Goal: Task Accomplishment & Management: Manage account settings

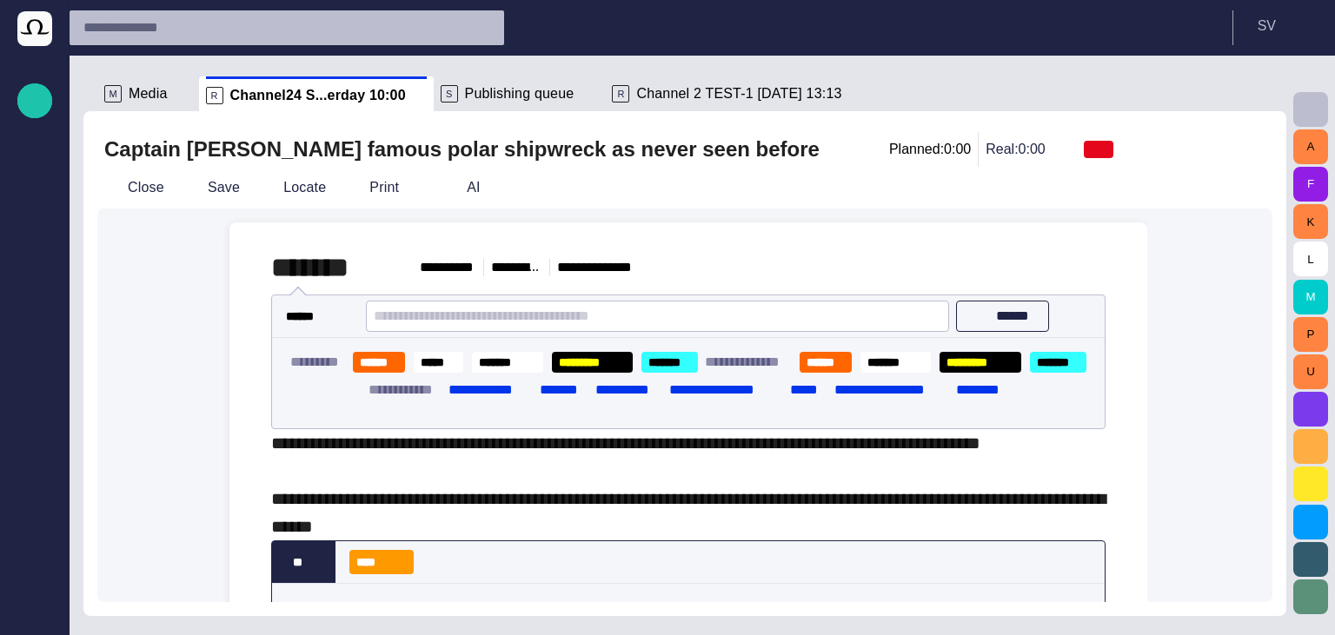
click at [470, 99] on span "Publishing queue" at bounding box center [520, 93] width 110 height 17
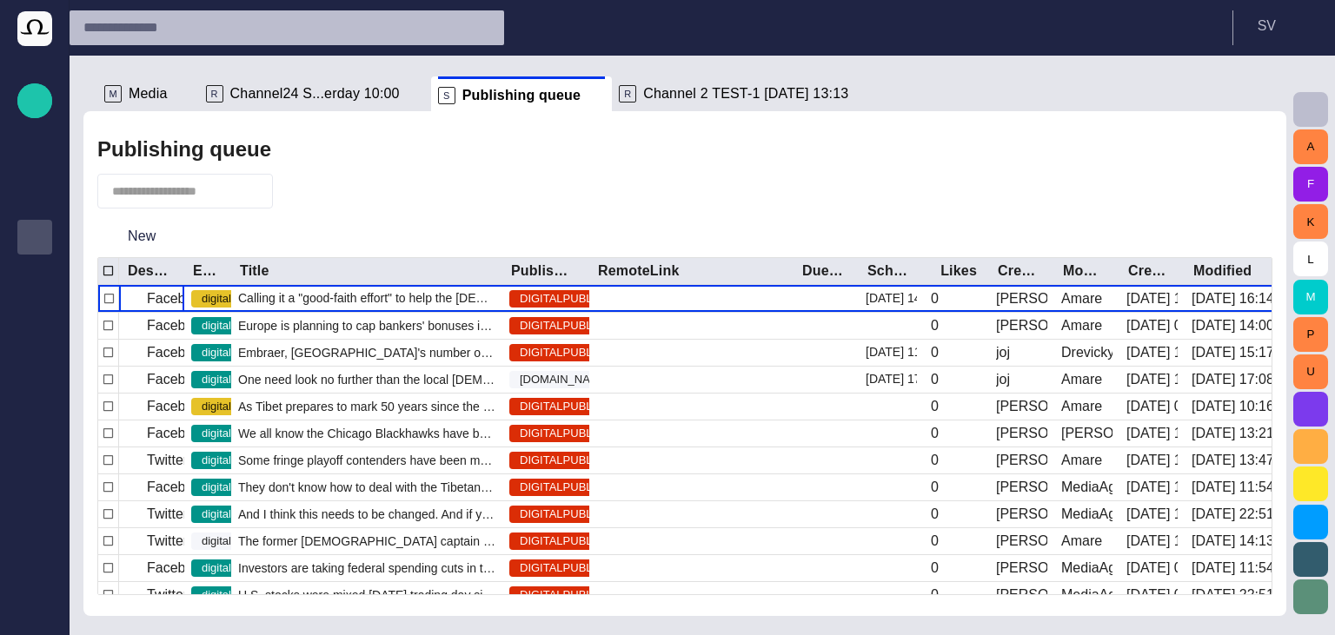
scroll to position [43, 0]
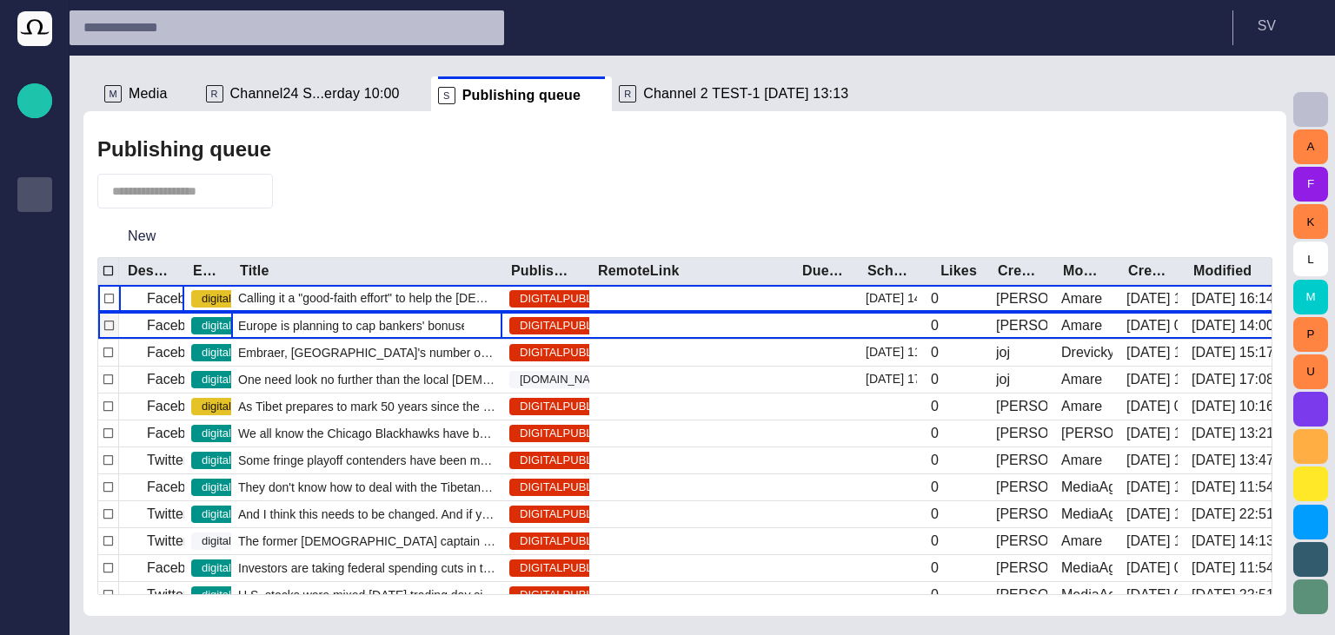
click at [371, 323] on span "Europe is planning to cap bankers' bonuses in a bid to curb the kind of reckles…" at bounding box center [366, 325] width 257 height 17
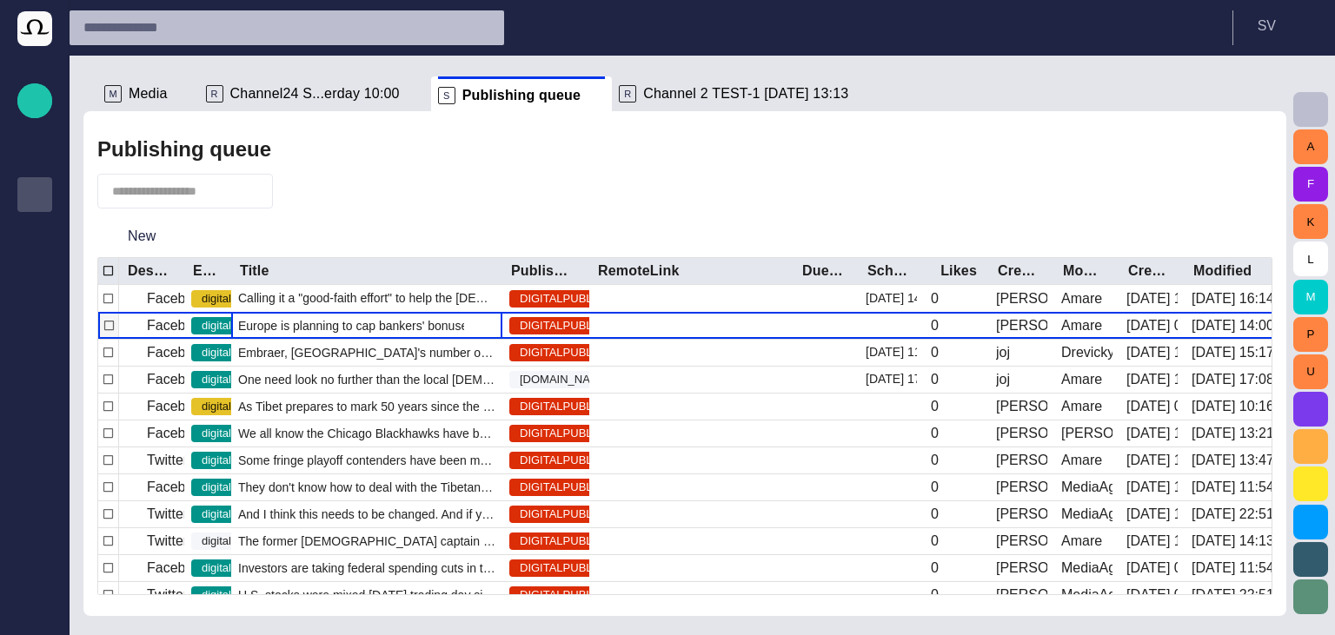
click at [371, 323] on span "Europe is planning to cap bankers' bonuses in a bid to curb the kind of reckles…" at bounding box center [366, 325] width 257 height 17
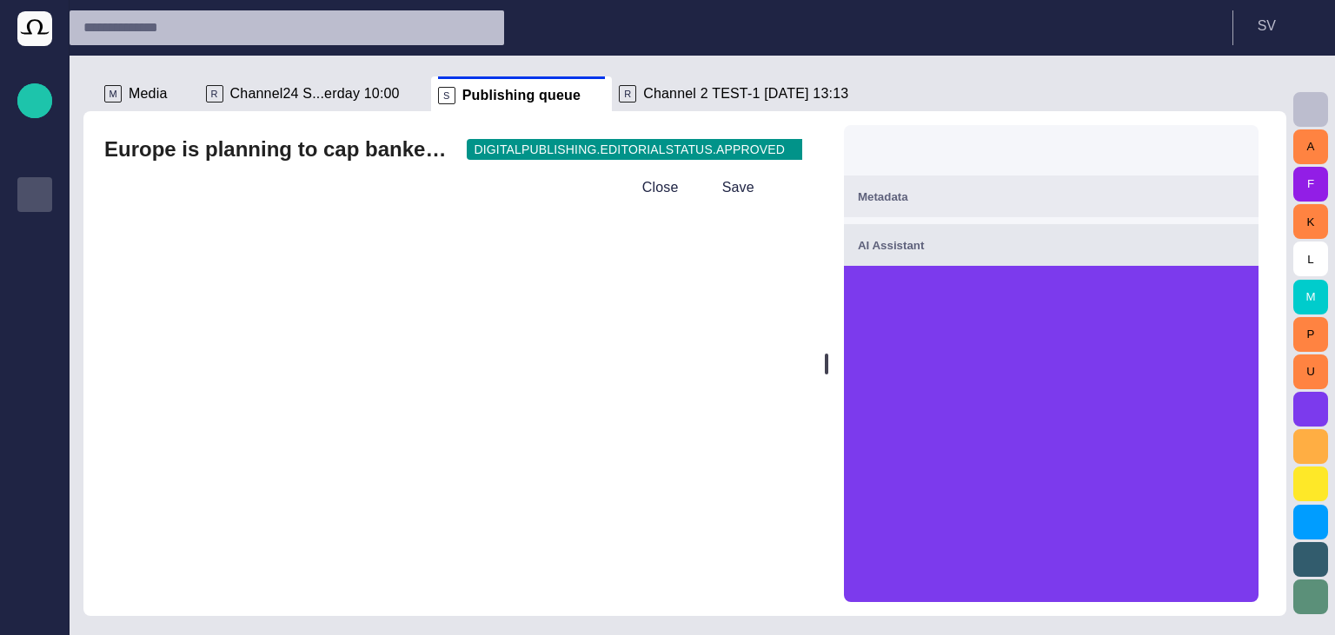
scroll to position [0, 0]
click at [908, 193] on span "Metadata" at bounding box center [883, 198] width 50 height 13
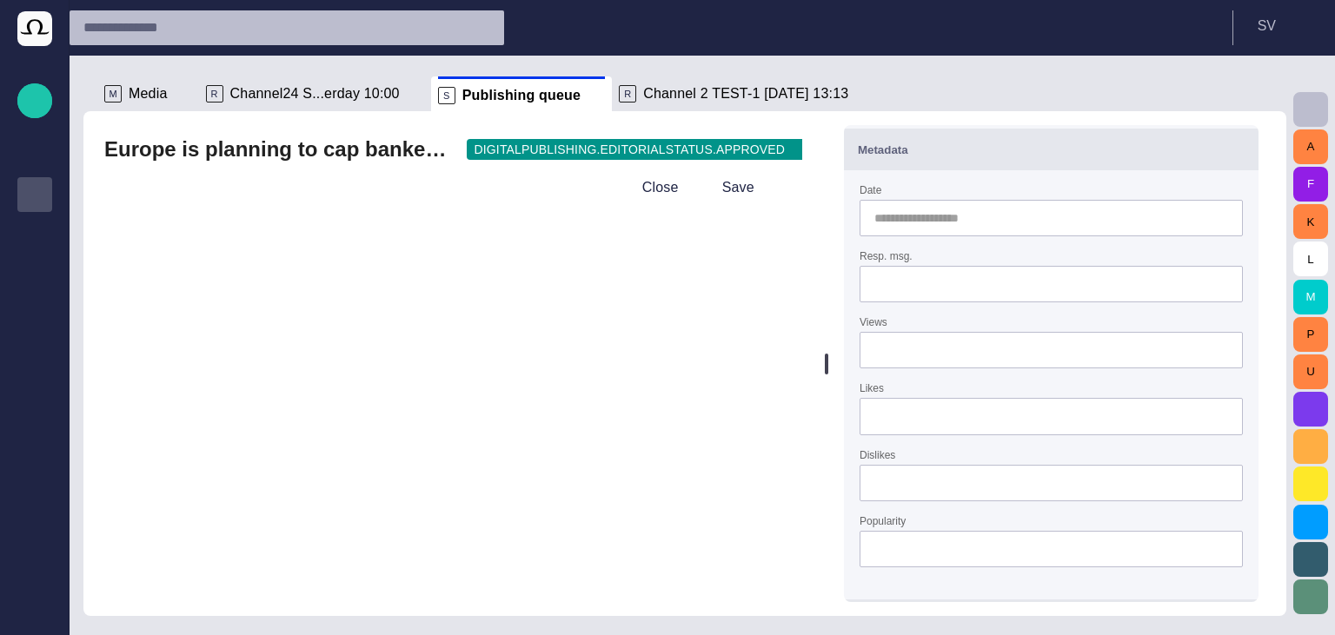
scroll to position [52, 0]
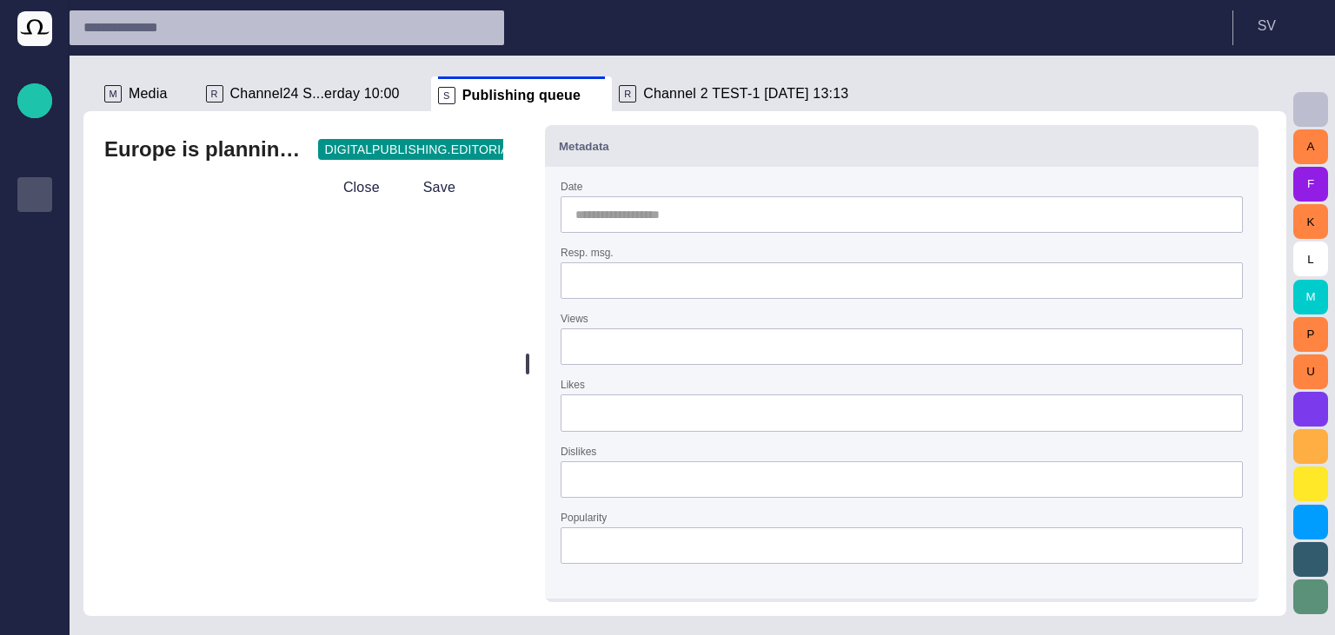
drag, startPoint x: 827, startPoint y: 372, endPoint x: 535, endPoint y: 378, distance: 292.1
click at [531, 378] on div at bounding box center [527, 363] width 7 height 505
click at [367, 189] on button "Close" at bounding box center [349, 187] width 73 height 31
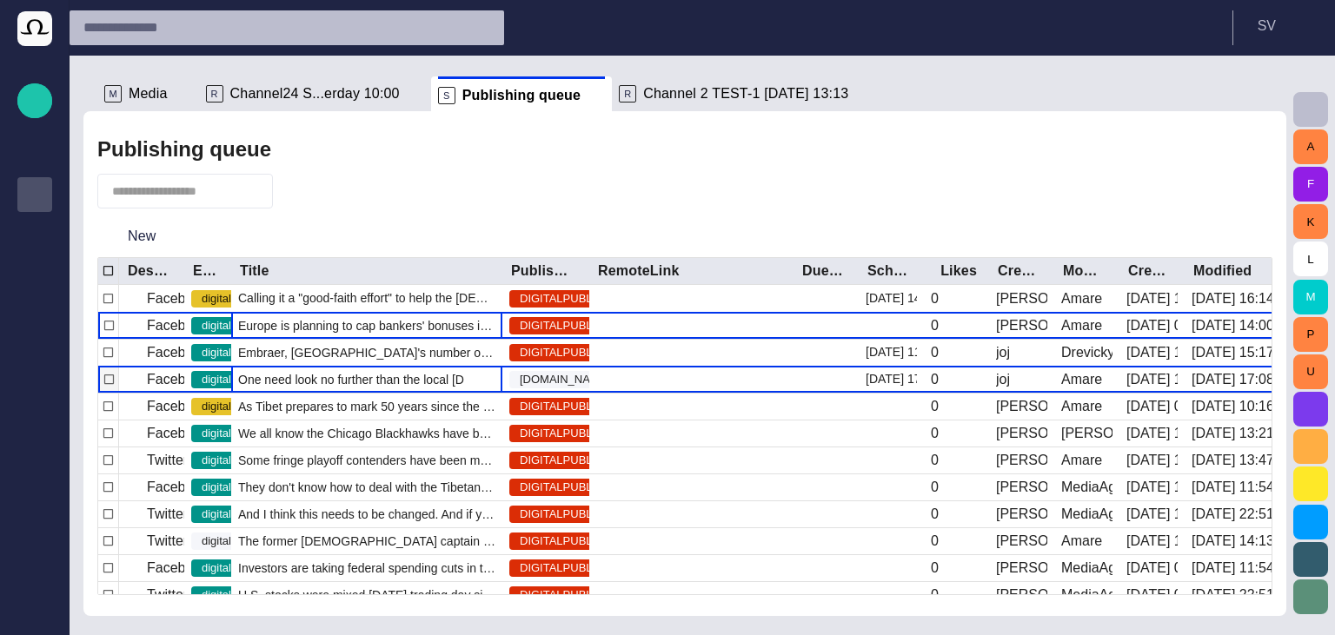
click at [344, 376] on span "One need look no further than the local [DEMOGRAPHIC_DATA] stand to fin" at bounding box center [366, 379] width 257 height 17
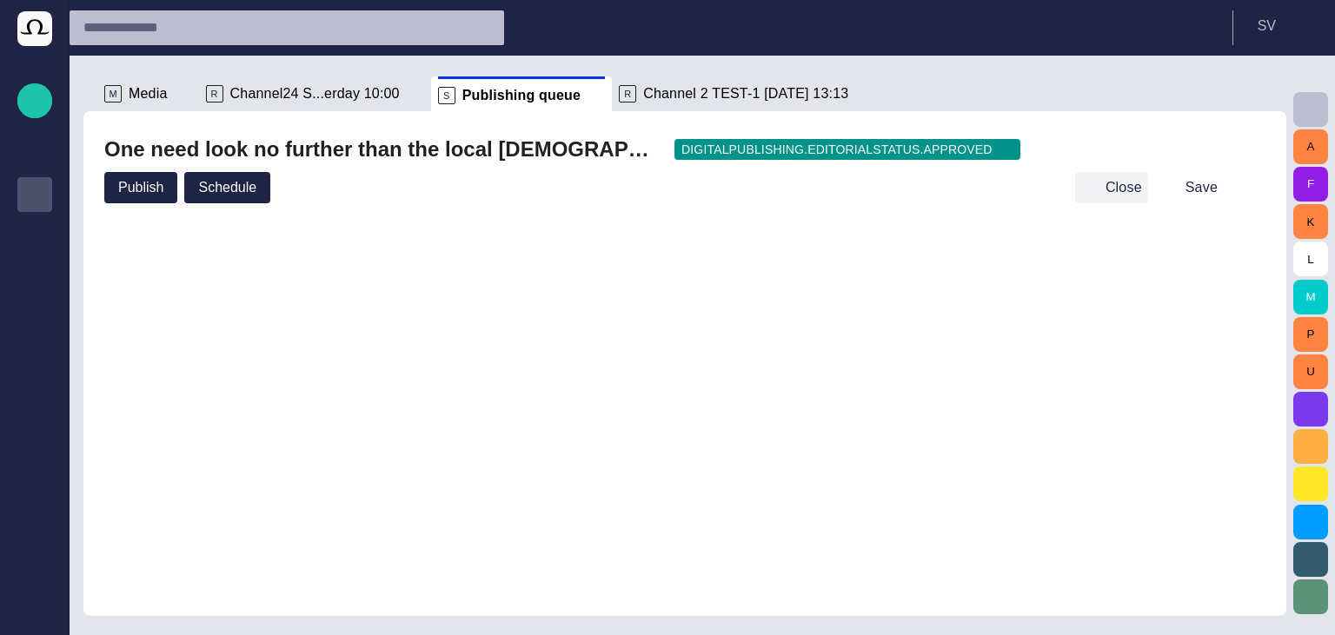
click at [1113, 176] on button "Close" at bounding box center [1111, 187] width 73 height 31
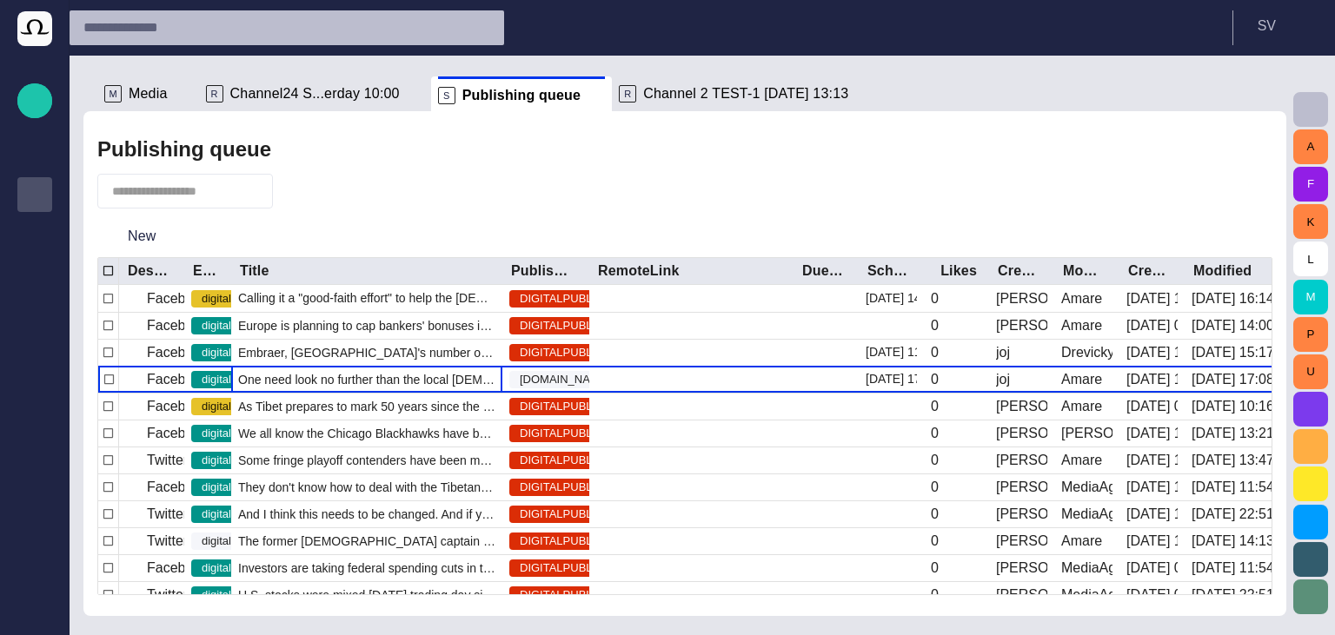
click at [305, 197] on span "button" at bounding box center [296, 191] width 17 height 17
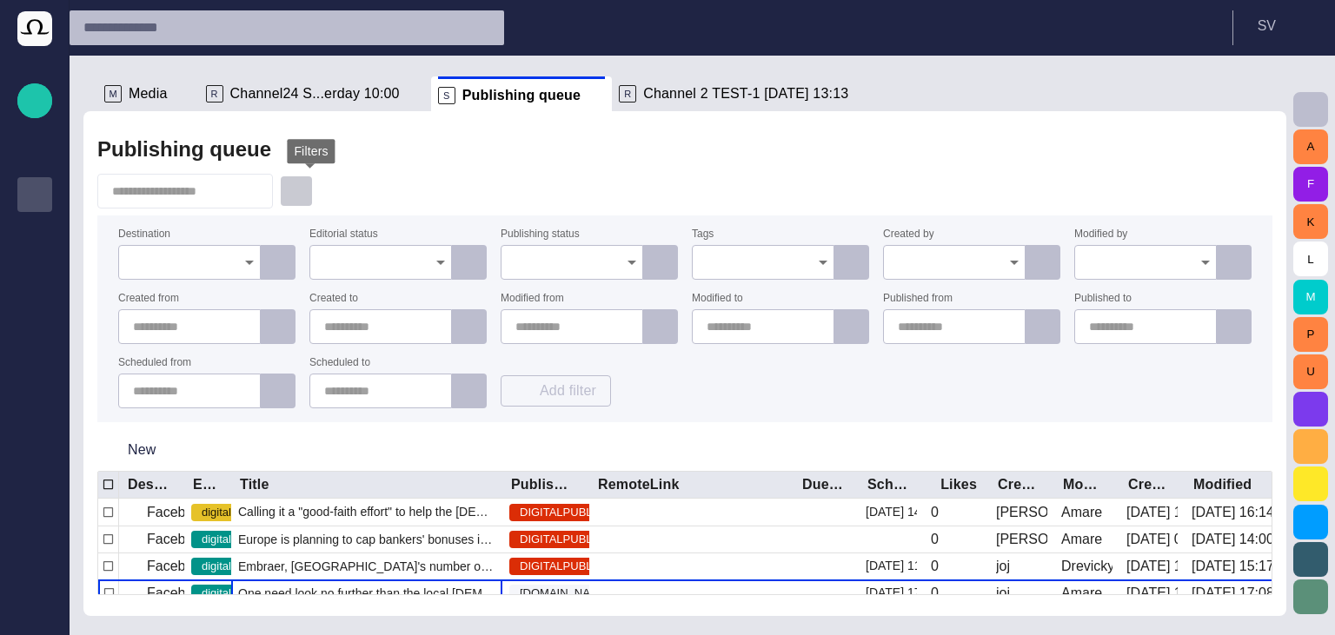
click at [305, 191] on span "button" at bounding box center [296, 191] width 17 height 17
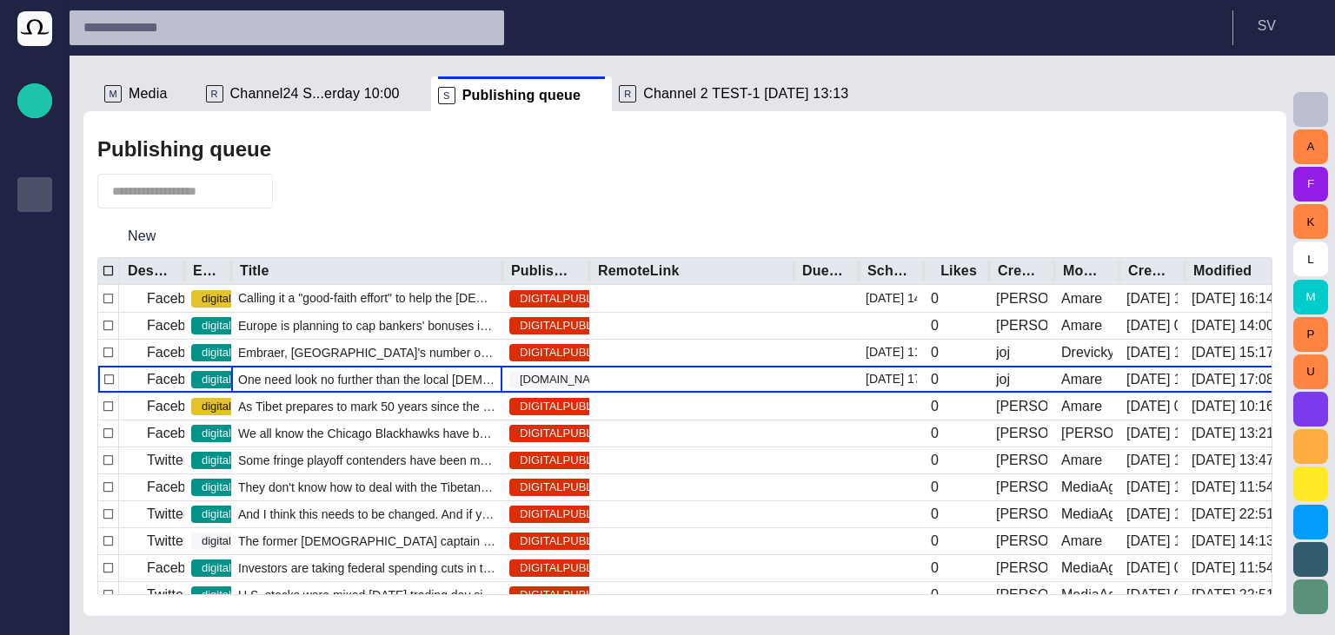
drag, startPoint x: 185, startPoint y: 267, endPoint x: 269, endPoint y: 262, distance: 84.5
click at [189, 262] on div at bounding box center [184, 271] width 9 height 27
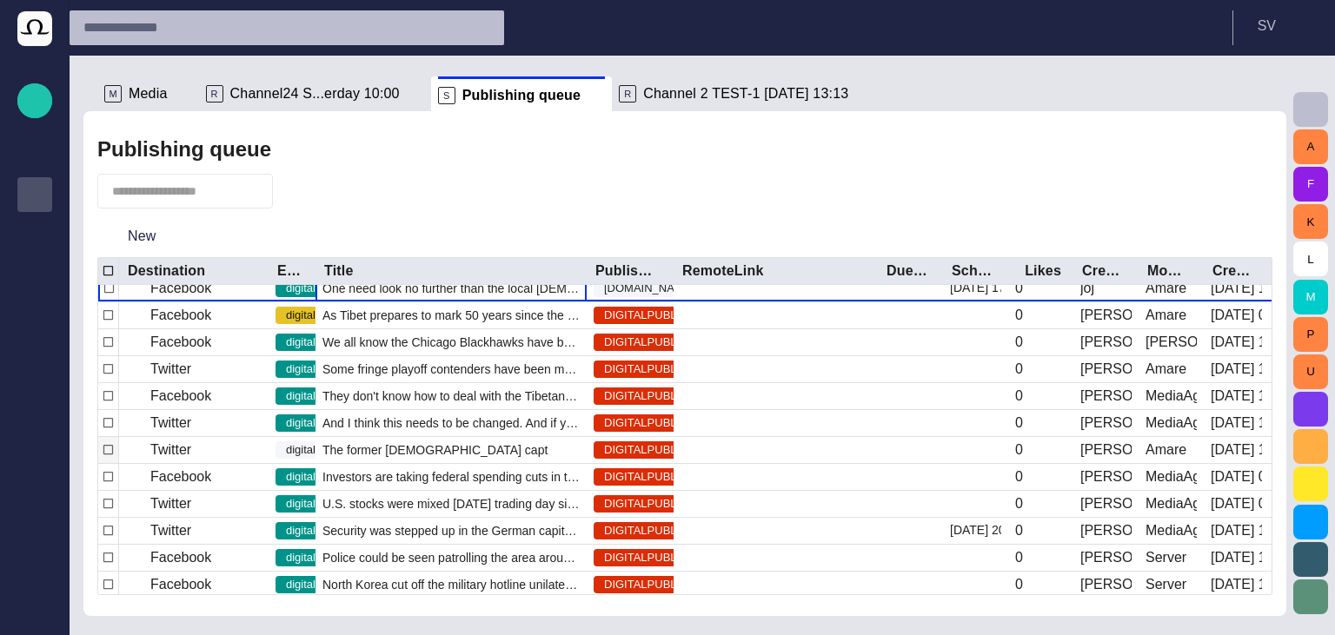
scroll to position [83, 0]
click at [303, 196] on span "button" at bounding box center [296, 191] width 17 height 17
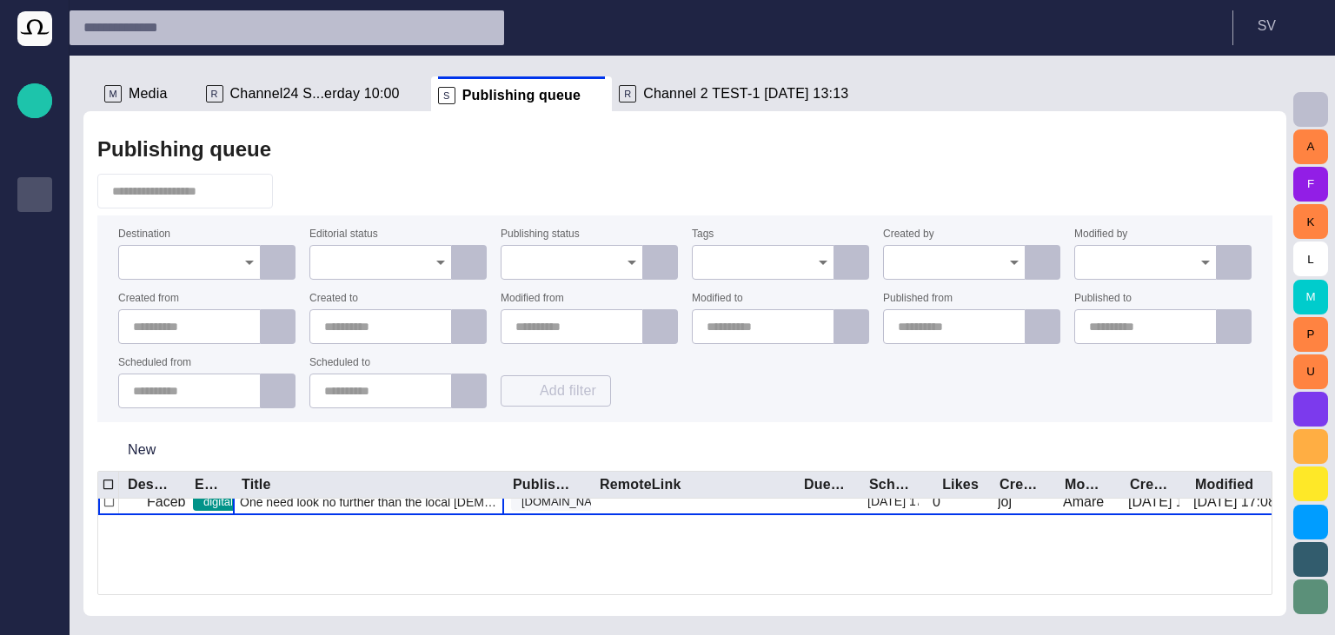
scroll to position [0, 0]
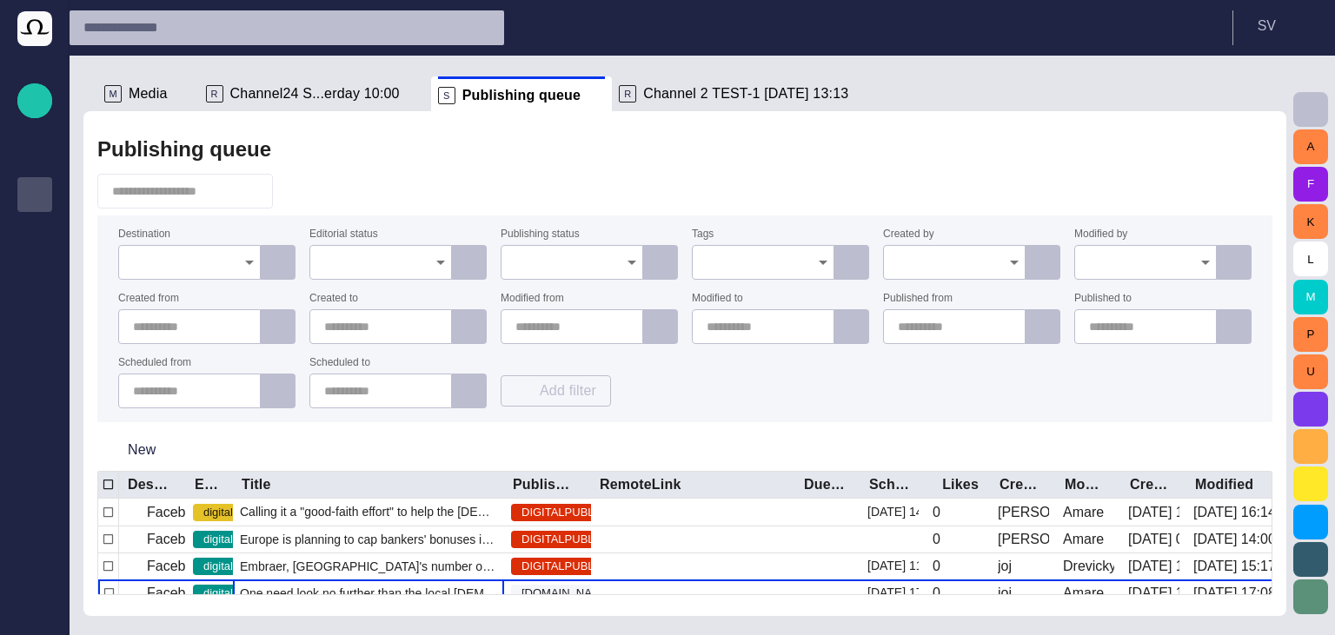
click at [195, 255] on input "Destination" at bounding box center [183, 262] width 101 height 17
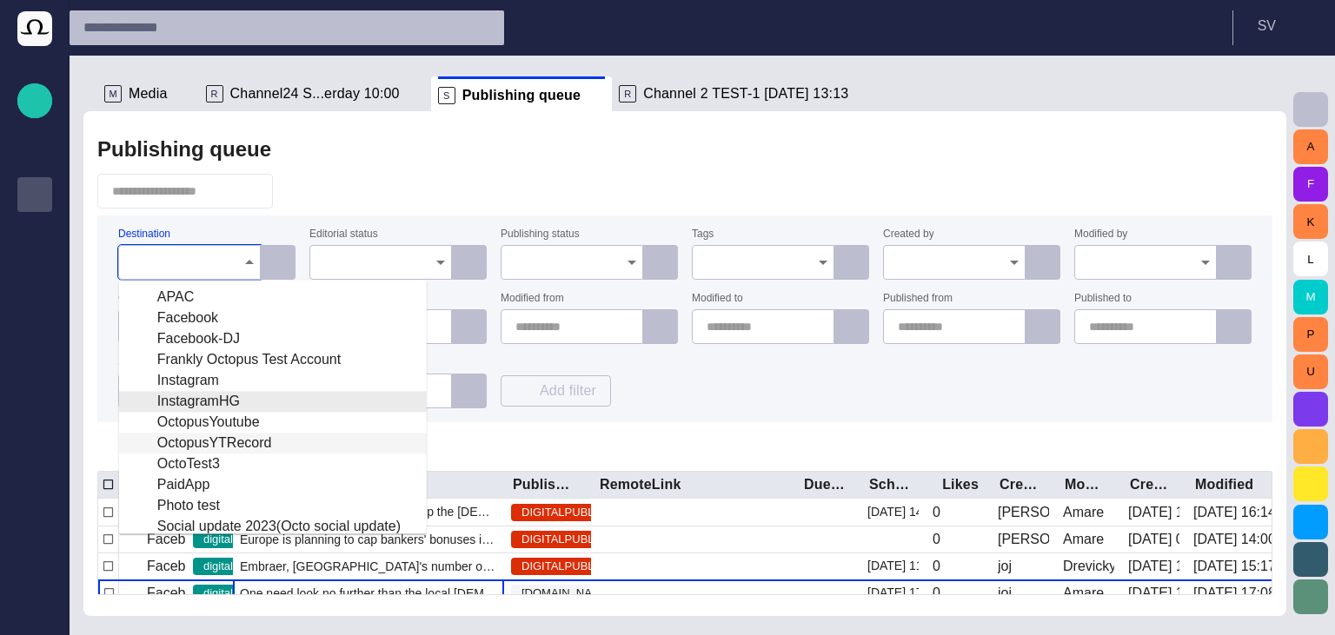
scroll to position [343, 0]
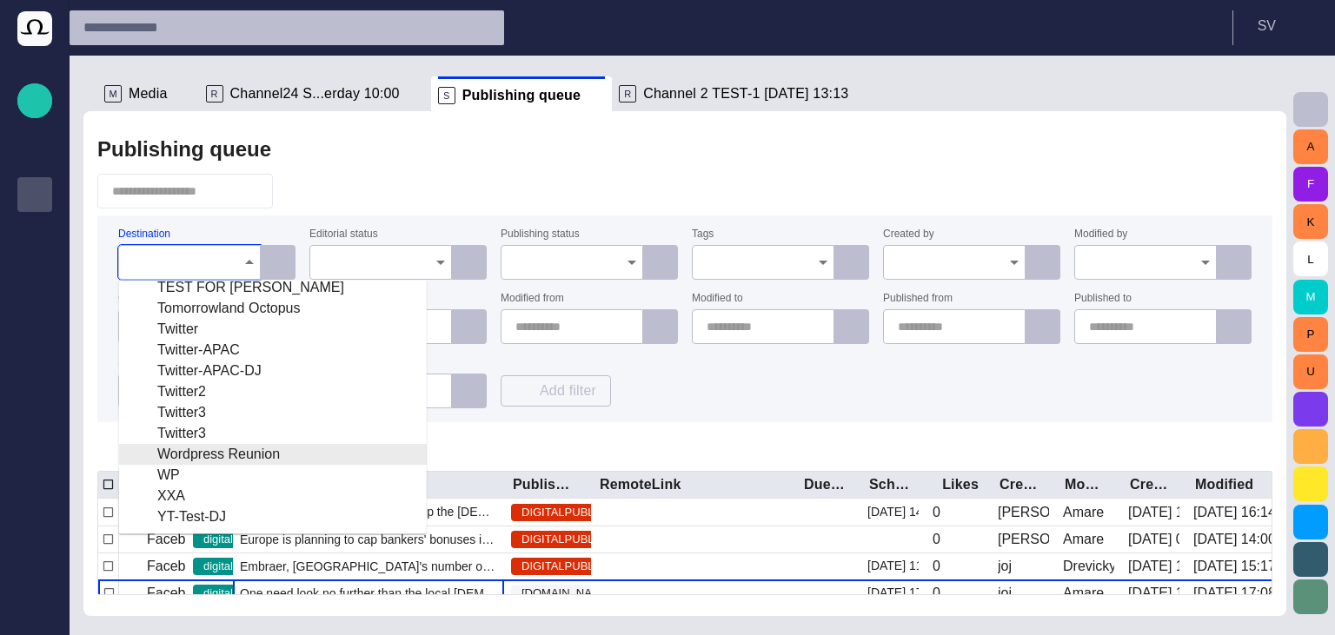
click at [243, 461] on div "Wordpress Reunion" at bounding box center [273, 454] width 280 height 21
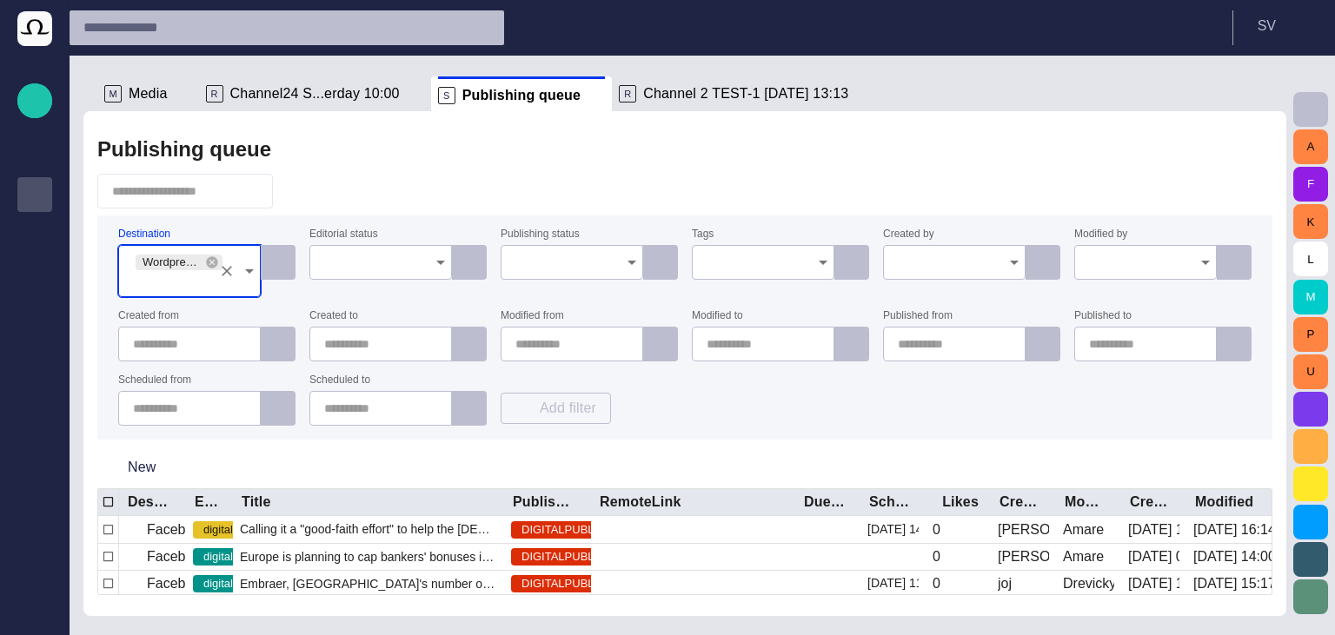
click at [454, 168] on div "Publishing queue Destination Wordpress Reunion Editorial status Publishing stat…" at bounding box center [684, 363] width 1203 height 505
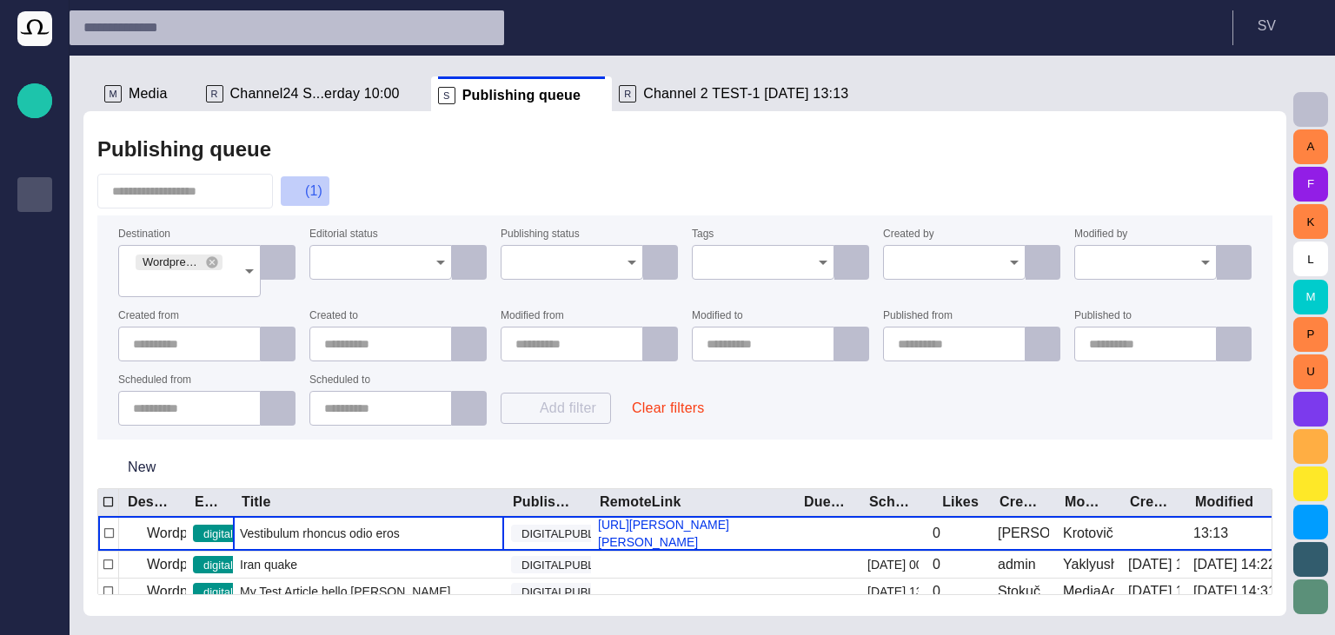
click at [305, 200] on span "button" at bounding box center [296, 191] width 17 height 17
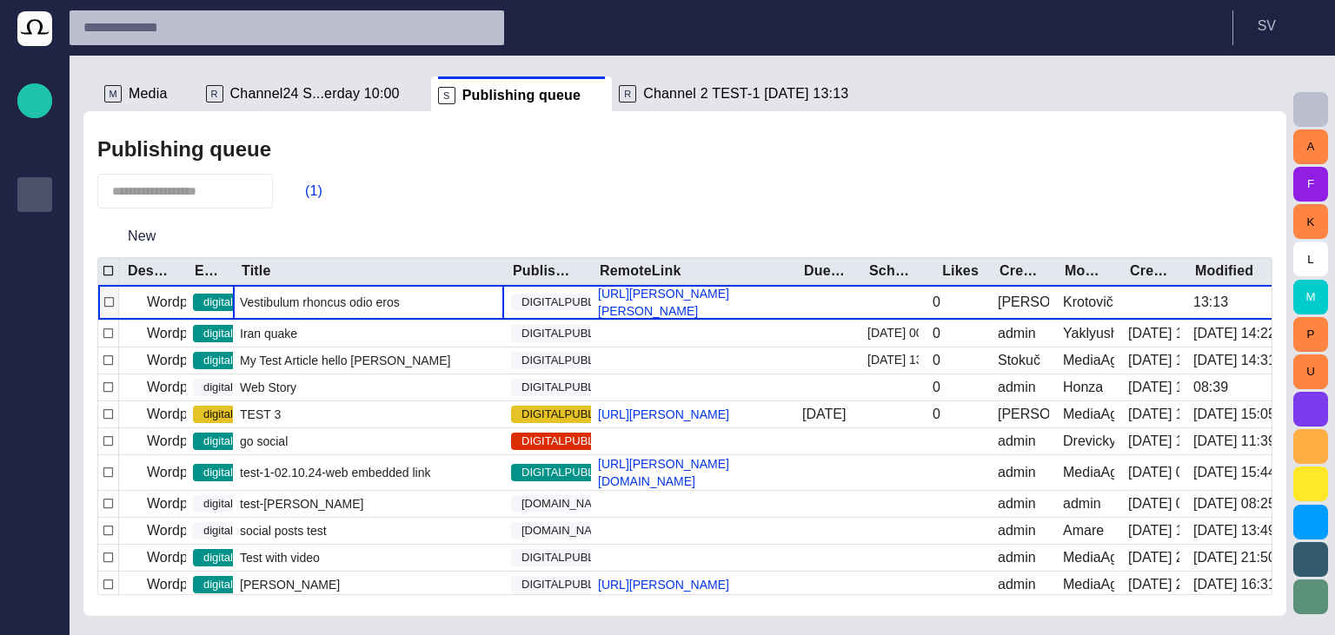
click at [376, 311] on span "Vestibulum rhoncus odio eros" at bounding box center [320, 302] width 160 height 17
click at [371, 311] on span "Vestibulum rhoncus odio eros" at bounding box center [320, 302] width 160 height 17
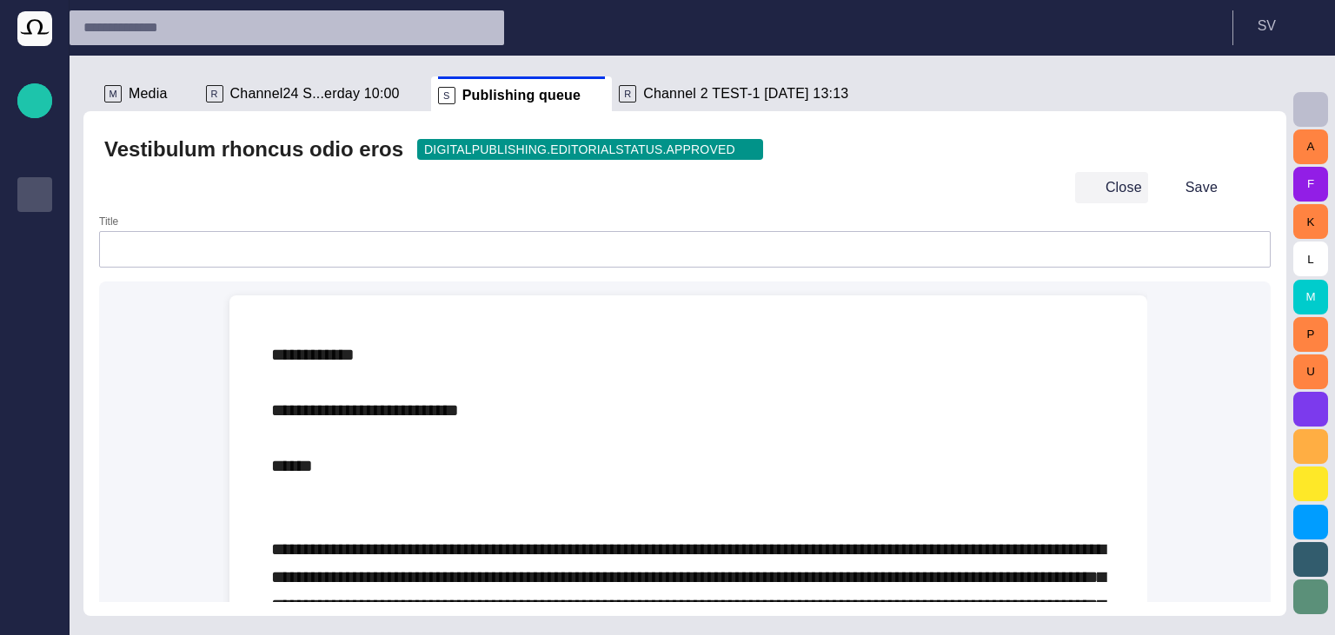
click at [1097, 184] on span "button" at bounding box center [1089, 187] width 17 height 17
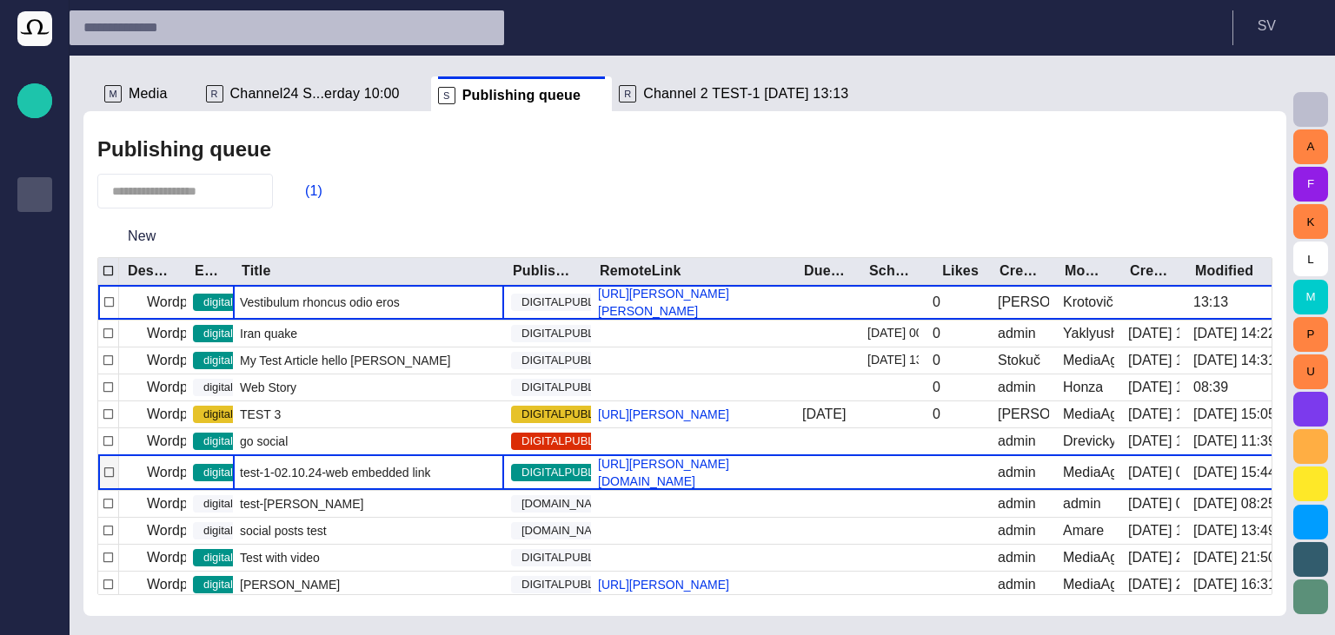
click at [287, 490] on div "test-1-02.10.24-web embedded link" at bounding box center [368, 472] width 271 height 35
click at [289, 490] on div "test-1-02.10.24-web embedded link" at bounding box center [368, 472] width 271 height 35
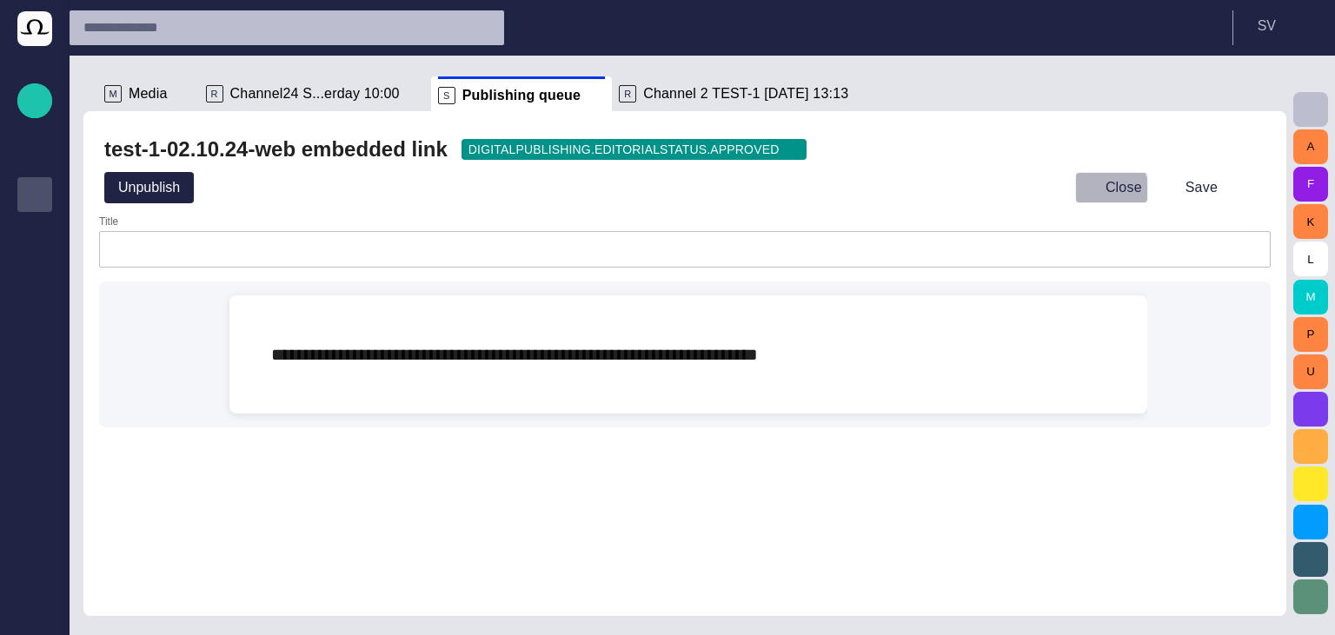
click at [1109, 191] on button "Close" at bounding box center [1111, 187] width 73 height 31
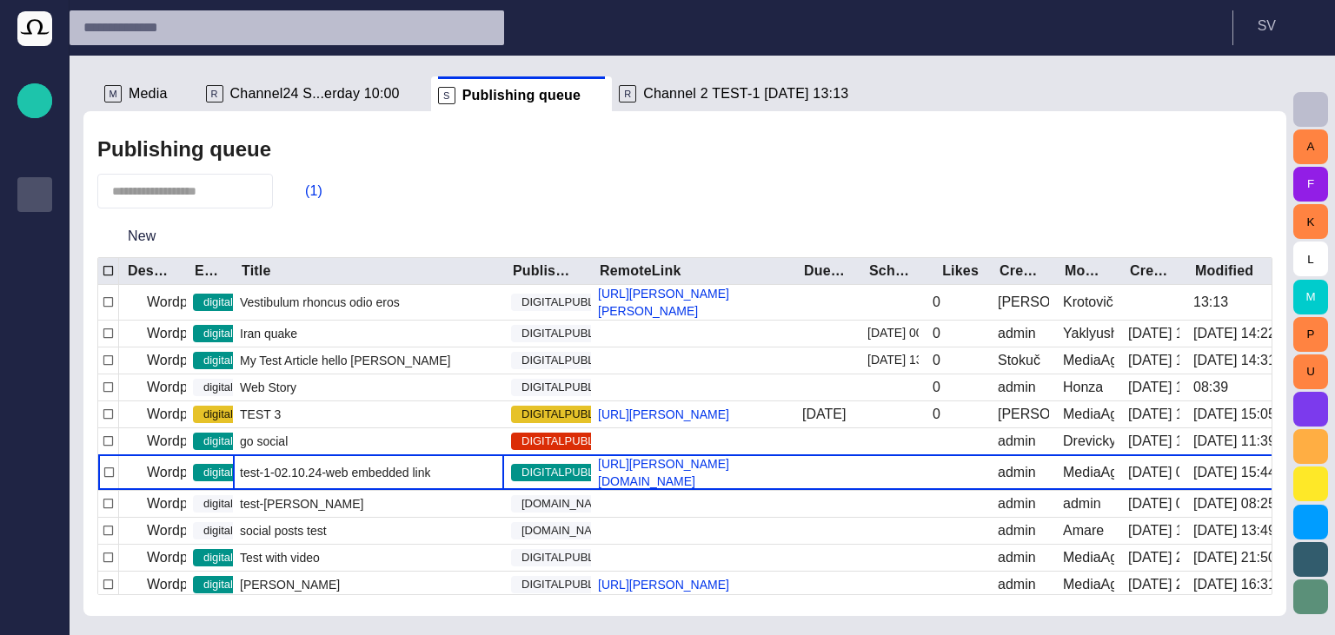
click at [1203, 142] on div "Publishing queue" at bounding box center [684, 149] width 1175 height 35
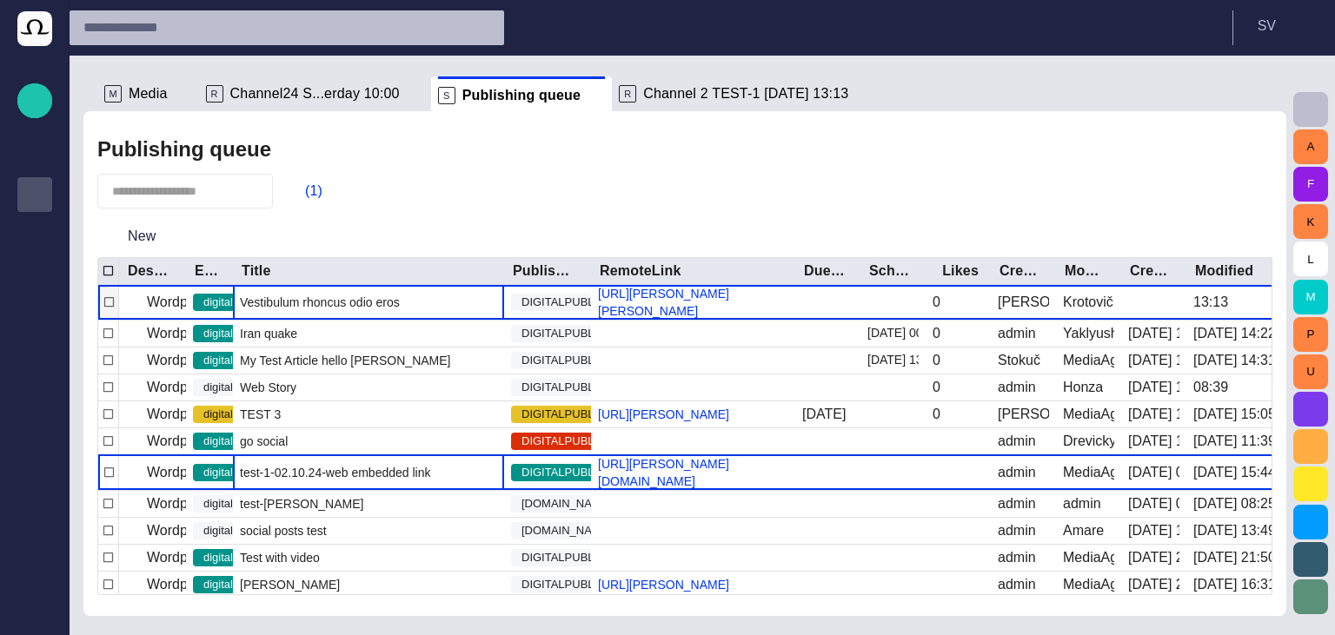
click at [429, 292] on div "Vestibulum rhoncus odio eros" at bounding box center [368, 302] width 271 height 35
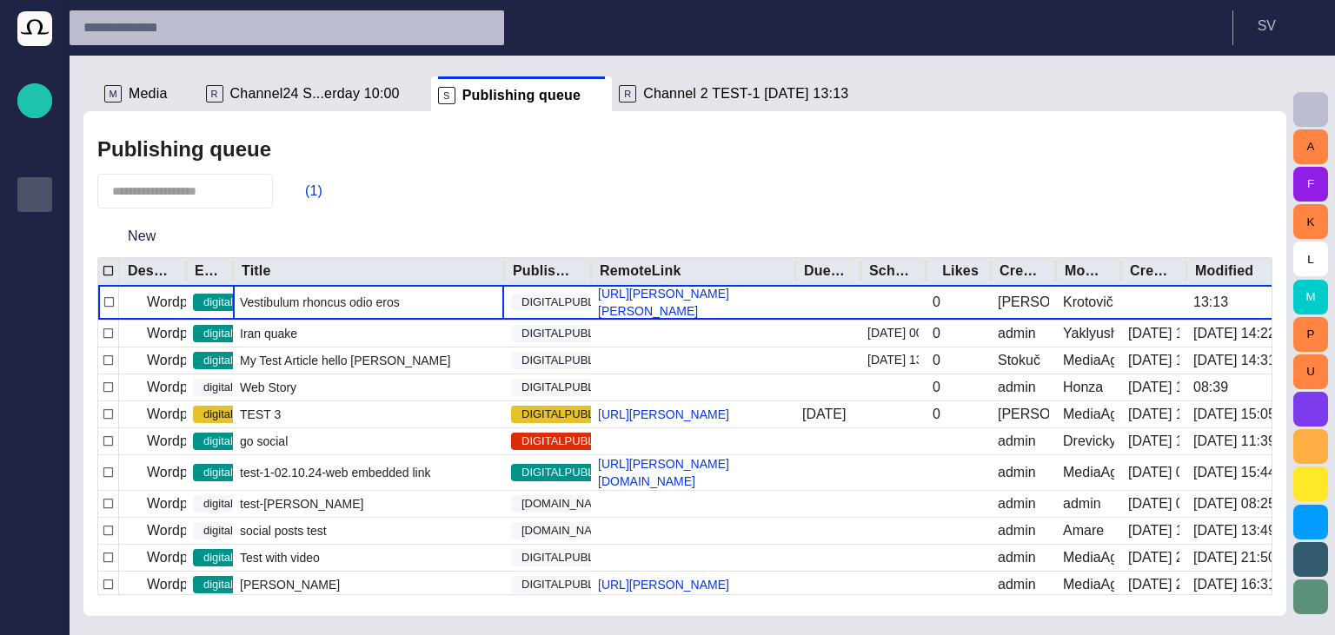
drag, startPoint x: 590, startPoint y: 265, endPoint x: 690, endPoint y: 266, distance: 100.0
click at [595, 266] on div at bounding box center [591, 271] width 9 height 27
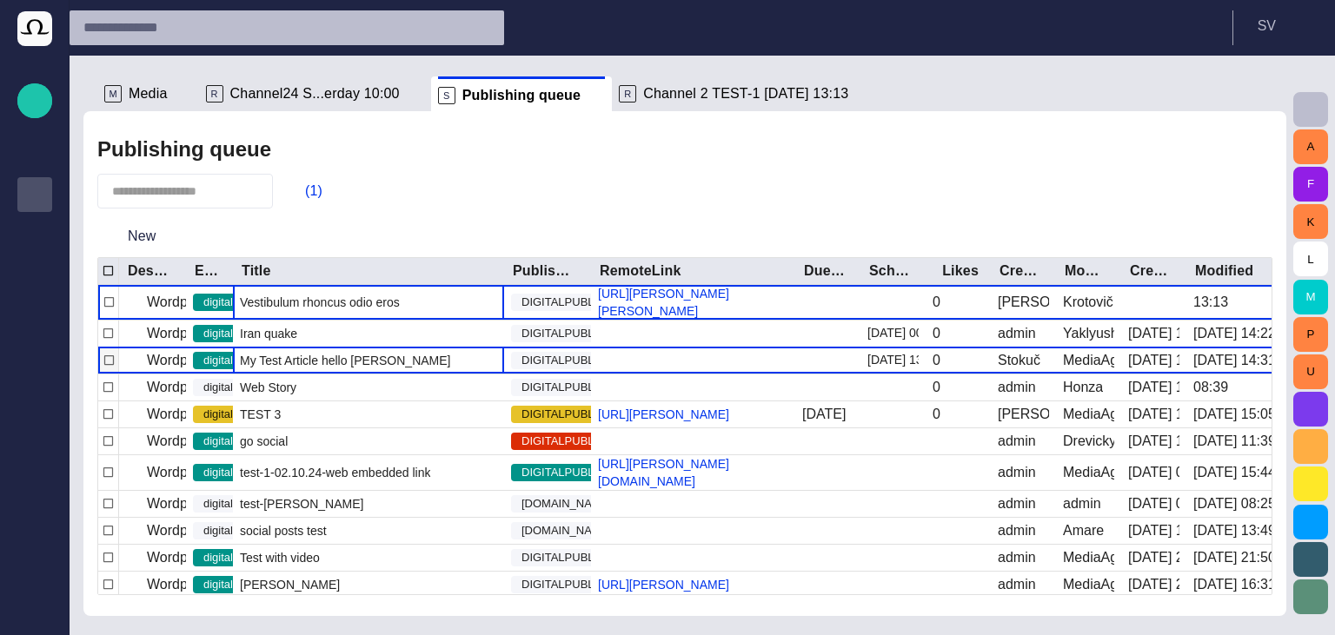
click at [340, 367] on div "My Test Article hello [PERSON_NAME]" at bounding box center [368, 361] width 271 height 26
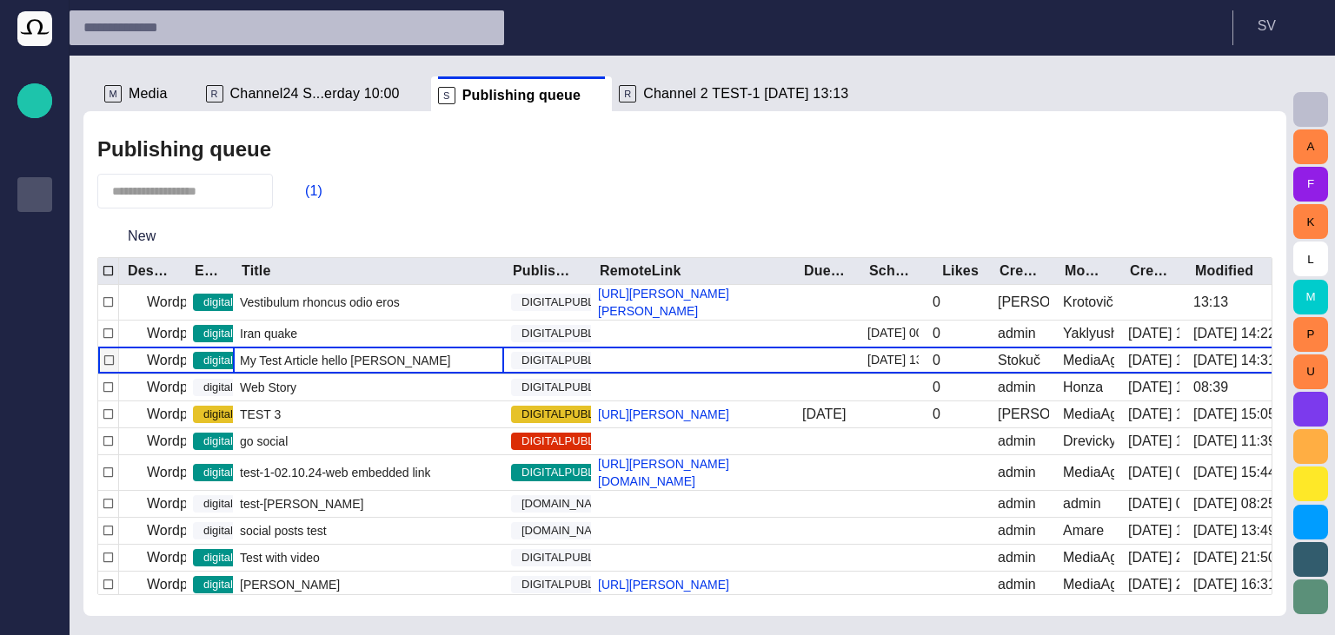
click at [340, 367] on div "My Test Article hello [PERSON_NAME]" at bounding box center [368, 361] width 271 height 26
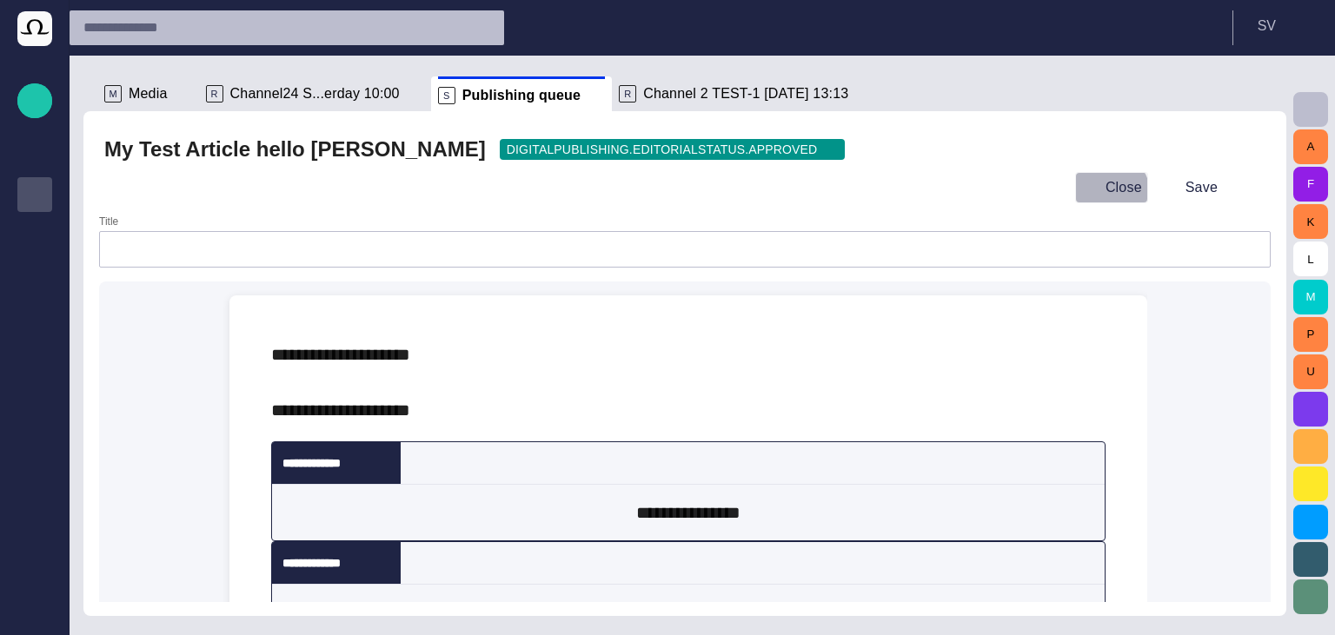
click at [1115, 193] on button "Close" at bounding box center [1111, 187] width 73 height 31
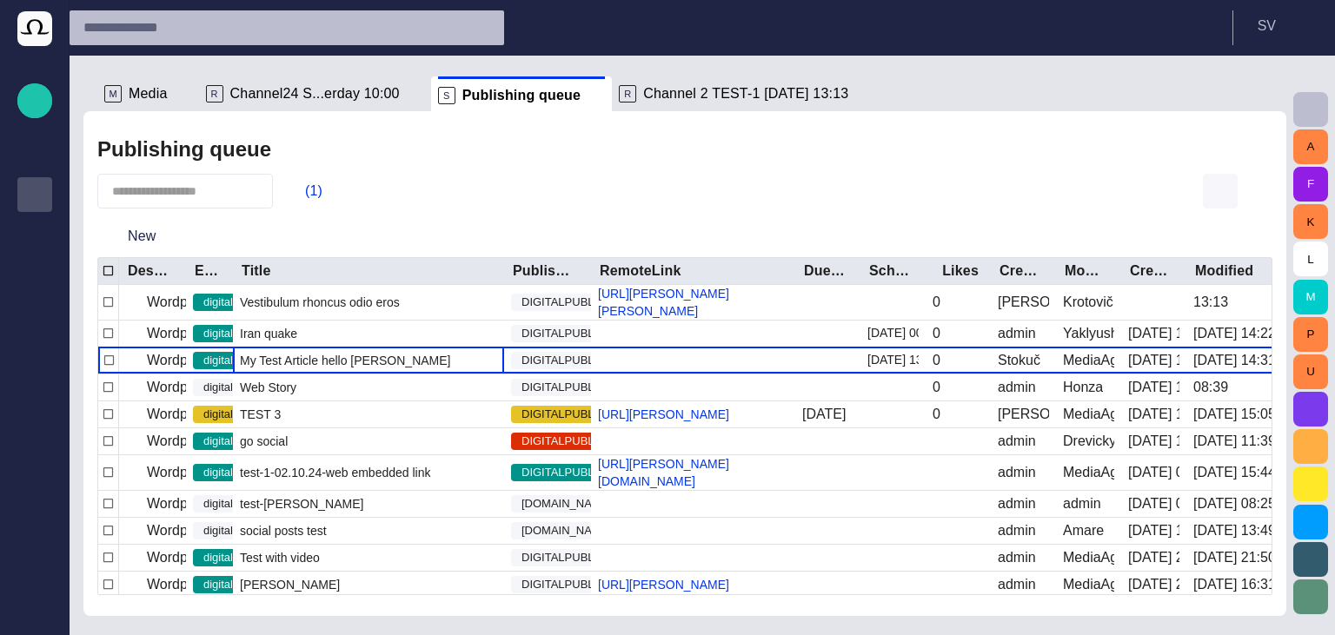
click at [1220, 197] on span "button" at bounding box center [1220, 191] width 21 height 21
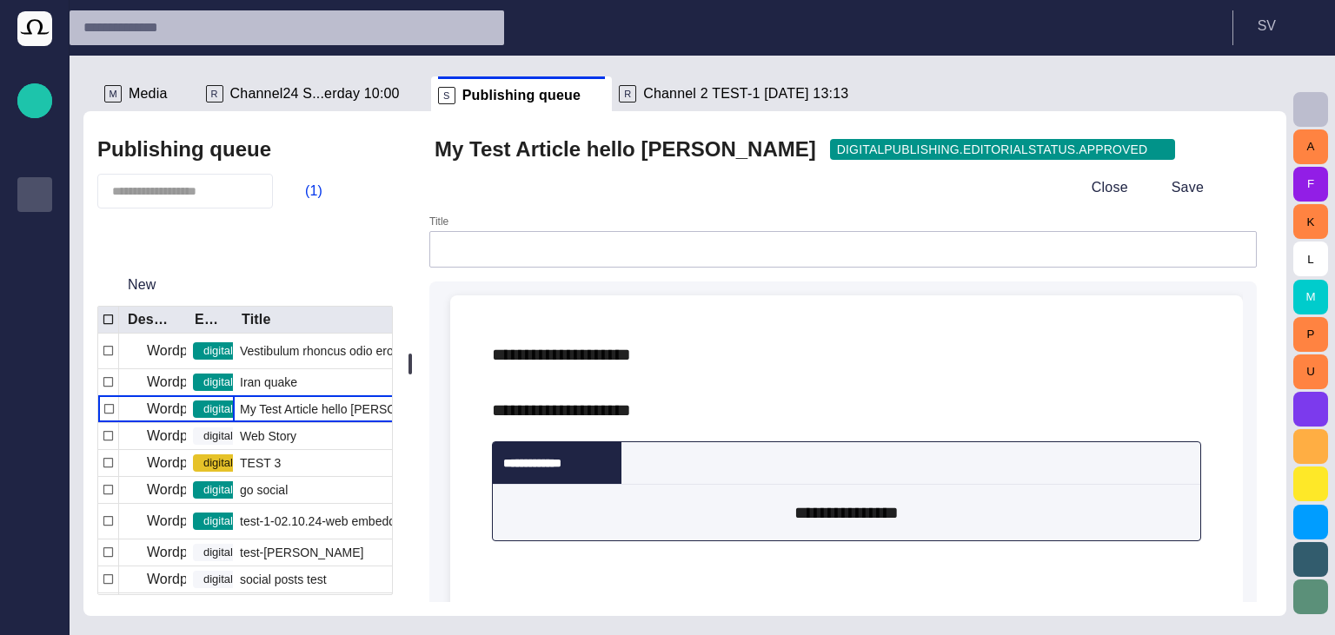
click at [1243, 143] on span "button" at bounding box center [1234, 149] width 17 height 17
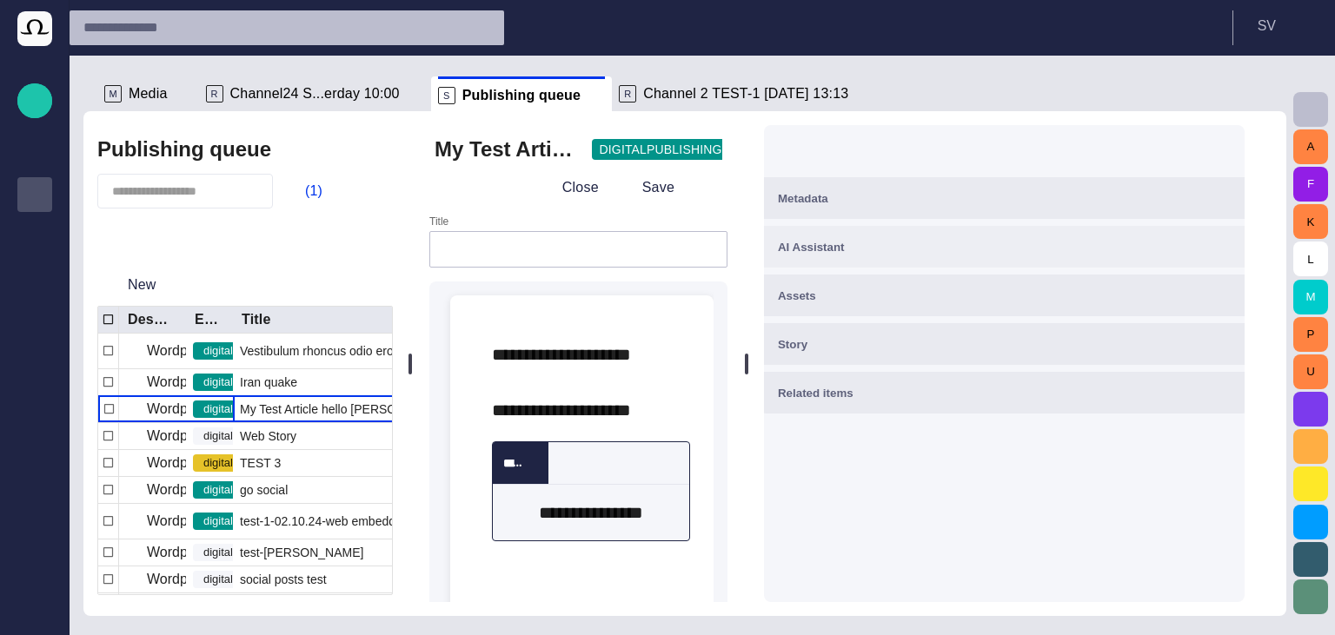
drag, startPoint x: 936, startPoint y: 380, endPoint x: 854, endPoint y: 265, distance: 140.9
click at [750, 383] on div at bounding box center [746, 363] width 7 height 505
click at [854, 206] on div "Metadata" at bounding box center [1001, 198] width 459 height 21
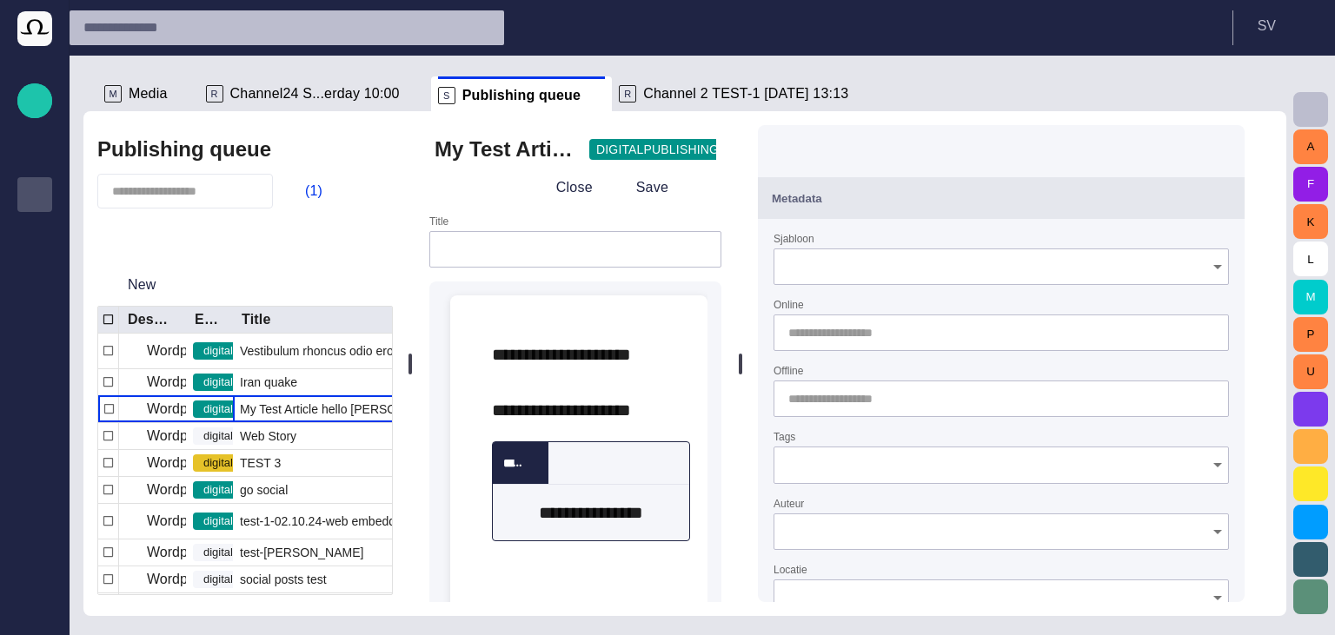
click at [888, 265] on input "Sjabloon" at bounding box center [995, 266] width 414 height 17
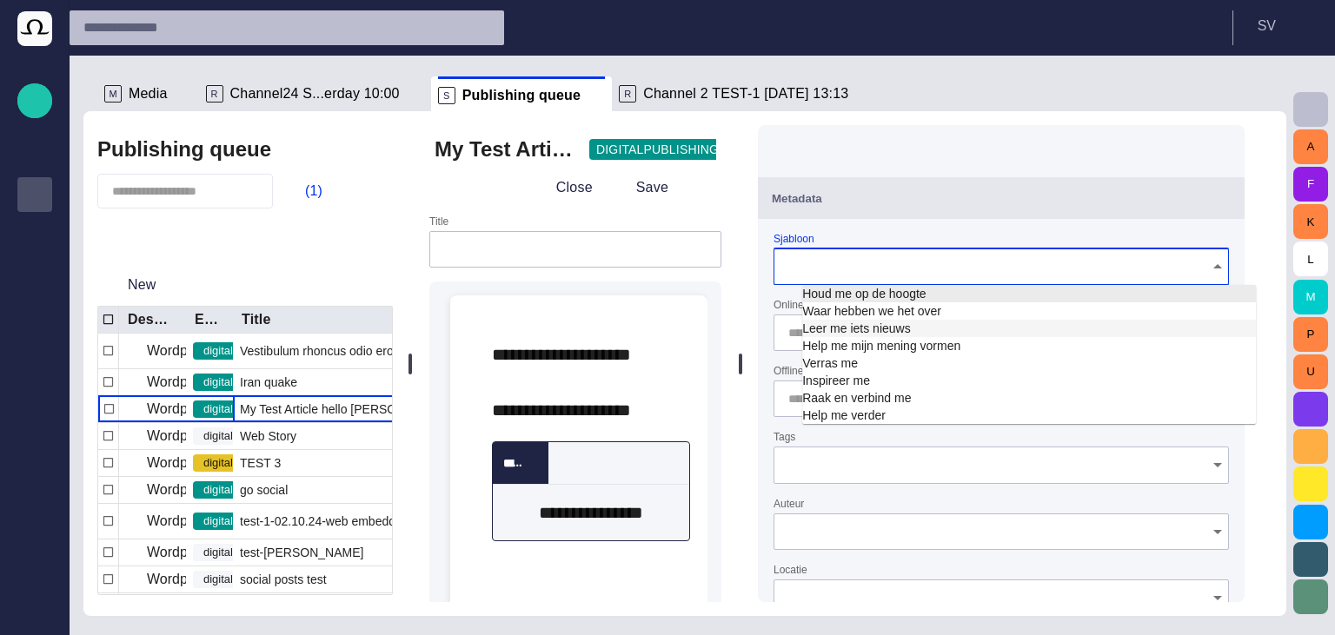
click at [894, 329] on td "Leer me iets nieuws" at bounding box center [1029, 328] width 454 height 17
type input "**********"
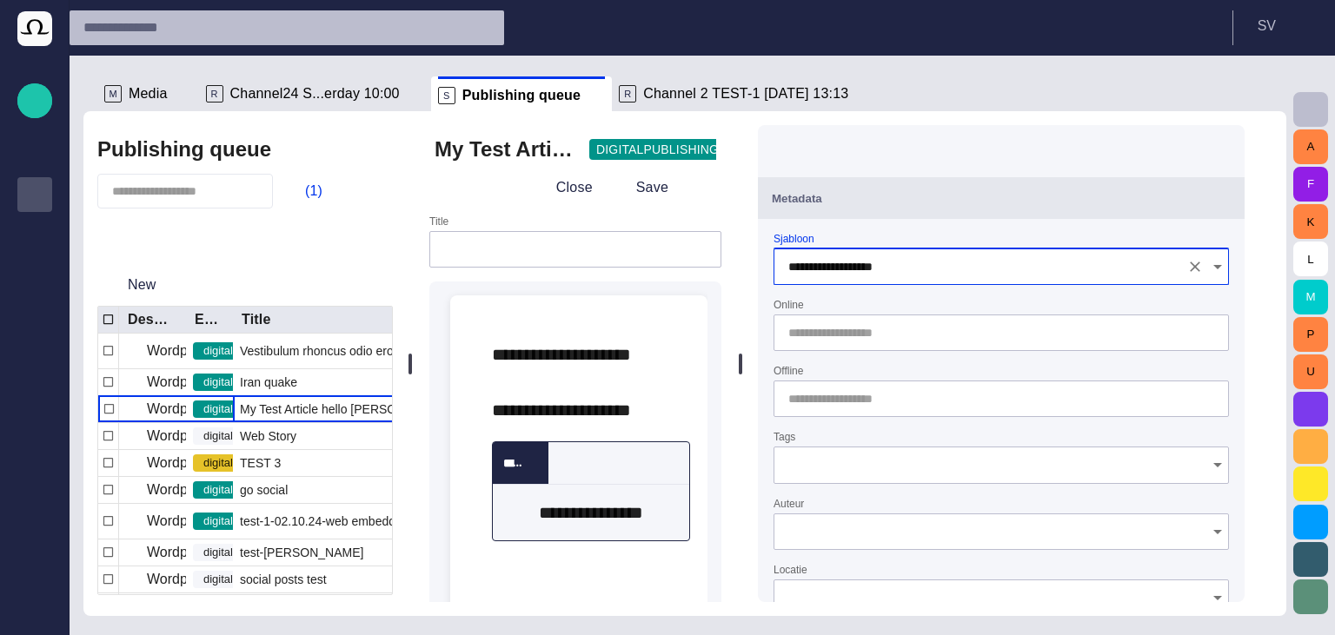
click at [871, 292] on form "**********" at bounding box center [1001, 639] width 455 height 813
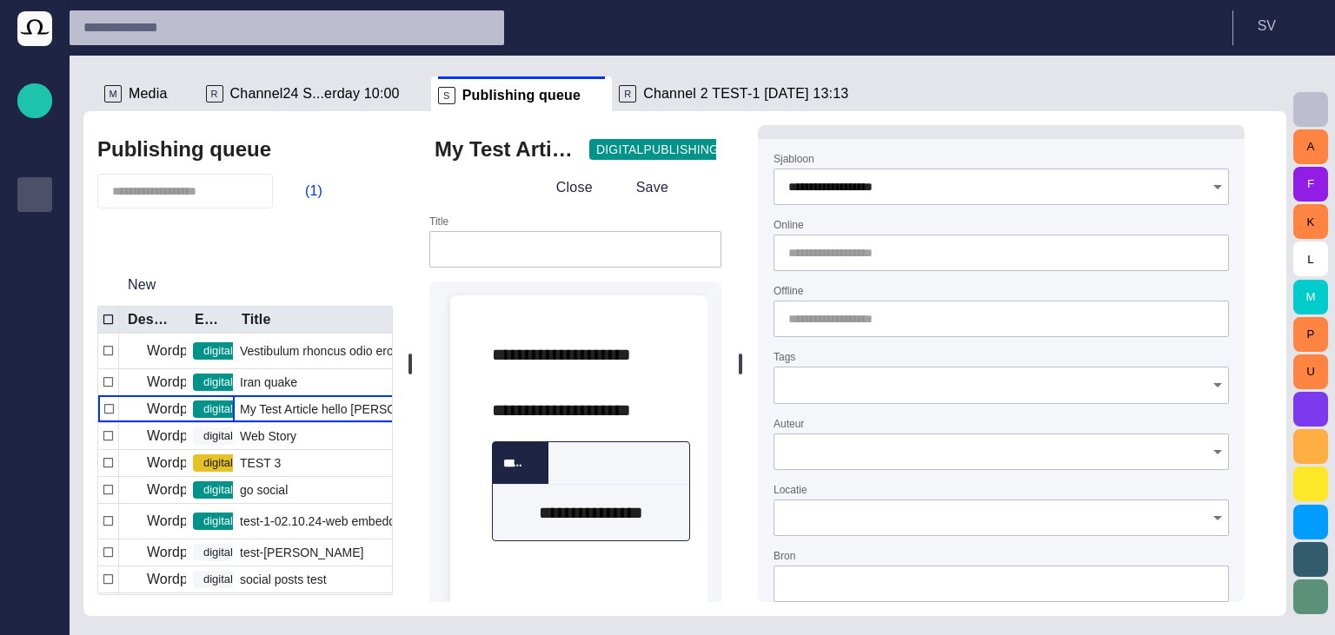
scroll to position [104, 0]
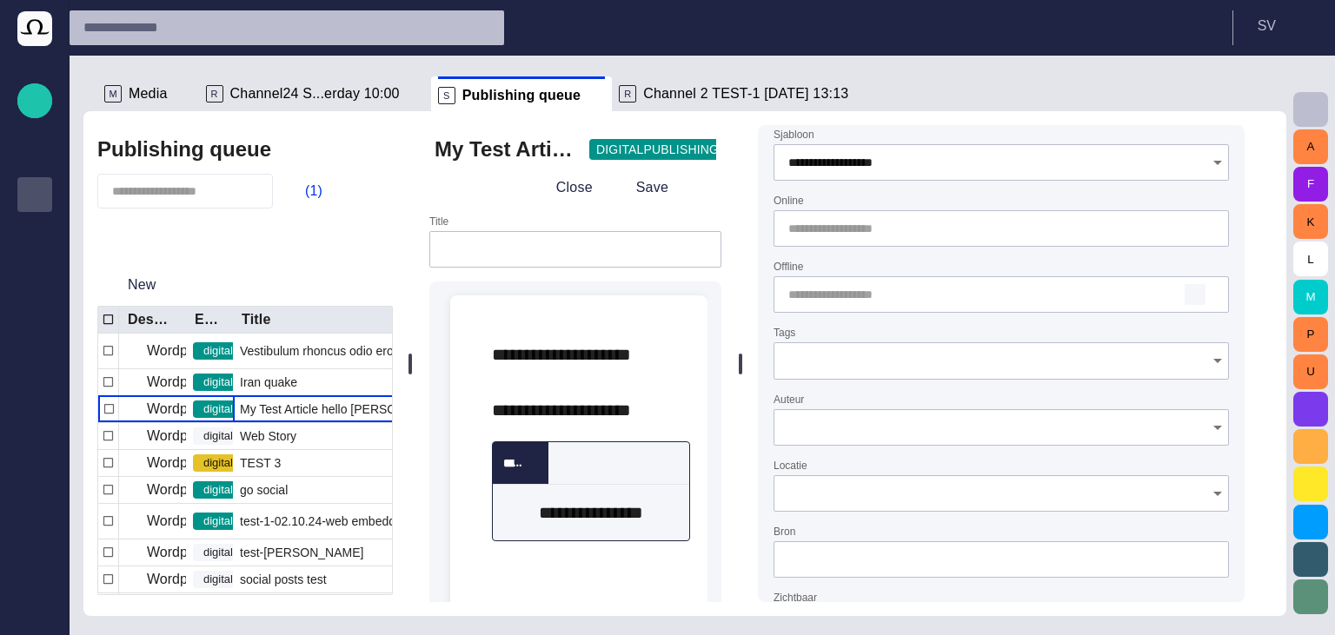
click at [1202, 301] on span "button" at bounding box center [1195, 295] width 14 height 14
type input "**********"
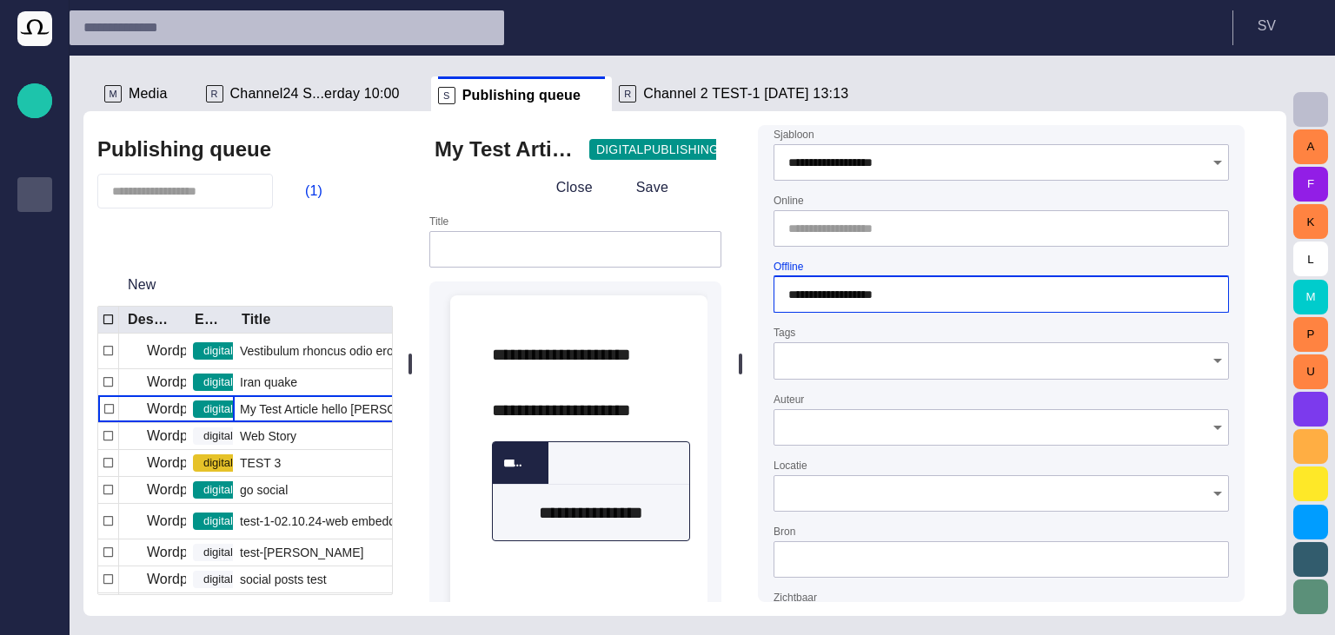
click at [916, 322] on form "**********" at bounding box center [1001, 535] width 455 height 813
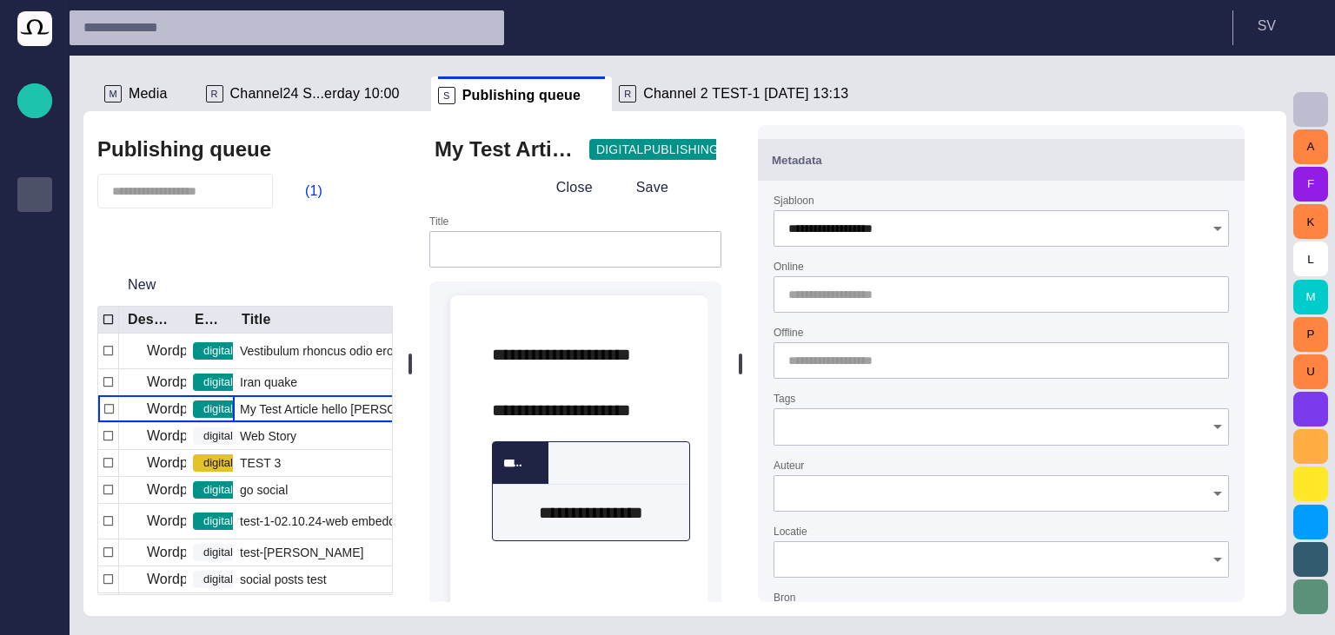
scroll to position [0, 0]
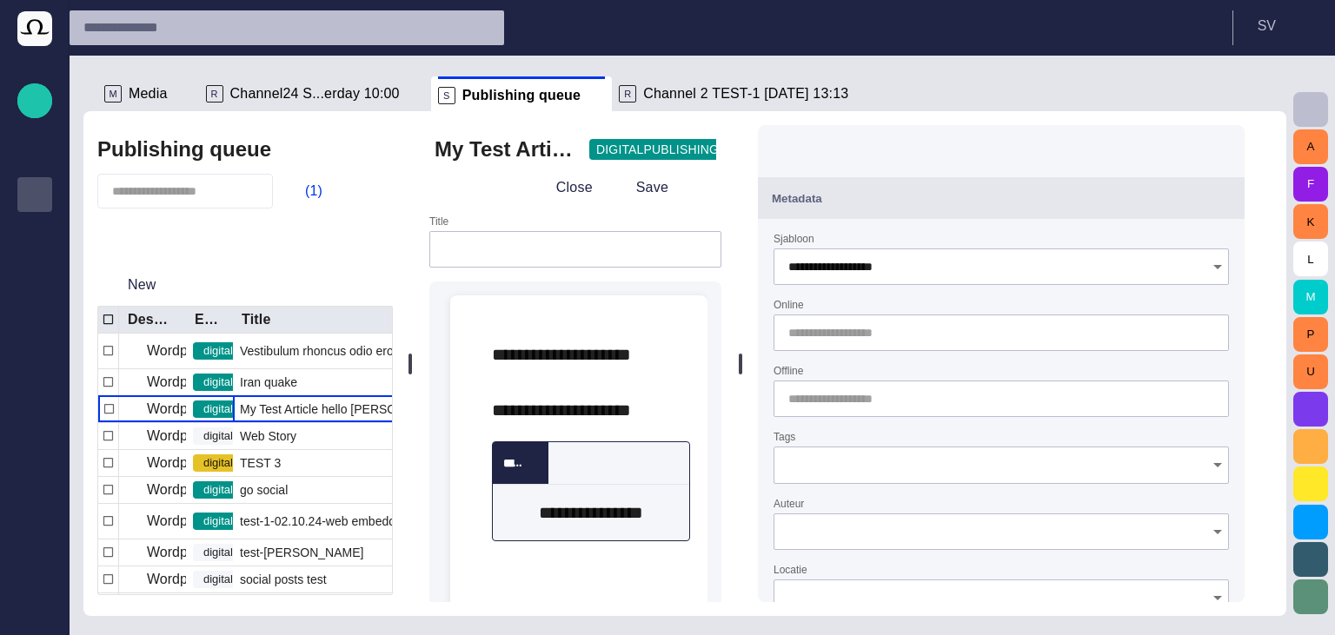
click at [822, 119] on div "**********" at bounding box center [1001, 363] width 515 height 505
click at [305, 189] on span "button" at bounding box center [296, 191] width 17 height 17
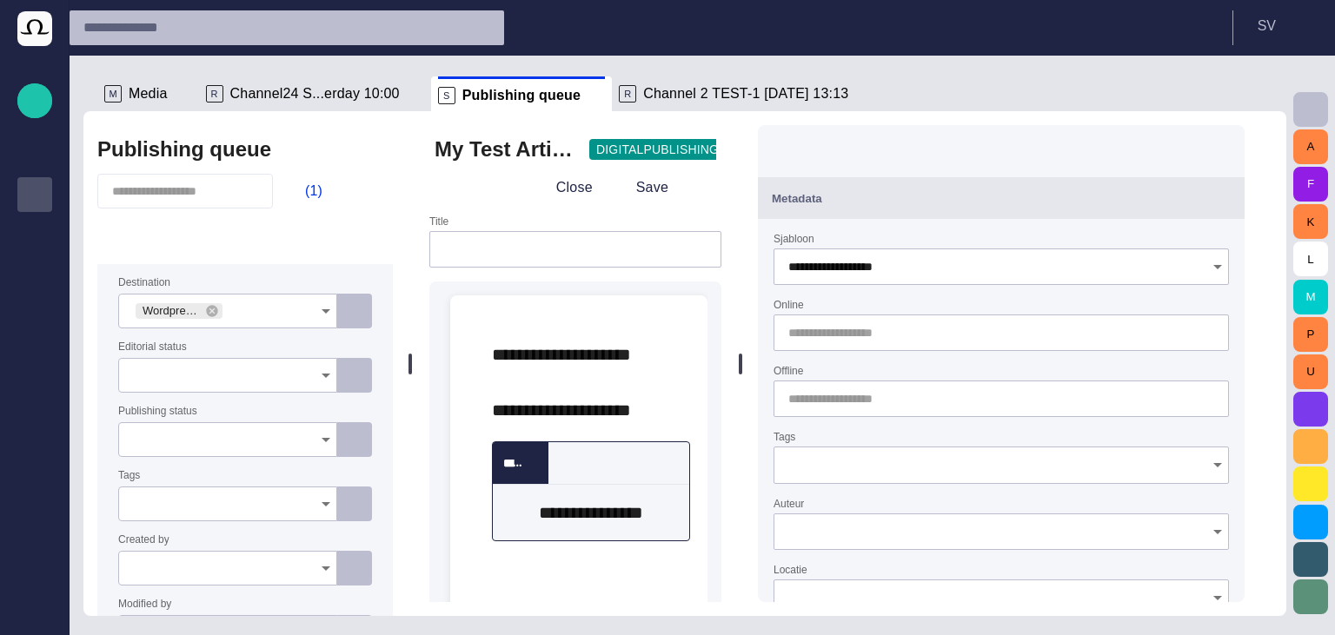
click at [573, 193] on button "Close" at bounding box center [562, 187] width 73 height 31
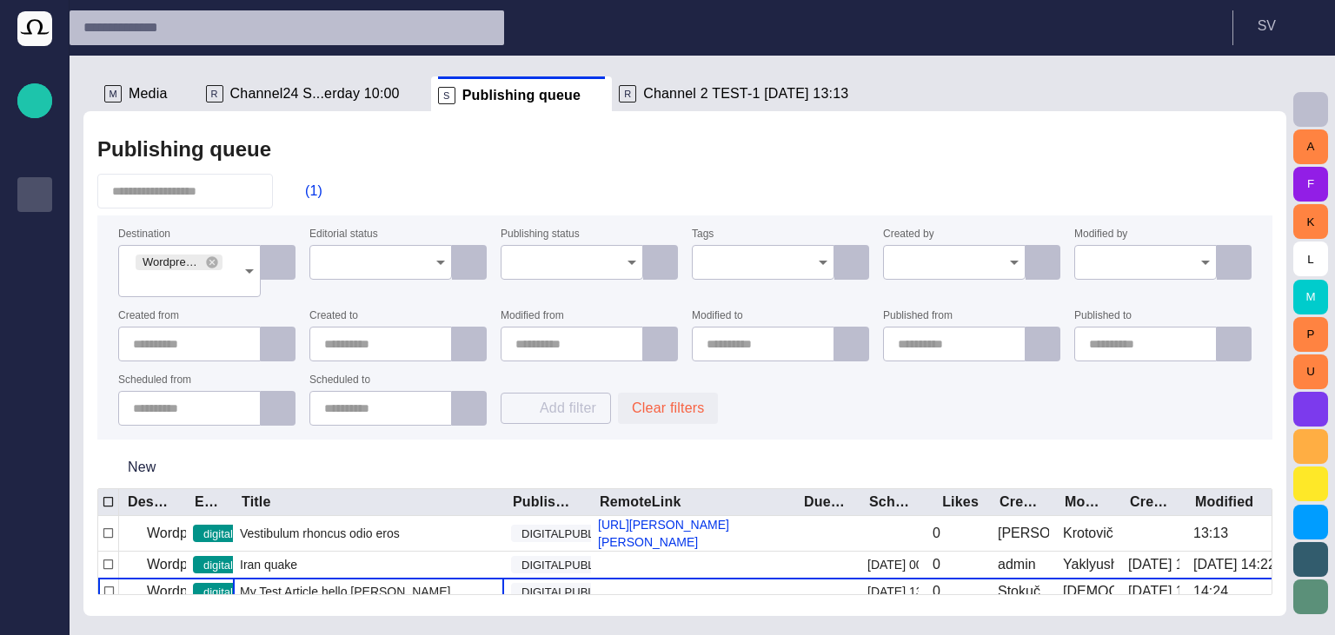
click at [638, 396] on button "Clear filters" at bounding box center [668, 408] width 100 height 31
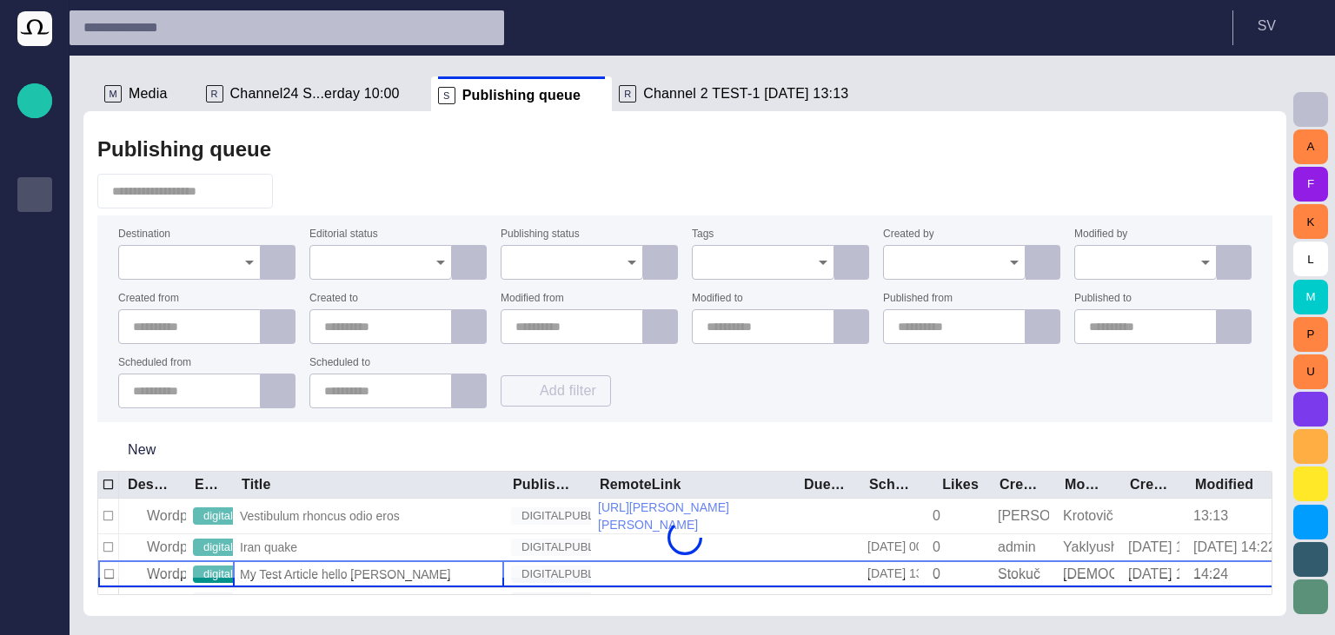
click at [305, 192] on span "button" at bounding box center [296, 191] width 17 height 17
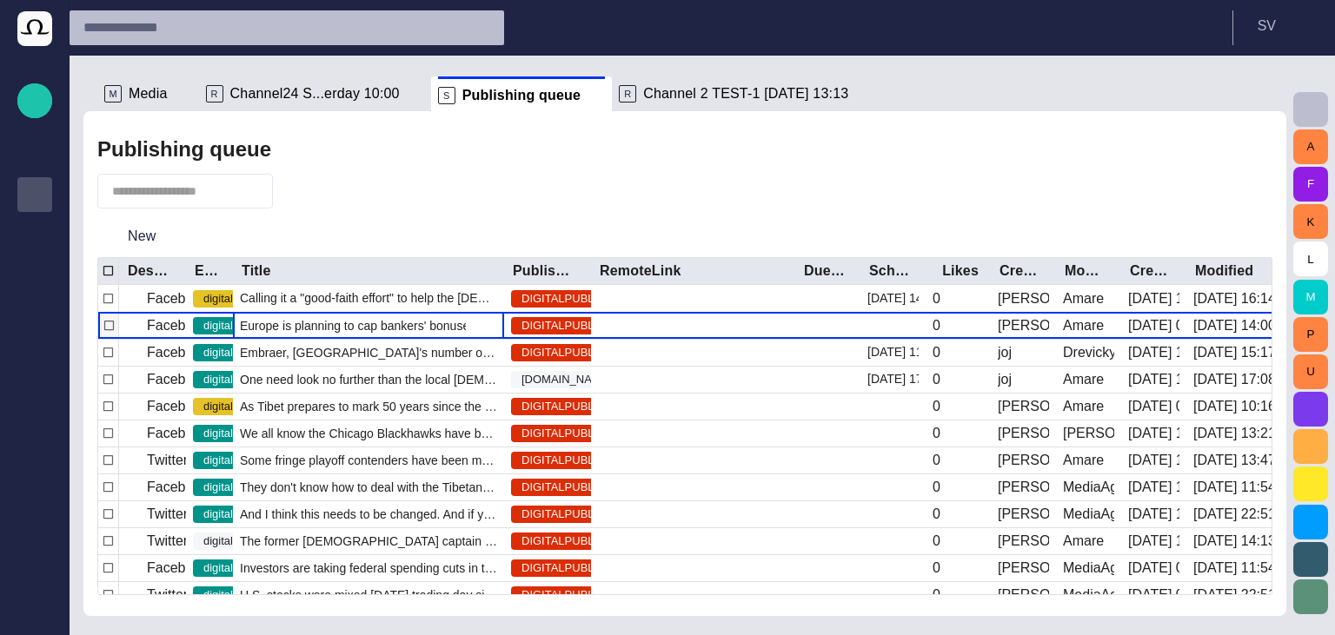
click at [290, 330] on span "Europe is planning to cap bankers' bonuses in a bid to curb the kind of reckles…" at bounding box center [368, 325] width 257 height 17
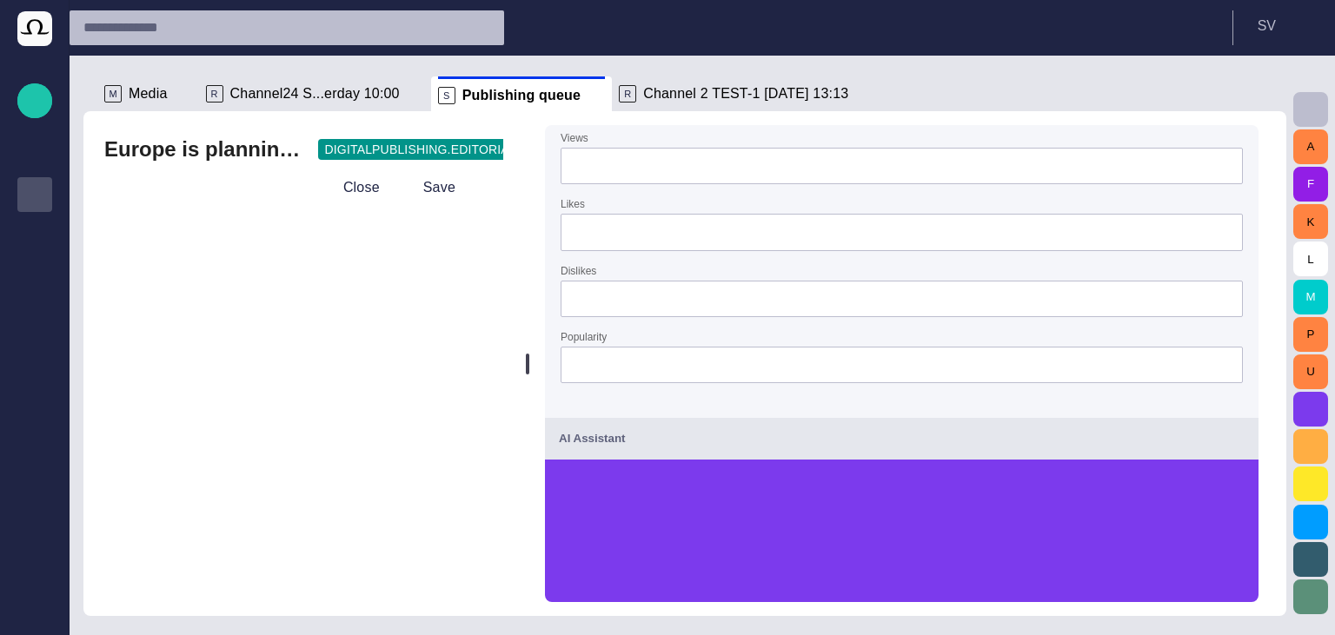
scroll to position [233, 0]
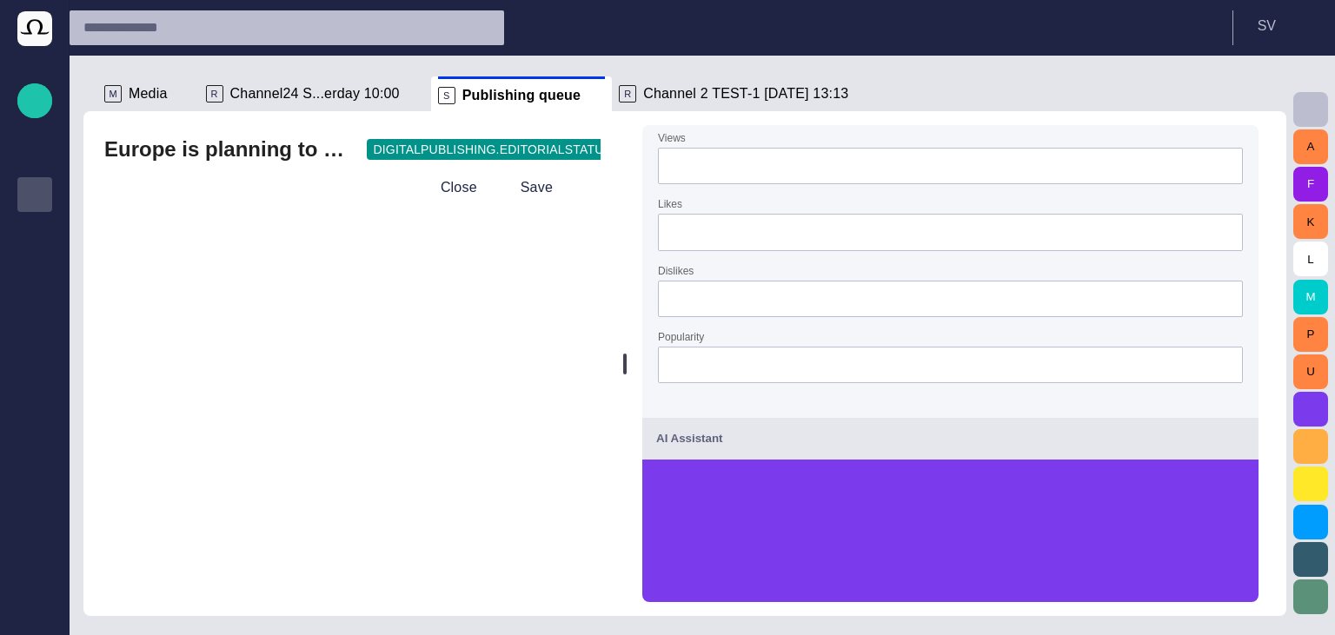
drag, startPoint x: 535, startPoint y: 362, endPoint x: 632, endPoint y: 367, distance: 97.5
click at [627, 367] on div at bounding box center [624, 364] width 3 height 21
click at [454, 174] on button "Close" at bounding box center [446, 187] width 73 height 31
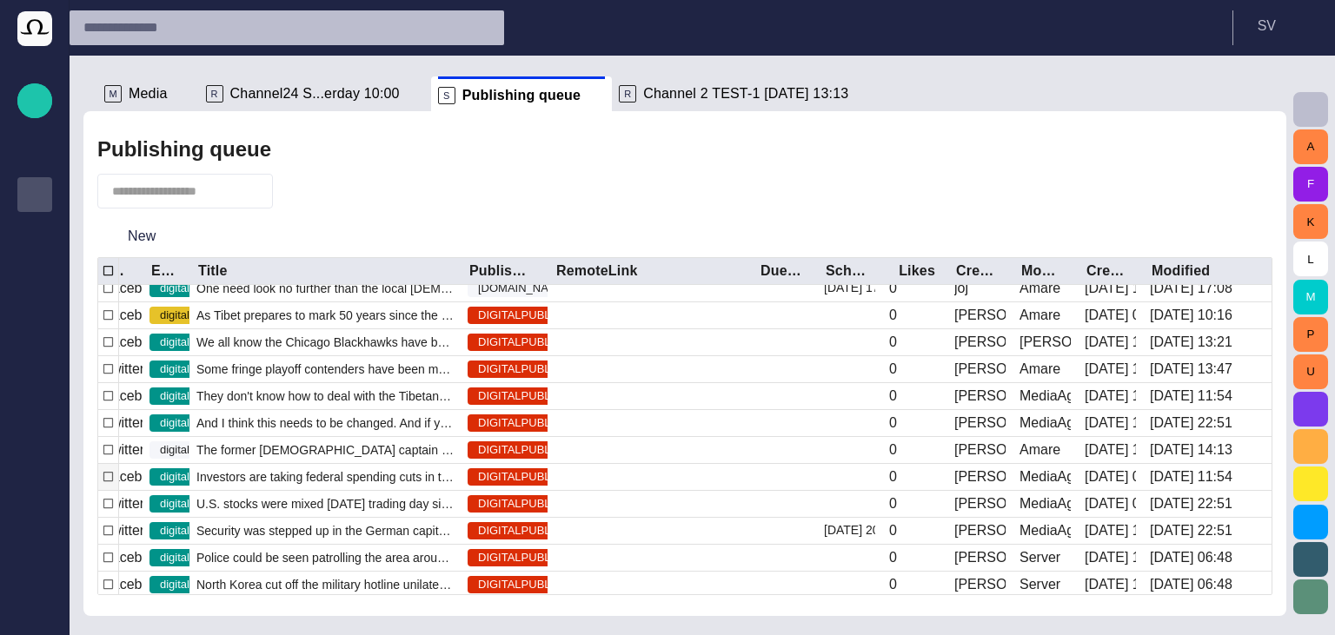
scroll to position [0, 0]
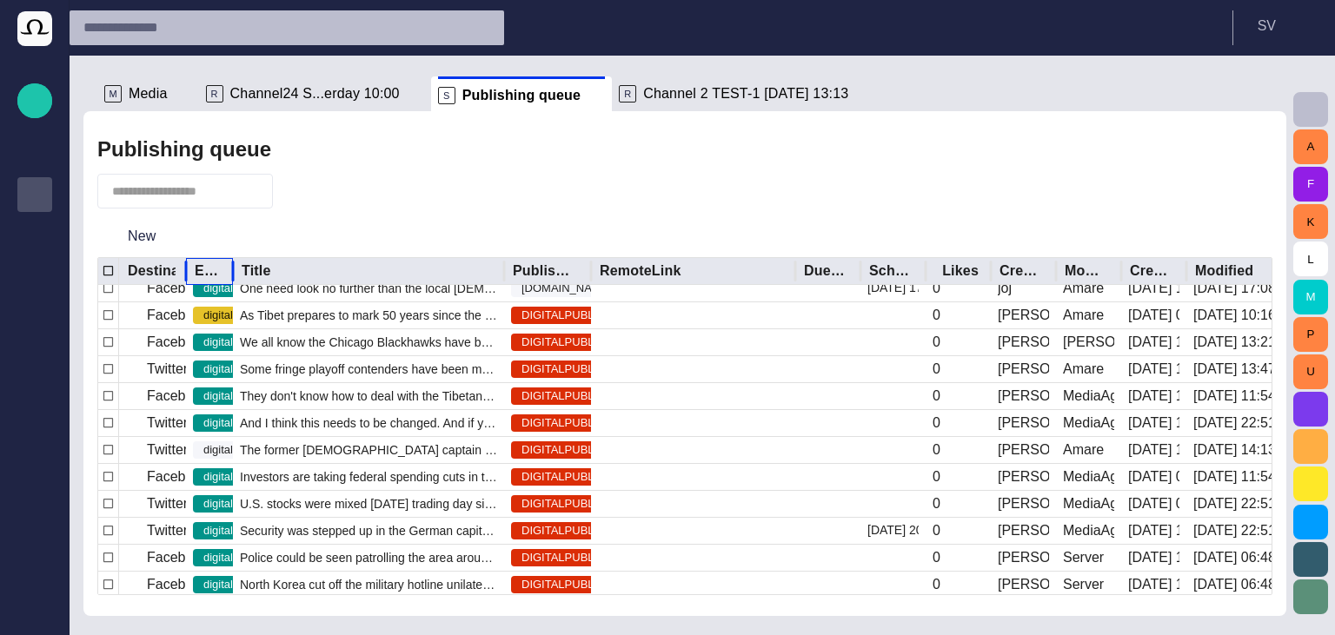
drag, startPoint x: 192, startPoint y: 269, endPoint x: 183, endPoint y: 269, distance: 9.6
click at [191, 268] on div "Editorial status" at bounding box center [209, 271] width 47 height 27
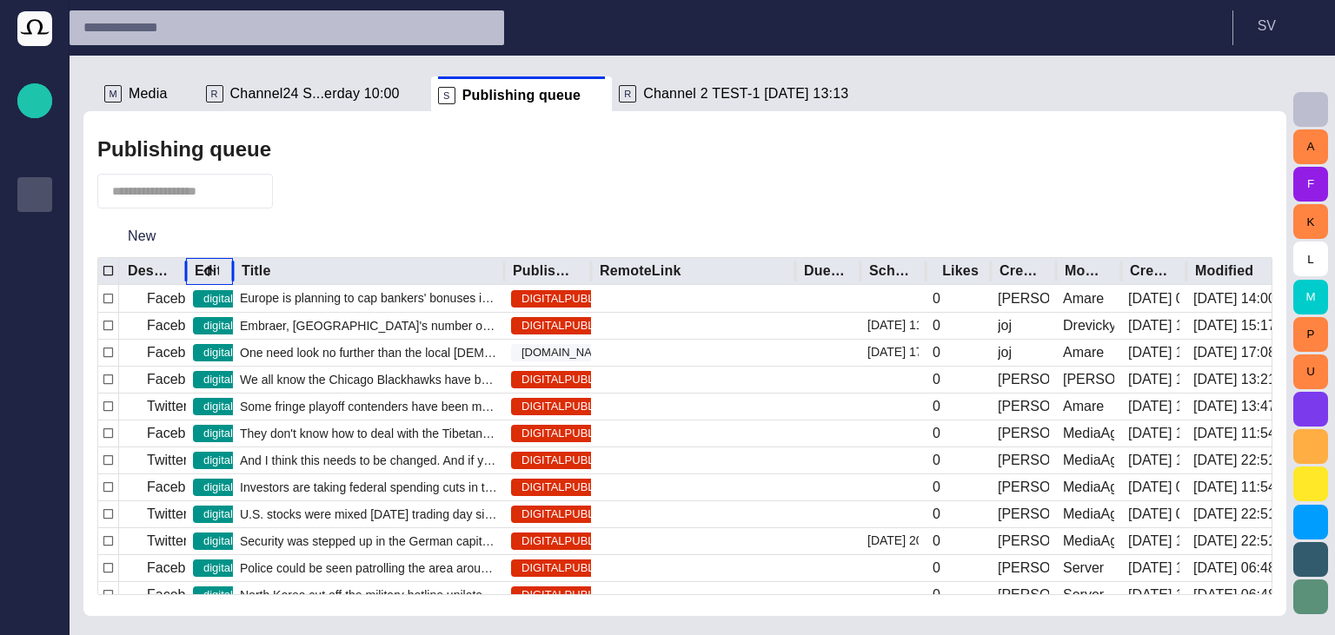
drag, startPoint x: 186, startPoint y: 269, endPoint x: 335, endPoint y: 271, distance: 148.6
click at [190, 271] on div at bounding box center [186, 271] width 9 height 27
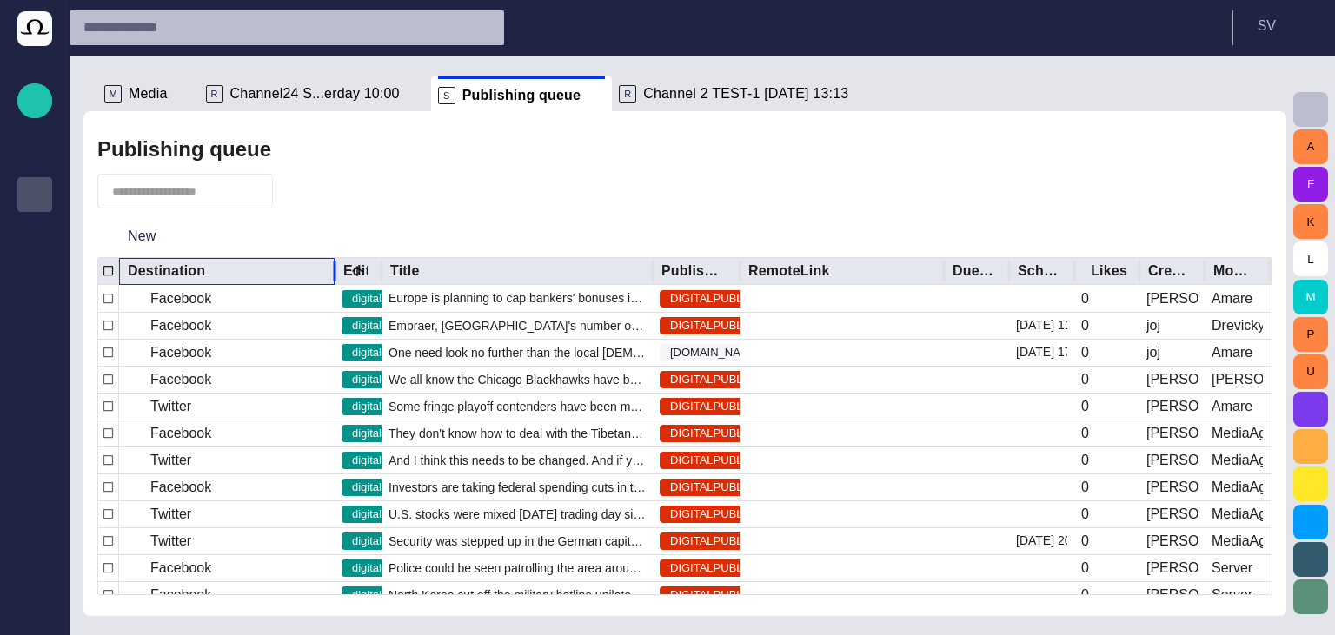
click at [222, 269] on div "Destination" at bounding box center [191, 271] width 126 height 17
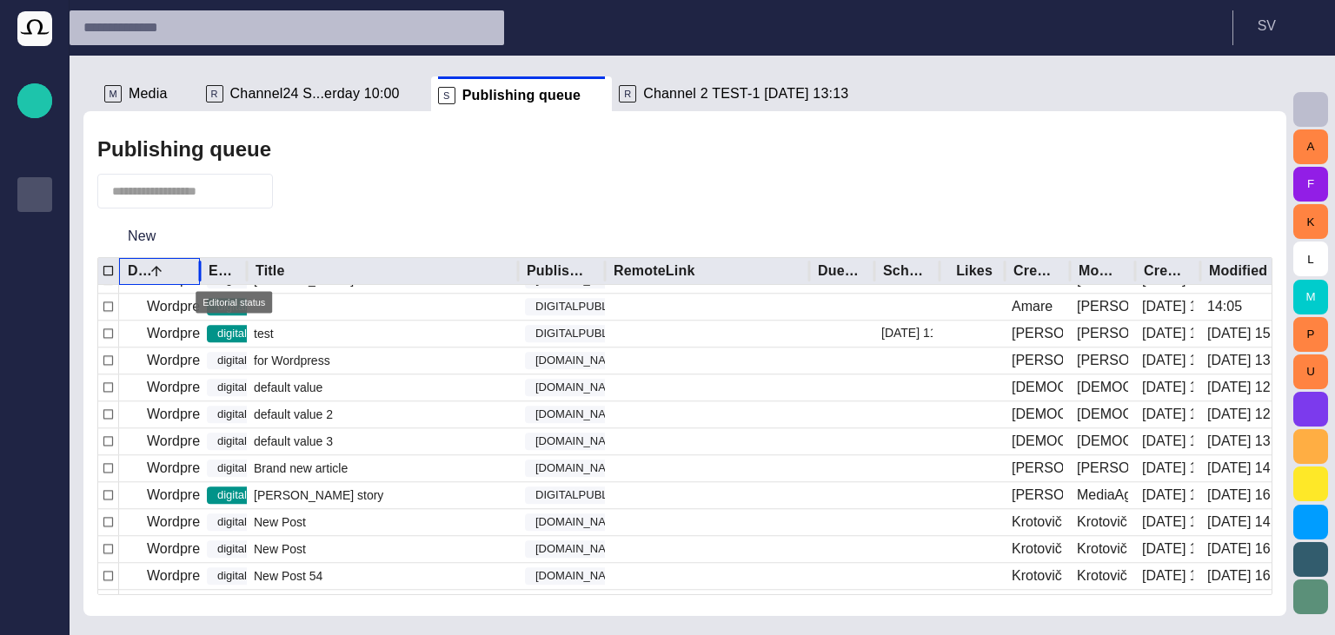
scroll to position [3357, 0]
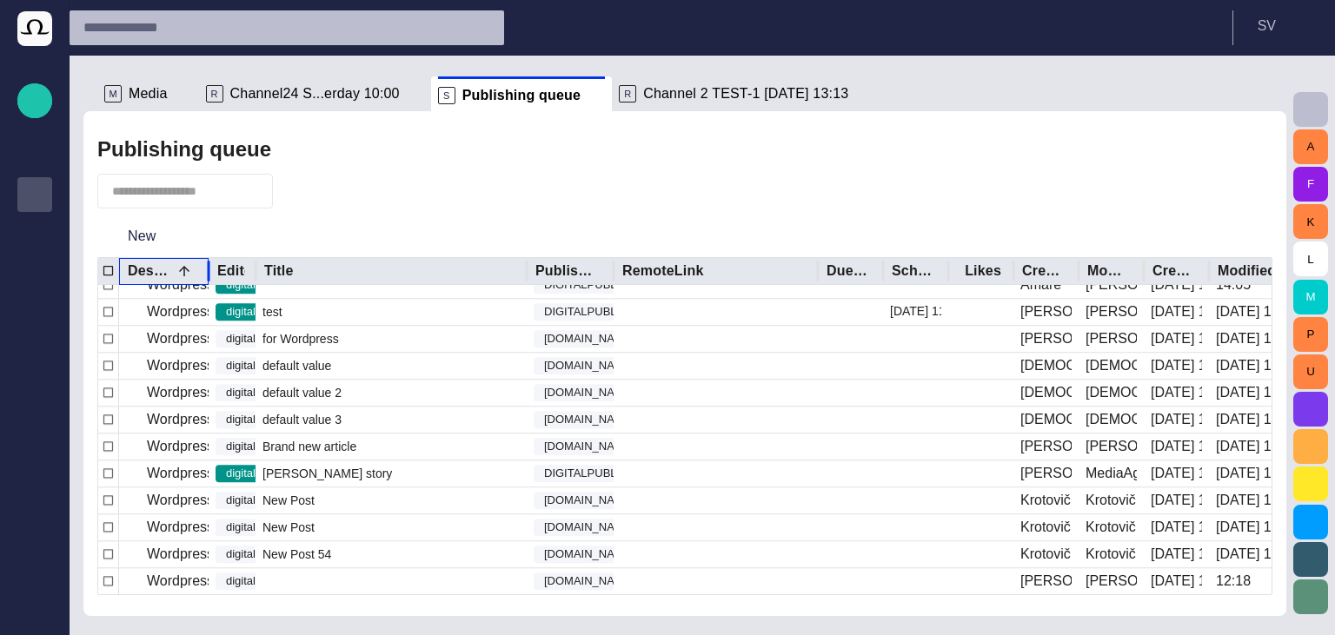
drag, startPoint x: 203, startPoint y: 270, endPoint x: 325, endPoint y: 273, distance: 121.7
click at [213, 273] on div at bounding box center [208, 271] width 9 height 27
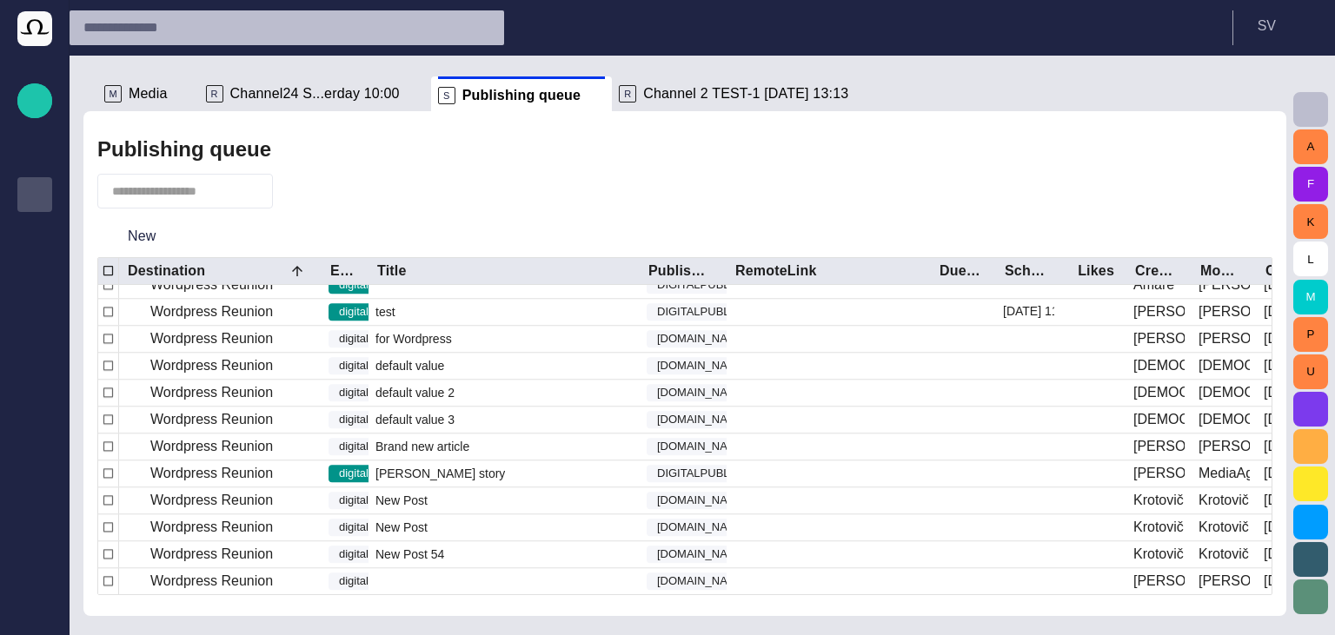
click at [309, 200] on button "button" at bounding box center [296, 191] width 33 height 31
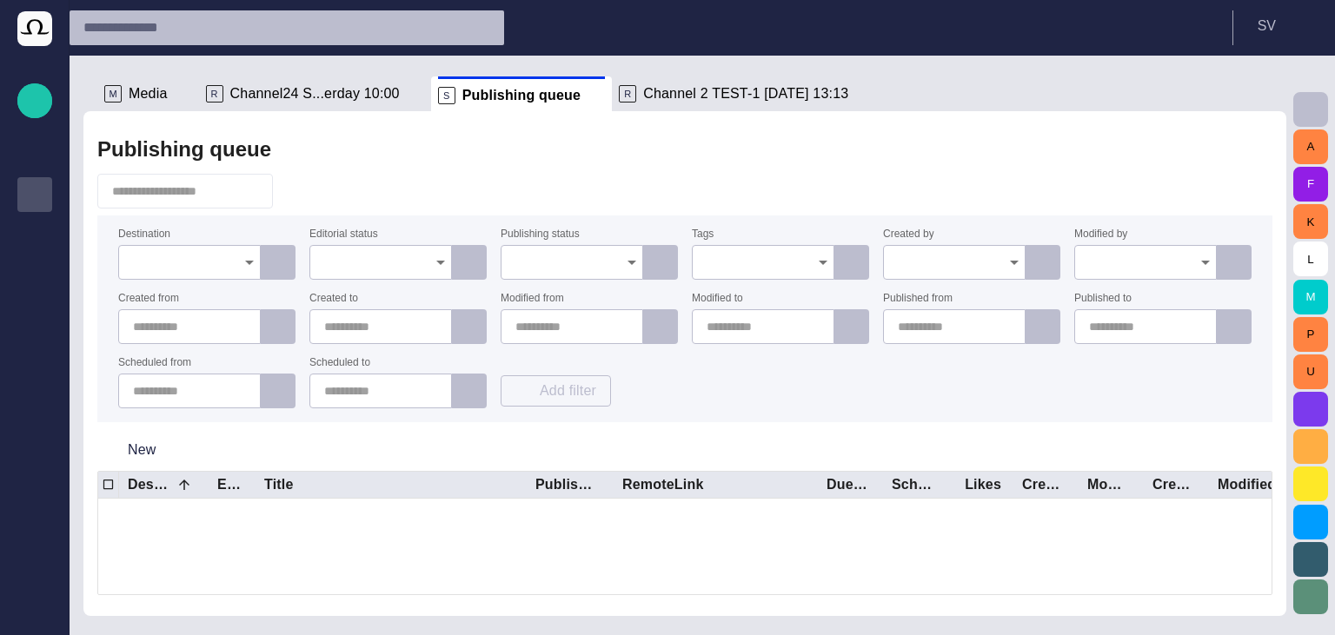
scroll to position [0, 0]
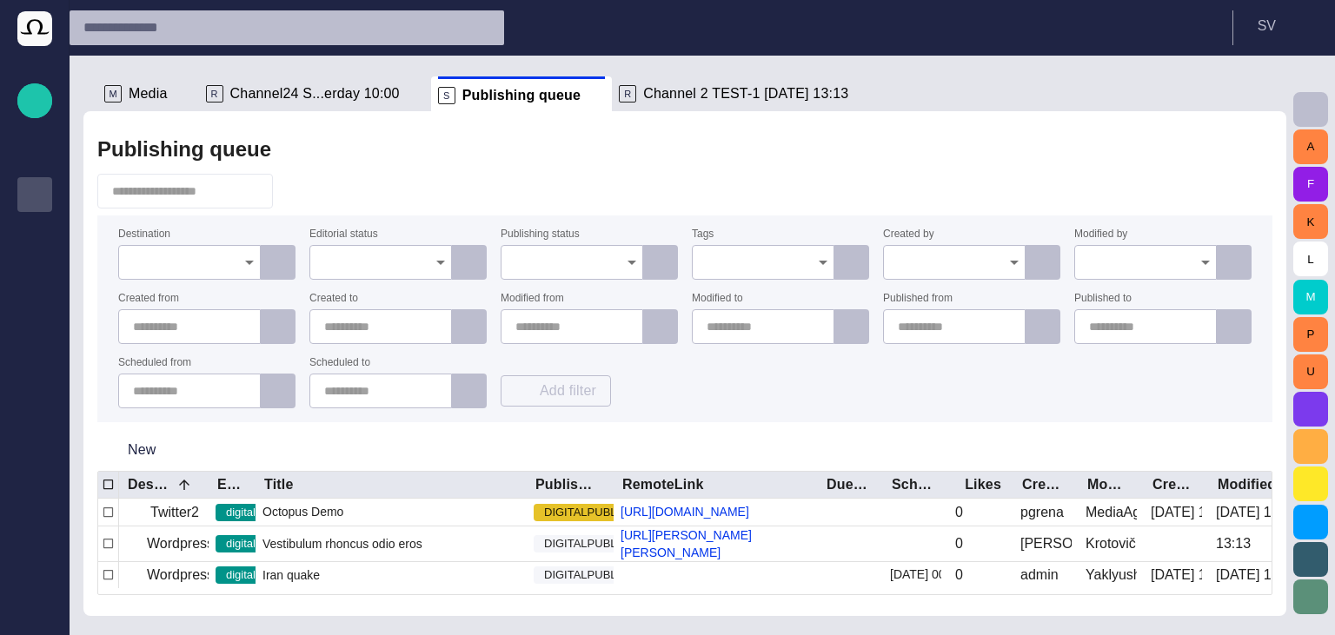
click at [212, 256] on input "Destination" at bounding box center [183, 262] width 101 height 17
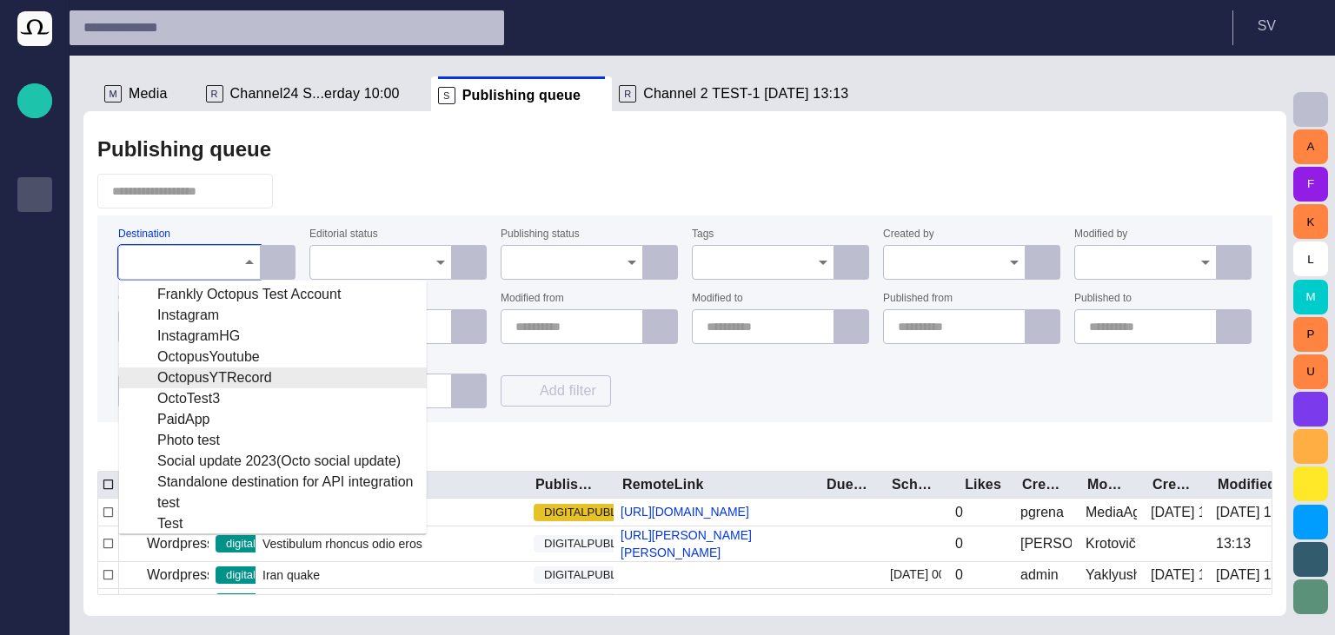
scroll to position [104, 0]
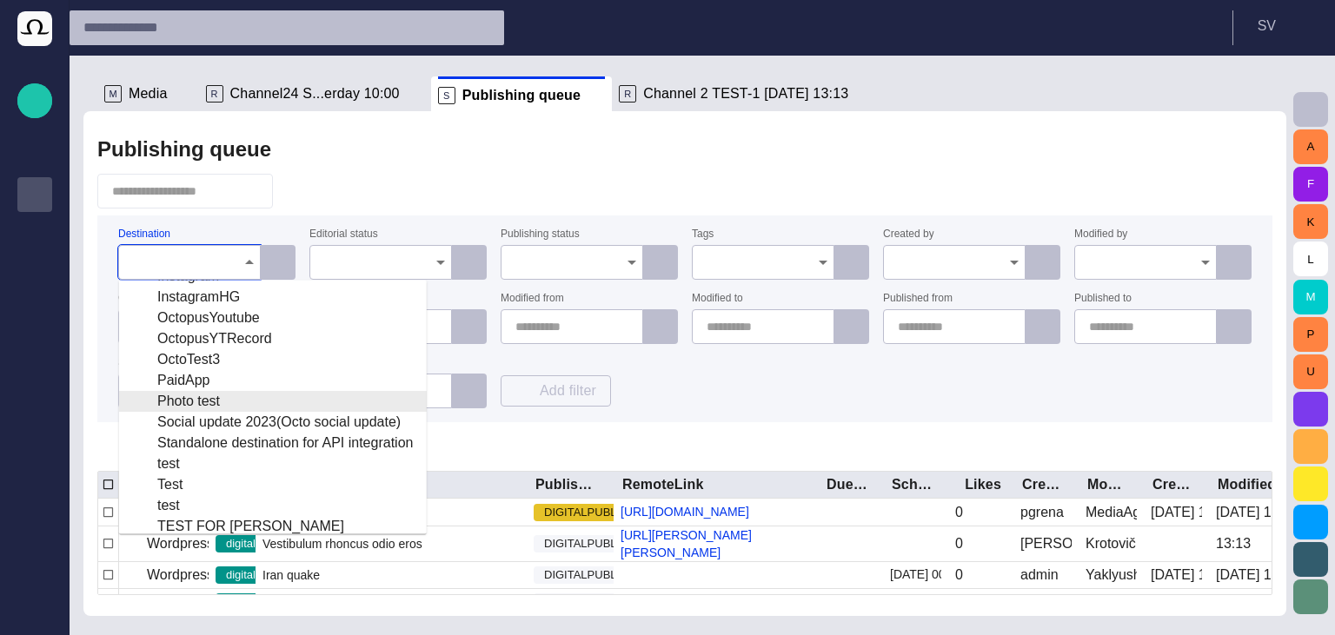
click at [224, 398] on div "Photo test" at bounding box center [273, 401] width 280 height 21
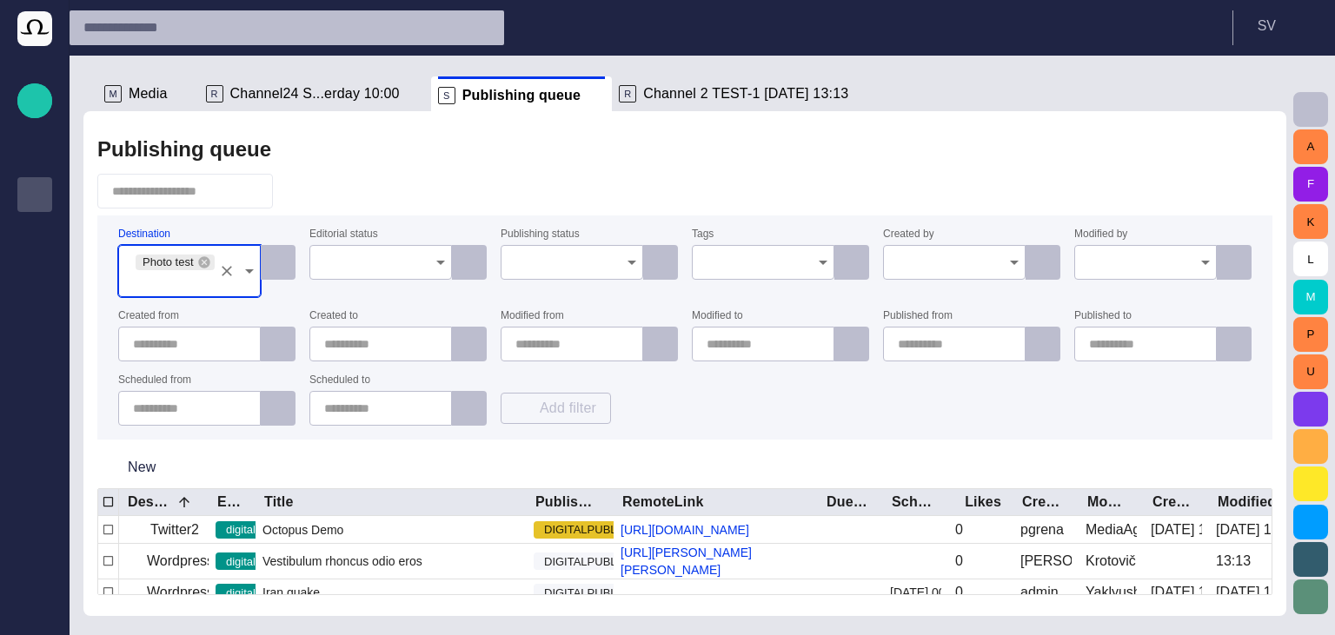
click at [403, 182] on div at bounding box center [684, 191] width 1175 height 35
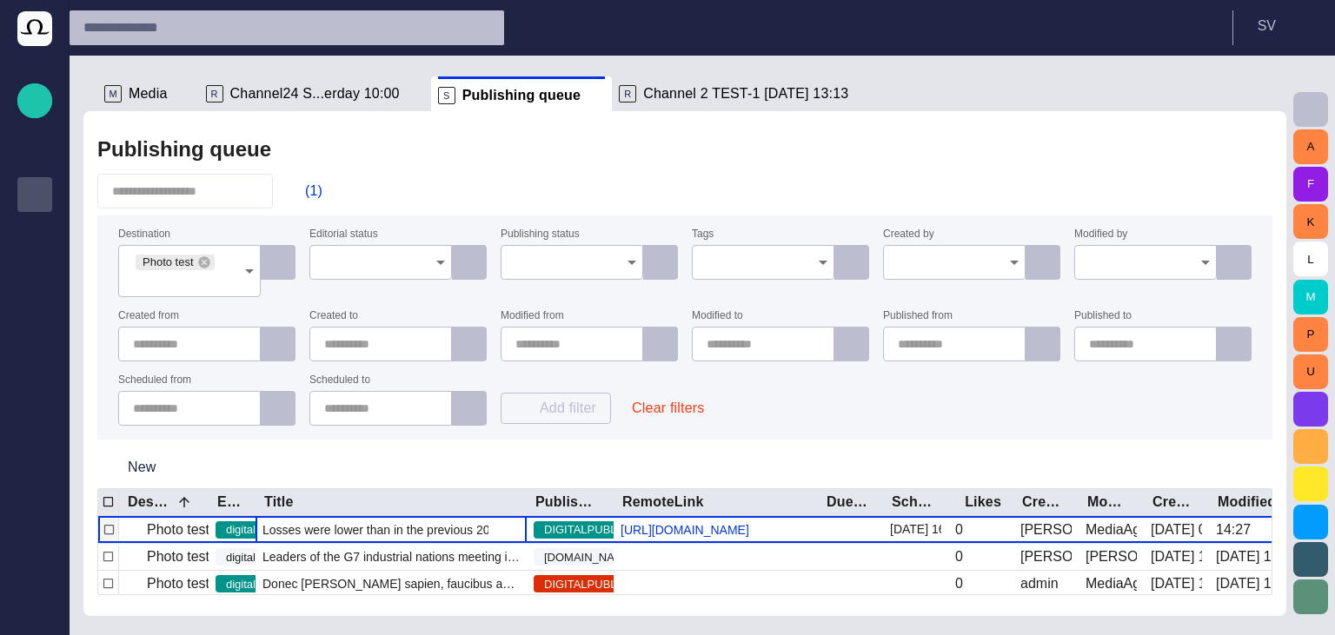
click at [374, 543] on div "Losses were lower than in the previous 2010-11 financial year, when it lost £49…" at bounding box center [391, 529] width 271 height 27
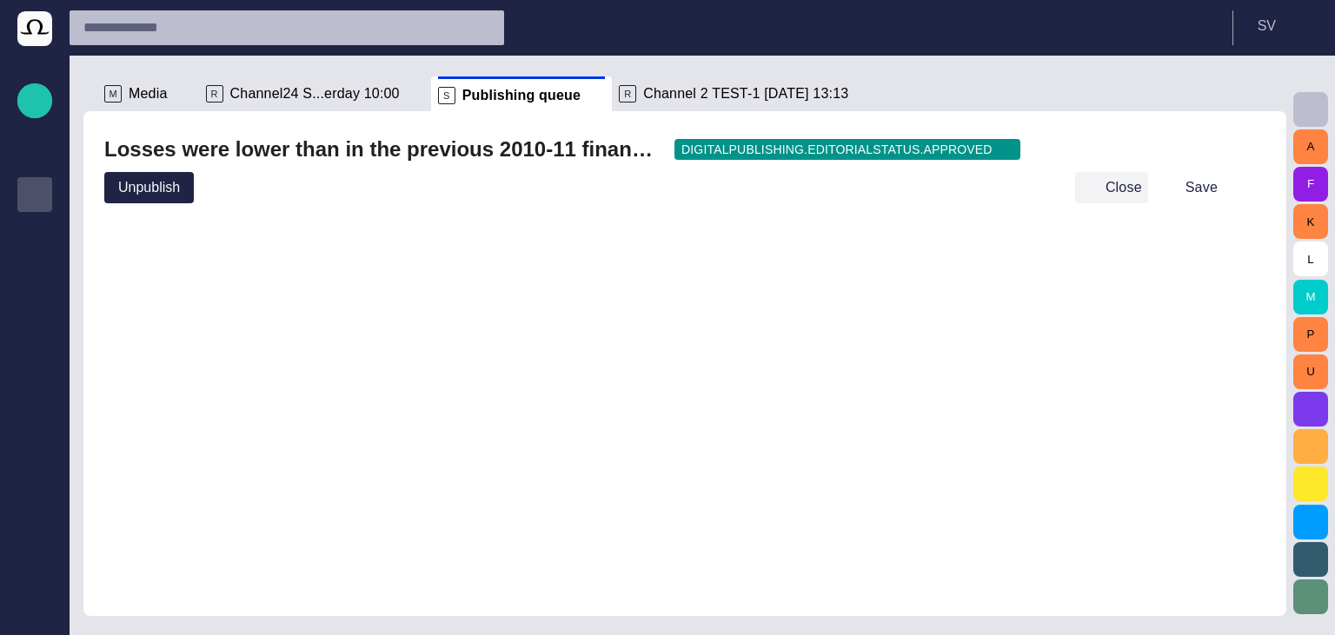
click at [1121, 190] on button "Close" at bounding box center [1111, 187] width 73 height 31
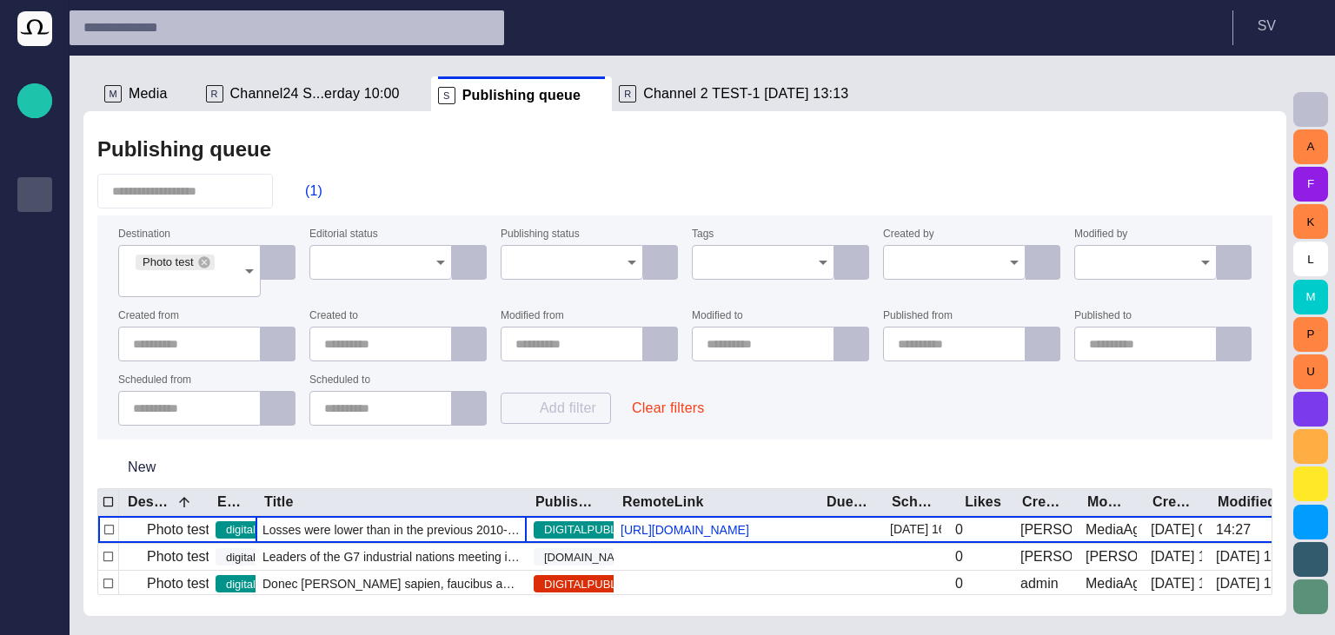
click at [693, 406] on button "Clear filters" at bounding box center [668, 408] width 100 height 31
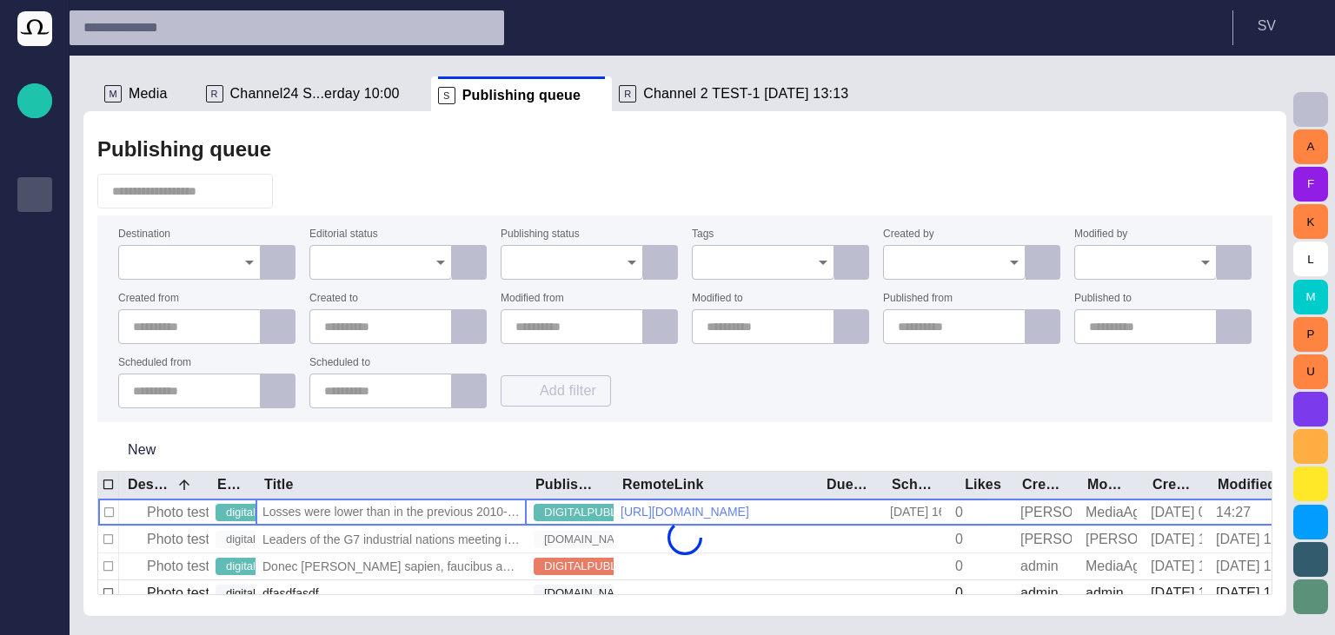
click at [305, 185] on span "button" at bounding box center [296, 191] width 17 height 17
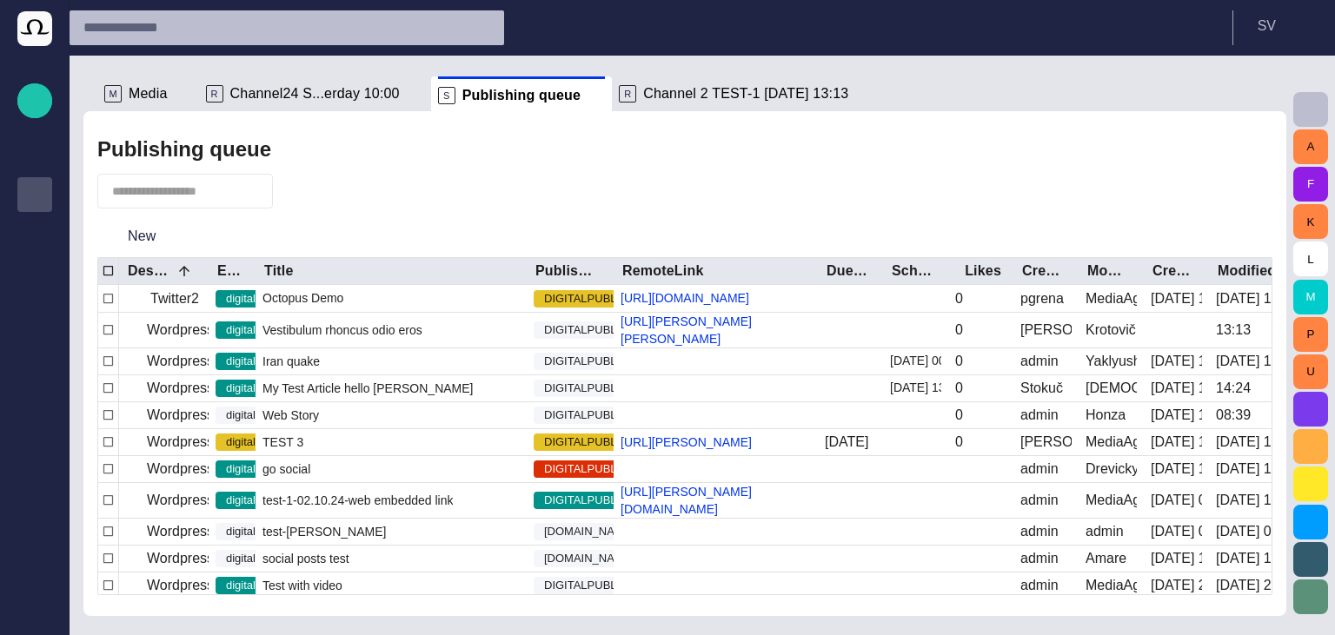
click at [497, 183] on div at bounding box center [684, 191] width 1175 height 35
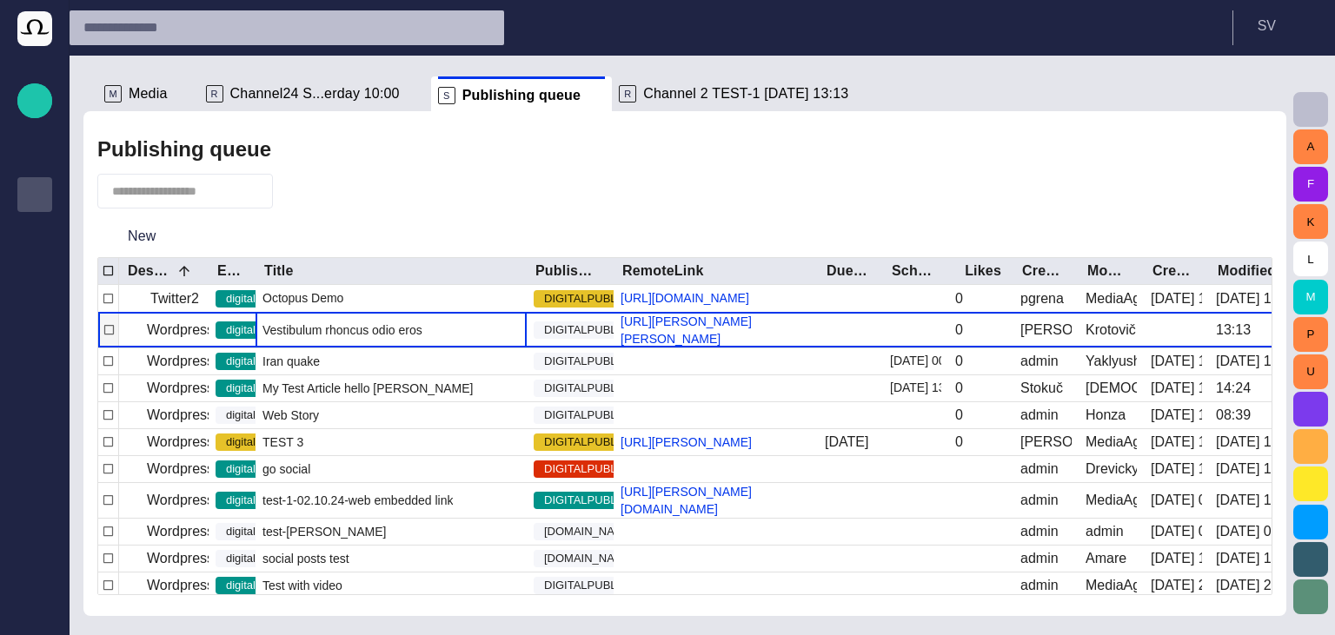
click at [364, 339] on span "Vestibulum rhoncus odio eros" at bounding box center [343, 330] width 160 height 17
click at [1220, 194] on span "button" at bounding box center [1220, 191] width 21 height 21
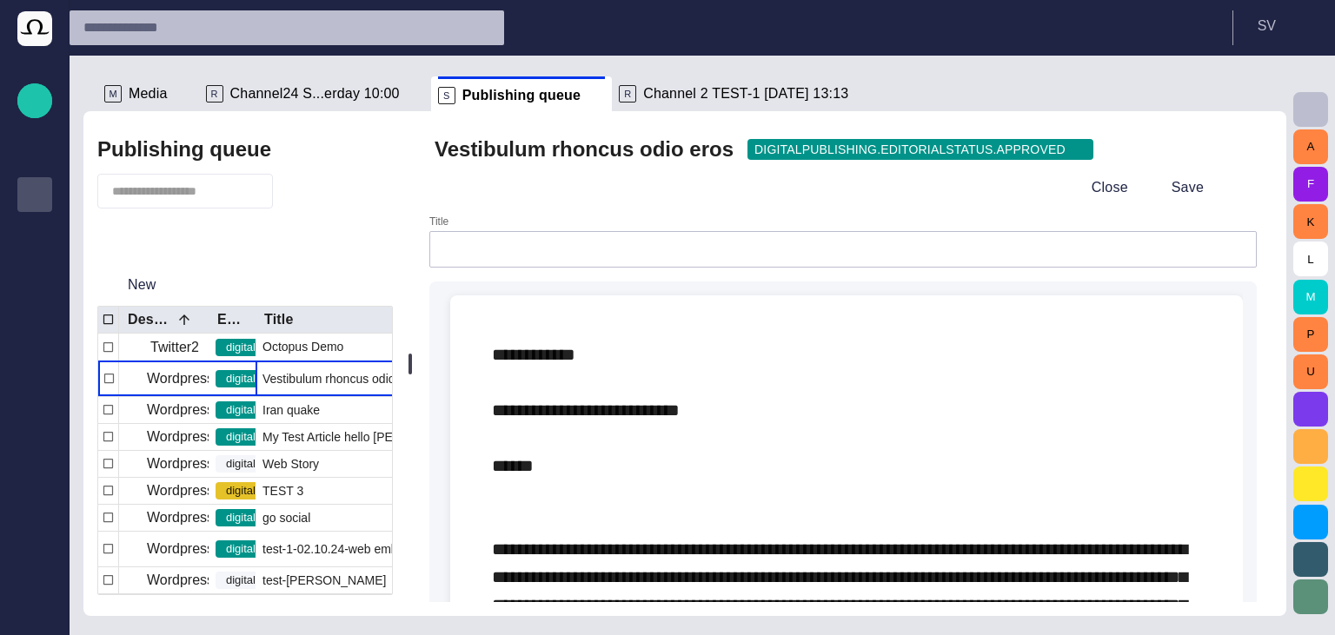
click at [1259, 155] on div "Vestibulum rhoncus odio eros digitalPublishing.editorialStatus.approved Close S…" at bounding box center [843, 170] width 831 height 76
click at [1243, 150] on span "button" at bounding box center [1234, 149] width 17 height 17
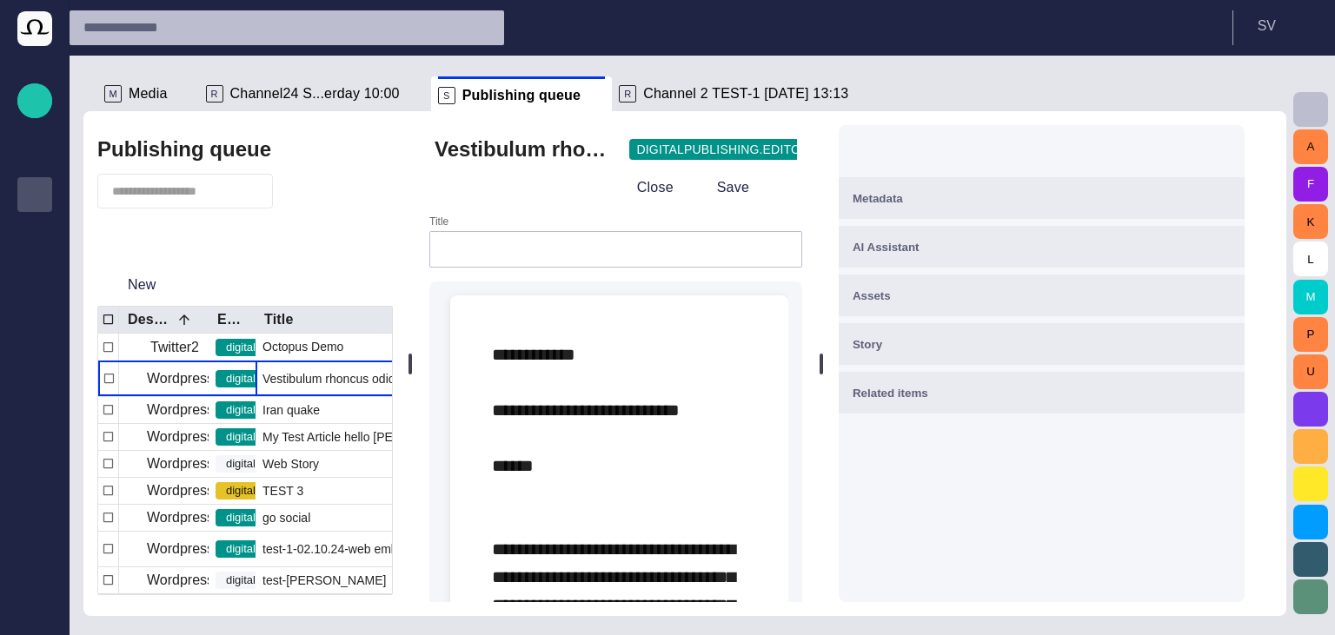
drag, startPoint x: 946, startPoint y: 356, endPoint x: 784, endPoint y: 248, distance: 194.8
click at [733, 355] on div "Vestibulum rhoncus odio eros digitalPublishing.editorialStatus.approved Close S…" at bounding box center [843, 363] width 859 height 505
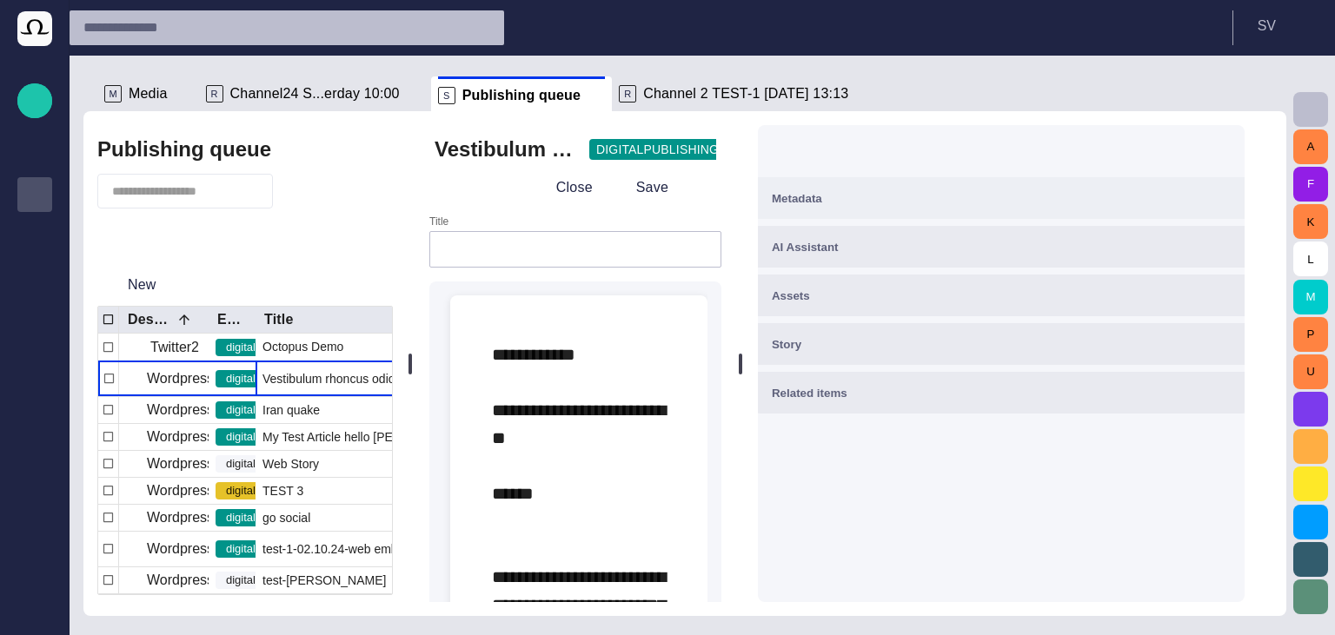
click at [808, 218] on button "Metadata" at bounding box center [1001, 198] width 487 height 42
click at [811, 209] on button "Metadata" at bounding box center [1001, 198] width 487 height 42
click at [840, 207] on div "Metadata" at bounding box center [1001, 198] width 459 height 21
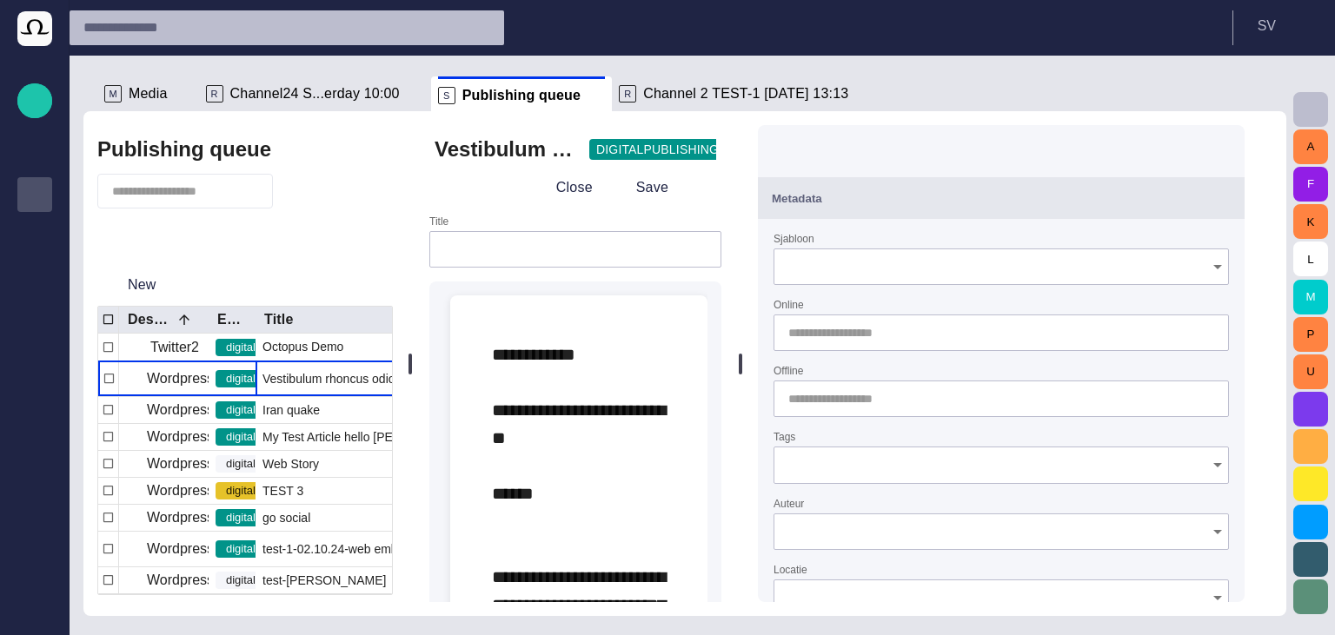
click at [858, 266] on input "Sjabloon" at bounding box center [995, 266] width 414 height 17
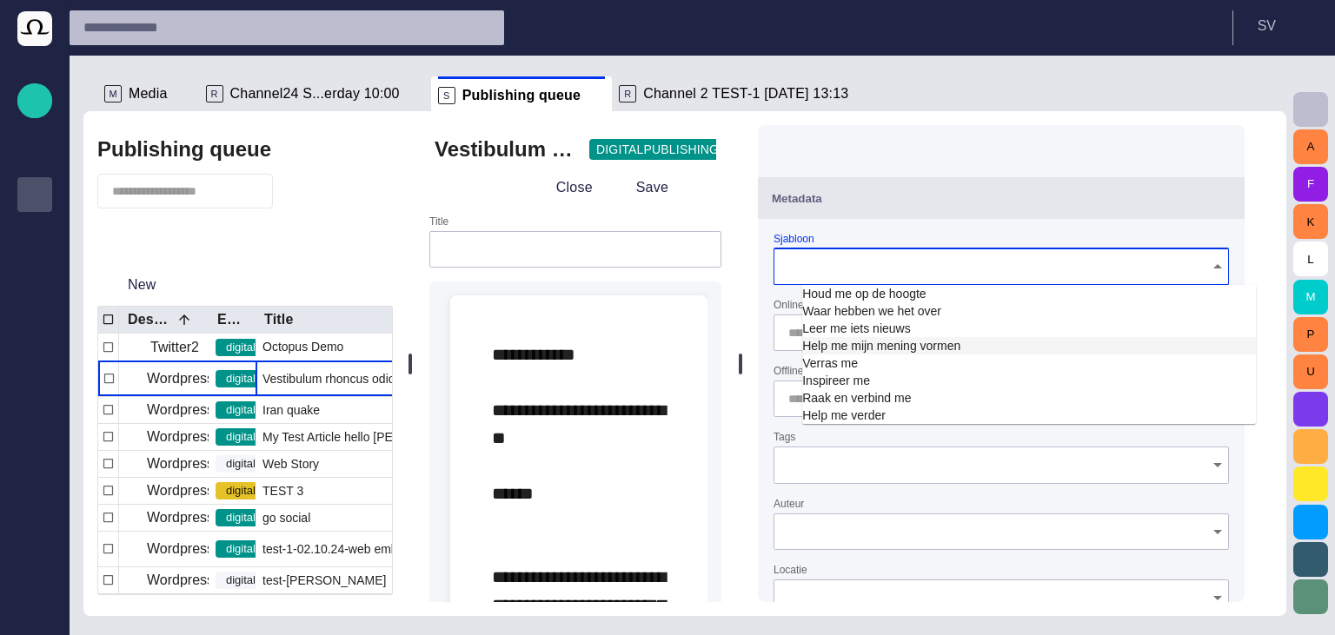
click at [861, 339] on td "Help me mijn mening vormen" at bounding box center [1029, 345] width 454 height 17
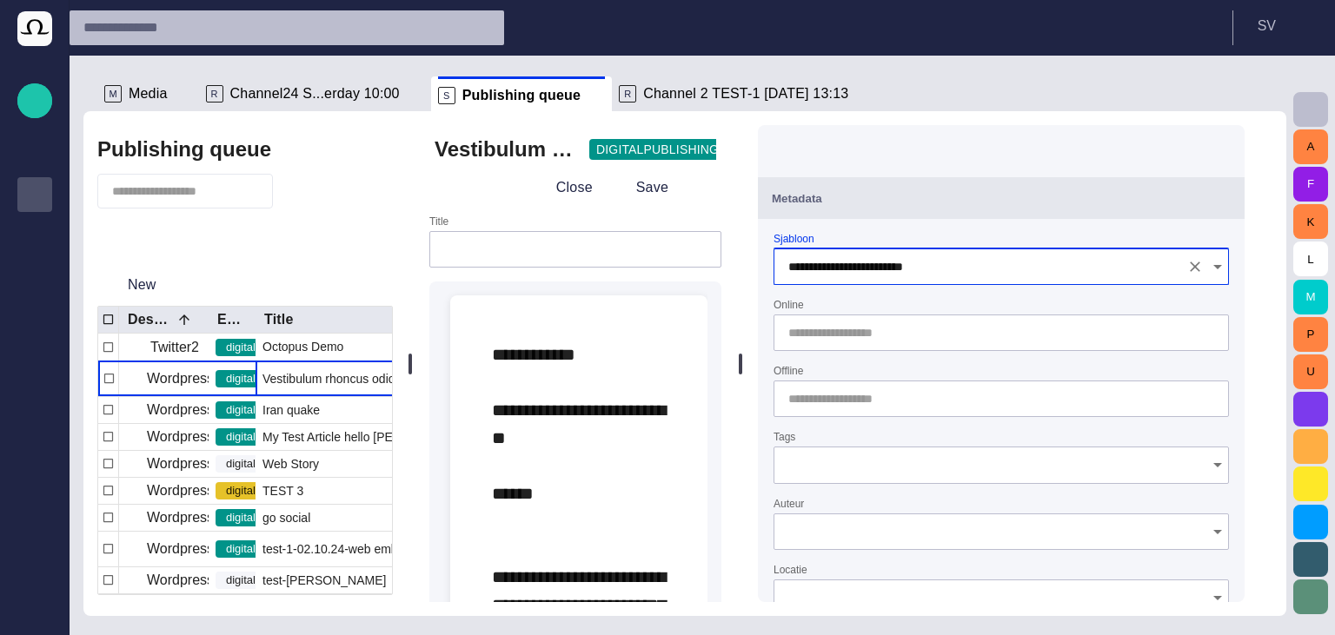
type input "**********"
click at [782, 297] on div "**********" at bounding box center [1001, 363] width 515 height 505
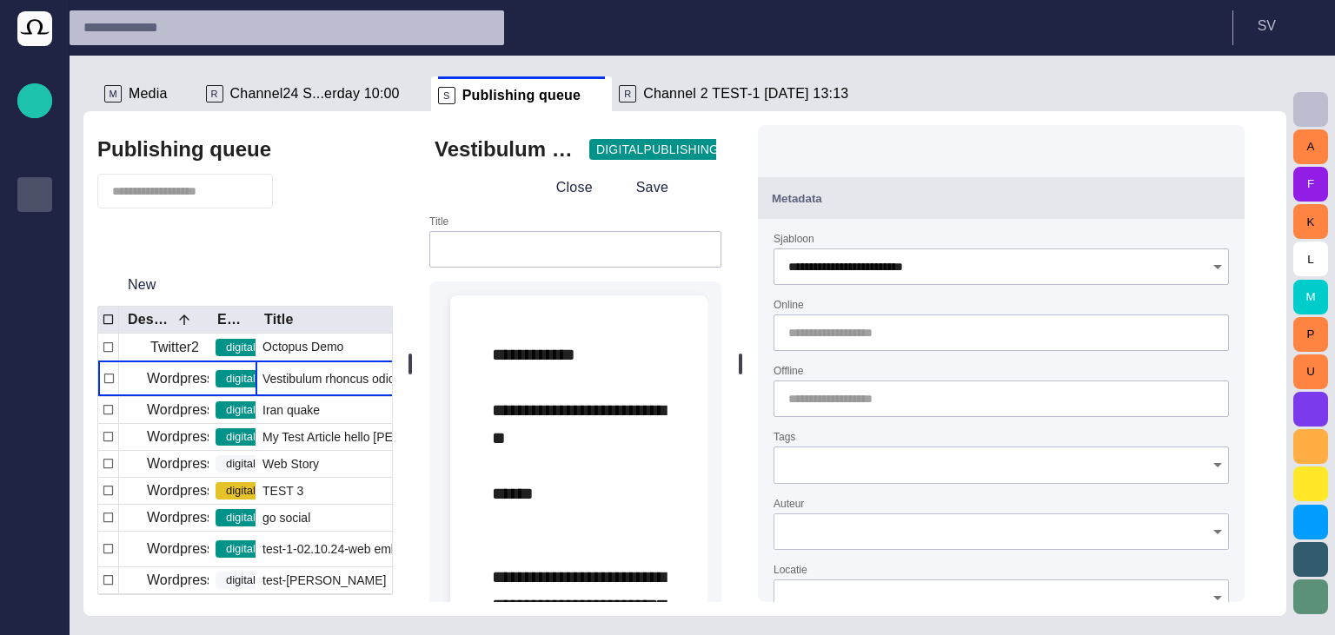
drag, startPoint x: 757, startPoint y: 359, endPoint x: 530, endPoint y: 351, distance: 227.0
click at [622, 353] on div "**********" at bounding box center [843, 363] width 859 height 505
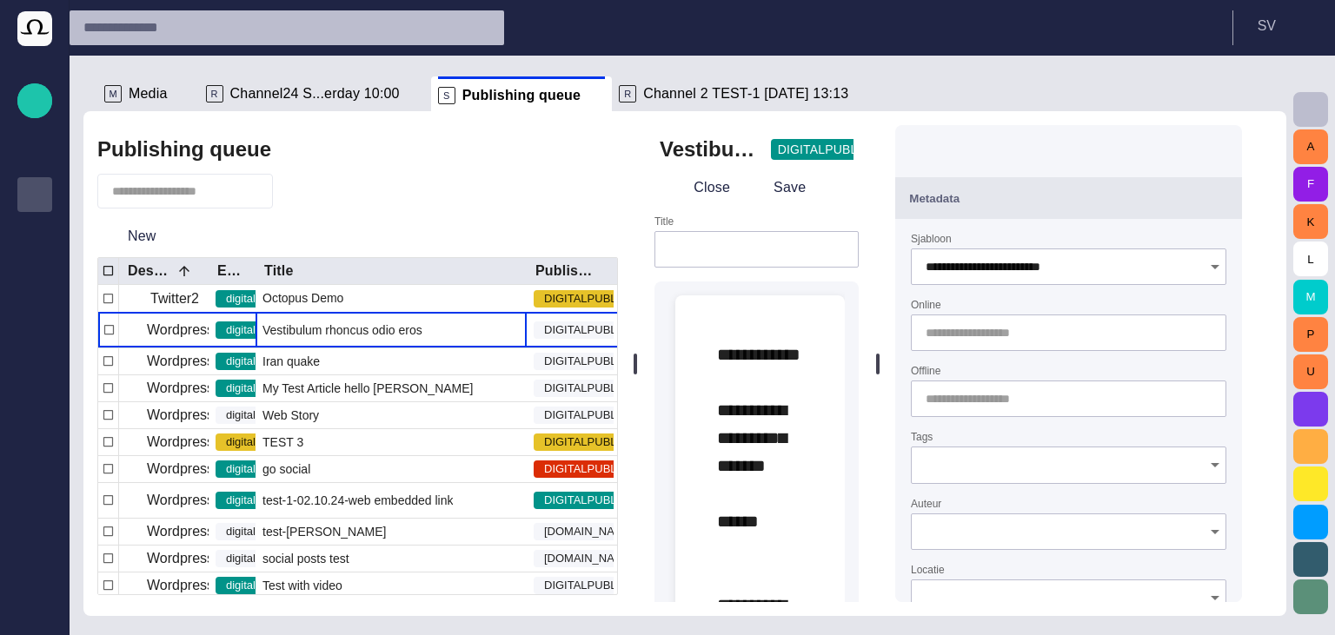
drag, startPoint x: 413, startPoint y: 355, endPoint x: 642, endPoint y: 342, distance: 229.8
click at [639, 342] on div at bounding box center [635, 363] width 7 height 505
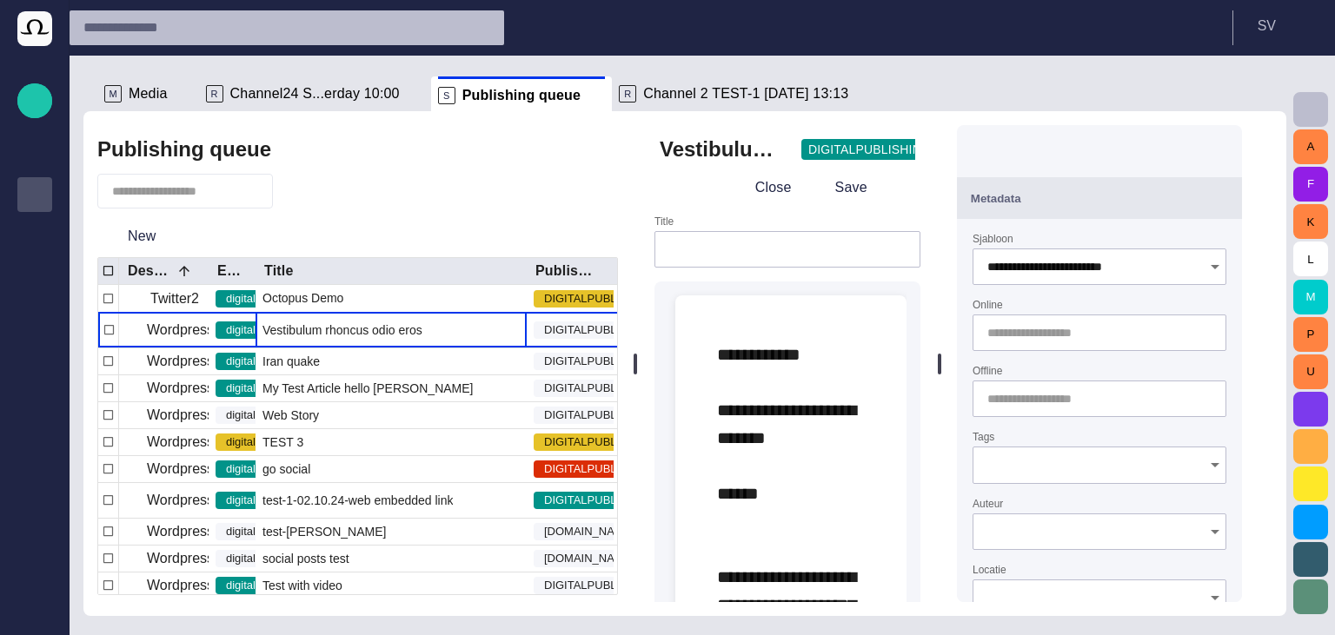
drag, startPoint x: 899, startPoint y: 357, endPoint x: 663, endPoint y: 353, distance: 235.6
click at [827, 354] on div "**********" at bounding box center [956, 363] width 634 height 505
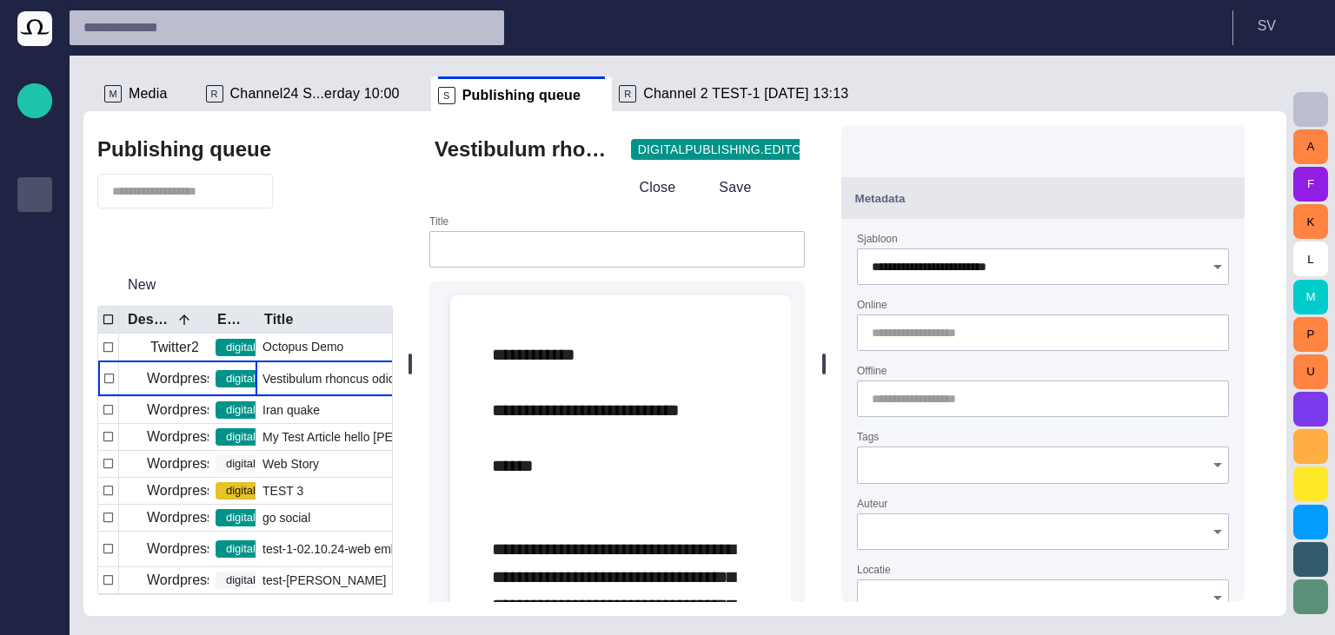
drag, startPoint x: 645, startPoint y: 355, endPoint x: 278, endPoint y: 356, distance: 366.8
click at [278, 356] on div "Publishing queue New Destination Editorial status Title Publishing status Remot…" at bounding box center [684, 363] width 1203 height 505
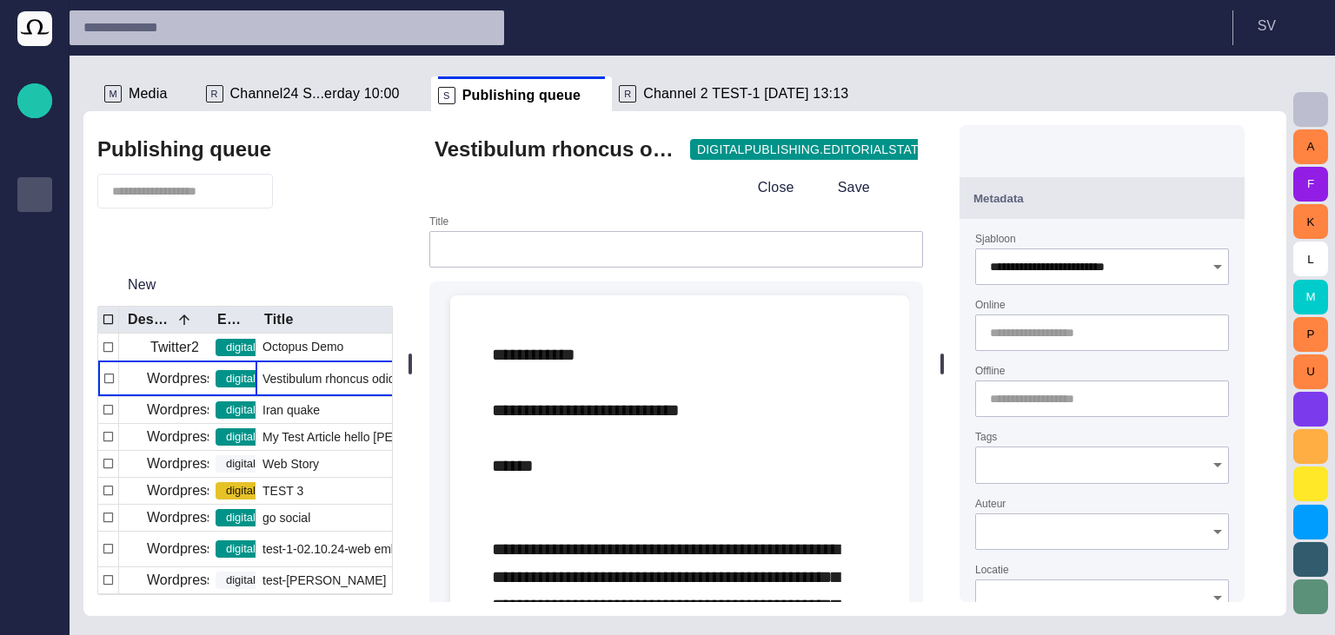
drag, startPoint x: 843, startPoint y: 365, endPoint x: 1081, endPoint y: 339, distance: 239.6
click at [1150, 372] on div "**********" at bounding box center [843, 363] width 859 height 505
click at [1074, 332] on input "Online" at bounding box center [1098, 332] width 217 height 17
click at [1202, 332] on span "button" at bounding box center [1195, 333] width 14 height 14
type input "**********"
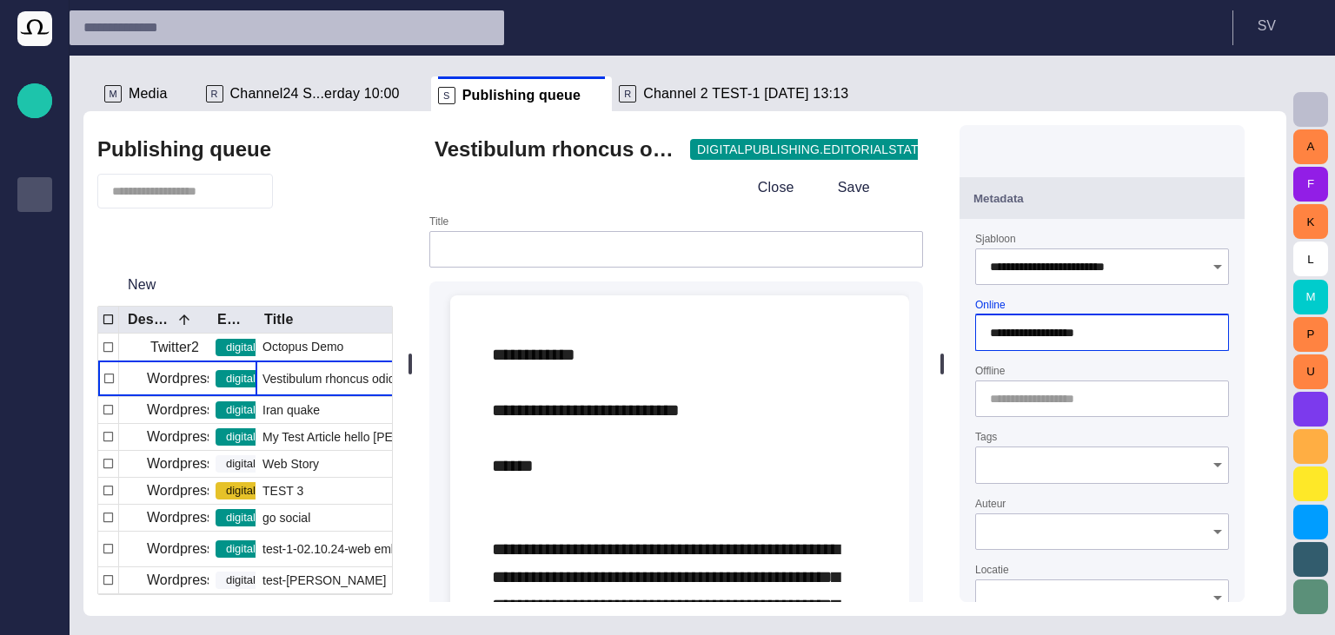
click at [1202, 356] on form "**********" at bounding box center [1102, 639] width 254 height 813
click at [1125, 387] on form "**********" at bounding box center [1102, 639] width 254 height 813
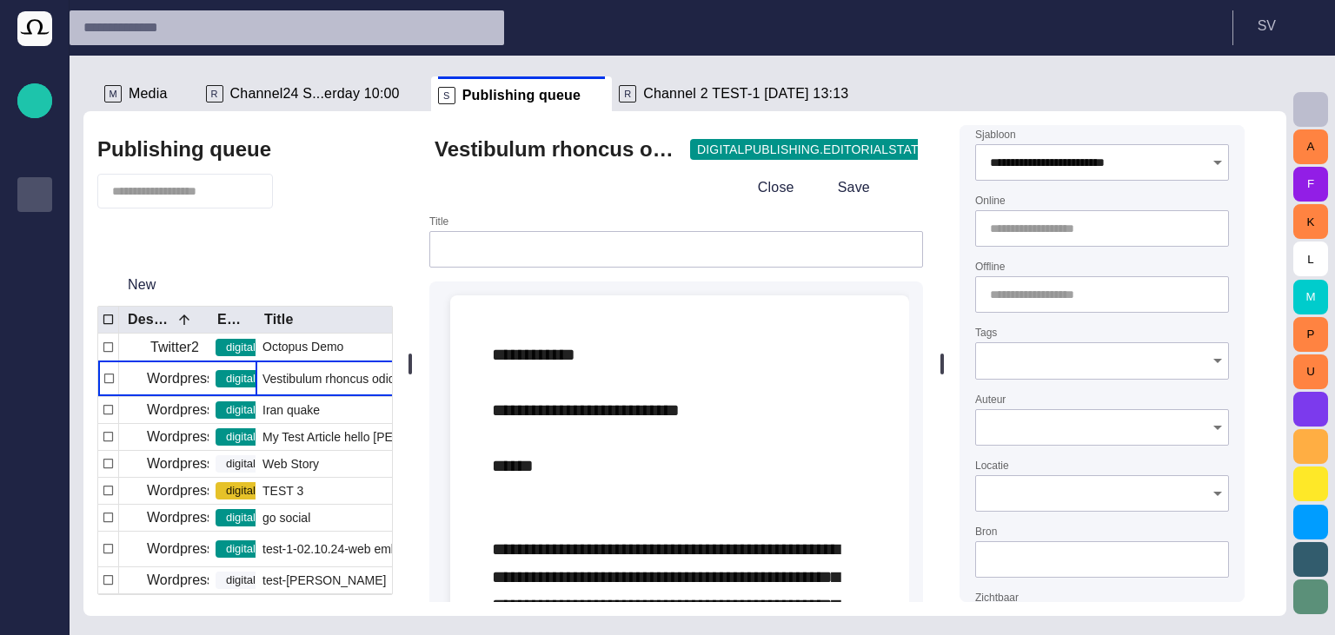
click at [1038, 236] on input "Online" at bounding box center [1098, 228] width 217 height 17
click at [0, 0] on span "button" at bounding box center [0, 0] width 0 height 0
type input "**********"
click at [1157, 358] on input "Tags" at bounding box center [1096, 360] width 212 height 17
click at [1128, 419] on input "Auteur" at bounding box center [1096, 427] width 212 height 17
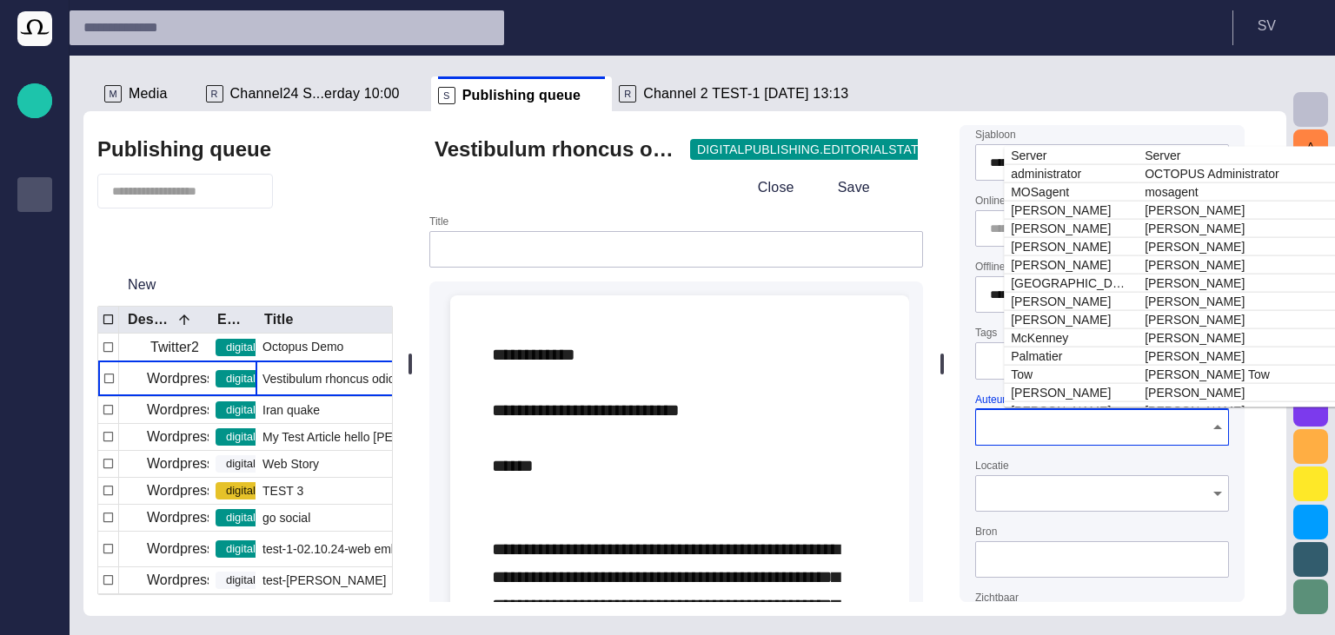
click at [1082, 344] on td "McKenney" at bounding box center [1071, 338] width 134 height 18
type input "**********"
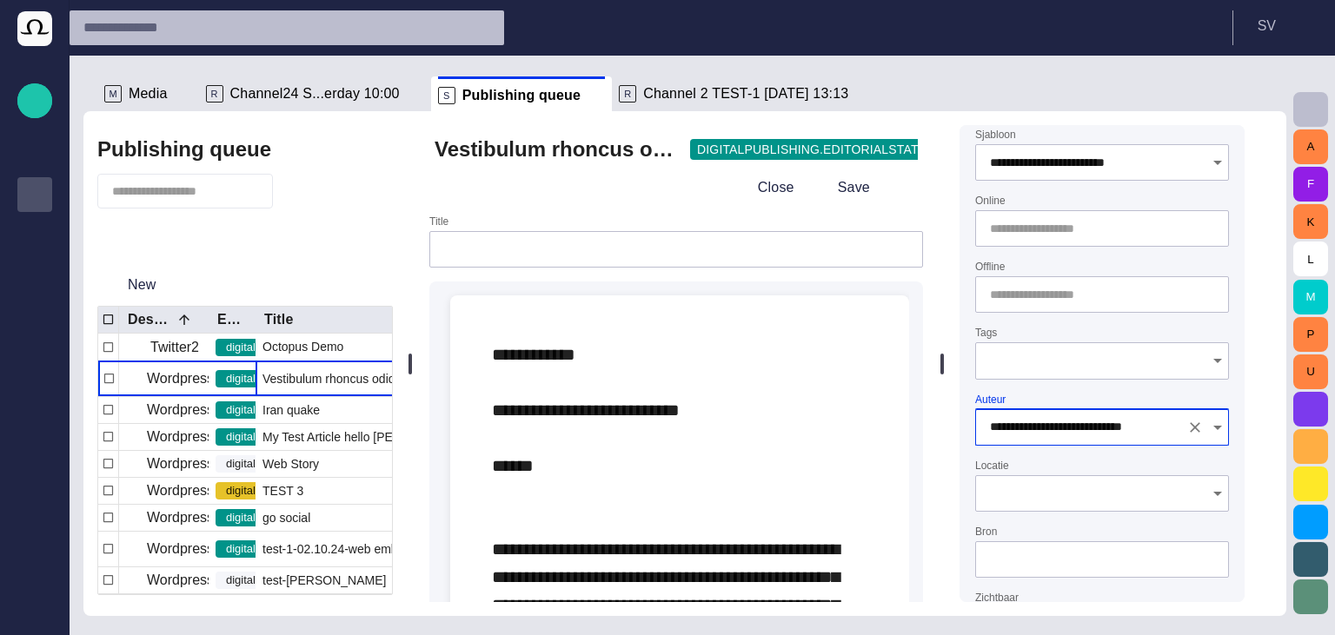
click at [1069, 387] on form "**********" at bounding box center [1102, 535] width 254 height 813
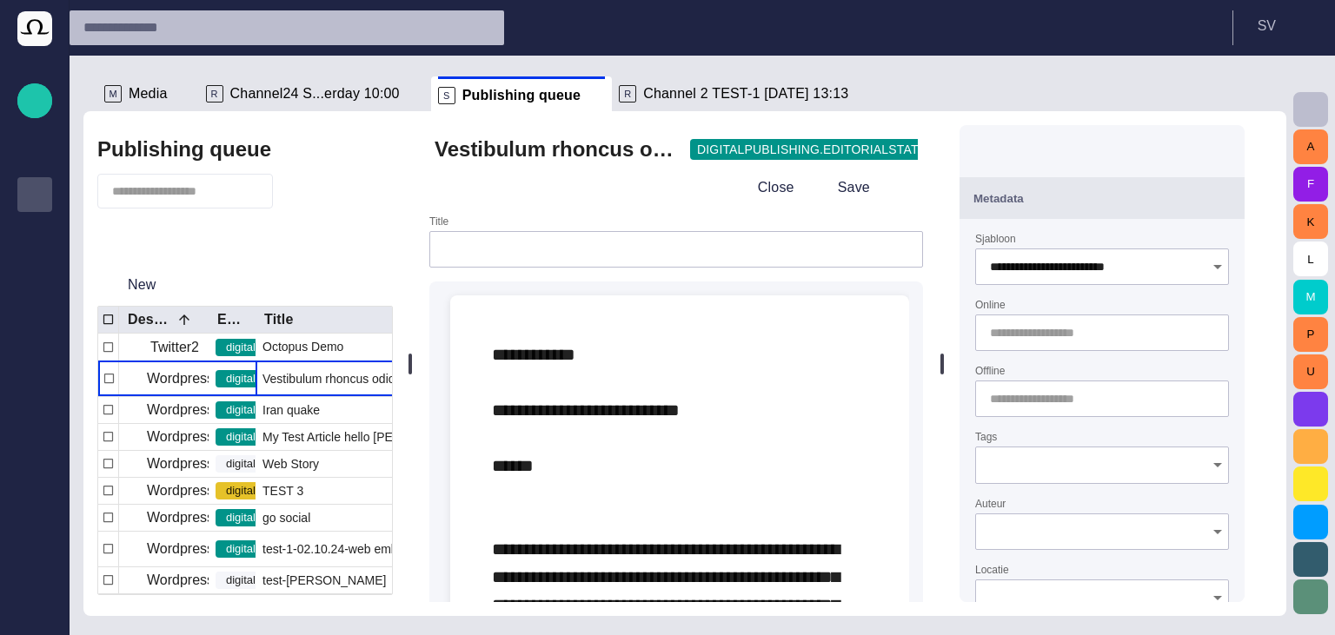
click at [801, 189] on button "Close" at bounding box center [764, 187] width 73 height 31
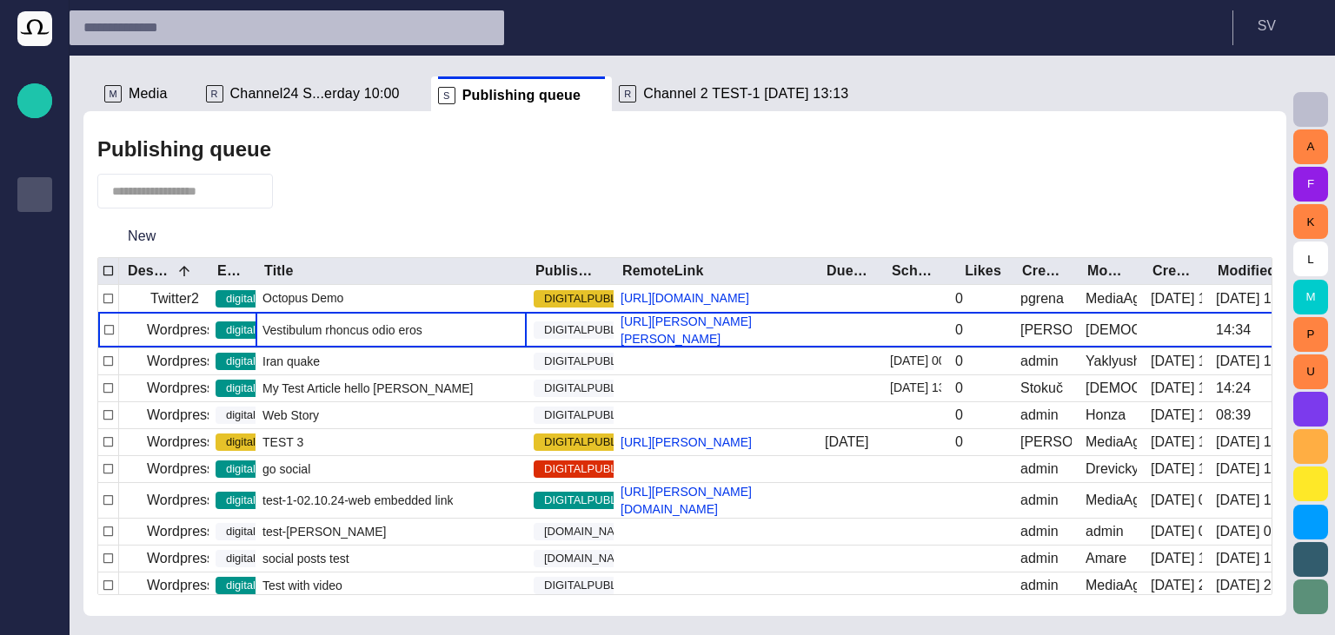
click at [305, 199] on span "button" at bounding box center [296, 191] width 17 height 17
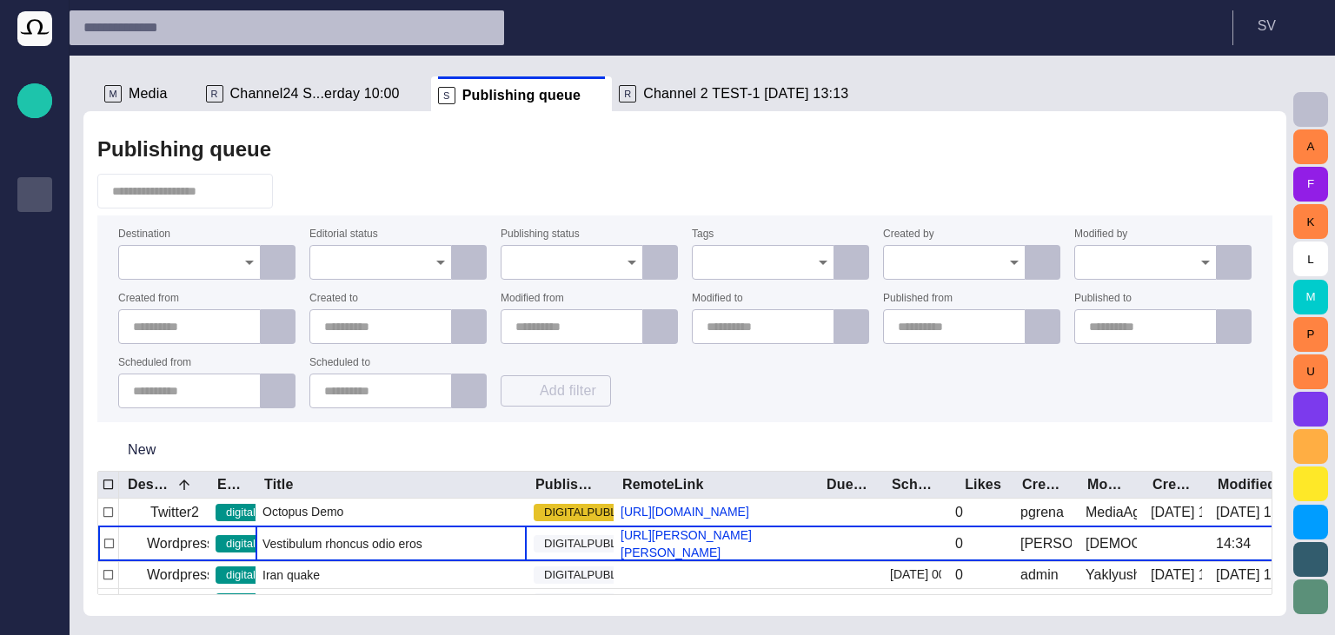
click at [305, 196] on span "button" at bounding box center [296, 191] width 17 height 17
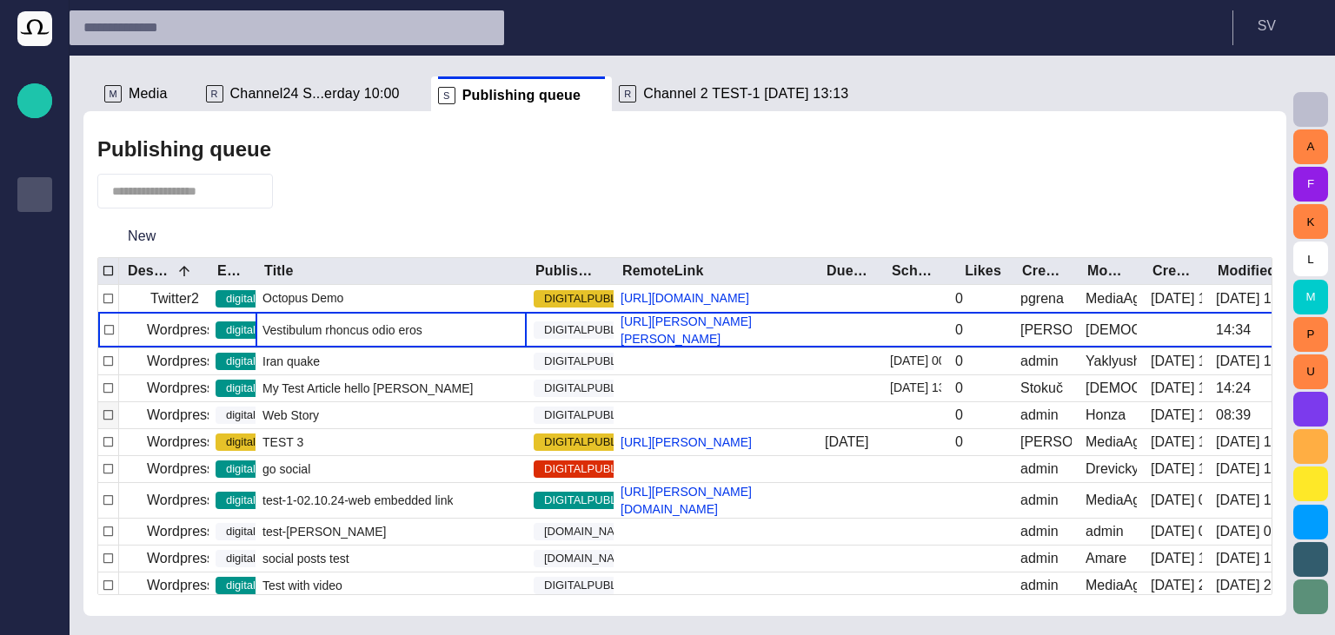
drag, startPoint x: 301, startPoint y: 272, endPoint x: 395, endPoint y: 435, distance: 187.7
click at [213, 278] on div at bounding box center [208, 271] width 9 height 27
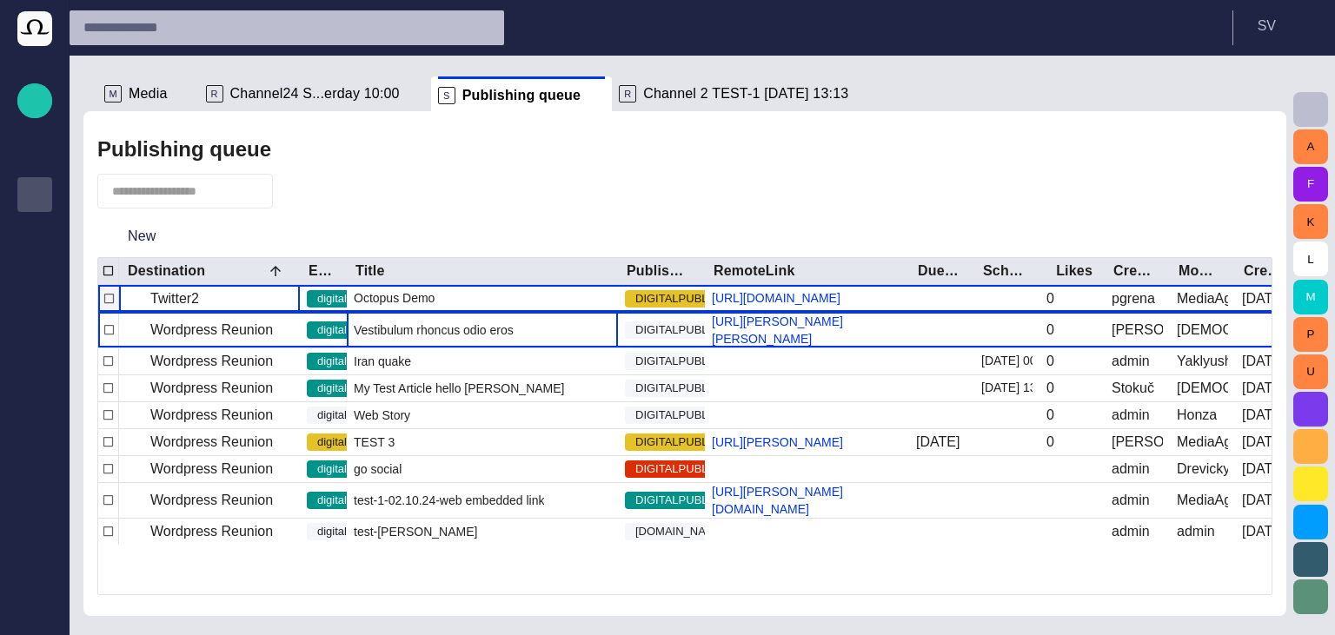
click at [214, 309] on div "Twitter2" at bounding box center [209, 298] width 181 height 27
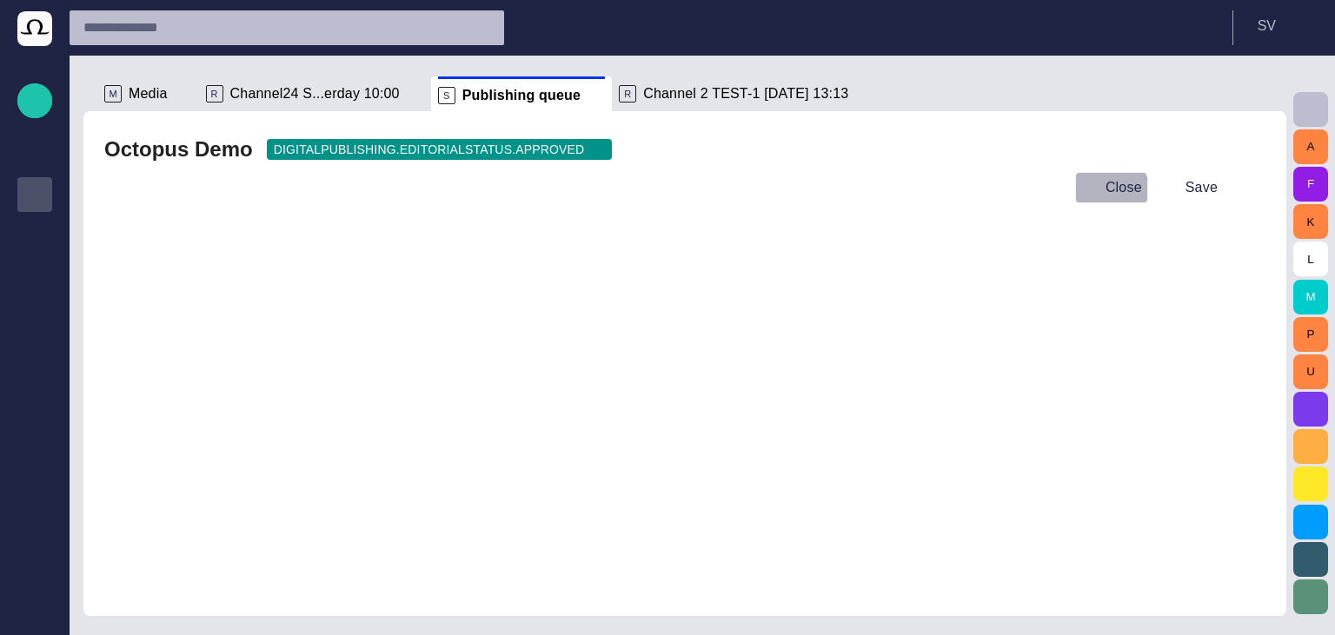
click at [1111, 196] on button "Close" at bounding box center [1111, 187] width 73 height 31
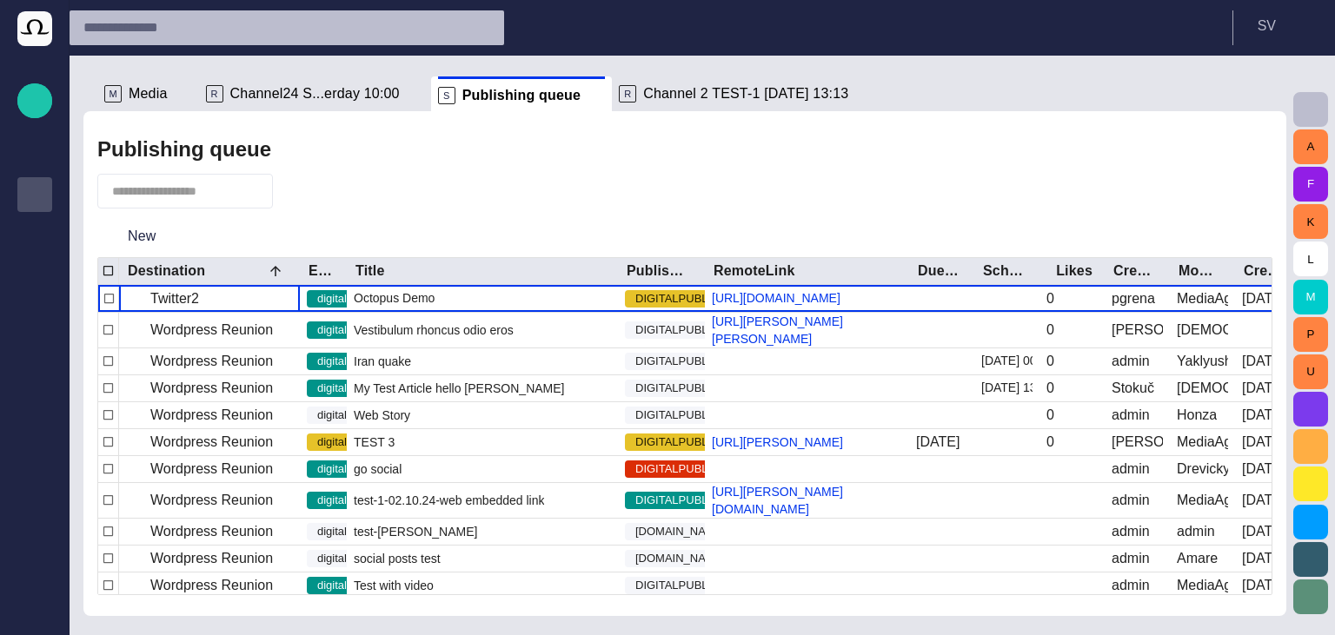
click at [174, 188] on input "text" at bounding box center [173, 191] width 122 height 17
type input "****"
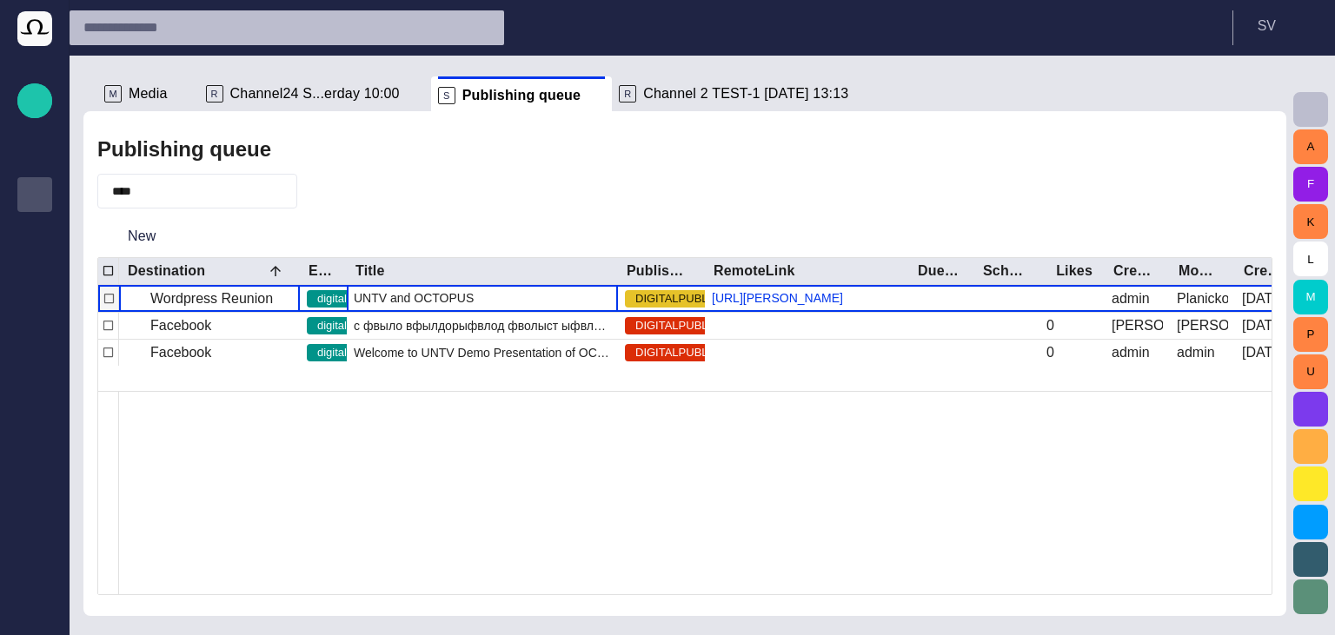
click at [422, 297] on div "UNTV and OCTOPUS" at bounding box center [482, 298] width 271 height 27
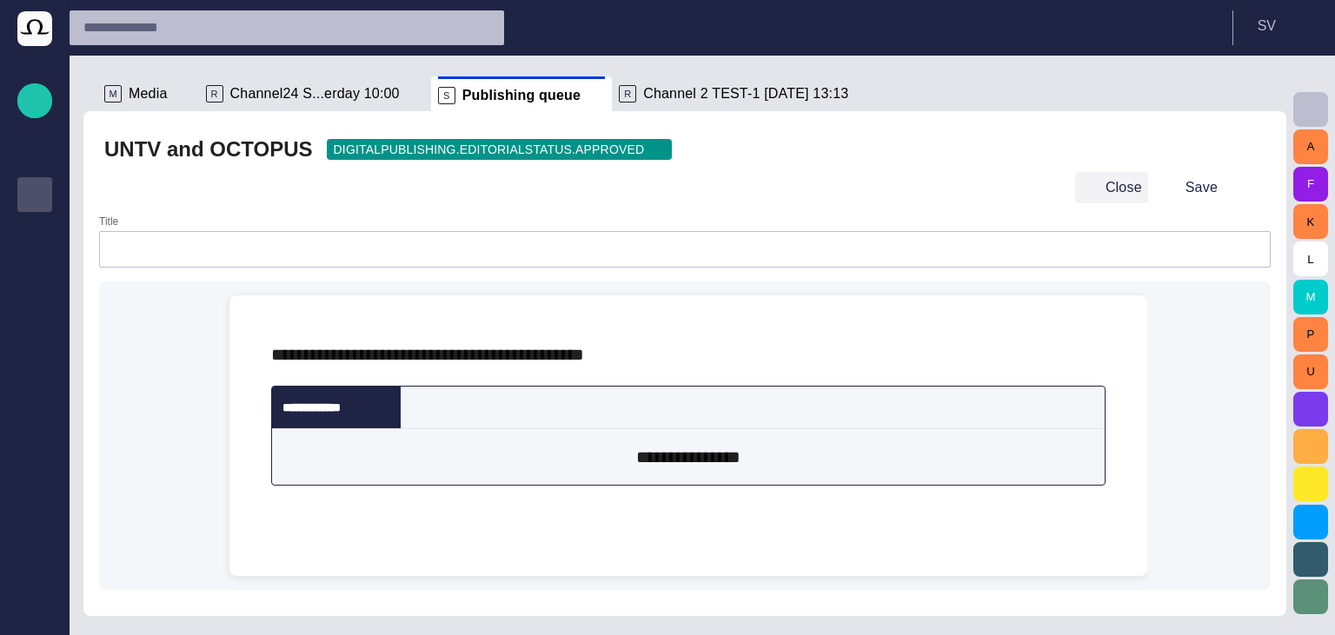
click at [1107, 197] on button "Close" at bounding box center [1111, 187] width 73 height 31
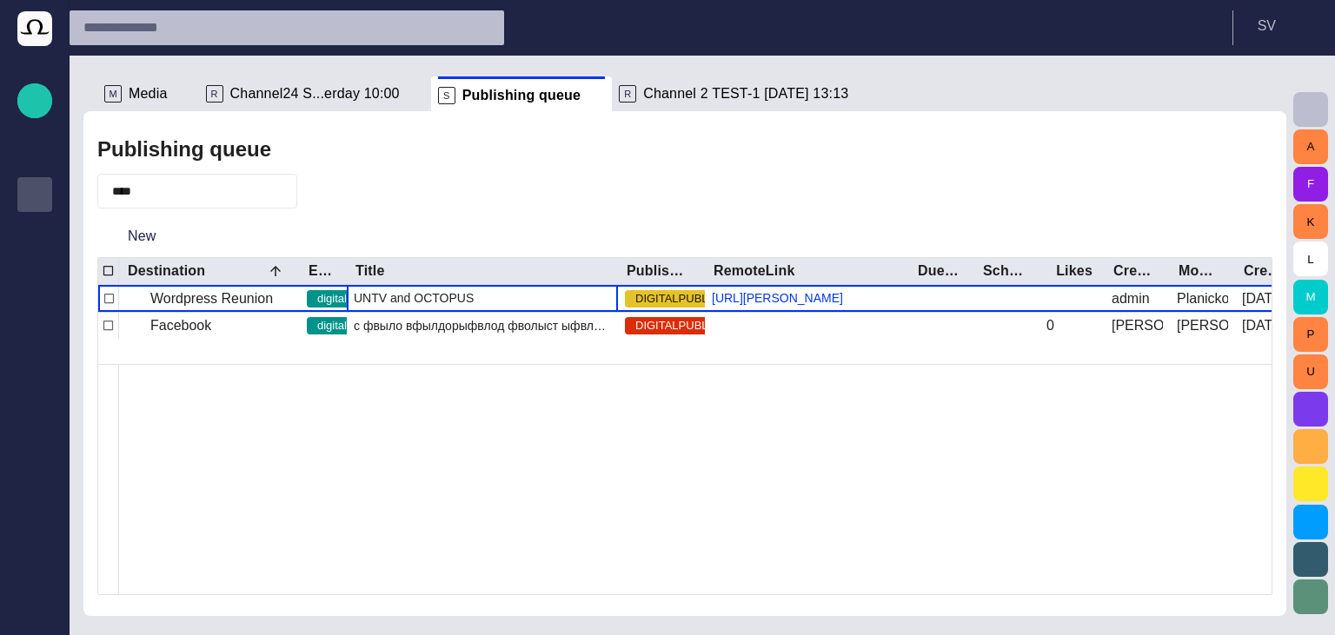
click at [289, 193] on span "button" at bounding box center [280, 191] width 17 height 17
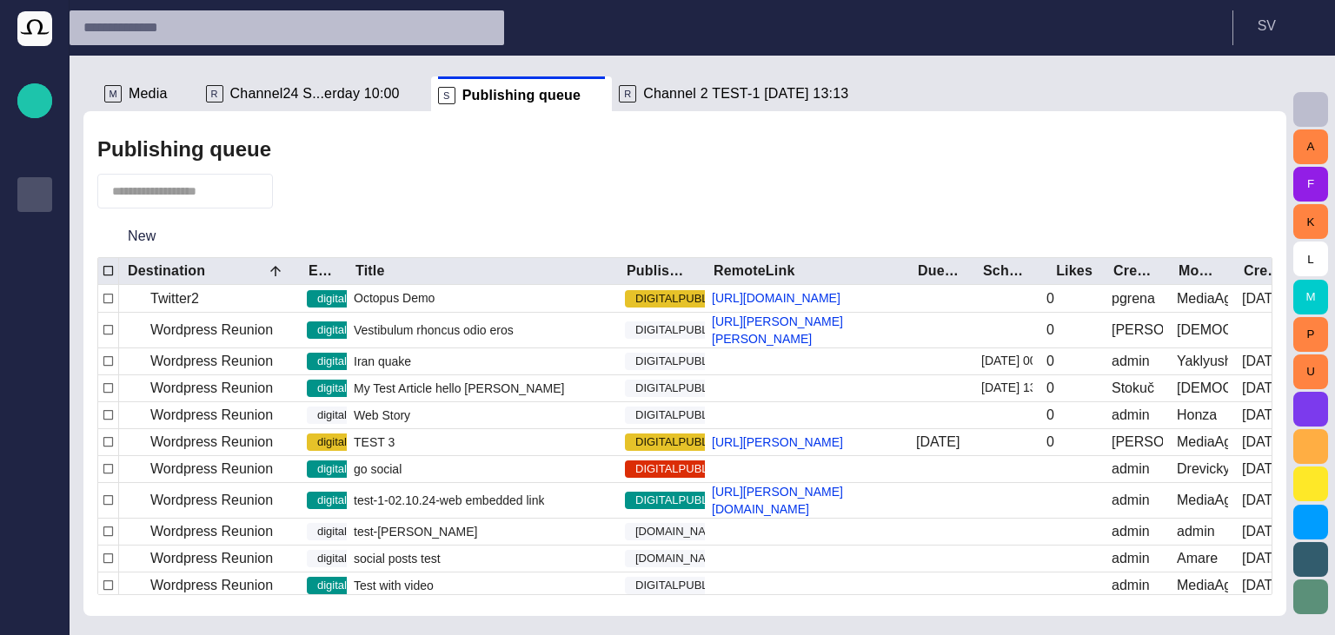
click at [223, 192] on input "text" at bounding box center [173, 191] width 122 height 17
type input "**********"
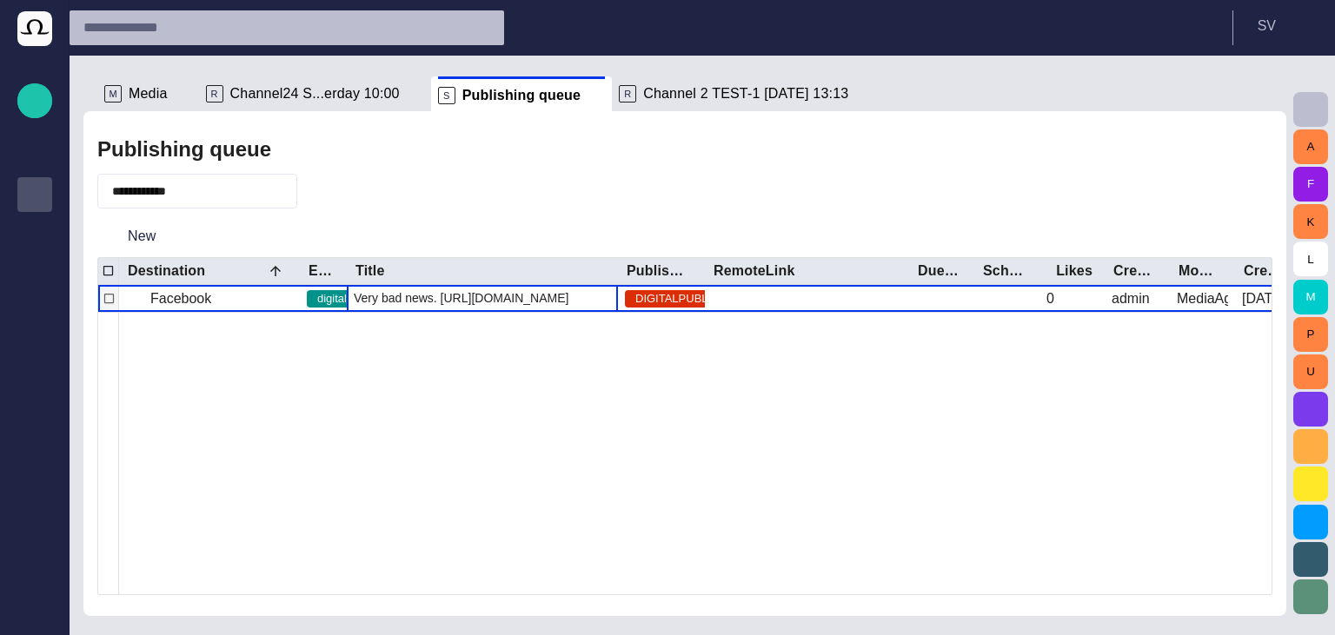
click at [492, 299] on span "Very bad news. https://edition.cnn.com/2018/03/14/health/ste" at bounding box center [461, 297] width 215 height 17
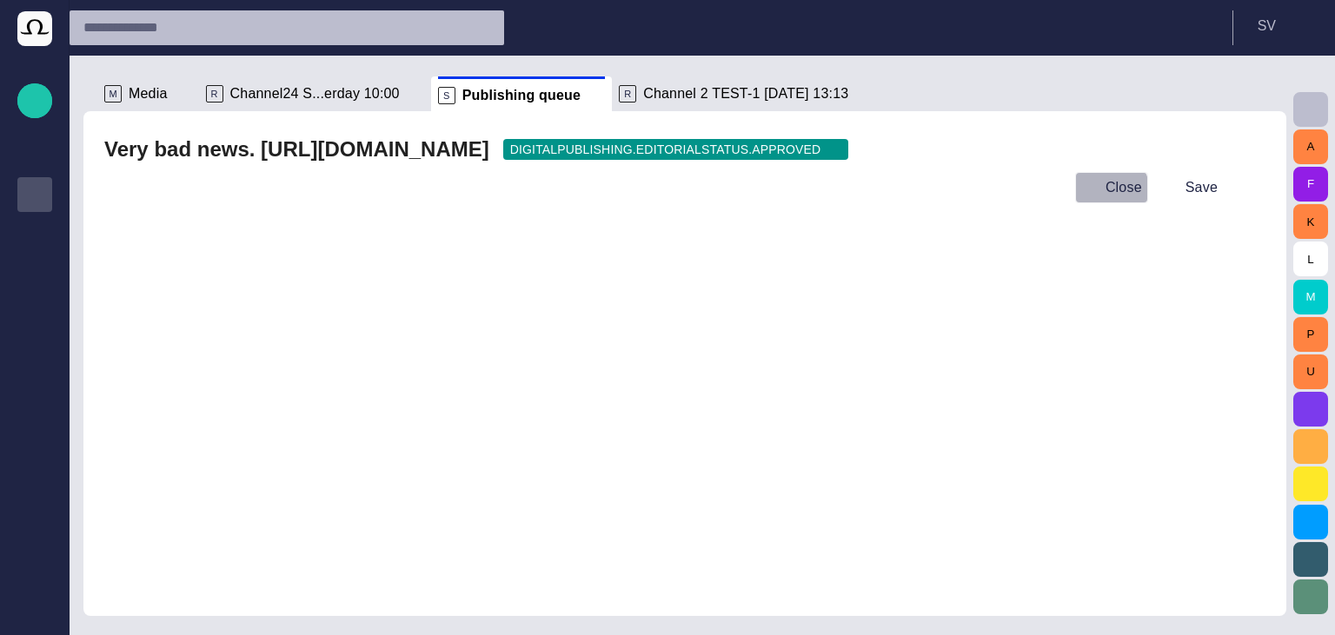
click at [1118, 191] on button "Close" at bounding box center [1111, 187] width 73 height 31
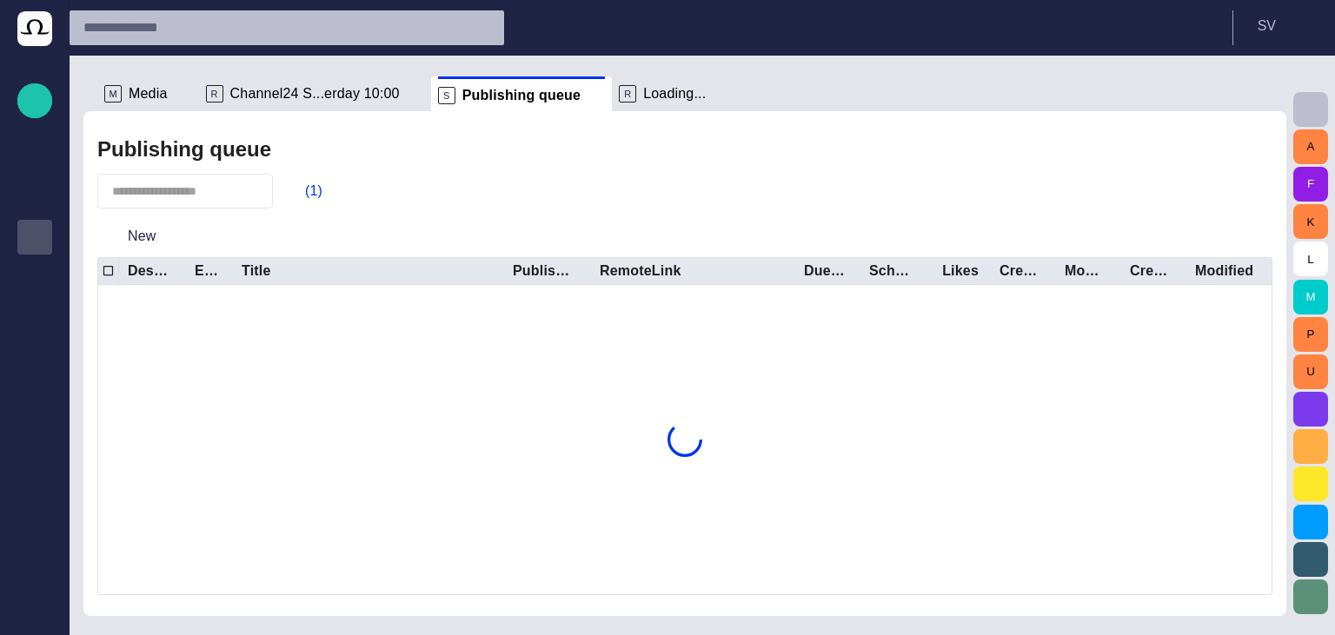
scroll to position [43, 0]
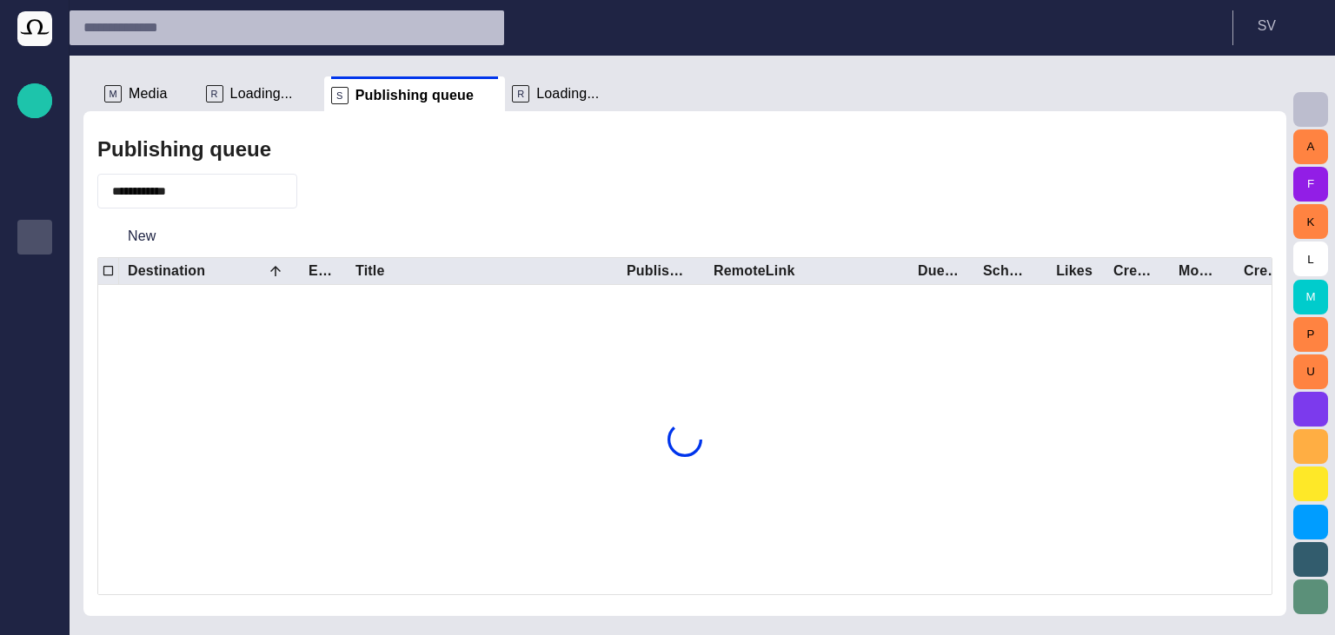
click at [289, 193] on span "button" at bounding box center [280, 191] width 17 height 17
click at [207, 196] on input "text" at bounding box center [173, 191] width 122 height 17
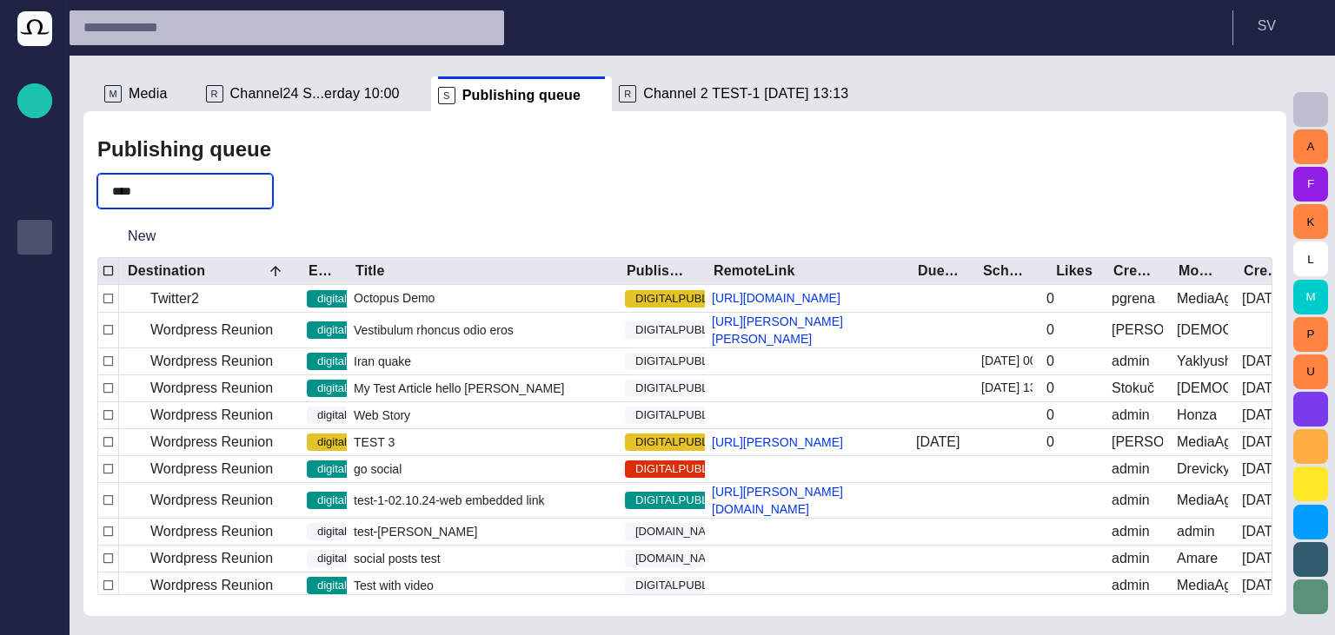
scroll to position [43, 0]
type input "**********"
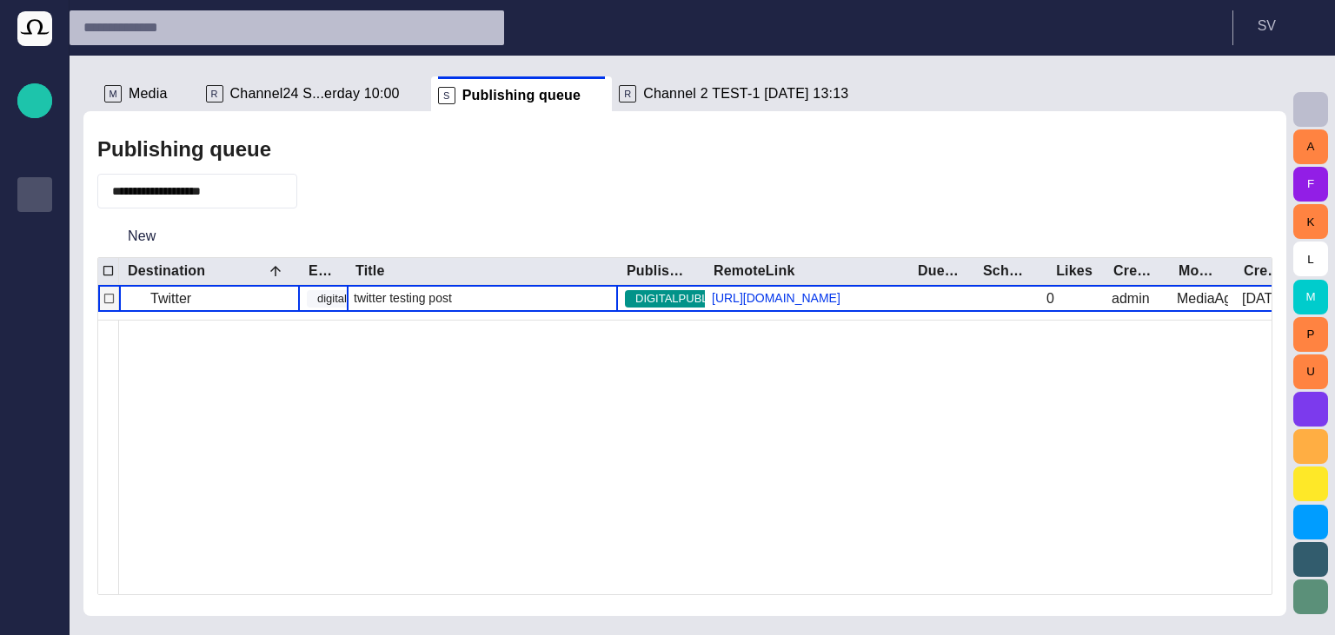
click at [422, 306] on span "twitter testing post" at bounding box center [403, 297] width 98 height 17
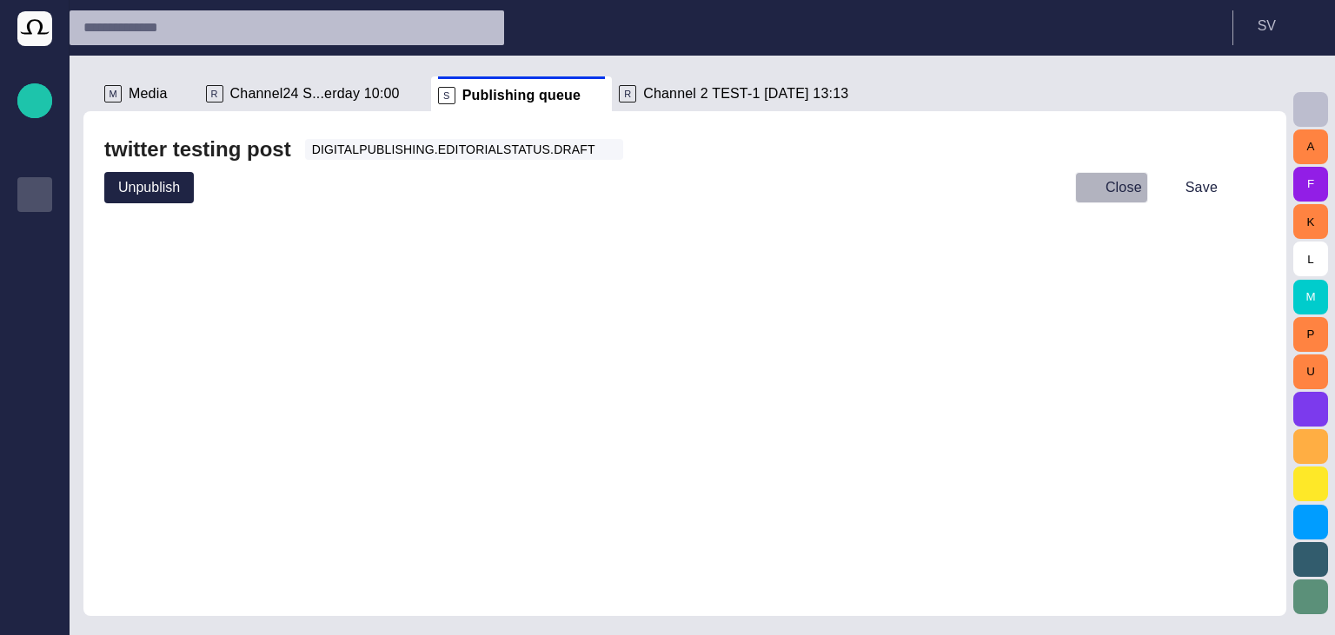
click at [1132, 183] on button "Close" at bounding box center [1111, 187] width 73 height 31
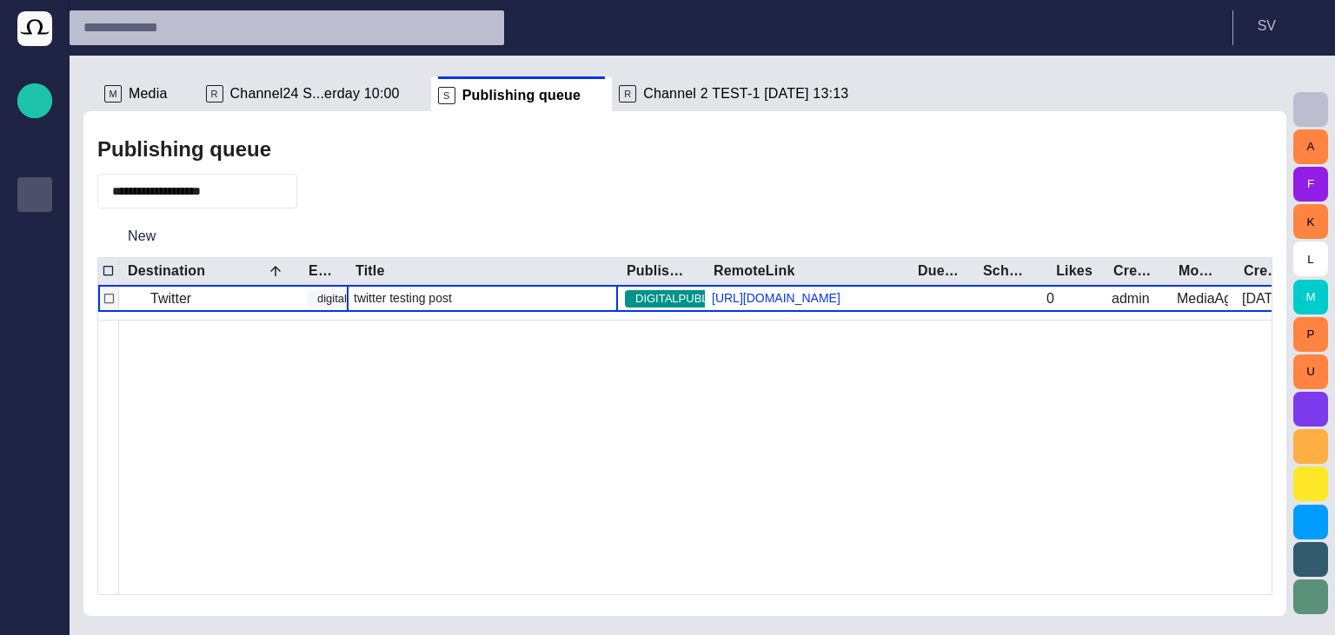
click at [422, 306] on span "twitter testing post" at bounding box center [403, 297] width 98 height 17
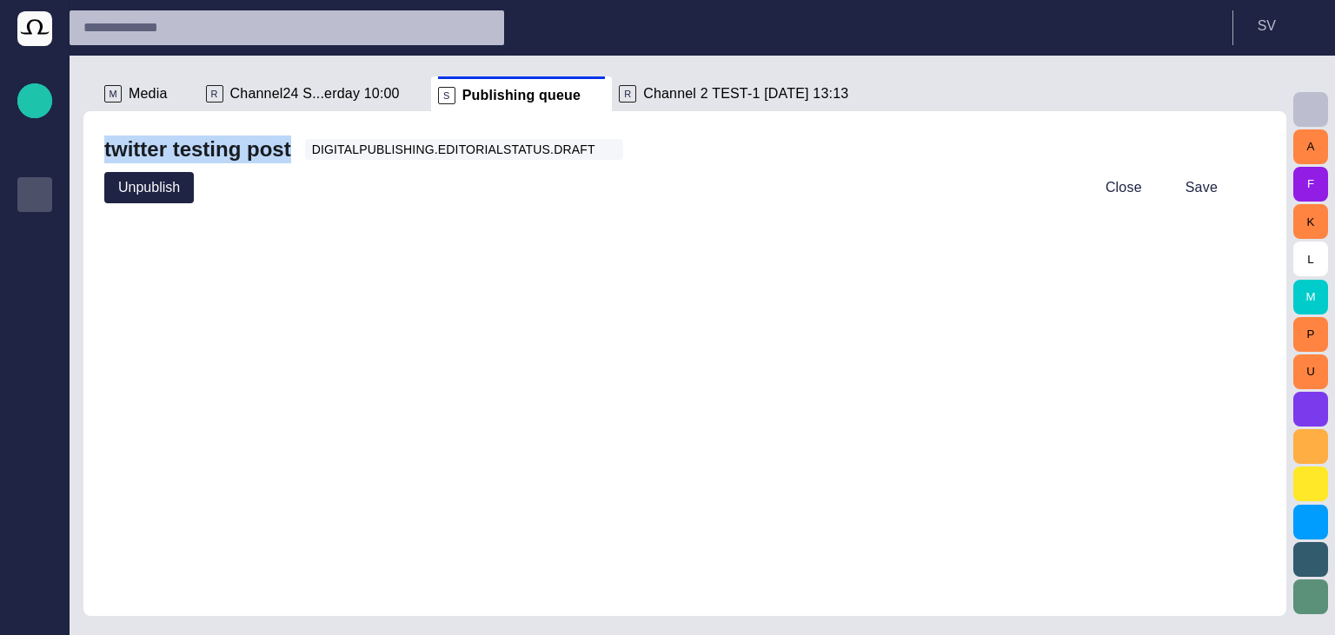
drag, startPoint x: 91, startPoint y: 147, endPoint x: 282, endPoint y: 146, distance: 190.4
click at [282, 146] on div "twitter testing post digitalPublishing.editorialStatus.draft Unpublish Close Sa…" at bounding box center [684, 363] width 1203 height 505
copy h2 "twitter testing post"
click at [1124, 195] on button "Close" at bounding box center [1111, 187] width 73 height 31
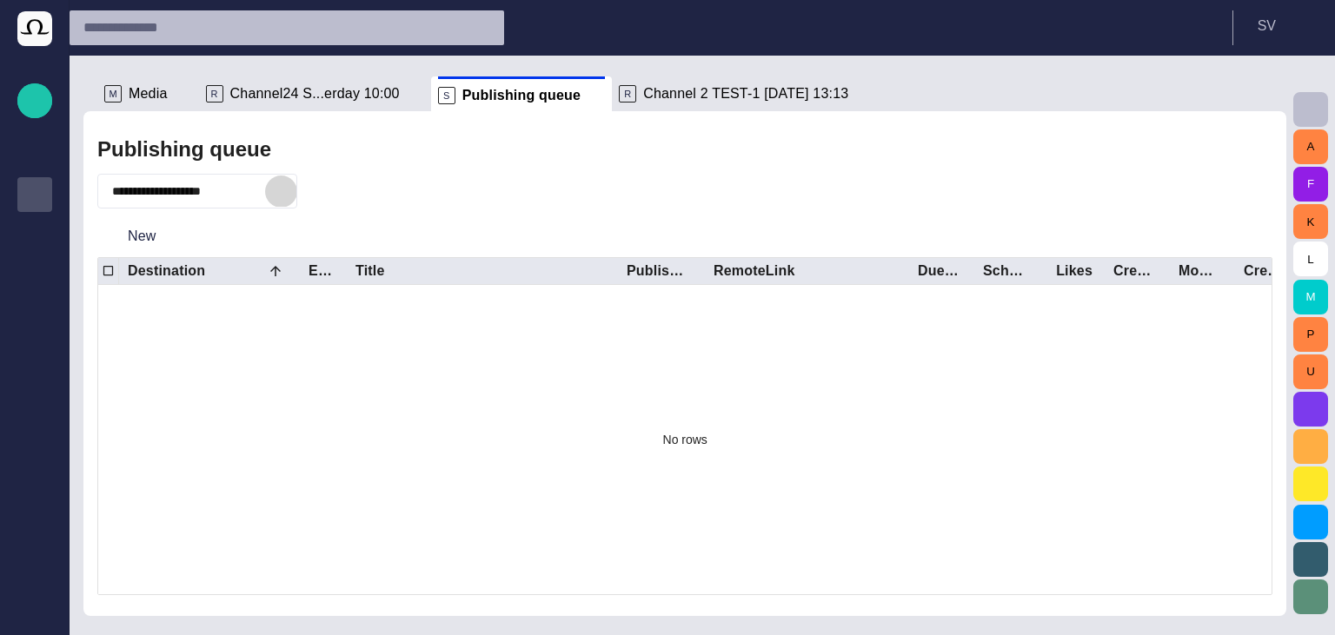
click at [289, 198] on span "button" at bounding box center [280, 191] width 17 height 17
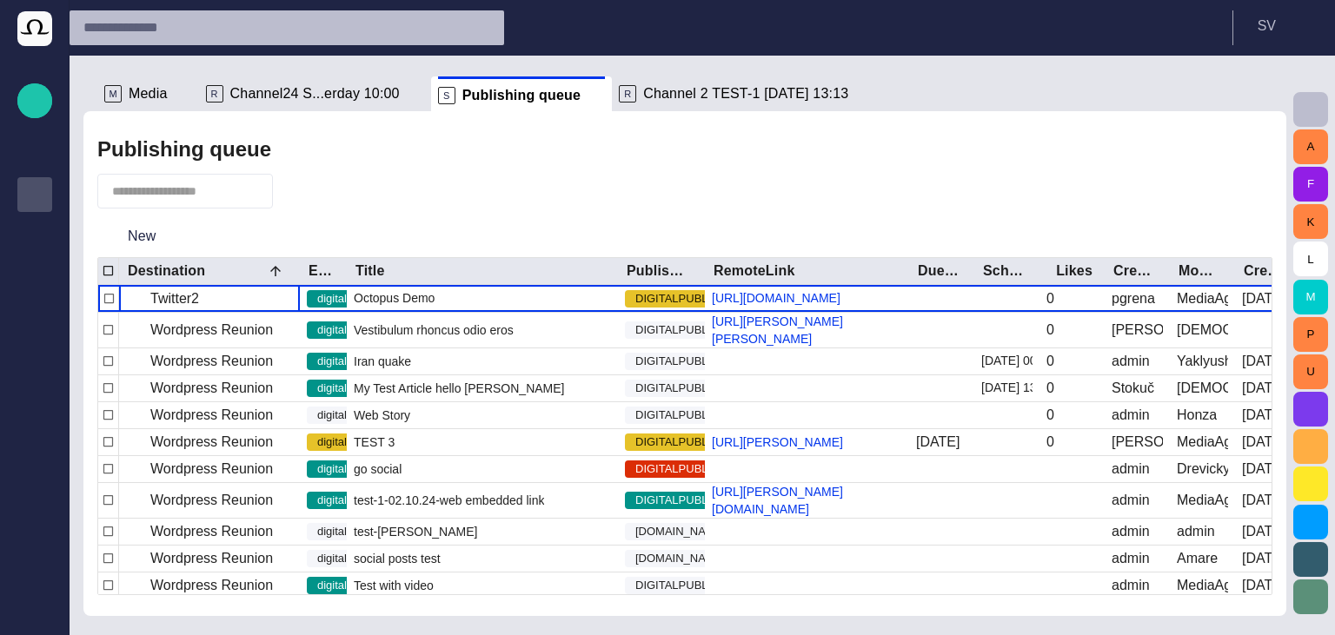
click at [260, 85] on div "R Channel24 S...erday 10:00" at bounding box center [315, 93] width 218 height 35
click at [263, 85] on span "Channel24 S...erday 10:00" at bounding box center [315, 93] width 170 height 17
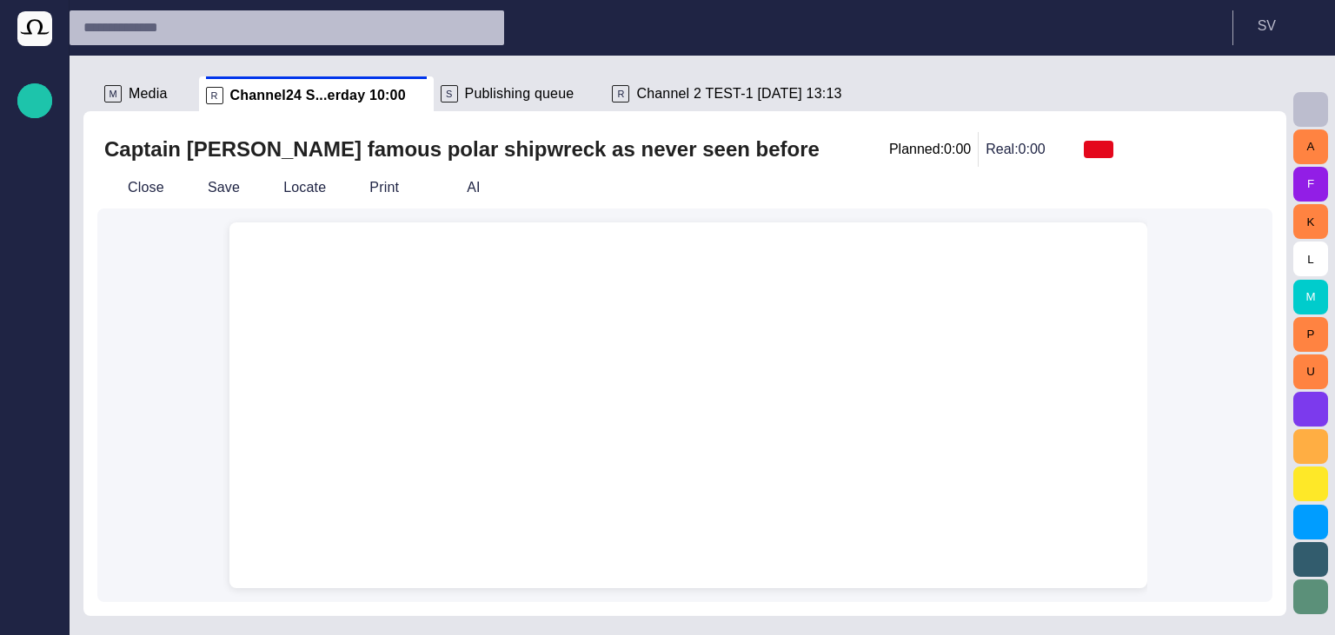
scroll to position [0, 0]
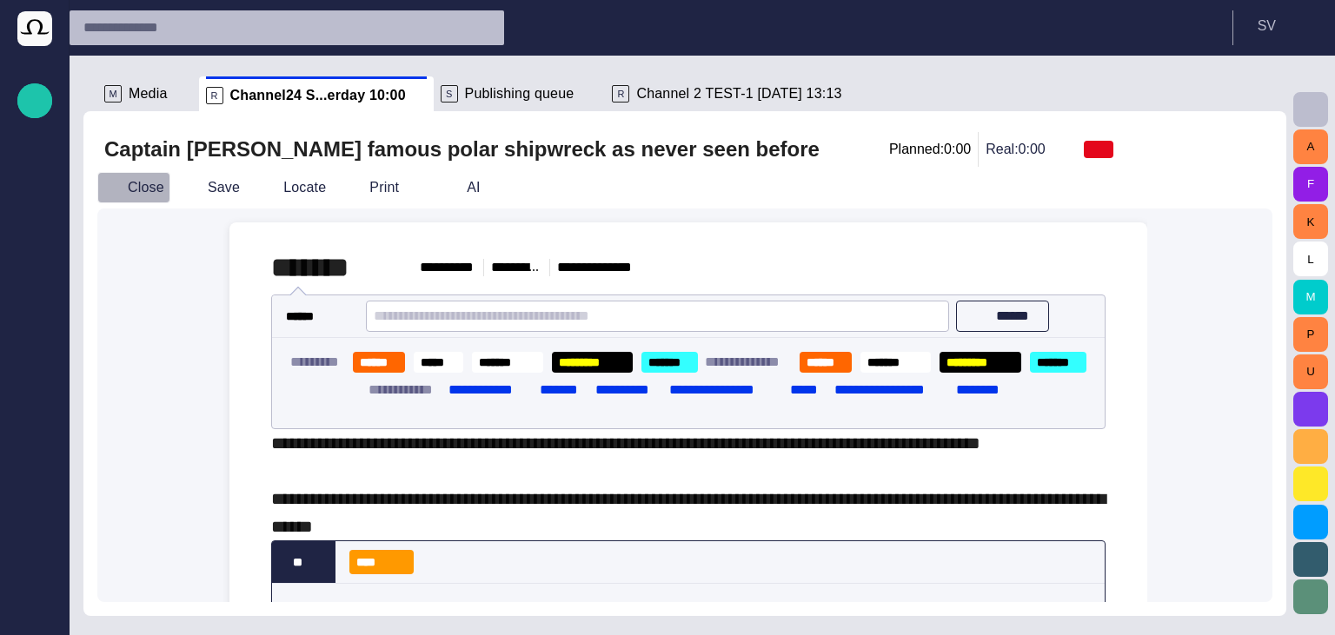
click at [148, 188] on button "Close" at bounding box center [133, 187] width 73 height 31
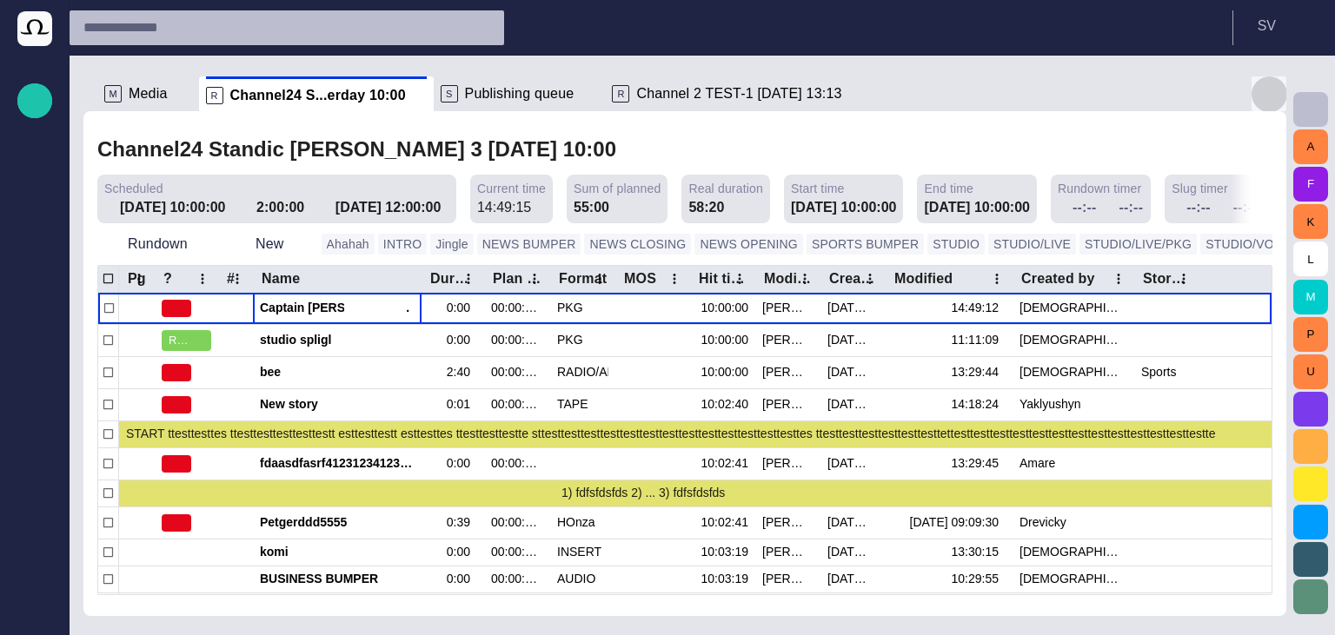
click at [1278, 96] on button "button" at bounding box center [1269, 93] width 35 height 35
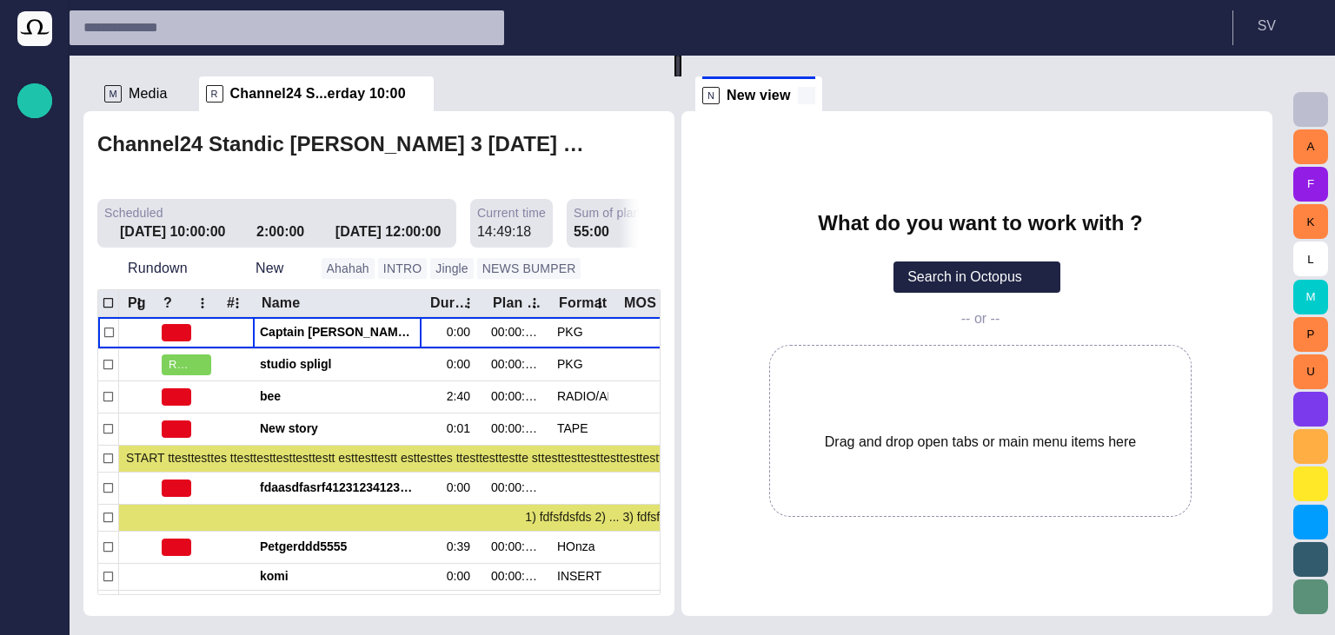
click at [815, 96] on span at bounding box center [806, 95] width 17 height 17
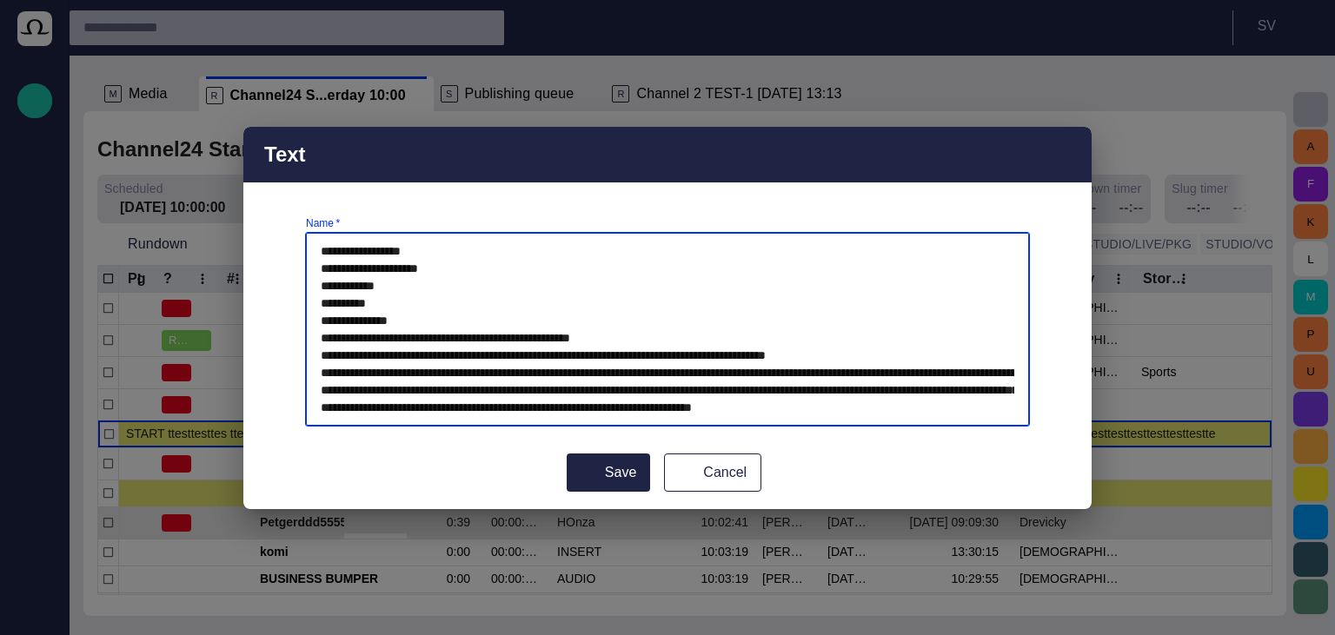
scroll to position [51, 0]
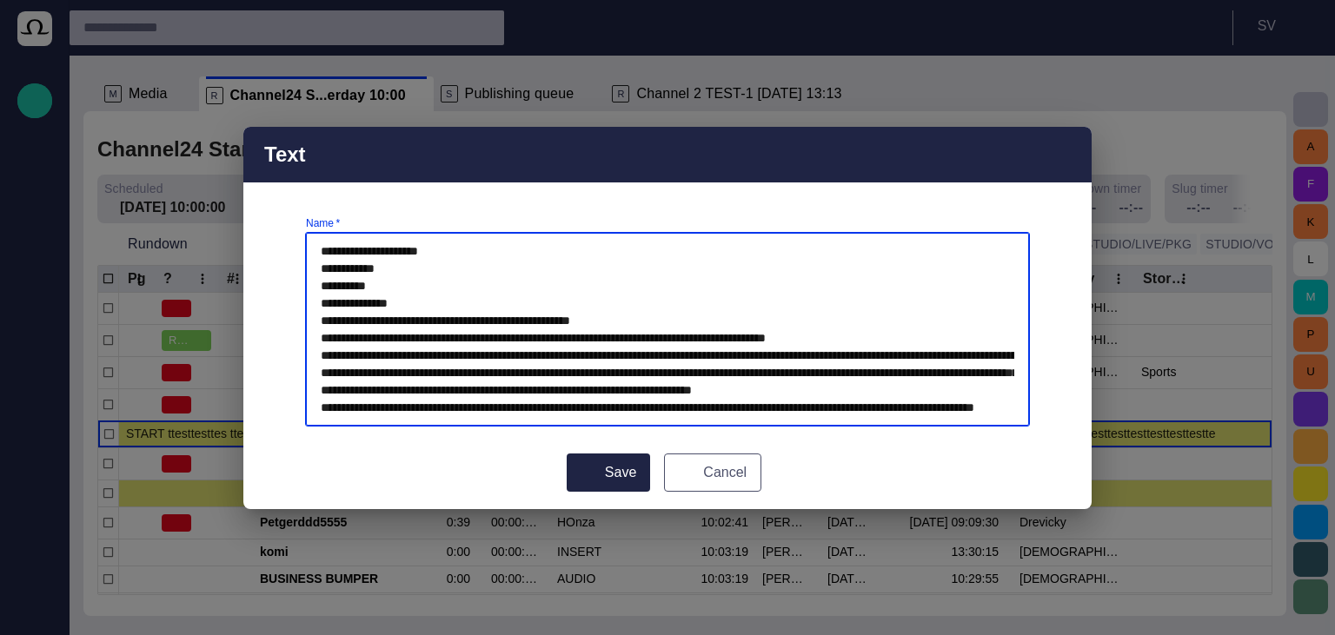
click at [691, 470] on button "Cancel" at bounding box center [712, 473] width 97 height 38
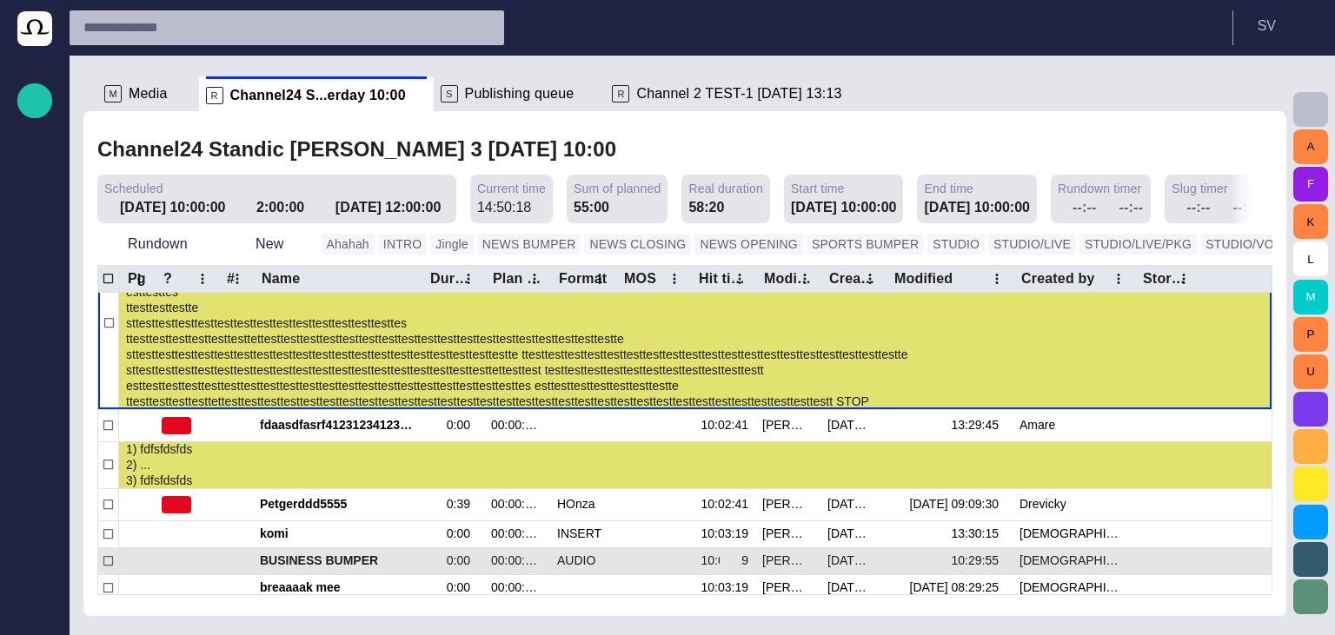
scroll to position [168, 0]
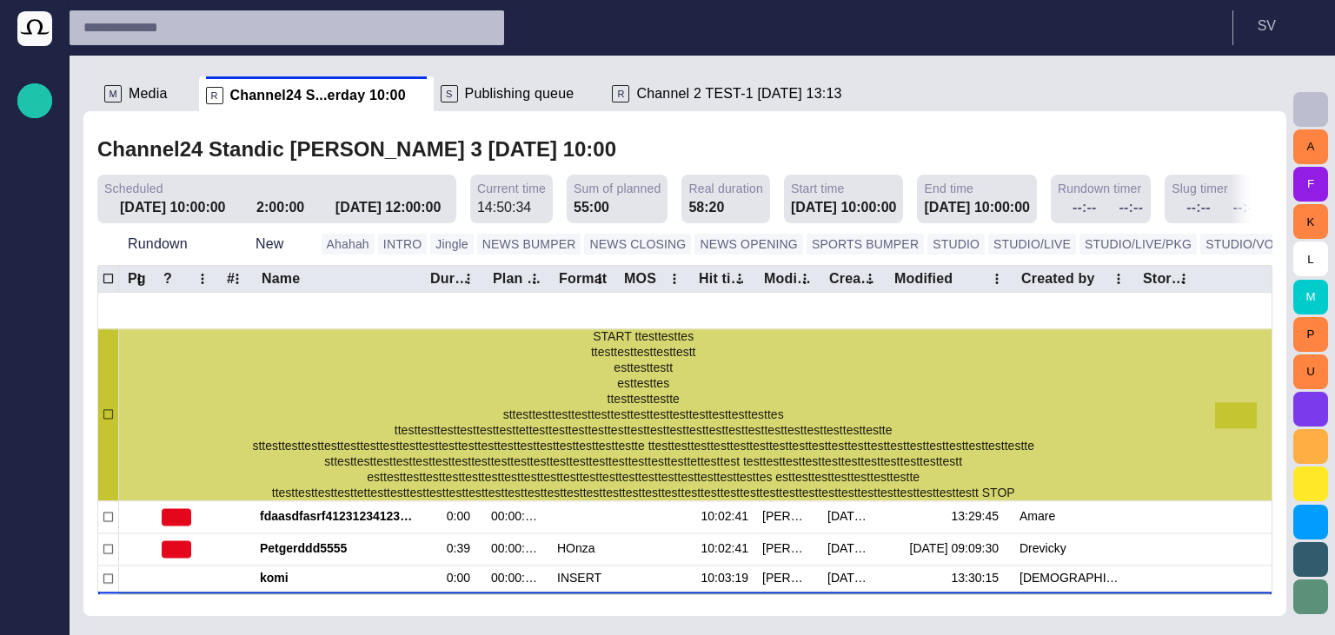
scroll to position [168, 0]
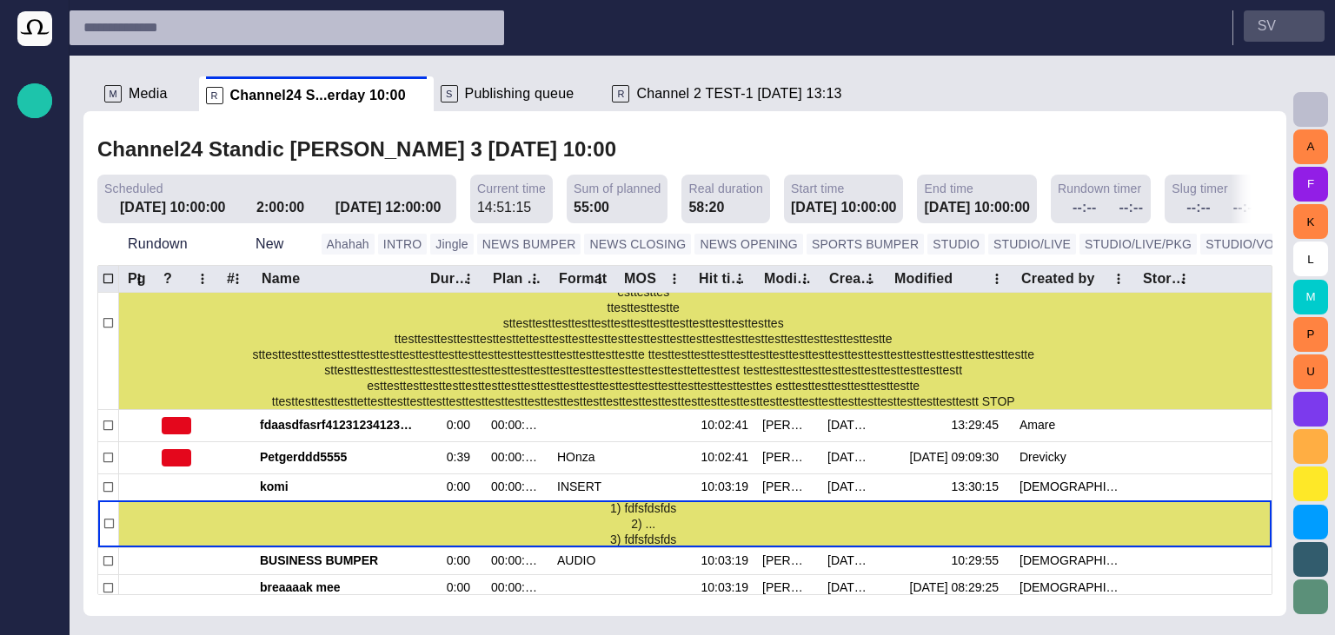
click at [1268, 36] on p "S V" at bounding box center [1267, 26] width 18 height 21
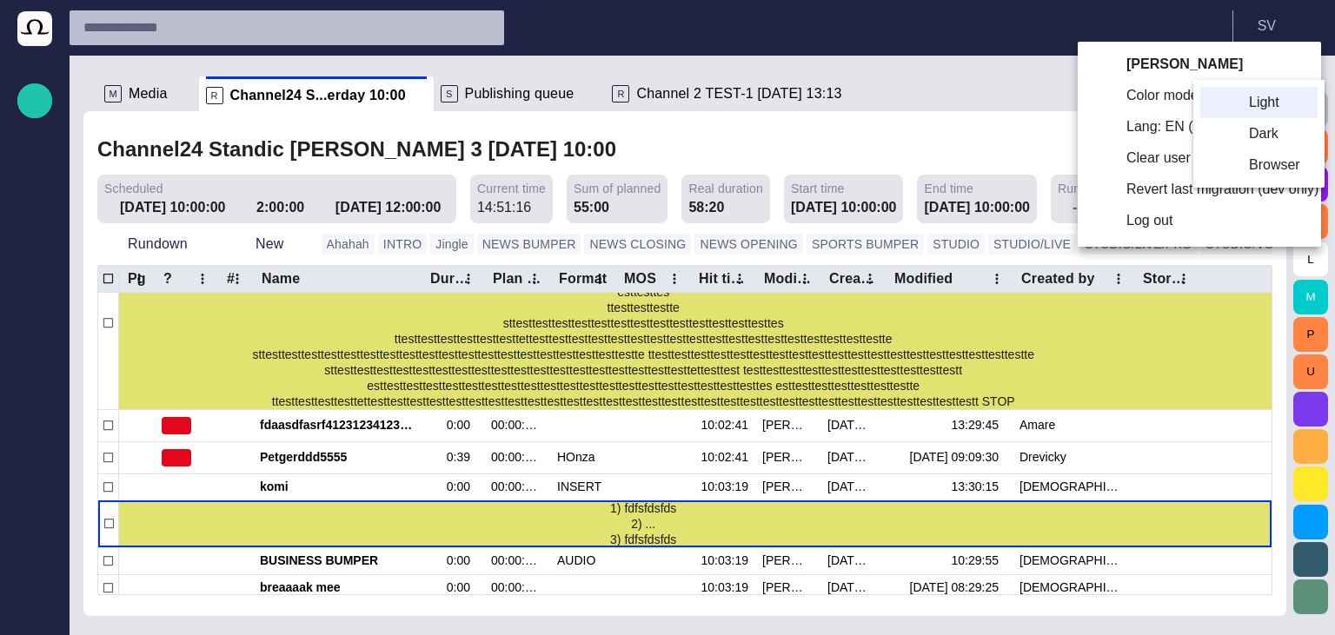
click at [1266, 134] on li "Dark" at bounding box center [1258, 133] width 117 height 31
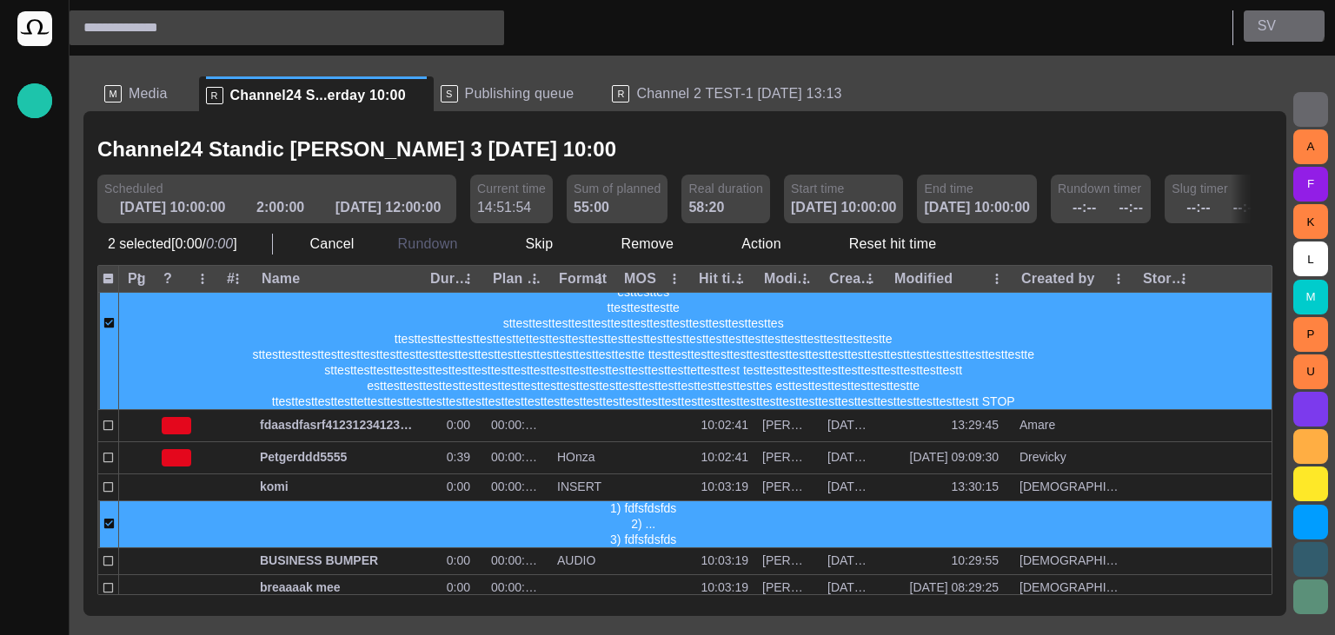
click at [1281, 20] on button "S V" at bounding box center [1284, 25] width 81 height 31
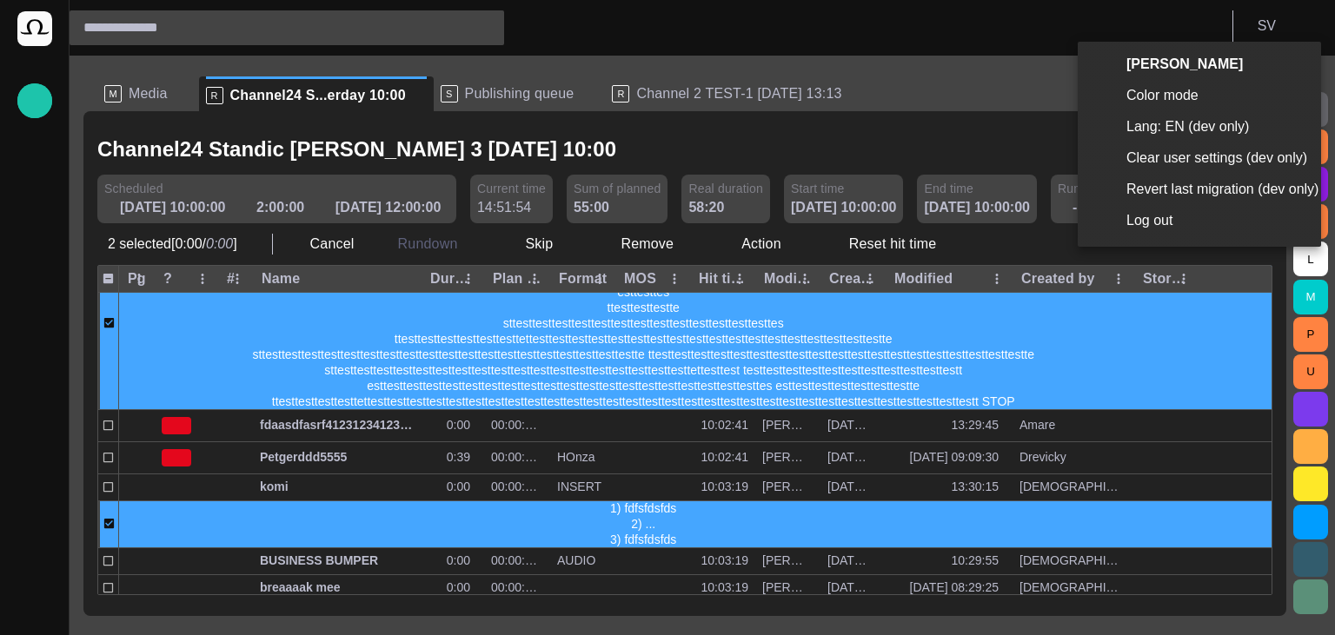
click at [1233, 79] on li "[PERSON_NAME]" at bounding box center [1199, 64] width 243 height 31
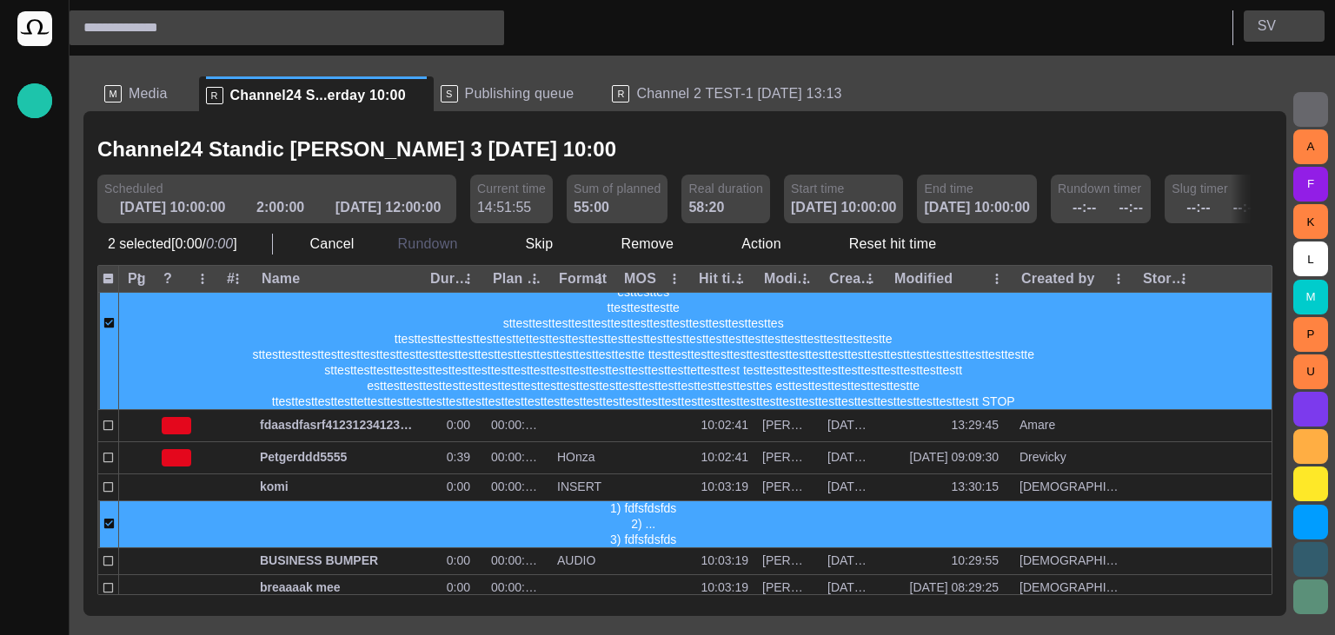
click at [1285, 27] on button "S V" at bounding box center [1284, 25] width 81 height 31
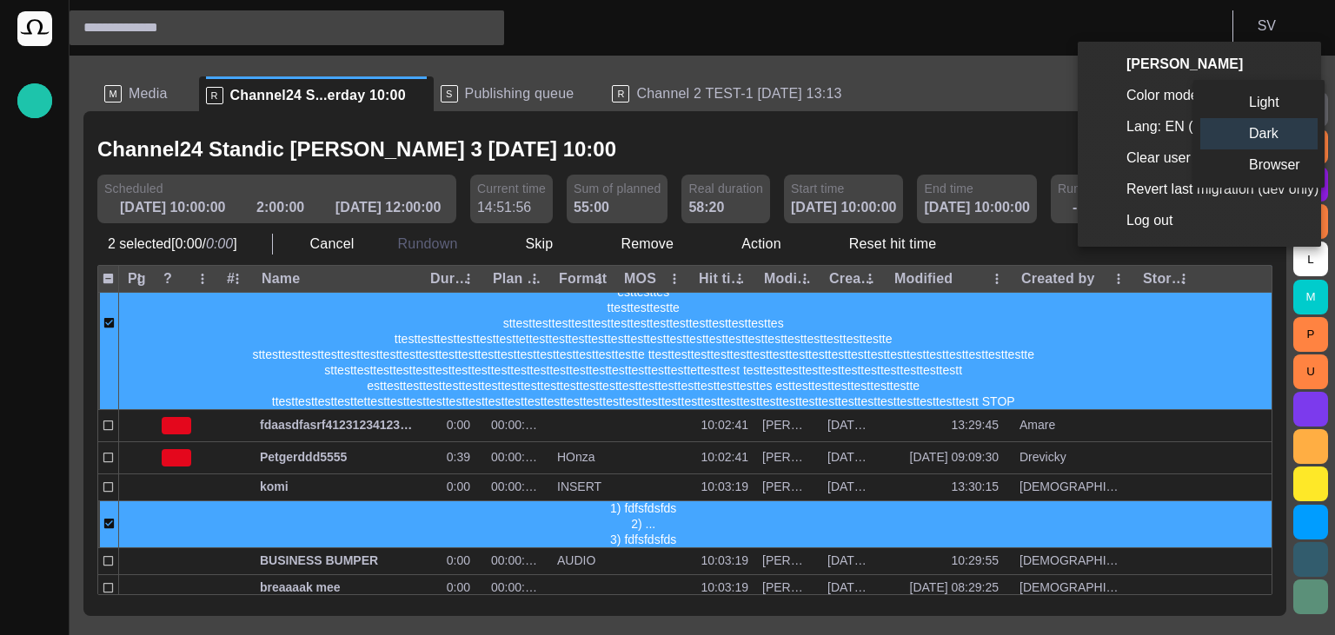
click at [1233, 103] on li "Light" at bounding box center [1258, 102] width 117 height 31
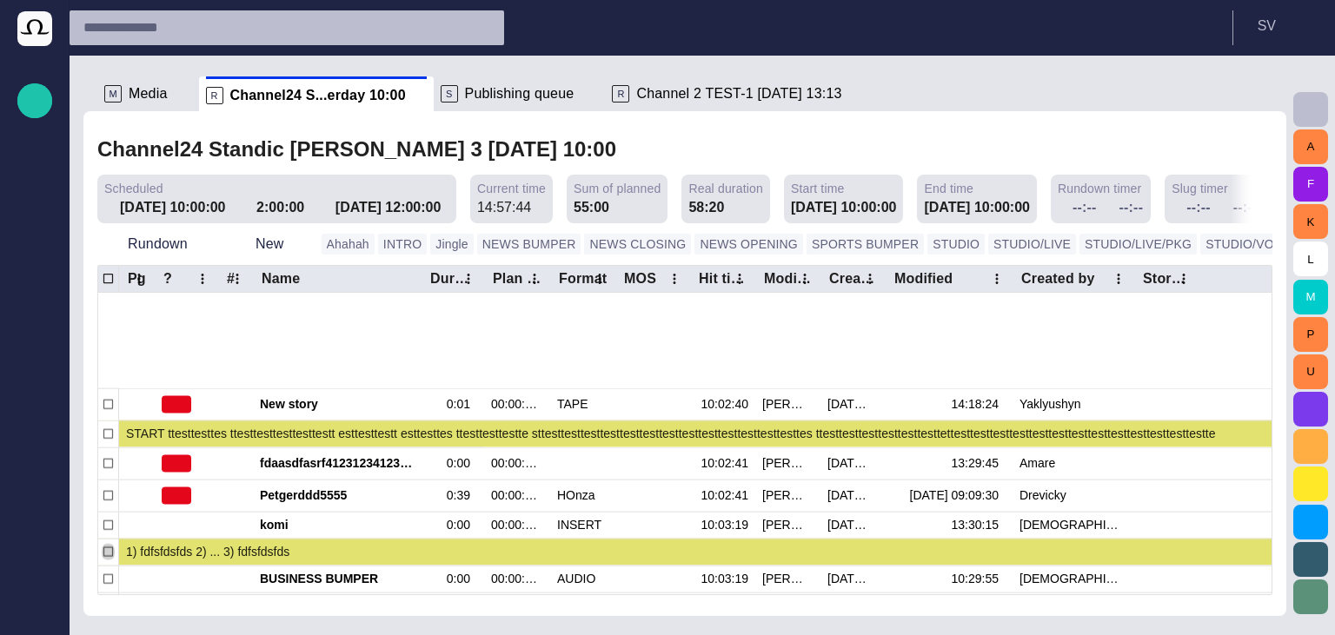
scroll to position [299, 0]
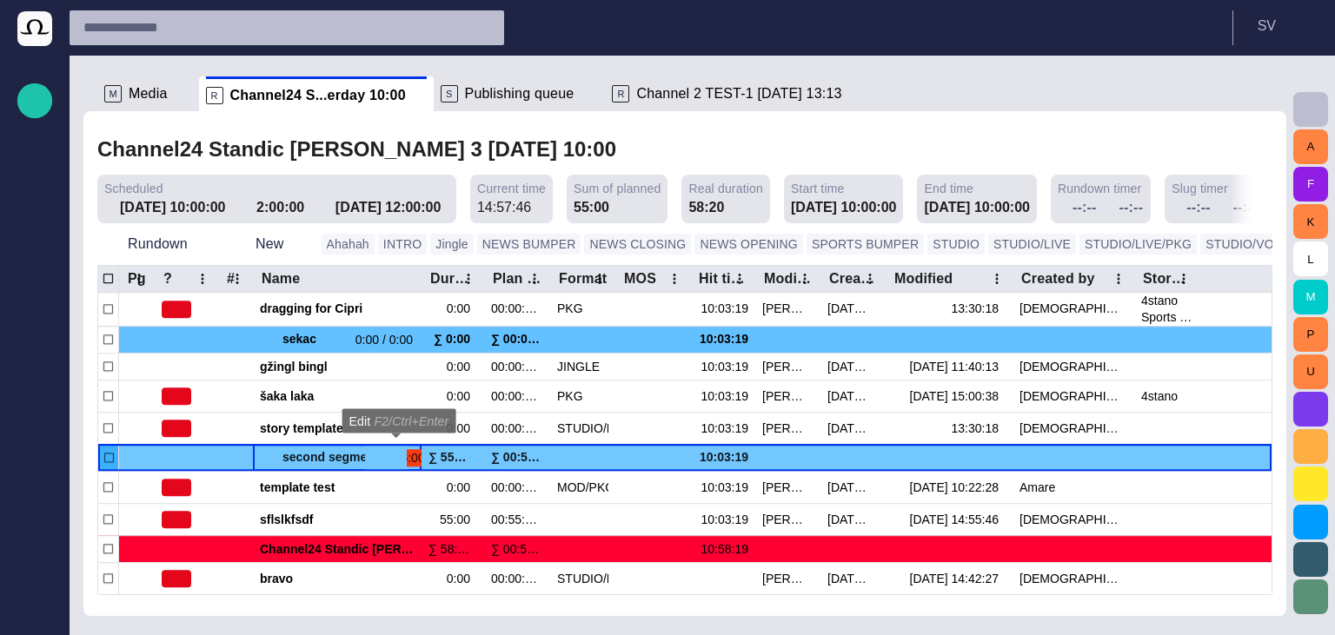
click at [396, 461] on span "button" at bounding box center [396, 458] width 14 height 14
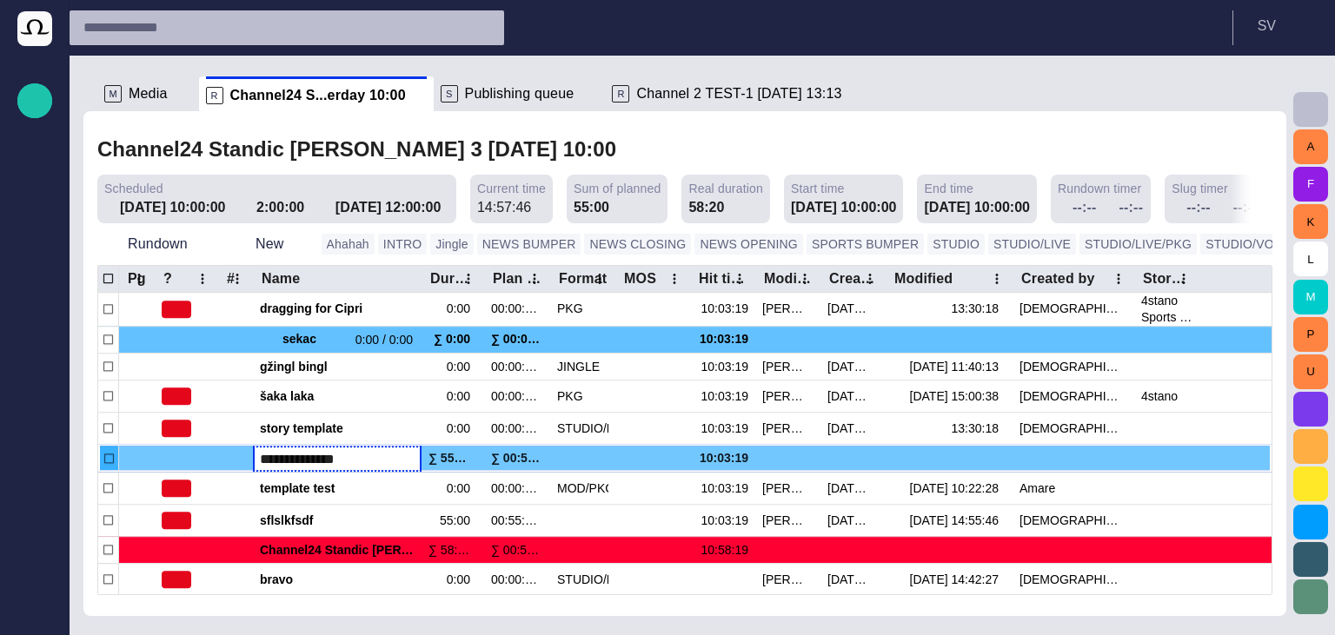
scroll to position [292, 0]
type input "**********"
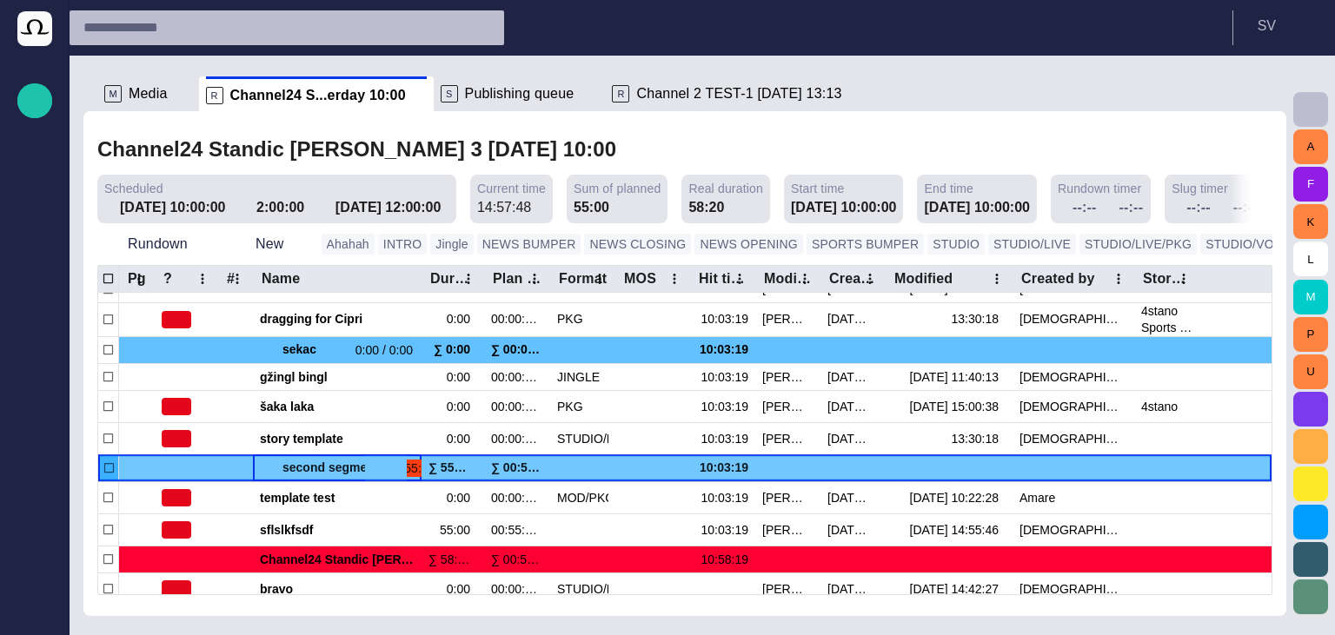
scroll to position [291, 0]
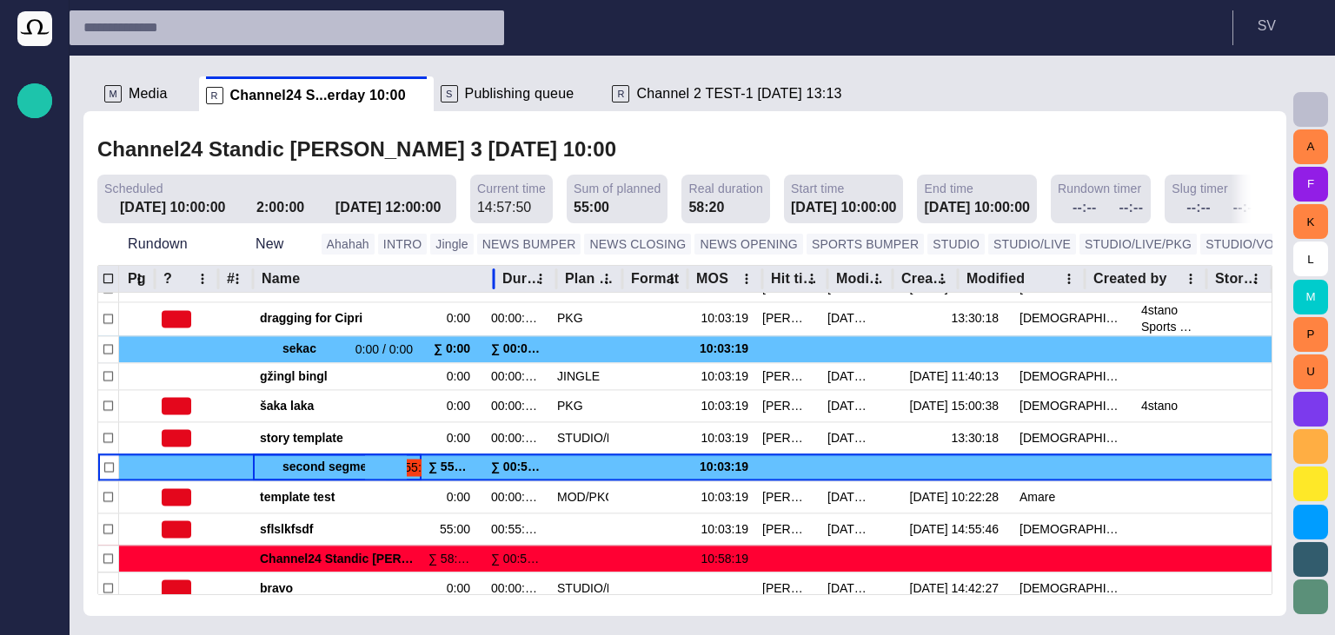
drag, startPoint x: 422, startPoint y: 280, endPoint x: 494, endPoint y: 279, distance: 72.2
click at [494, 279] on div at bounding box center [493, 278] width 9 height 27
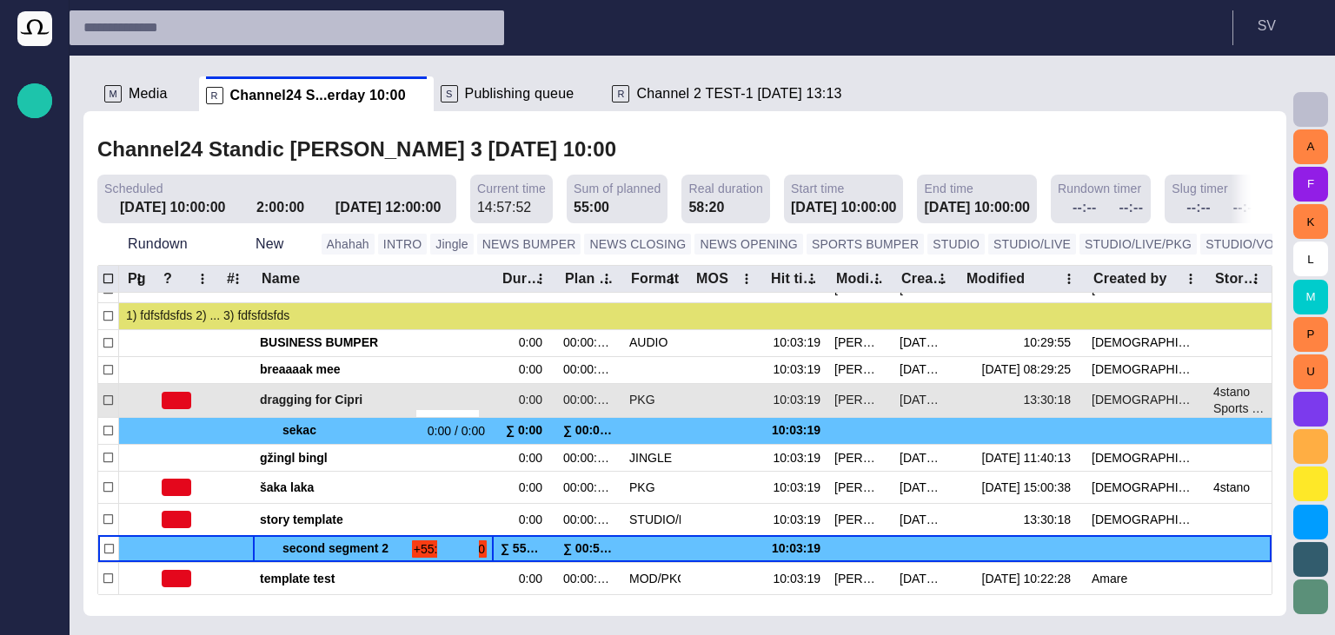
scroll to position [236, 0]
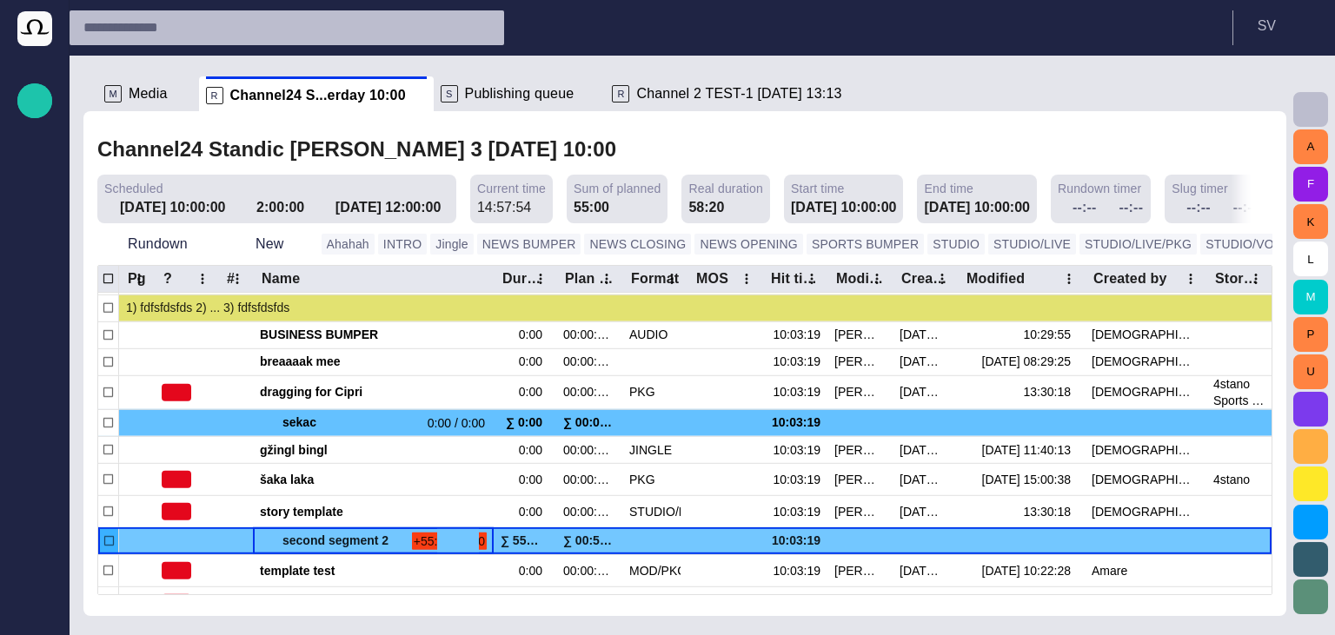
click at [466, 541] on span "button" at bounding box center [469, 542] width 14 height 14
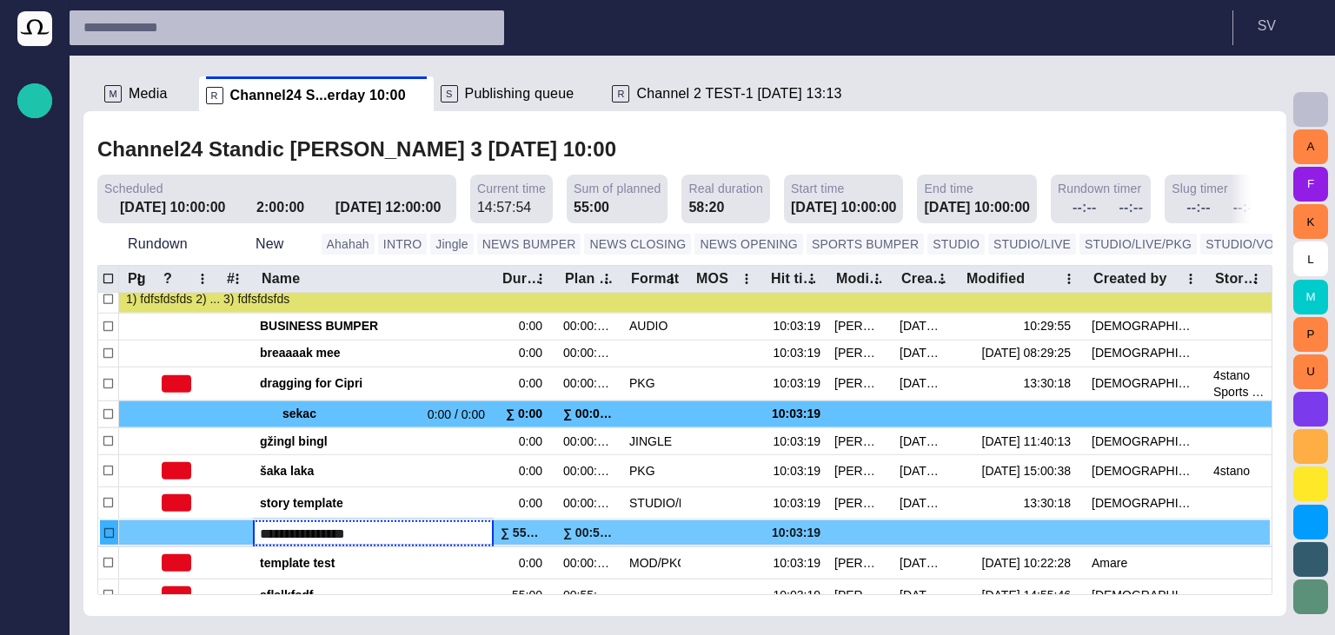
scroll to position [224, 0]
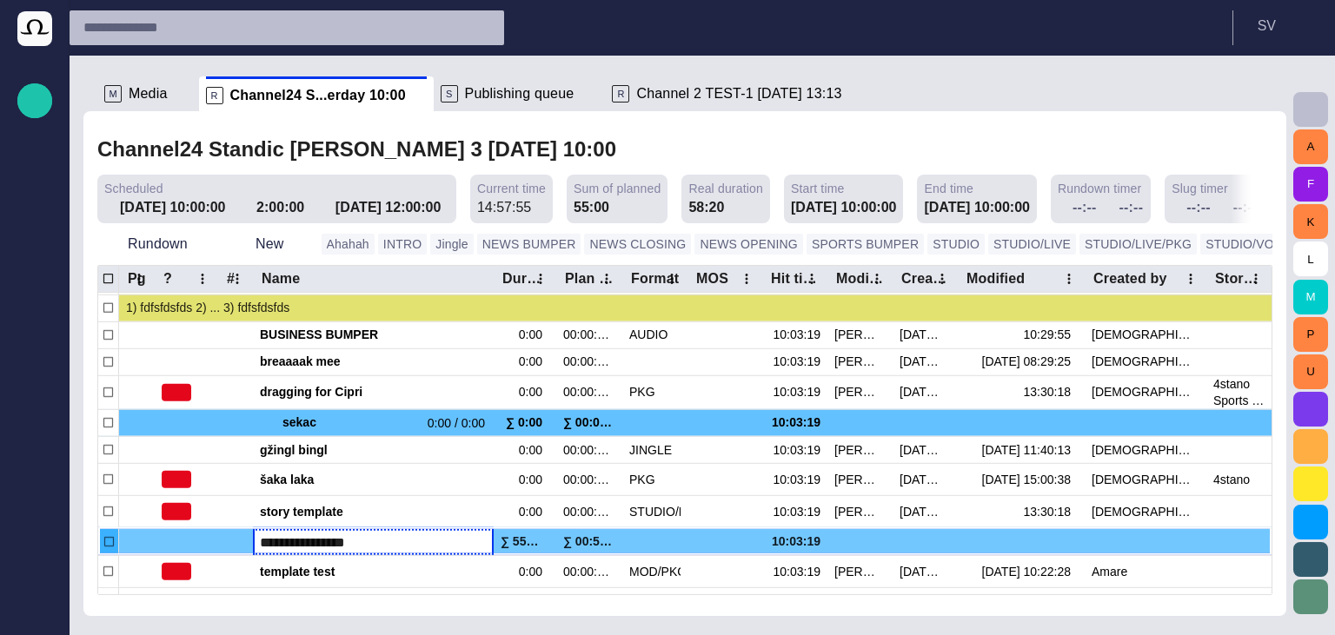
type input "**********"
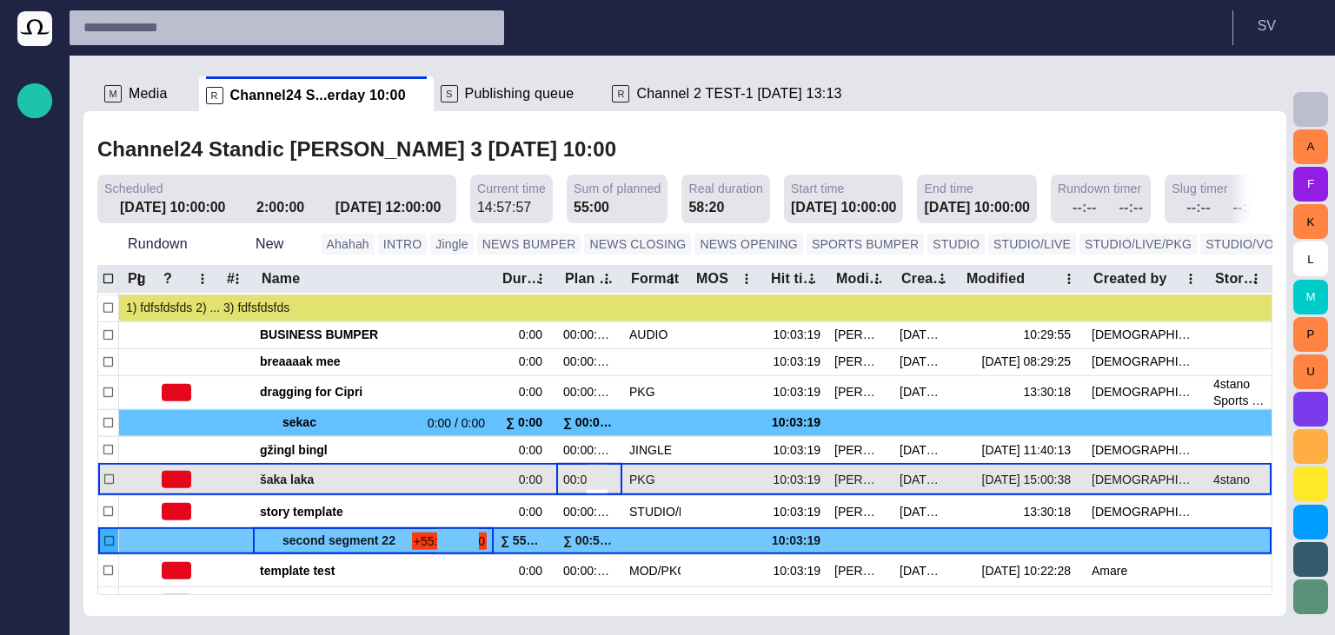
click at [593, 466] on button "button" at bounding box center [597, 477] width 21 height 26
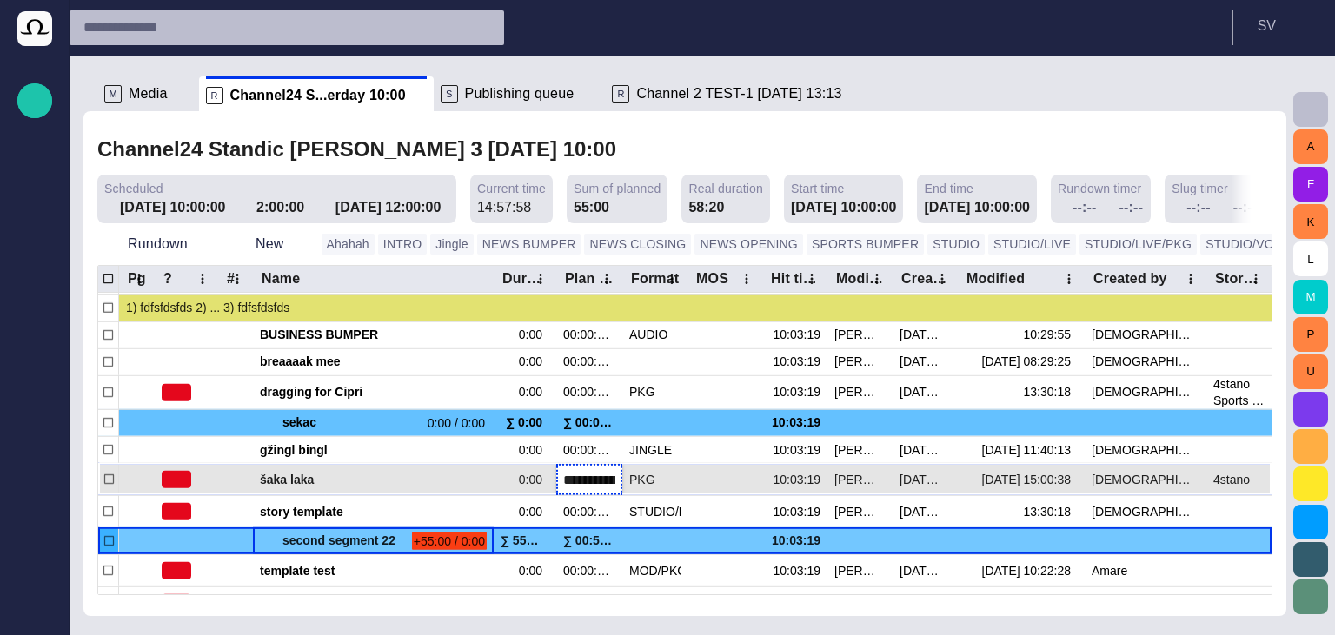
scroll to position [0, 13]
click at [436, 478] on button "button" at bounding box center [426, 477] width 21 height 26
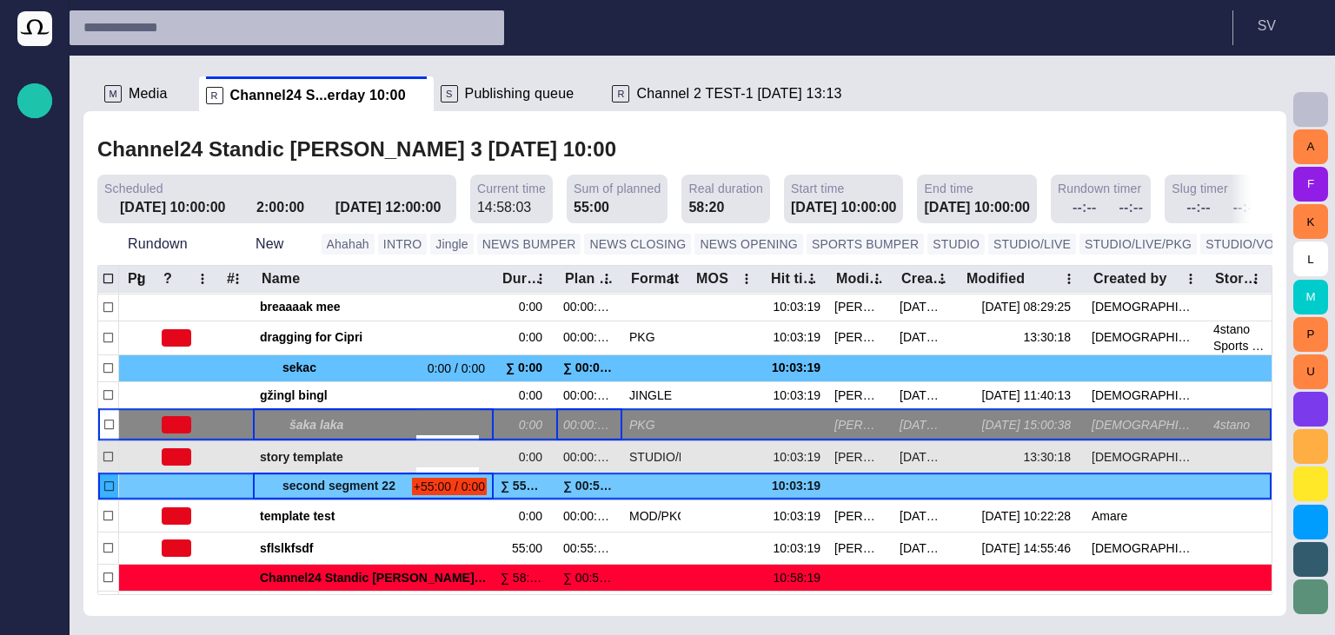
scroll to position [327, 0]
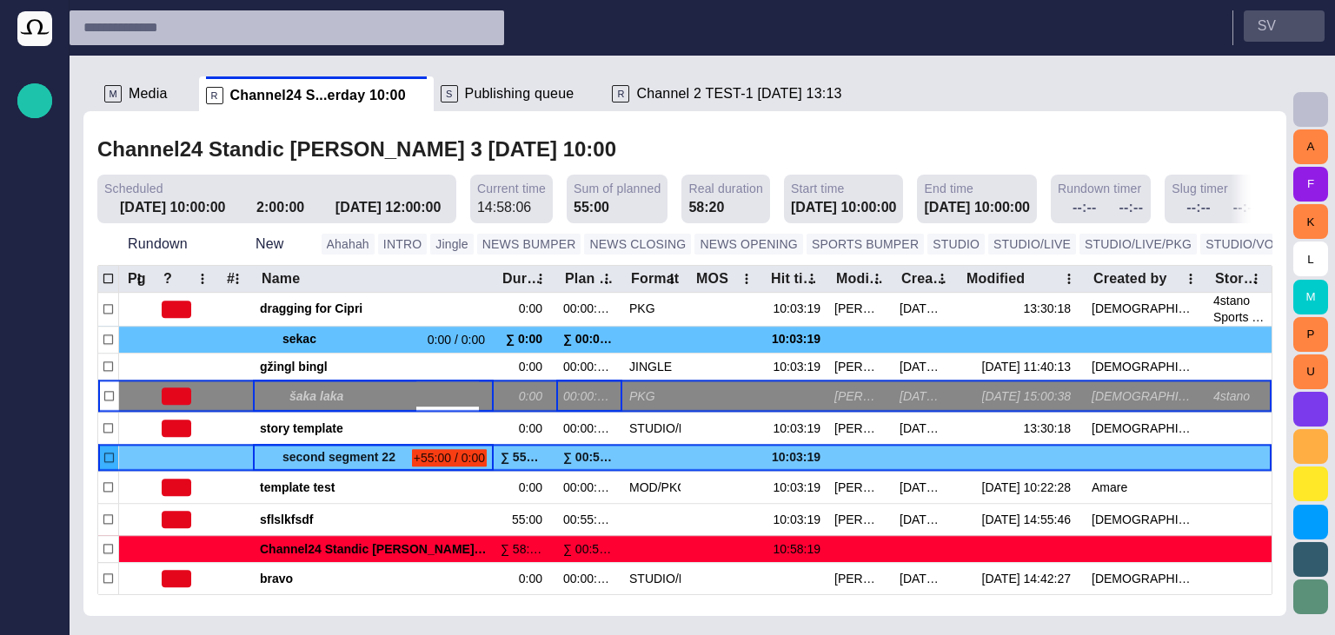
click at [1292, 21] on button "S V" at bounding box center [1284, 25] width 81 height 31
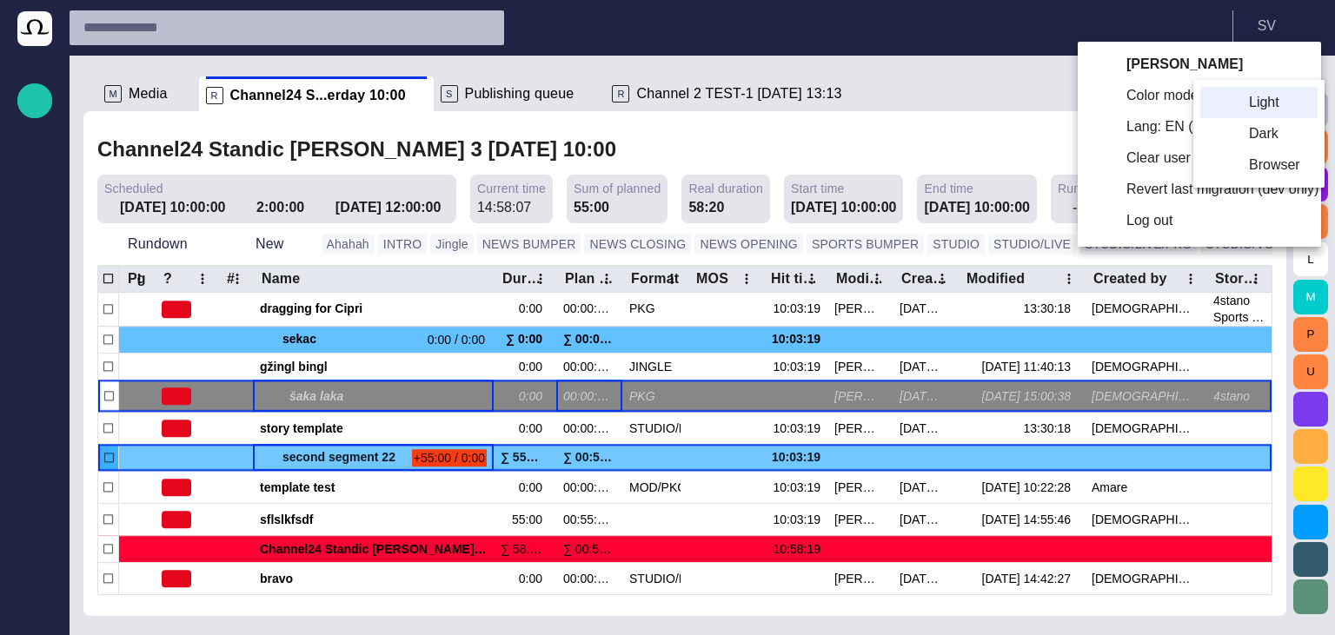
click at [1250, 130] on li "Dark" at bounding box center [1258, 133] width 117 height 31
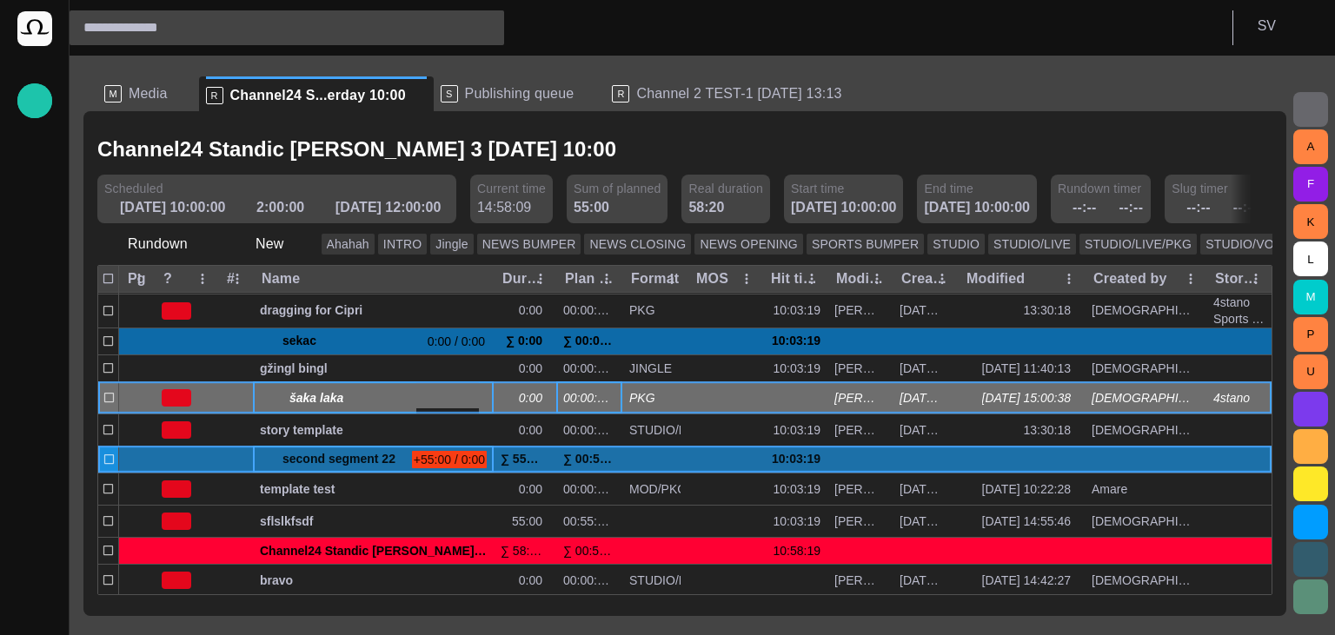
scroll to position [291, 0]
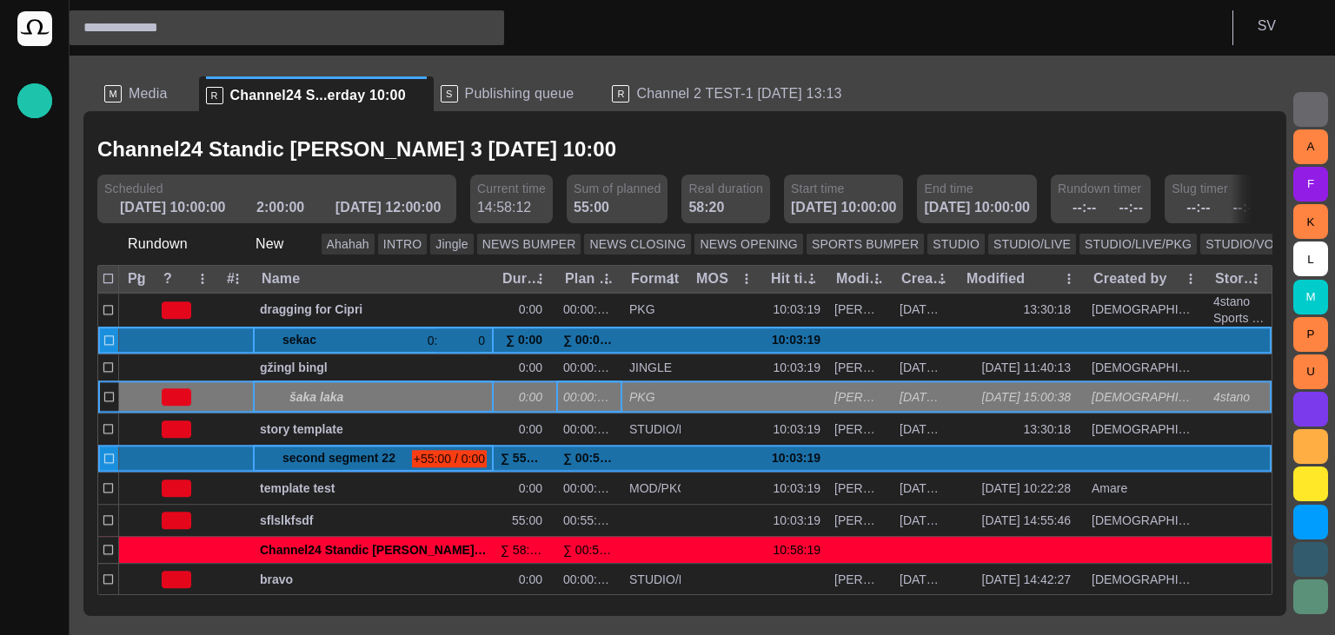
click at [271, 338] on span at bounding box center [267, 341] width 14 height 14
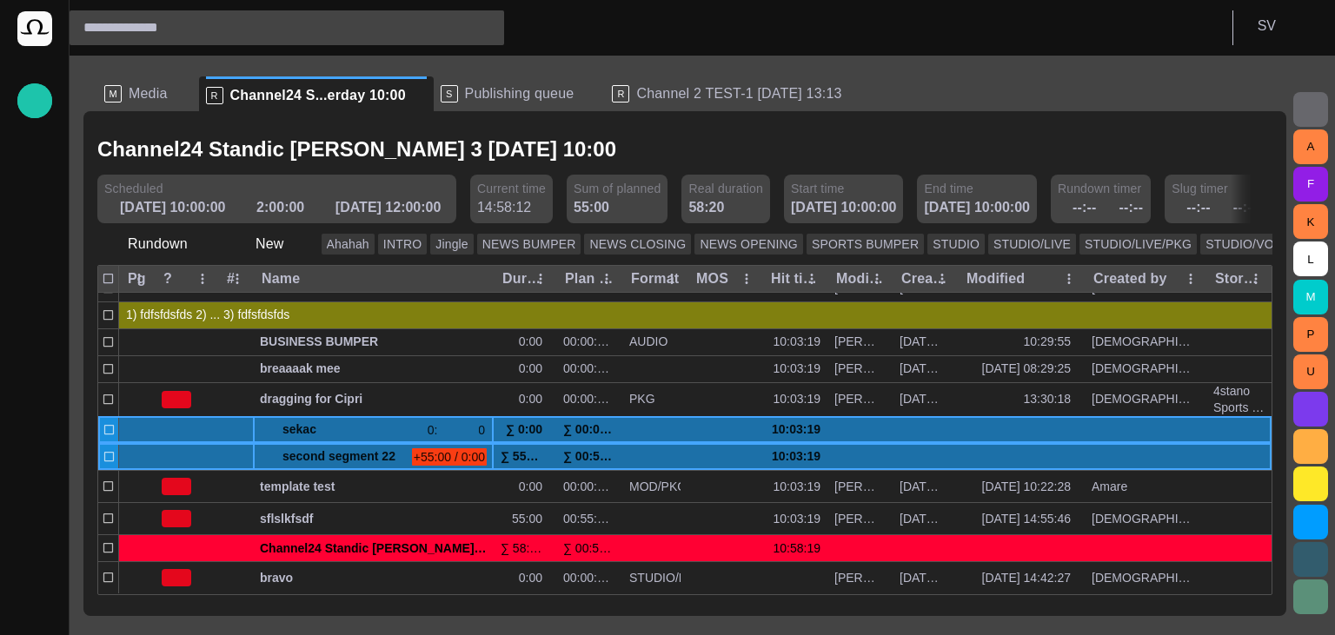
scroll to position [208, 0]
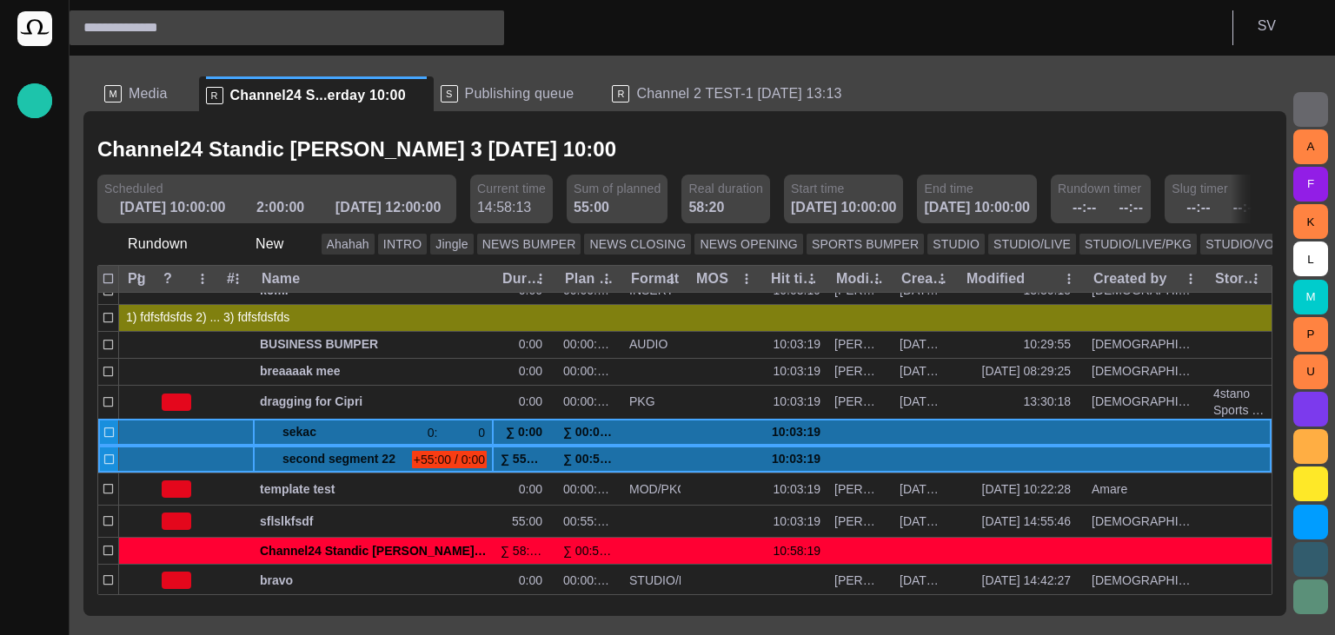
click at [263, 428] on span at bounding box center [267, 433] width 14 height 14
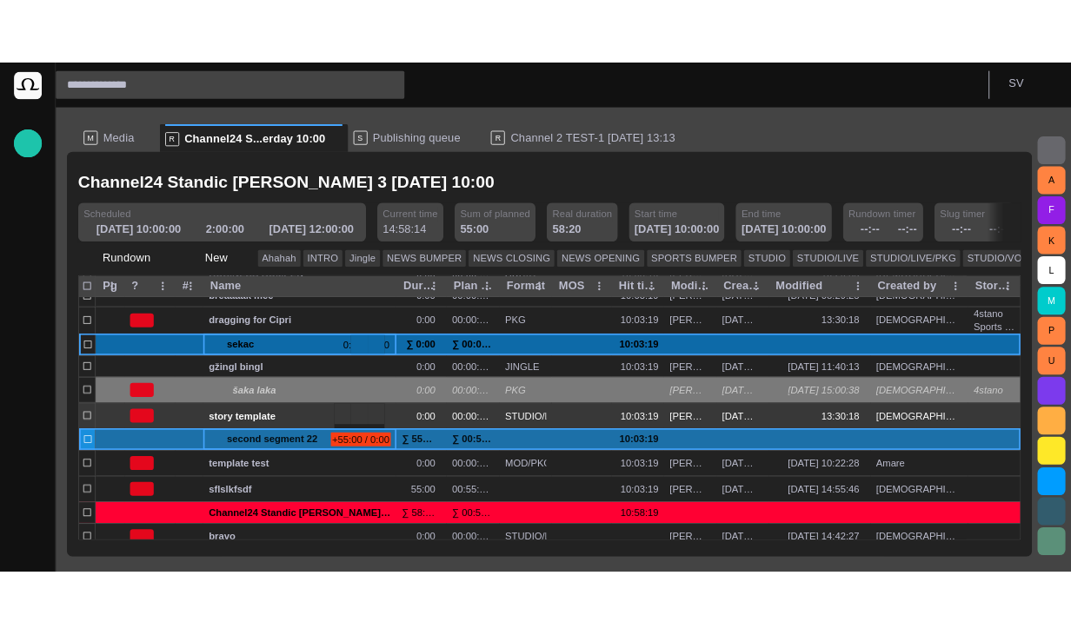
scroll to position [317, 0]
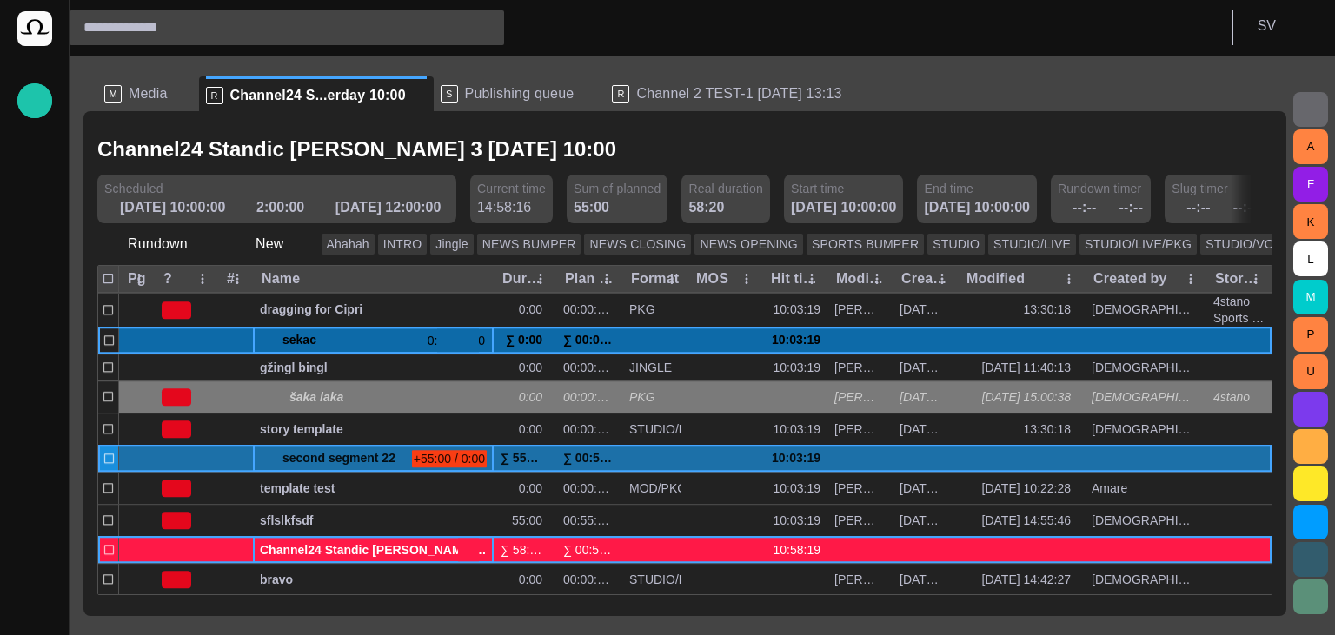
click at [463, 551] on span "button" at bounding box center [469, 550] width 14 height 14
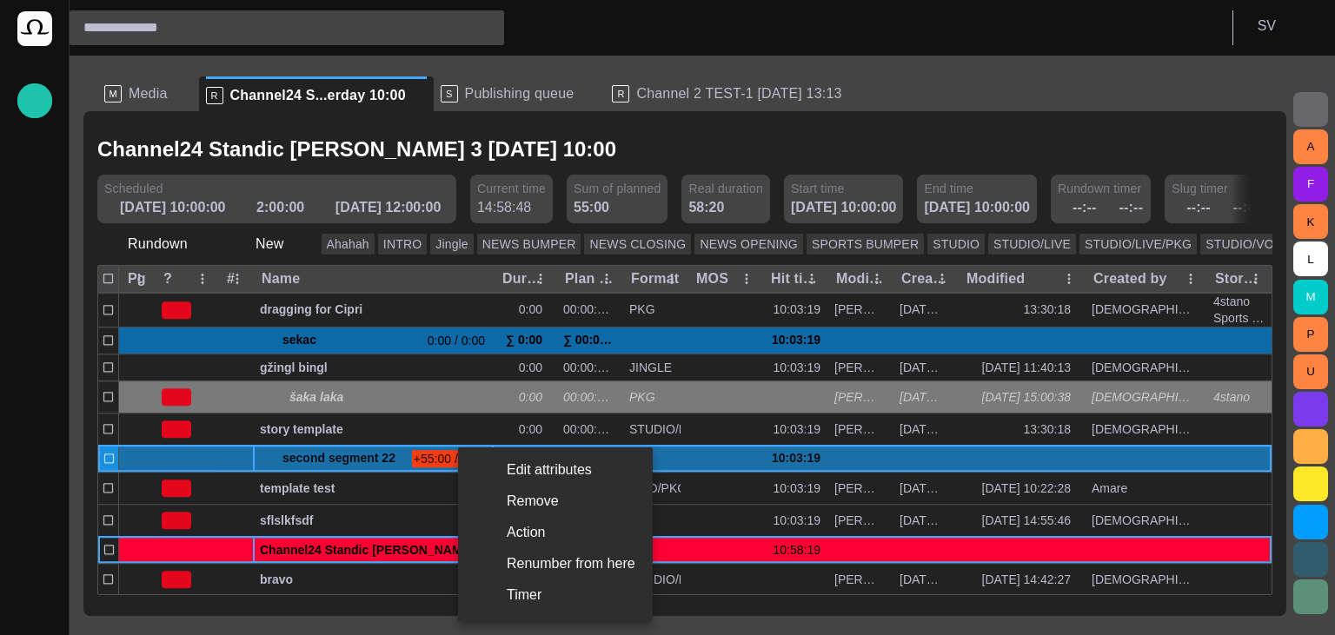
click at [545, 470] on li "Edit attributes" at bounding box center [555, 470] width 195 height 31
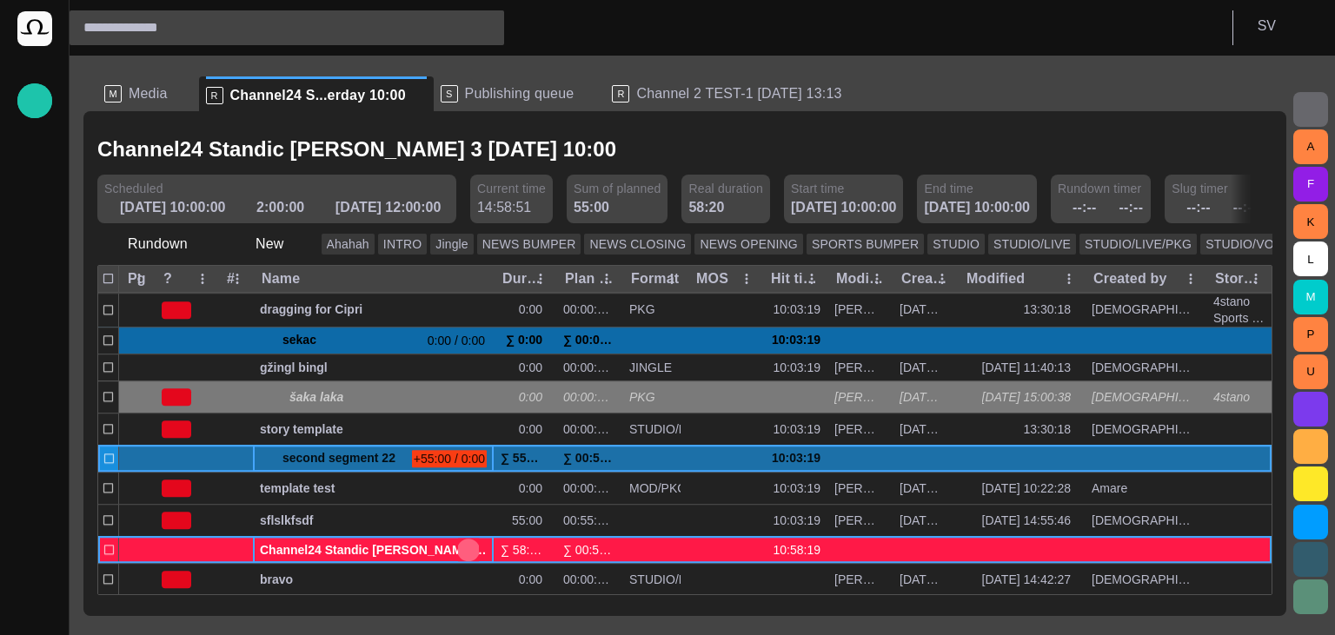
click at [463, 551] on span "button" at bounding box center [469, 550] width 14 height 14
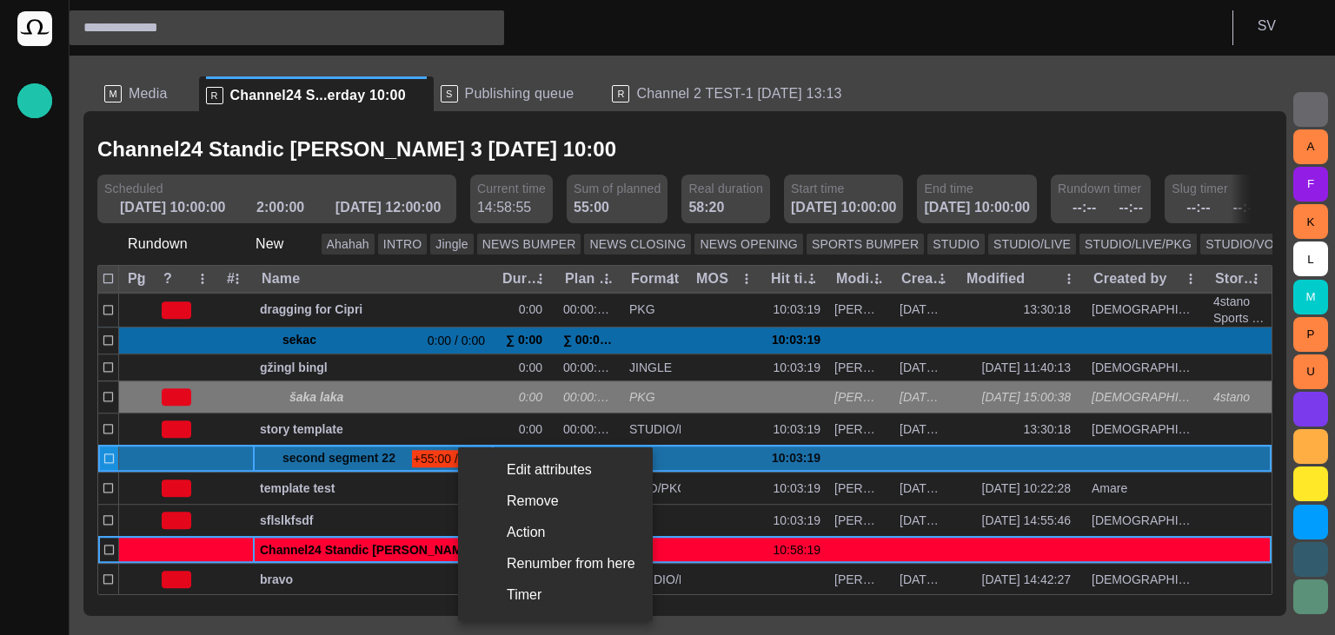
click at [596, 151] on div at bounding box center [667, 317] width 1335 height 635
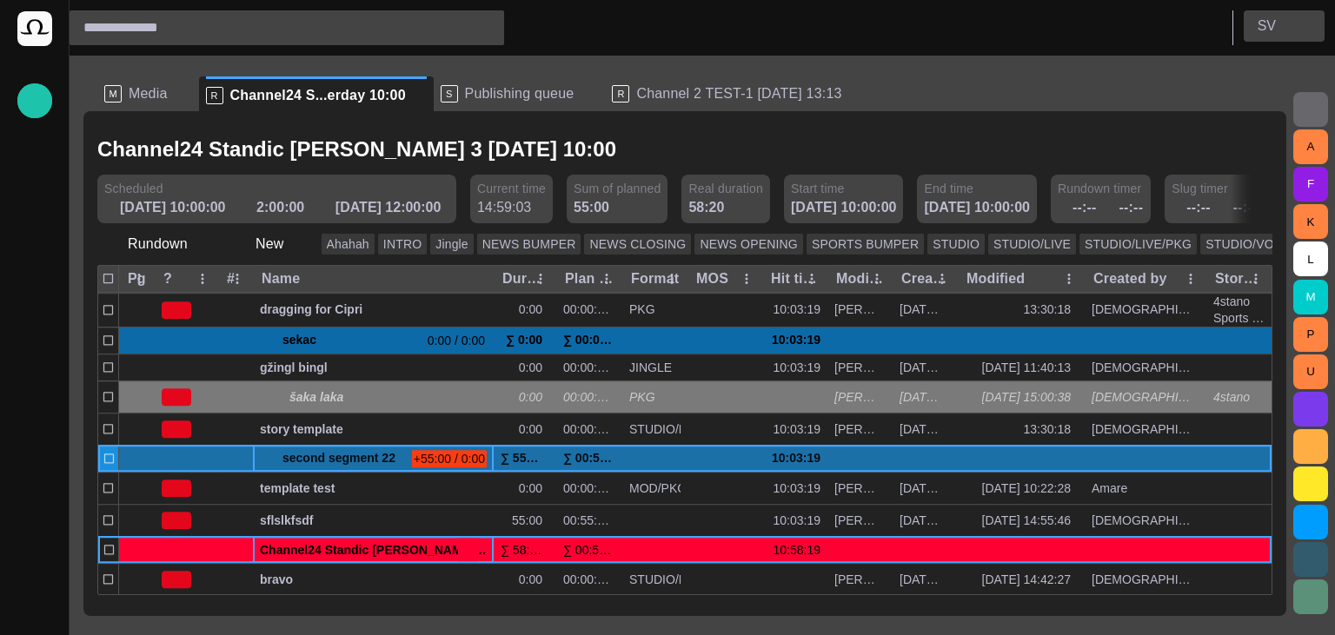
click at [1264, 38] on div "S V" at bounding box center [1284, 27] width 81 height 35
click at [1253, 30] on button "S V" at bounding box center [1284, 25] width 81 height 31
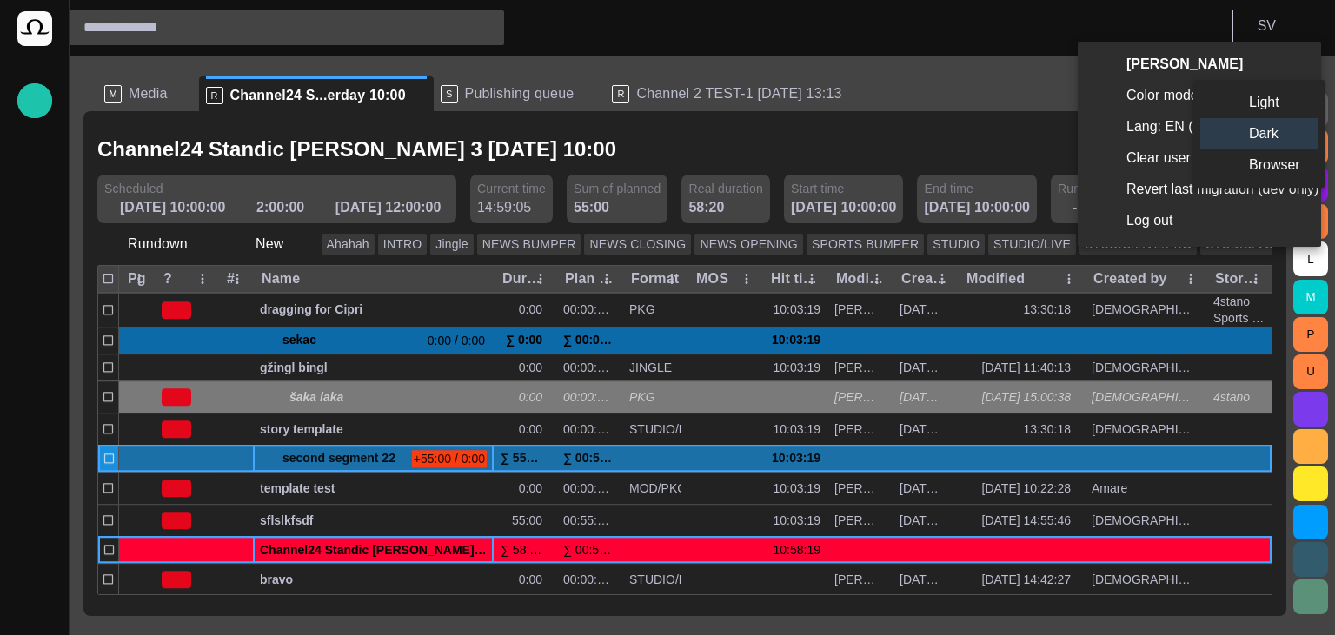
click at [1240, 103] on li "Light" at bounding box center [1258, 102] width 117 height 31
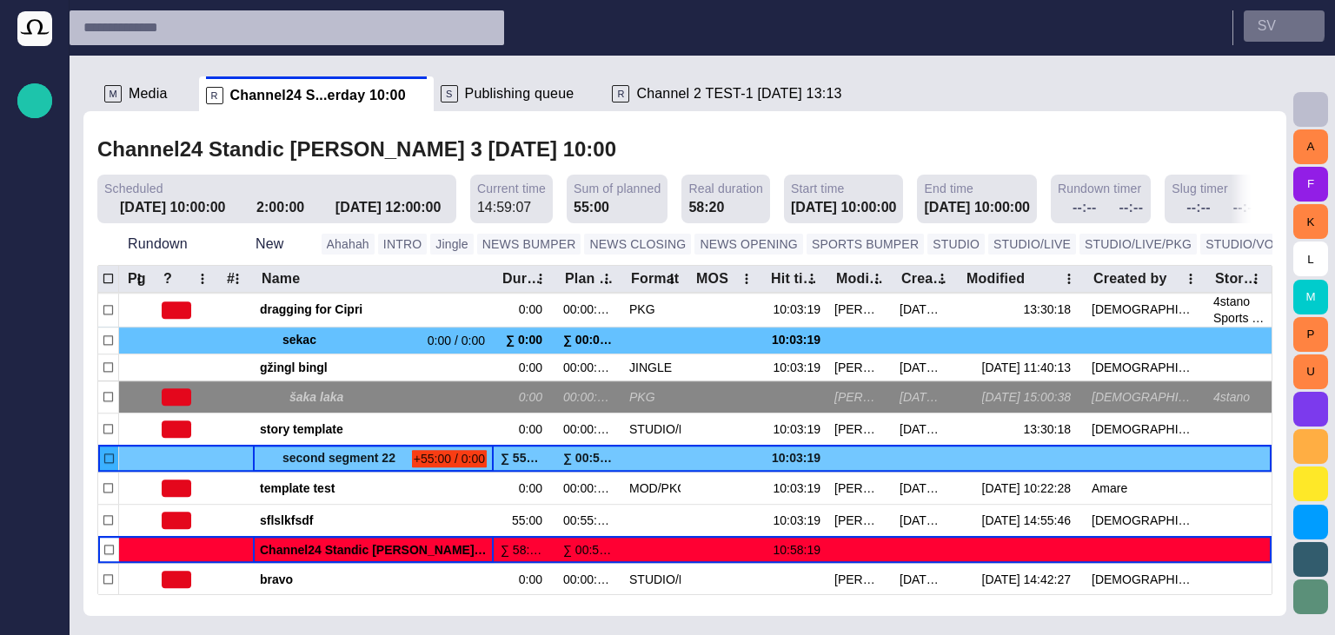
click at [1285, 23] on button "S V" at bounding box center [1284, 25] width 81 height 31
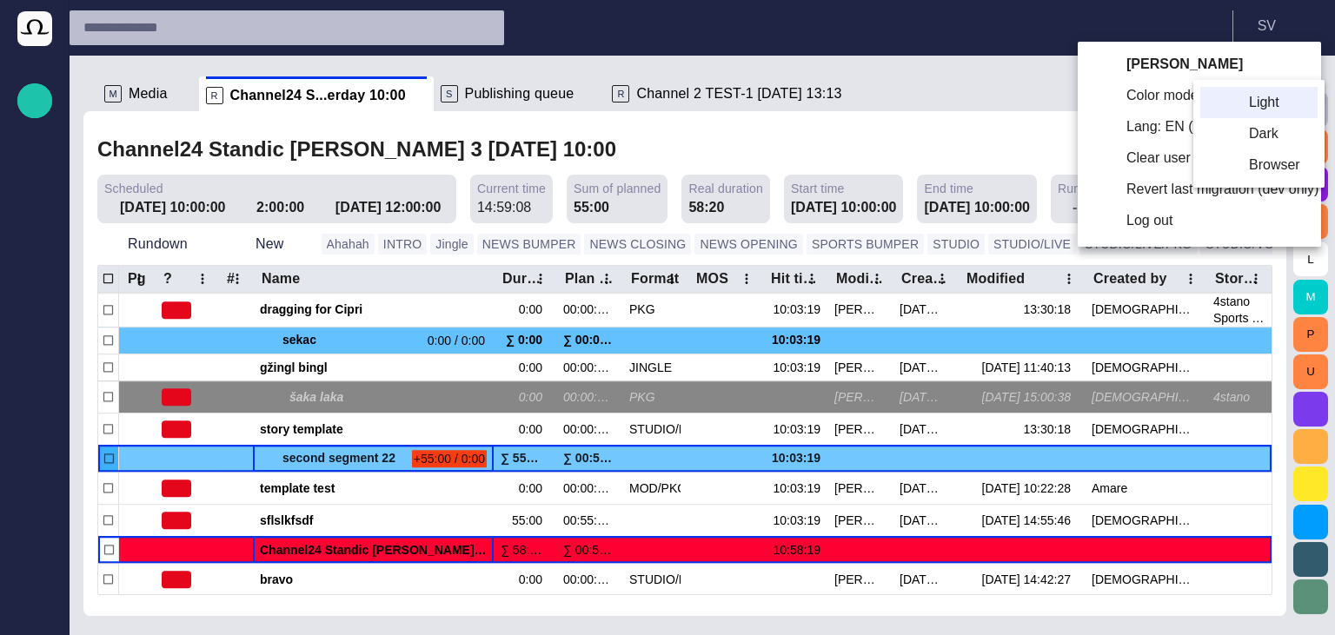
click at [1233, 136] on li "Dark" at bounding box center [1258, 133] width 117 height 31
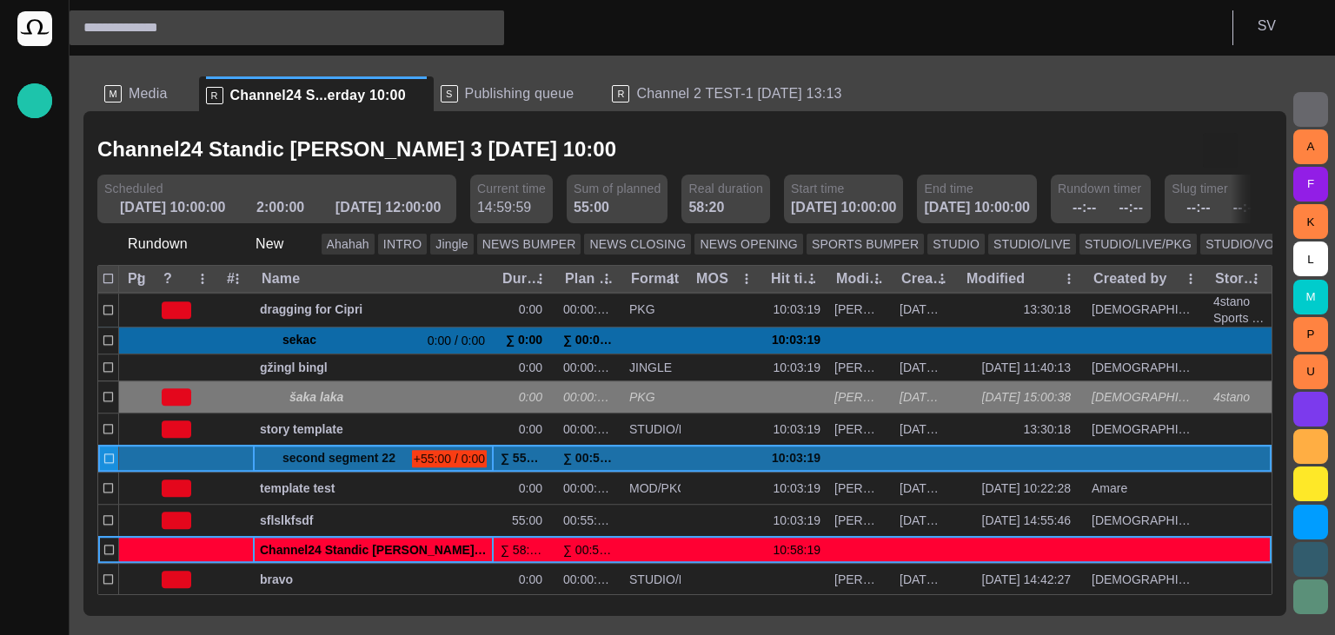
click at [1222, 148] on span "button" at bounding box center [1220, 150] width 21 height 21
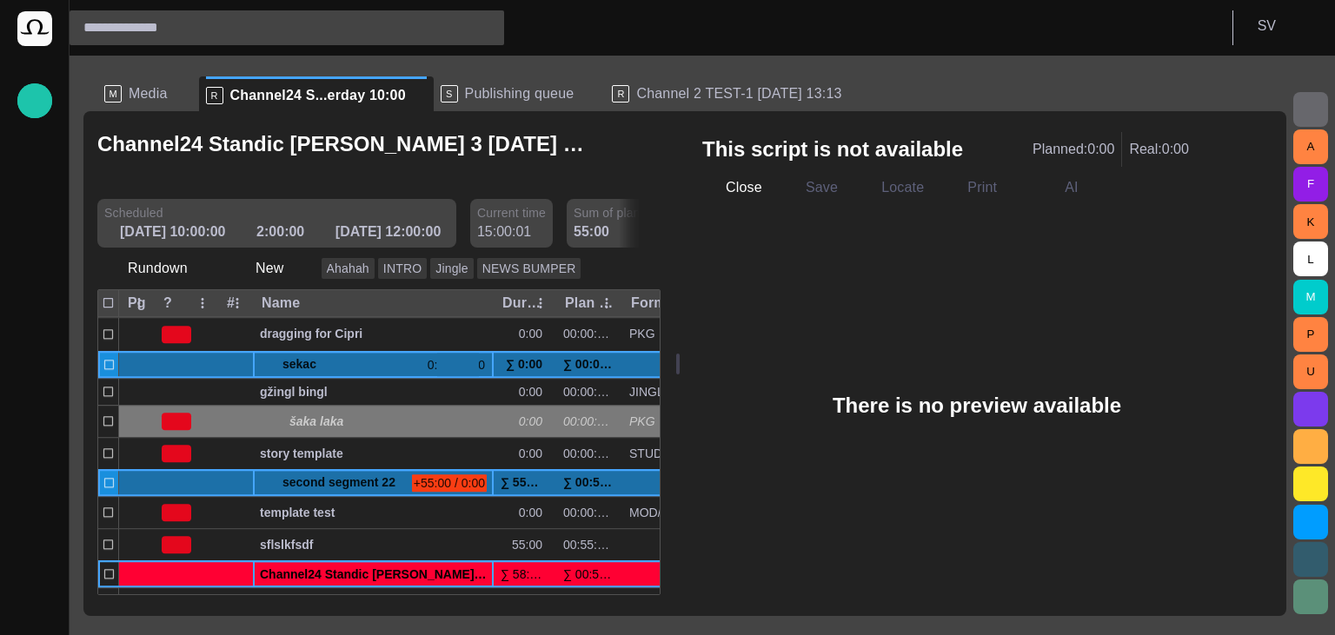
click at [318, 368] on span "sekac" at bounding box center [351, 366] width 136 height 26
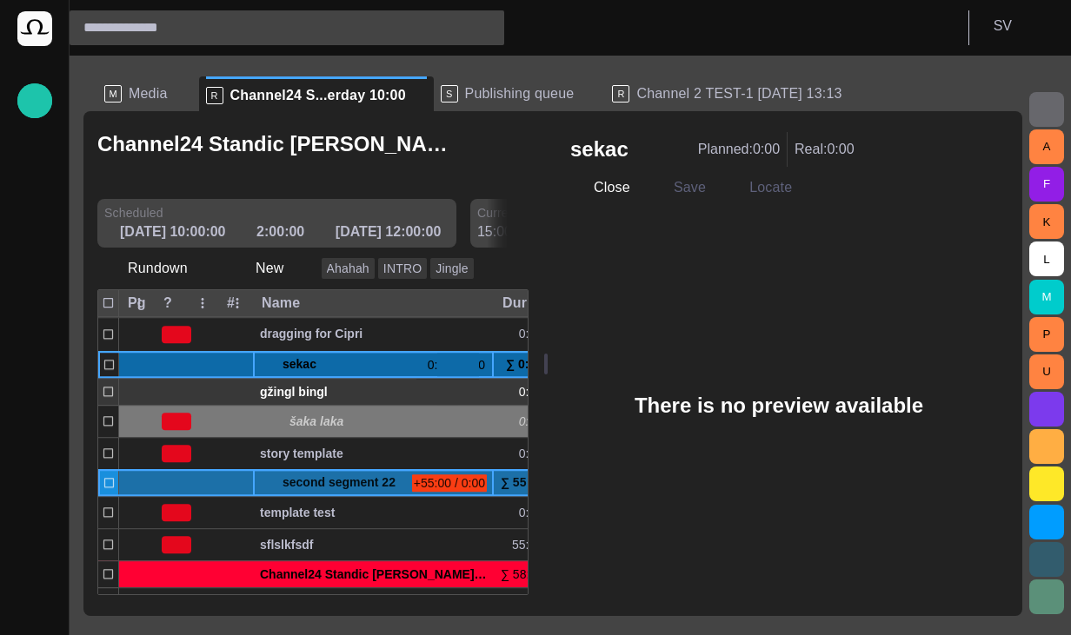
click at [328, 384] on div "gžingl bingl" at bounding box center [373, 392] width 227 height 26
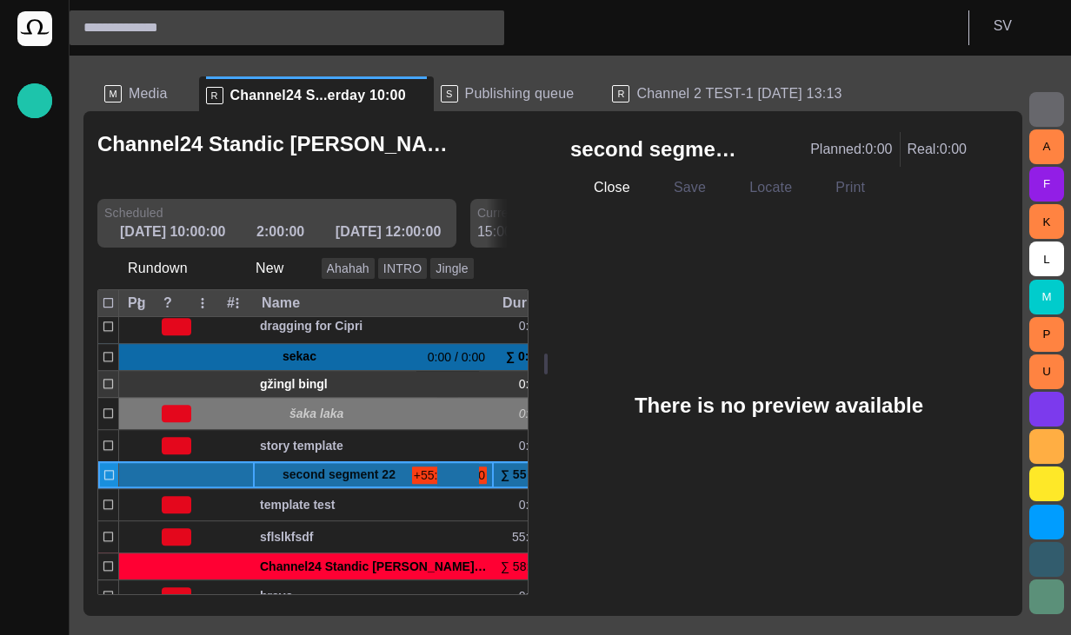
scroll to position [304, 0]
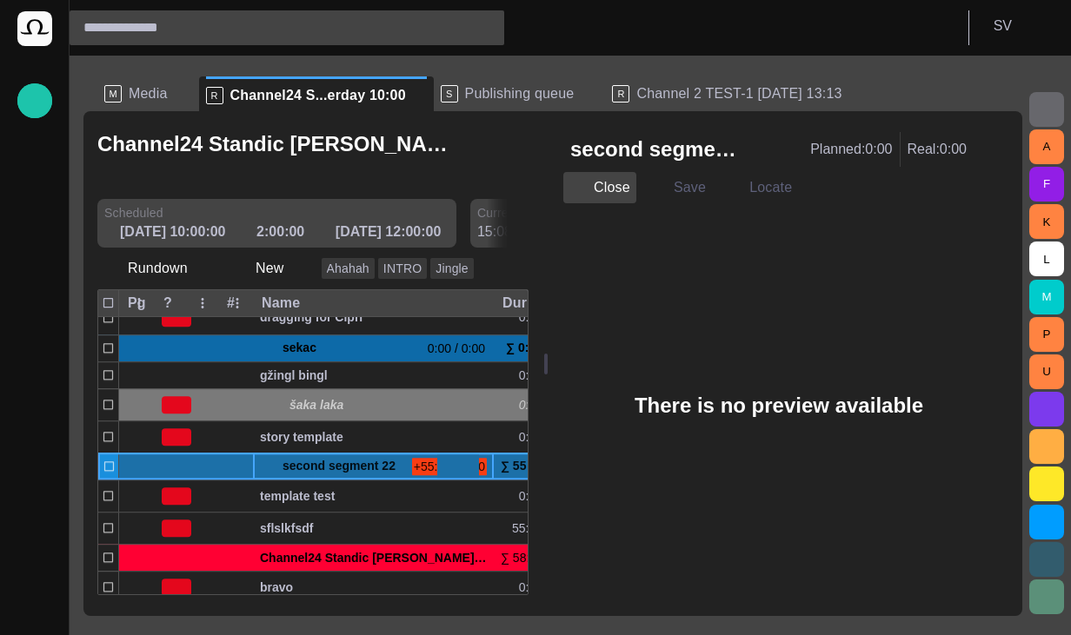
click at [614, 189] on button "Close" at bounding box center [599, 187] width 73 height 31
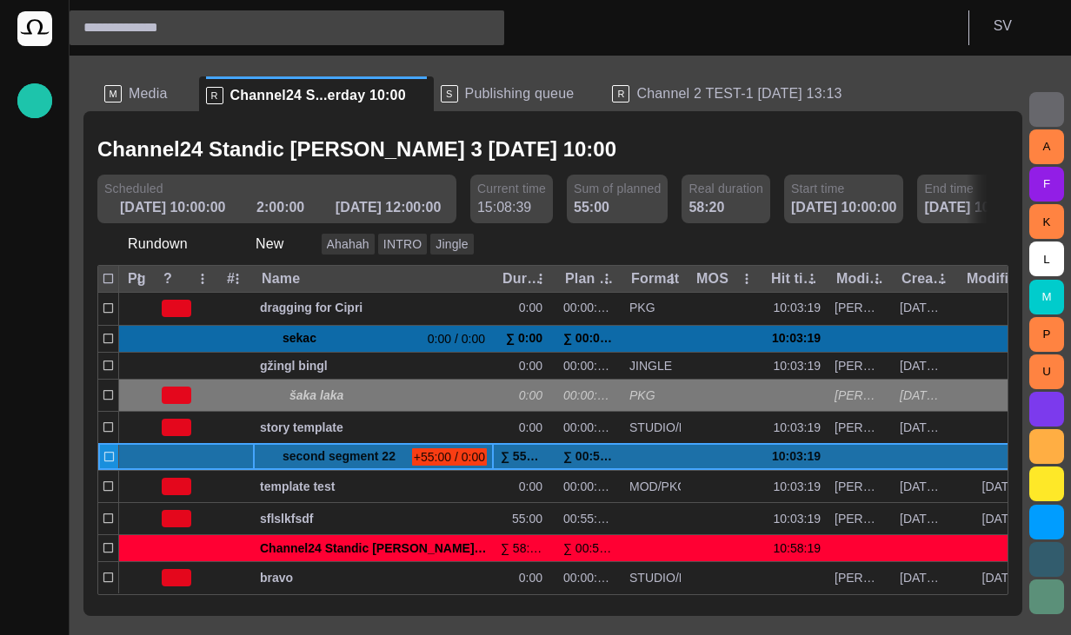
scroll to position [287, 0]
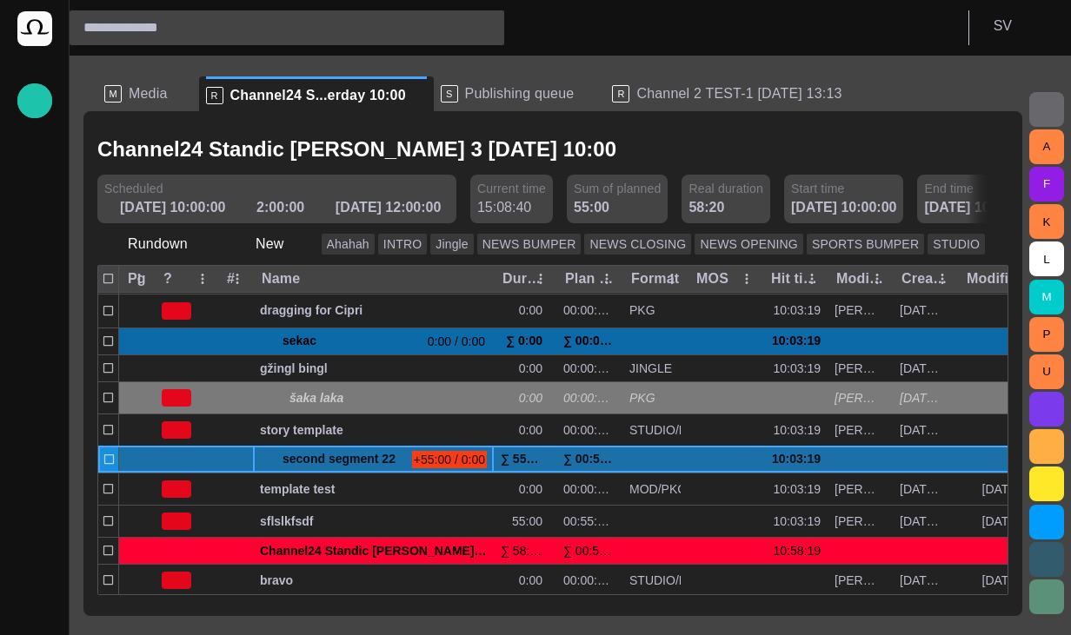
click at [441, 96] on p "S" at bounding box center [449, 93] width 17 height 17
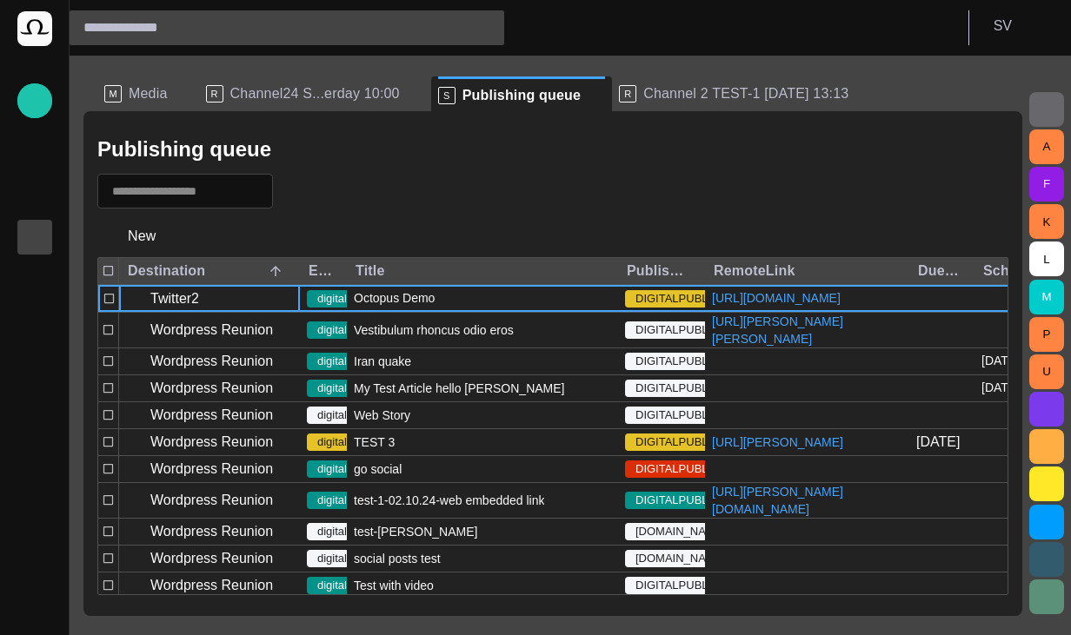
scroll to position [43, 0]
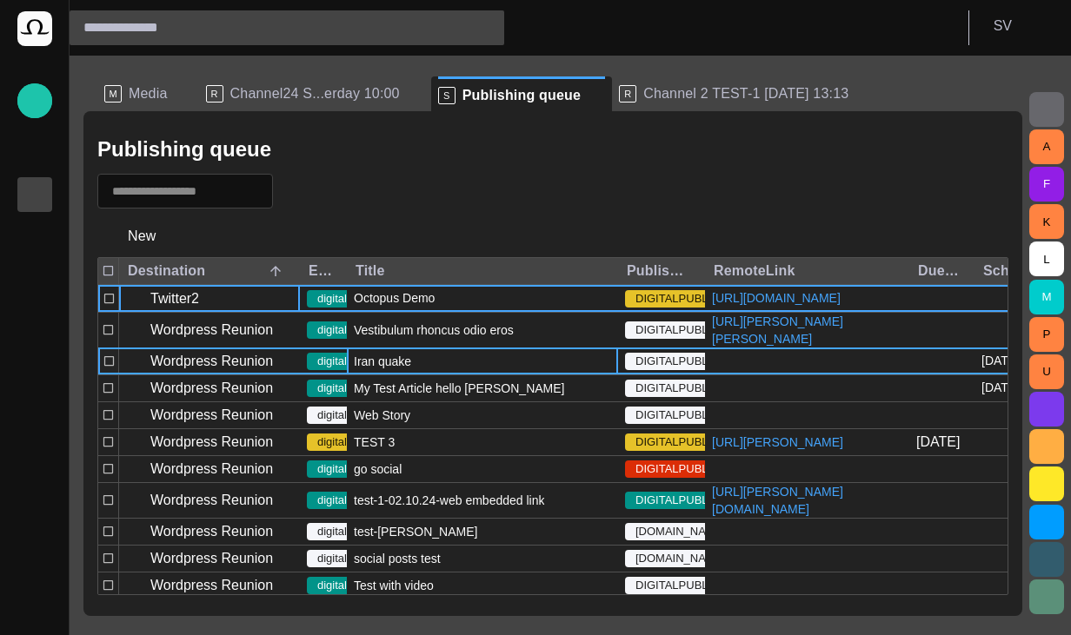
click at [451, 375] on div "Iran quake" at bounding box center [482, 362] width 271 height 26
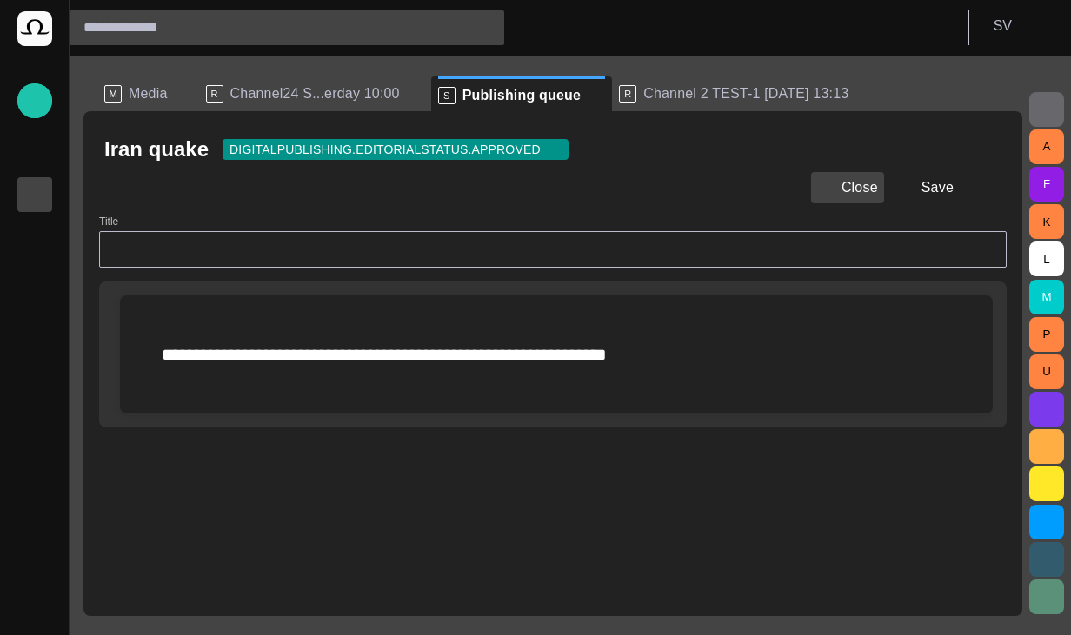
click at [881, 197] on button "Close" at bounding box center [847, 187] width 73 height 31
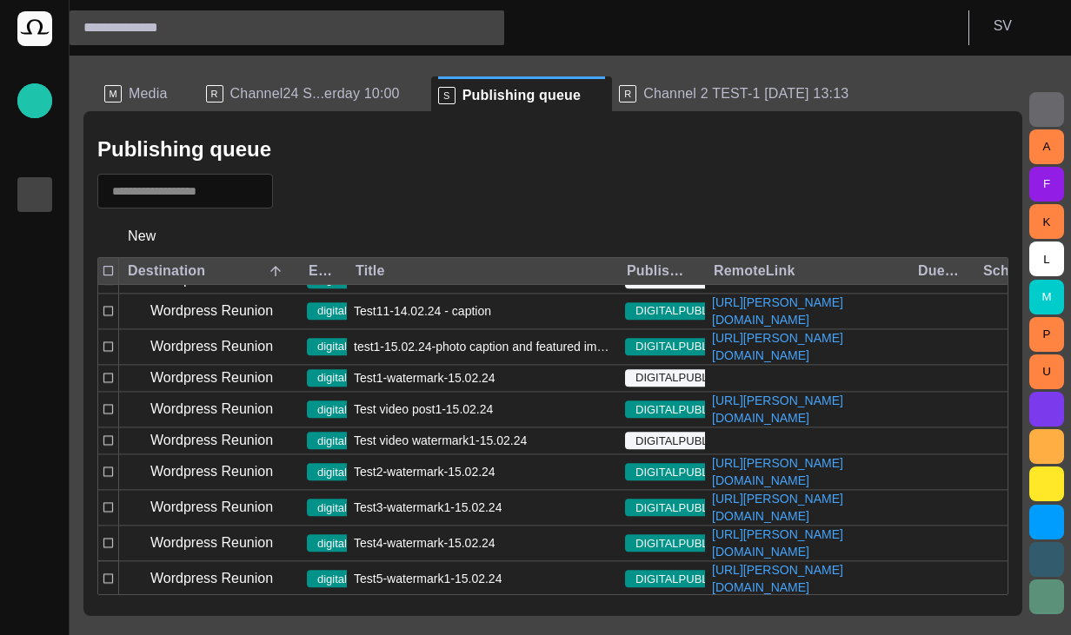
scroll to position [1942, 0]
click at [309, 182] on button "button" at bounding box center [296, 191] width 33 height 31
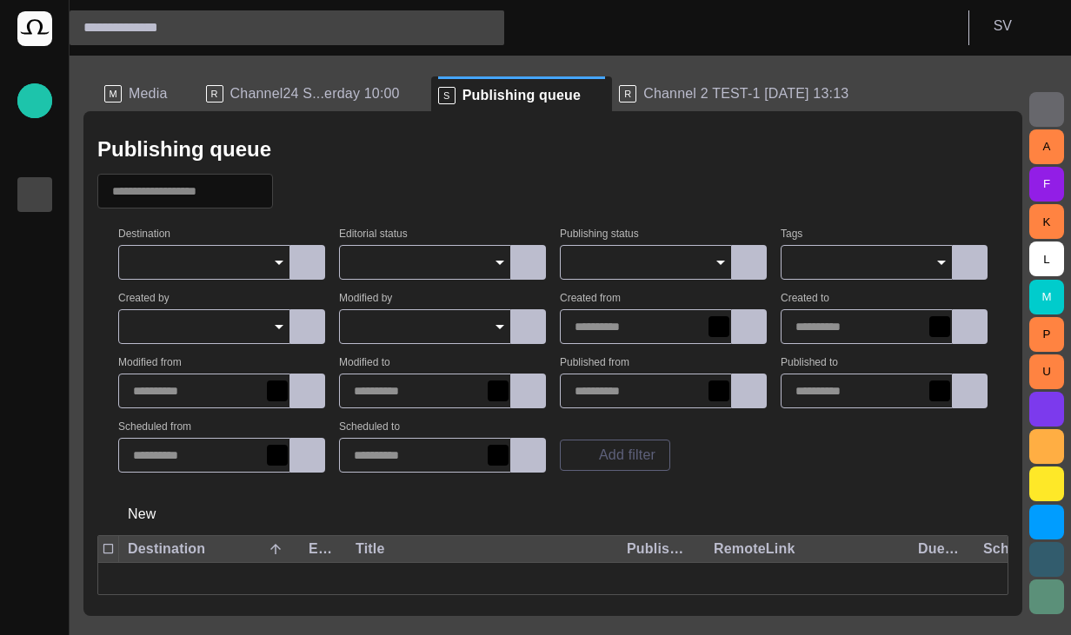
click at [369, 260] on input "Editorial status" at bounding box center [419, 262] width 130 height 17
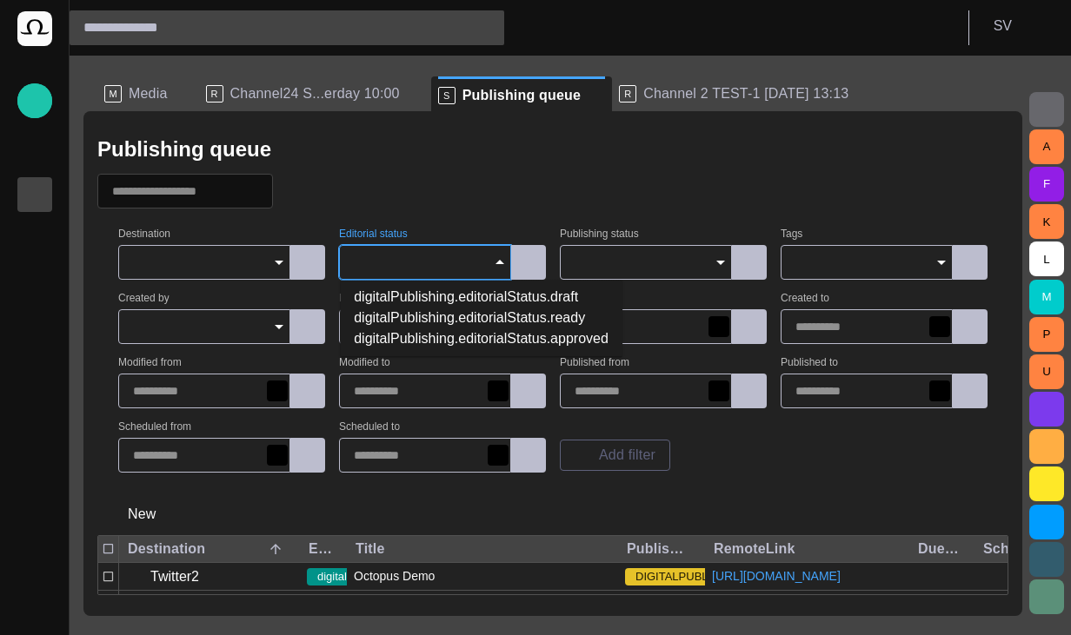
click at [624, 271] on input "Publishing status" at bounding box center [640, 262] width 130 height 17
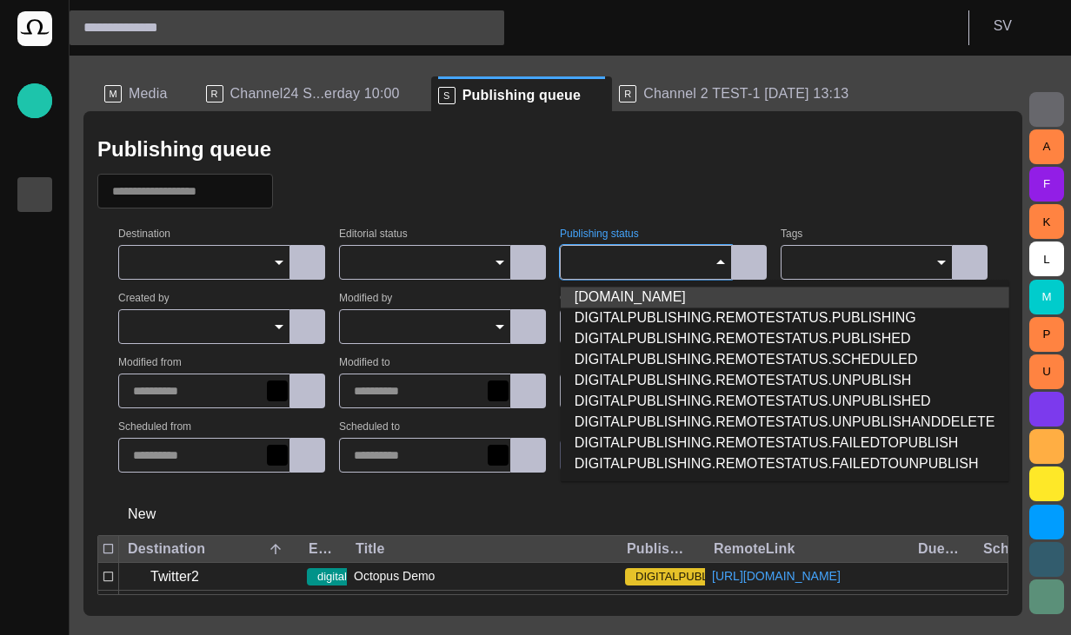
click at [647, 304] on span "[DOMAIN_NAME]" at bounding box center [785, 297] width 421 height 21
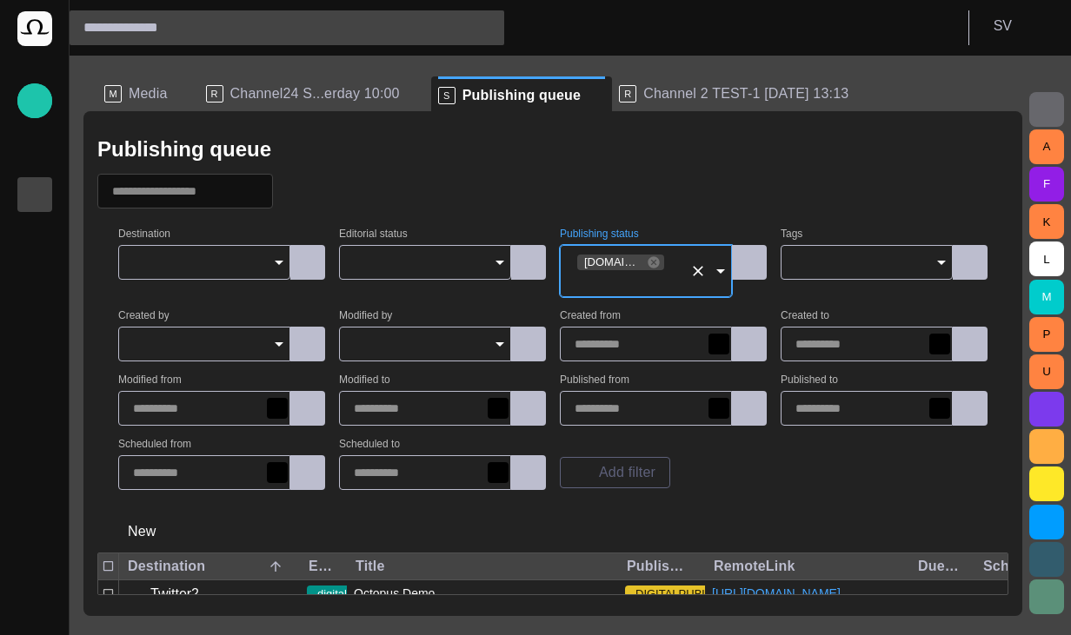
click at [609, 183] on div at bounding box center [552, 191] width 911 height 35
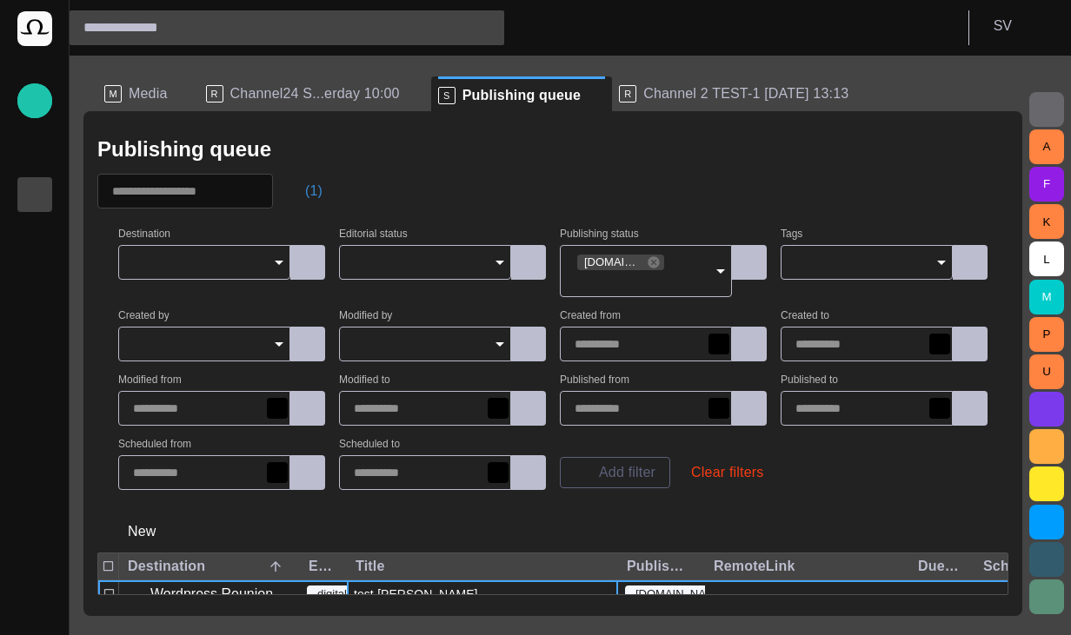
click at [321, 203] on button "(1)" at bounding box center [305, 191] width 50 height 31
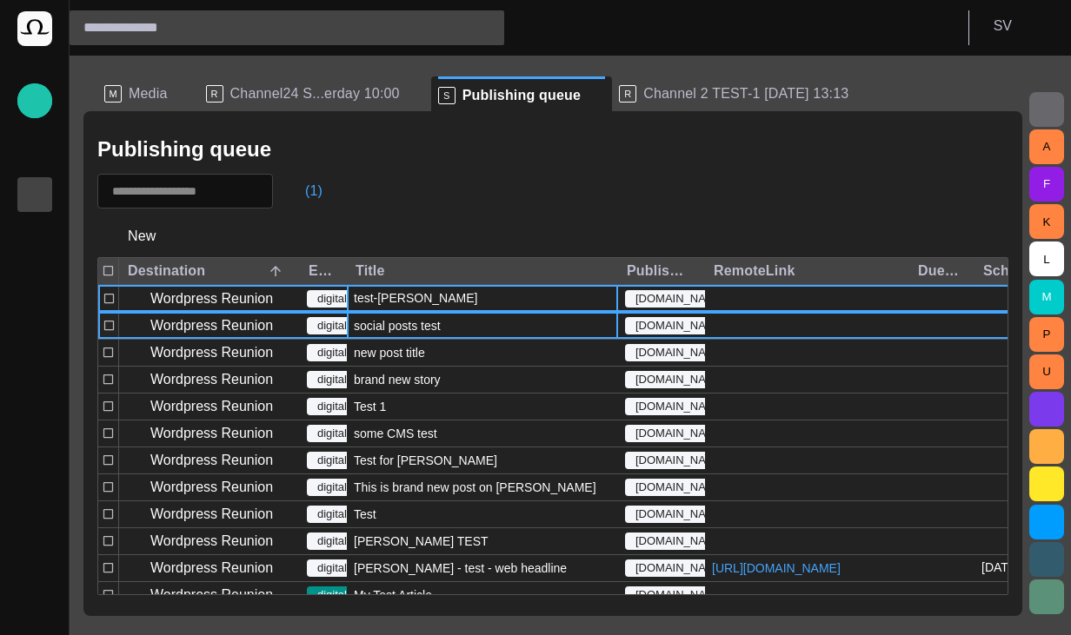
click at [415, 338] on div "social posts test" at bounding box center [482, 326] width 271 height 26
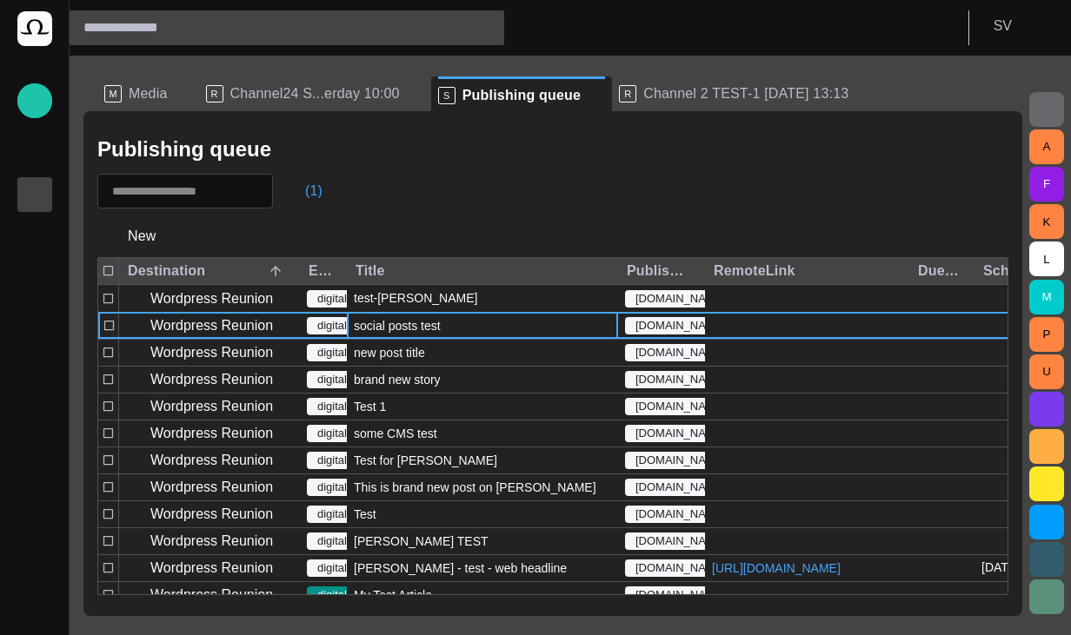
click at [415, 338] on div "social posts test" at bounding box center [482, 326] width 271 height 26
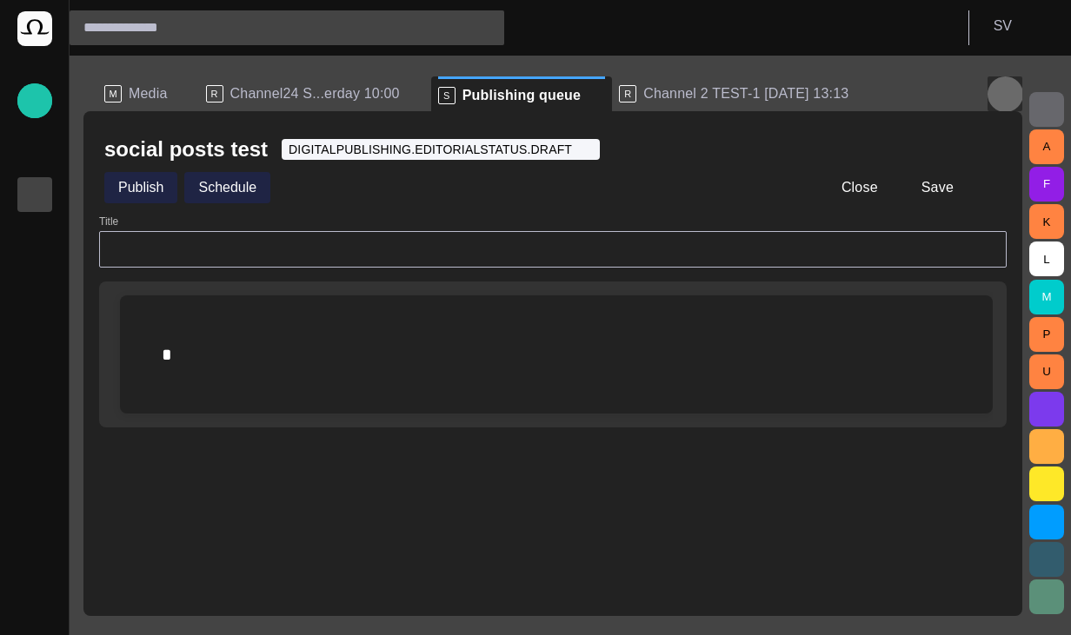
click at [1008, 83] on span "button" at bounding box center [1004, 93] width 21 height 21
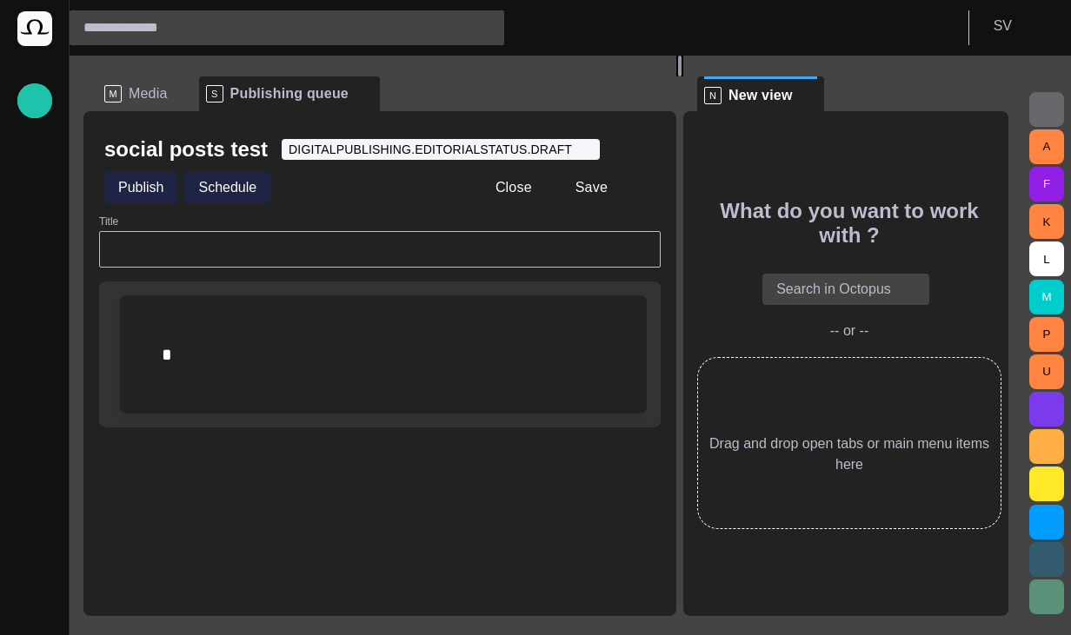
drag, startPoint x: 556, startPoint y: 339, endPoint x: 687, endPoint y: 335, distance: 130.5
click at [681, 76] on div at bounding box center [679, 66] width 3 height 21
click at [640, 188] on div at bounding box center [638, 187] width 35 height 35
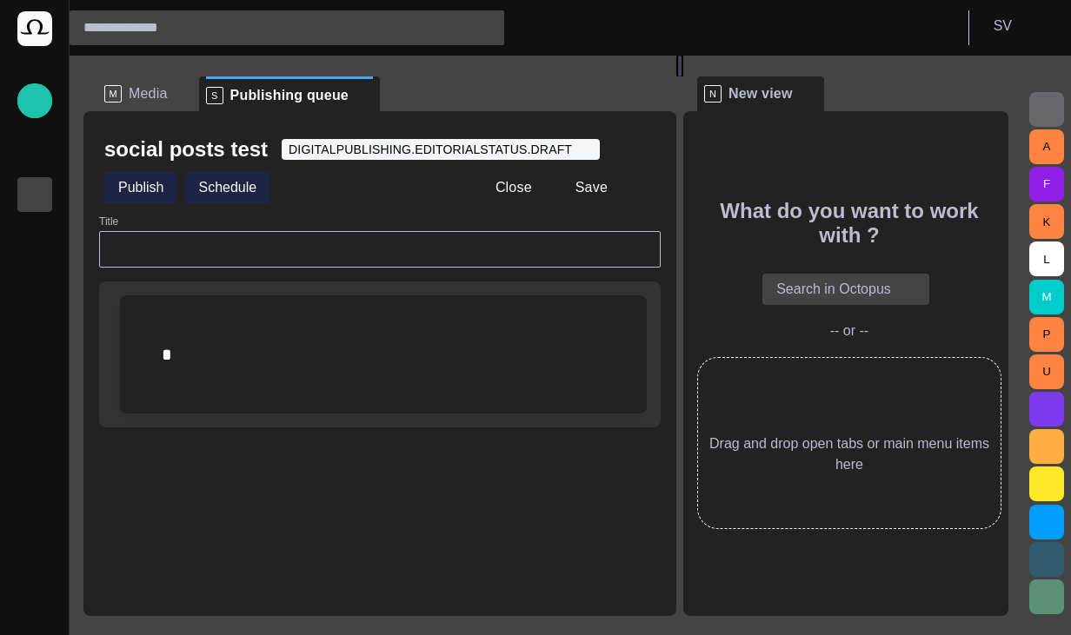
click at [638, 191] on div at bounding box center [638, 187] width 35 height 35
click at [638, 190] on div at bounding box center [638, 187] width 35 height 35
click at [817, 95] on span at bounding box center [808, 93] width 17 height 17
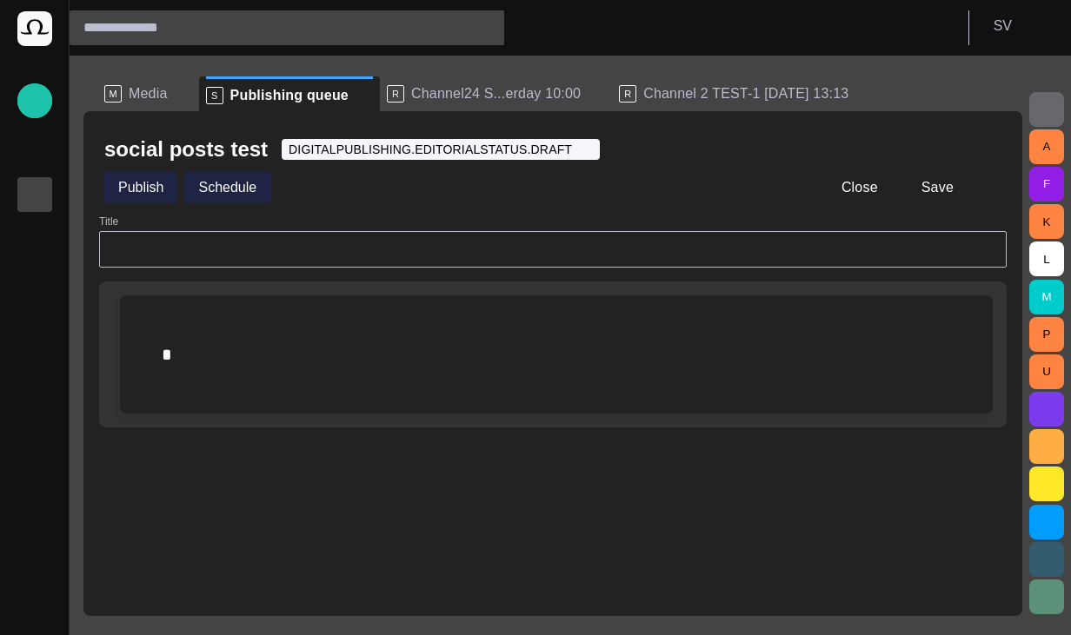
click at [989, 201] on div at bounding box center [984, 187] width 35 height 35
click at [988, 188] on div at bounding box center [984, 187] width 35 height 35
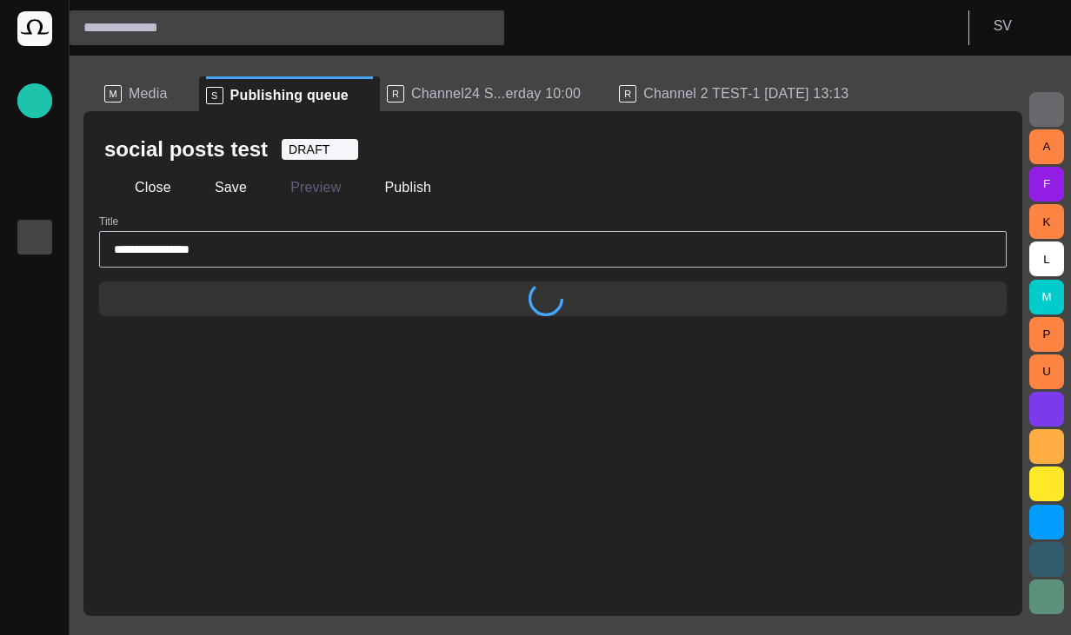
type input "**********"
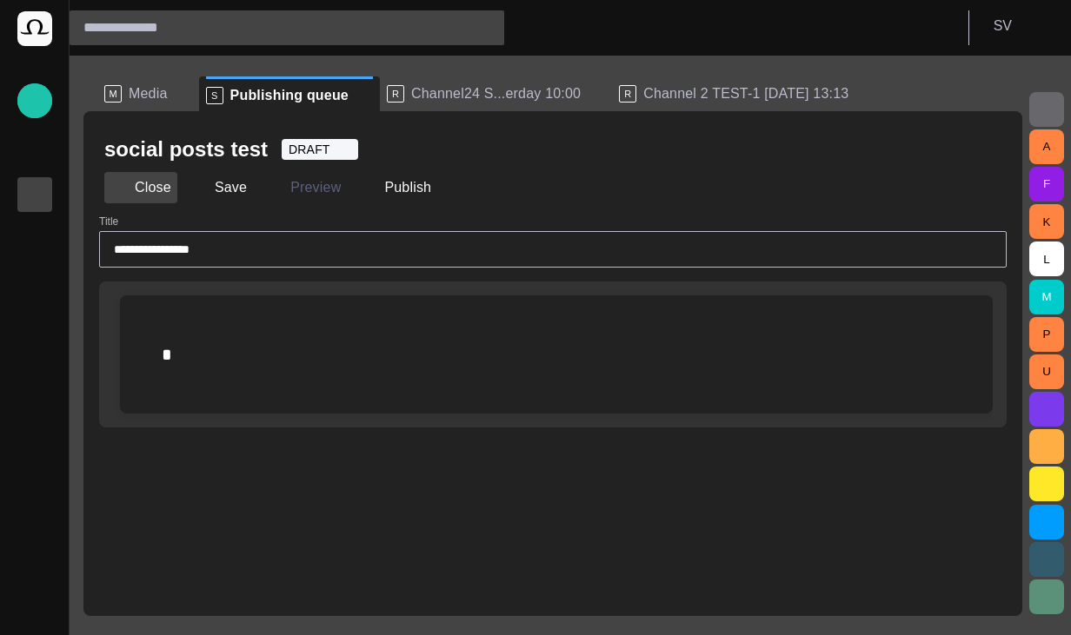
click at [148, 187] on button "Close" at bounding box center [140, 187] width 73 height 31
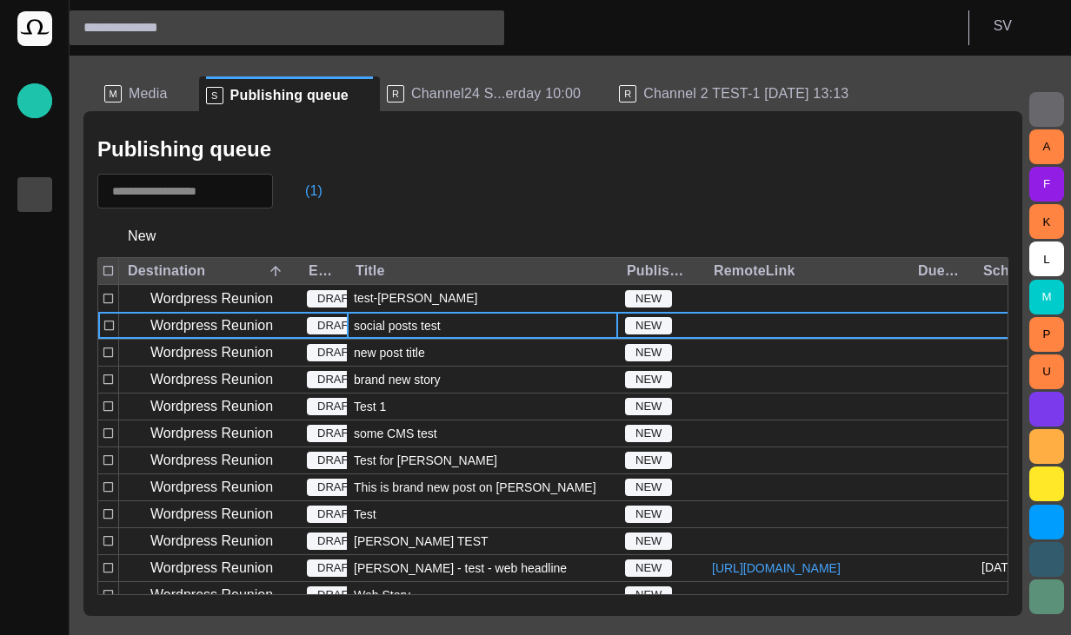
click at [130, 91] on span "Media" at bounding box center [148, 93] width 39 height 17
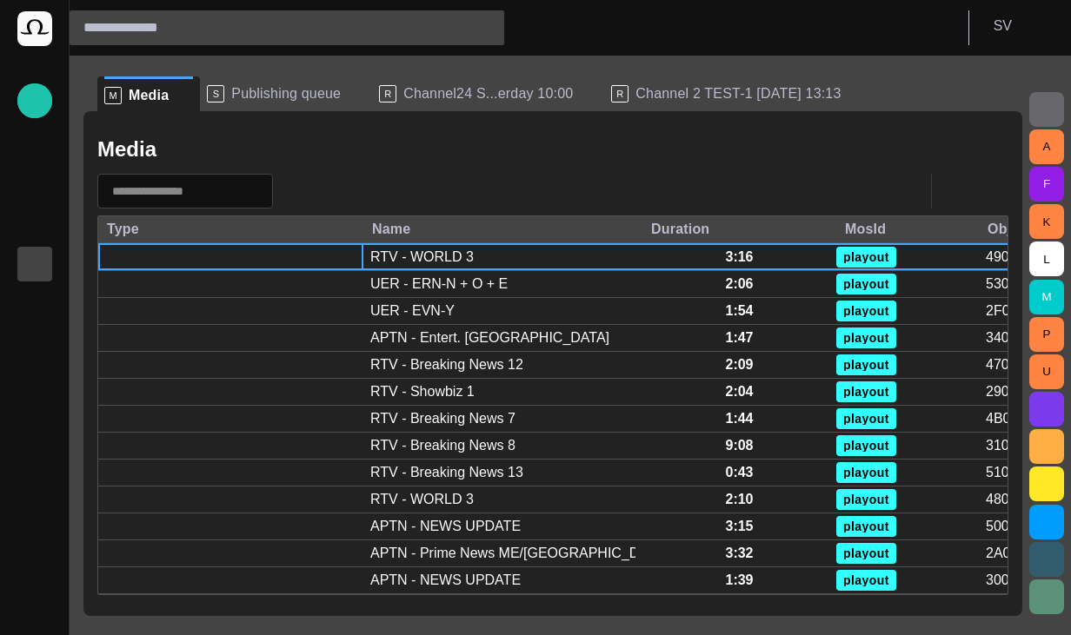
click at [445, 91] on span "Channel24 S...erday 10:00" at bounding box center [488, 93] width 170 height 17
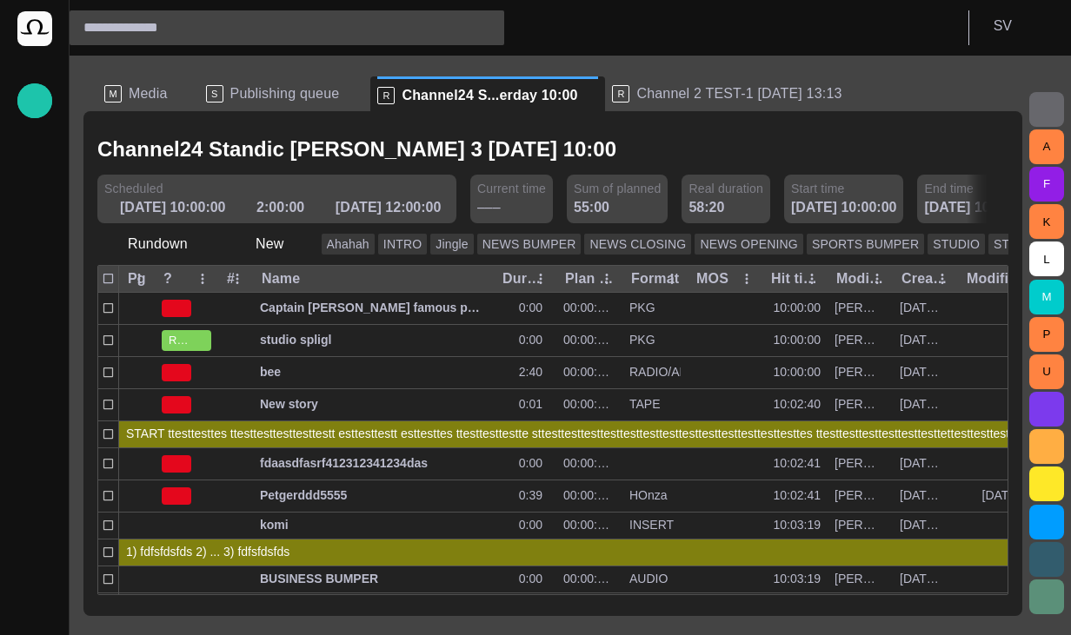
scroll to position [0, 0]
click at [606, 152] on div "Channel24 Standic [PERSON_NAME] 3 [DATE] 10:00" at bounding box center [552, 150] width 911 height 36
click at [477, 199] on p "[DATE] 15:41:55" at bounding box center [511, 208] width 69 height 42
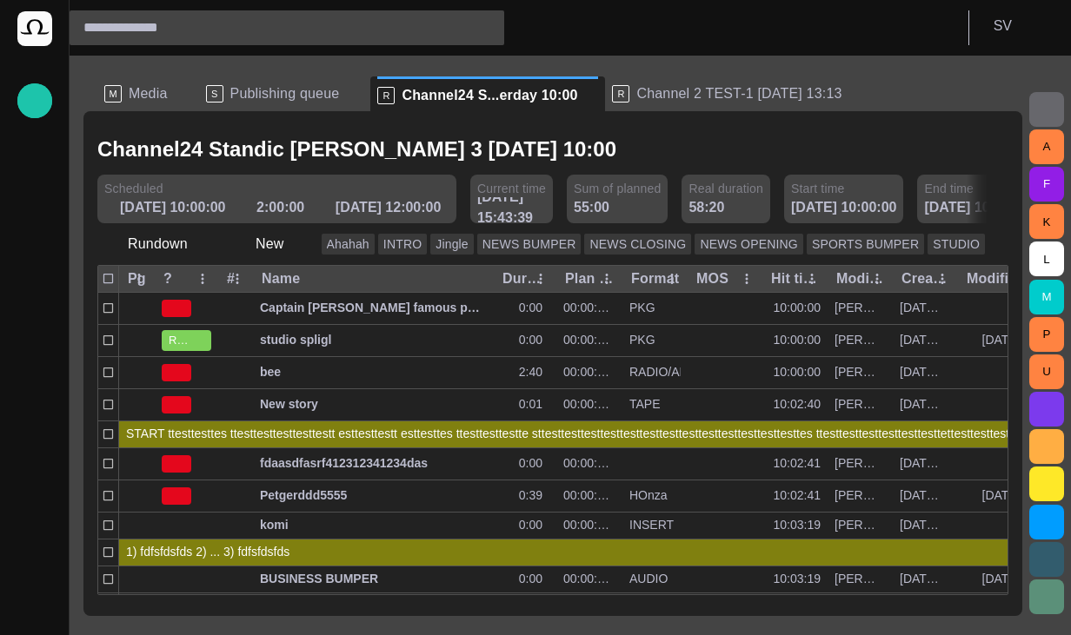
click at [600, 155] on div "Channel24 Standic [PERSON_NAME] 3 [DATE] 10:00" at bounding box center [552, 150] width 911 height 36
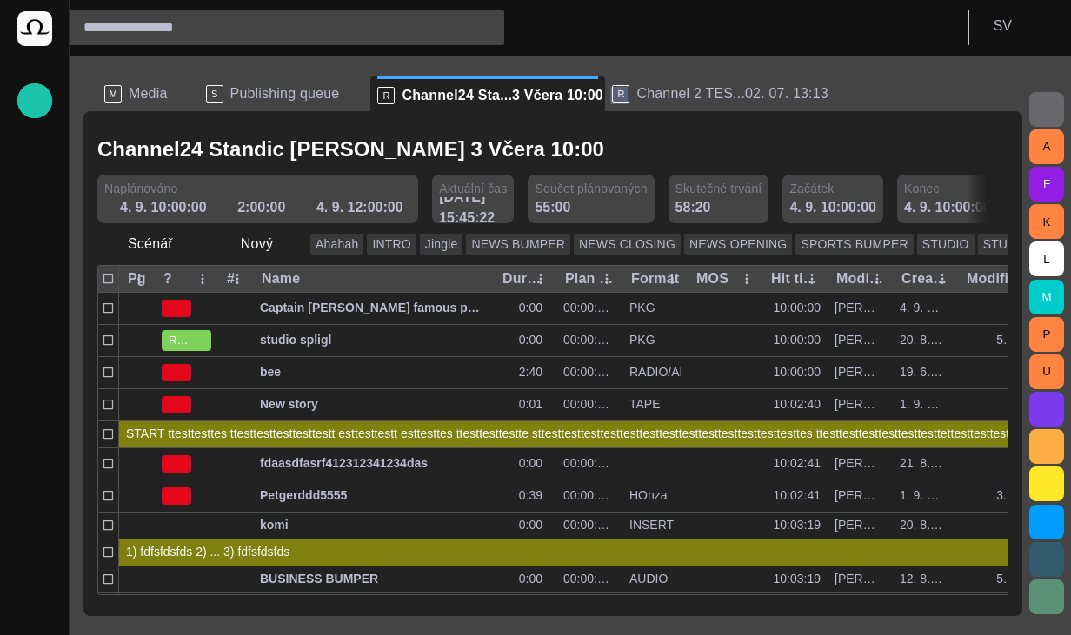
click at [610, 94] on span at bounding box center [618, 95] width 17 height 17
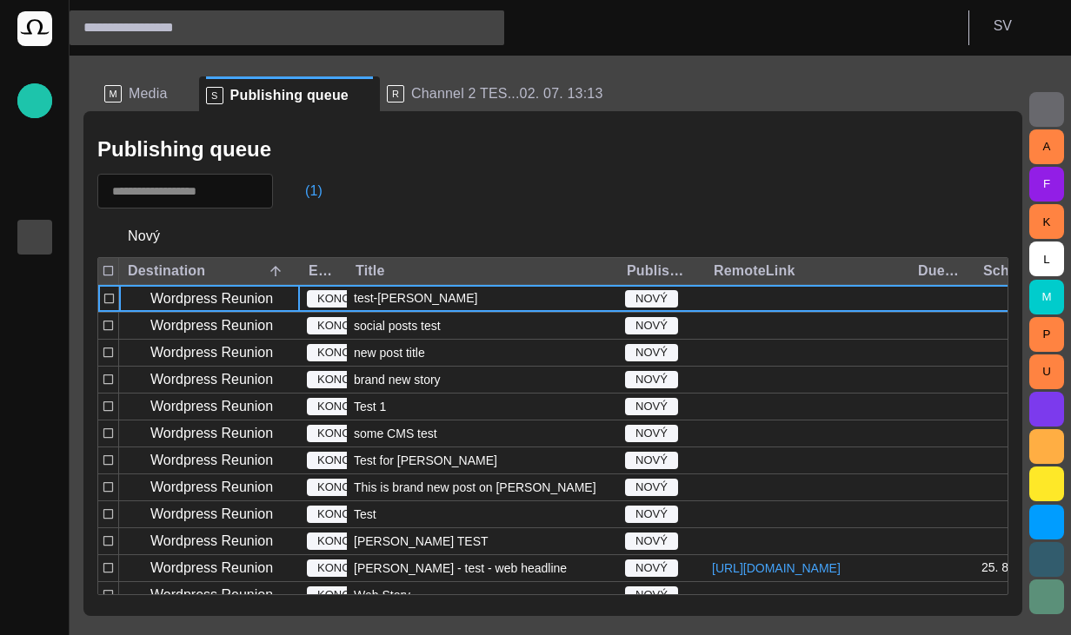
scroll to position [43, 0]
click at [238, 39] on input "text" at bounding box center [271, 28] width 376 height 28
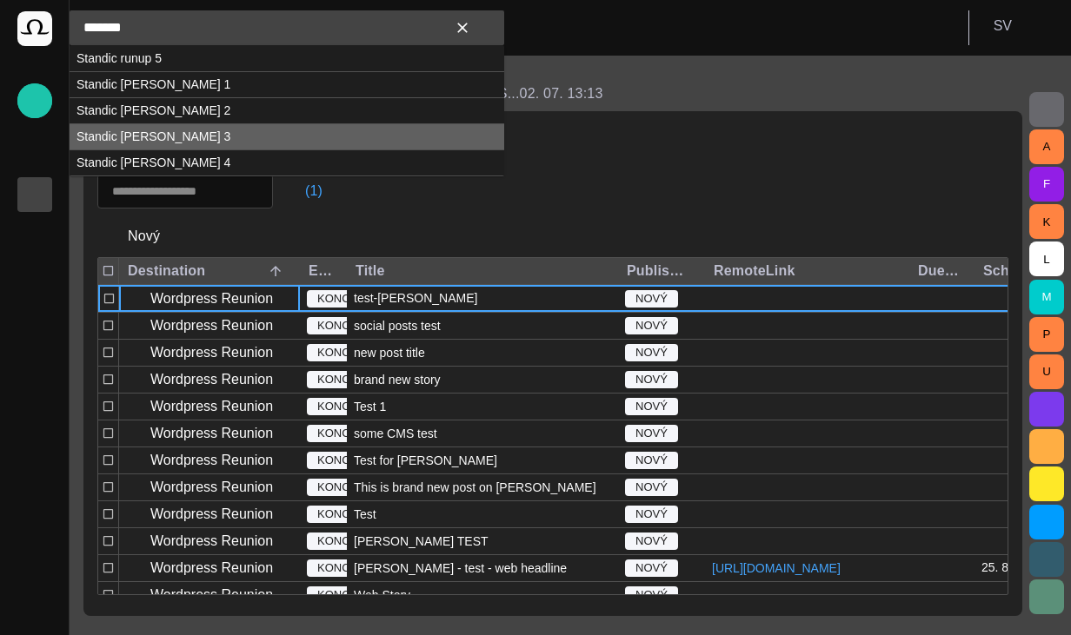
click at [186, 128] on td "Standic walkup 3" at bounding box center [287, 136] width 435 height 26
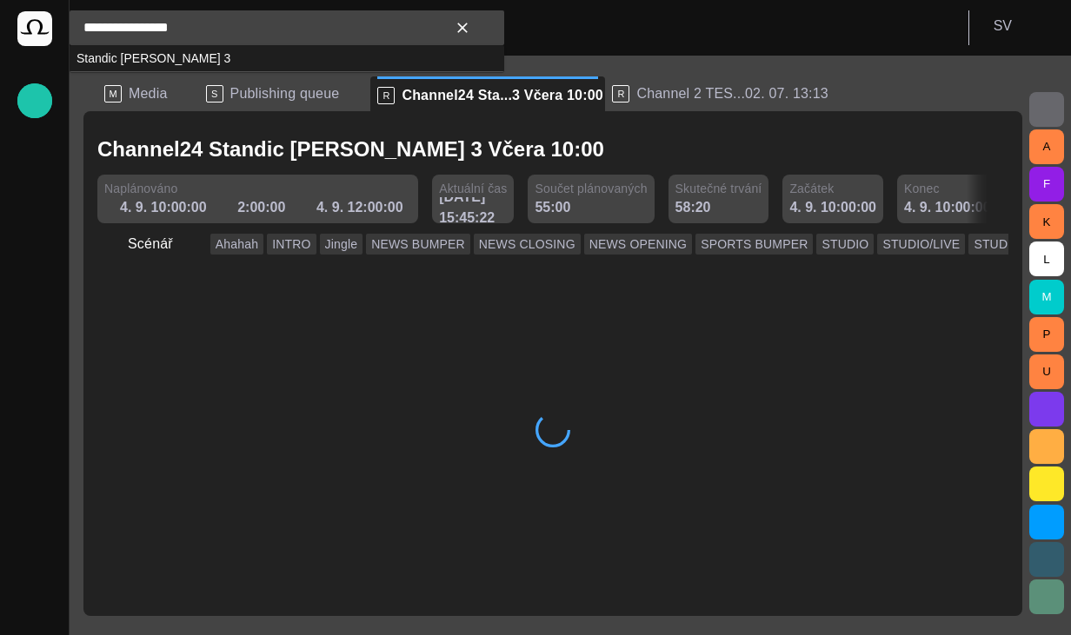
type input "**********"
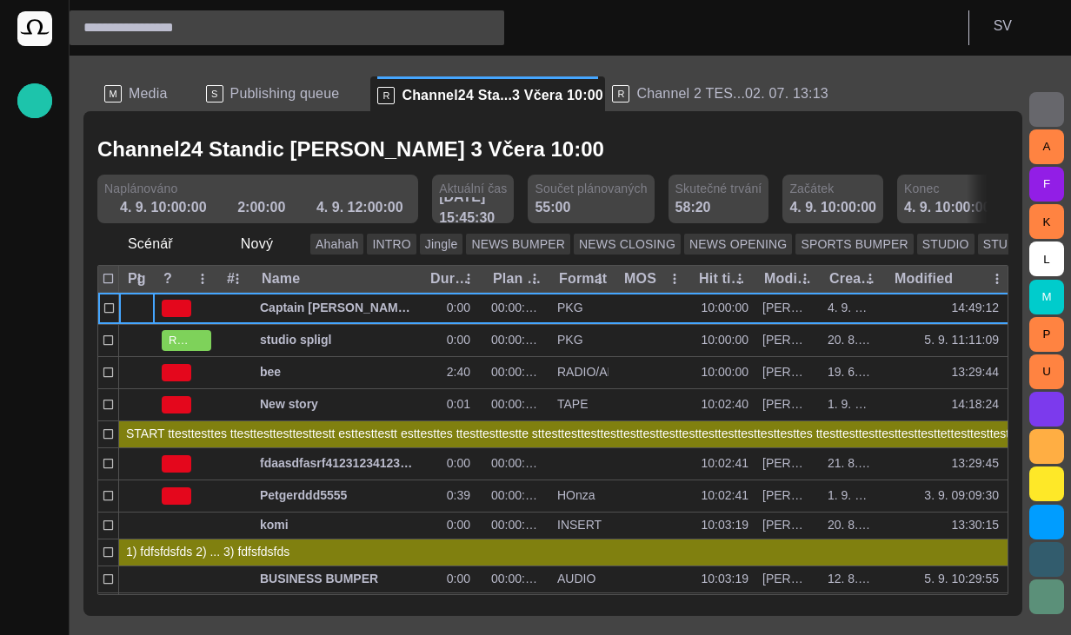
click at [987, 203] on span at bounding box center [987, 199] width 14 height 14
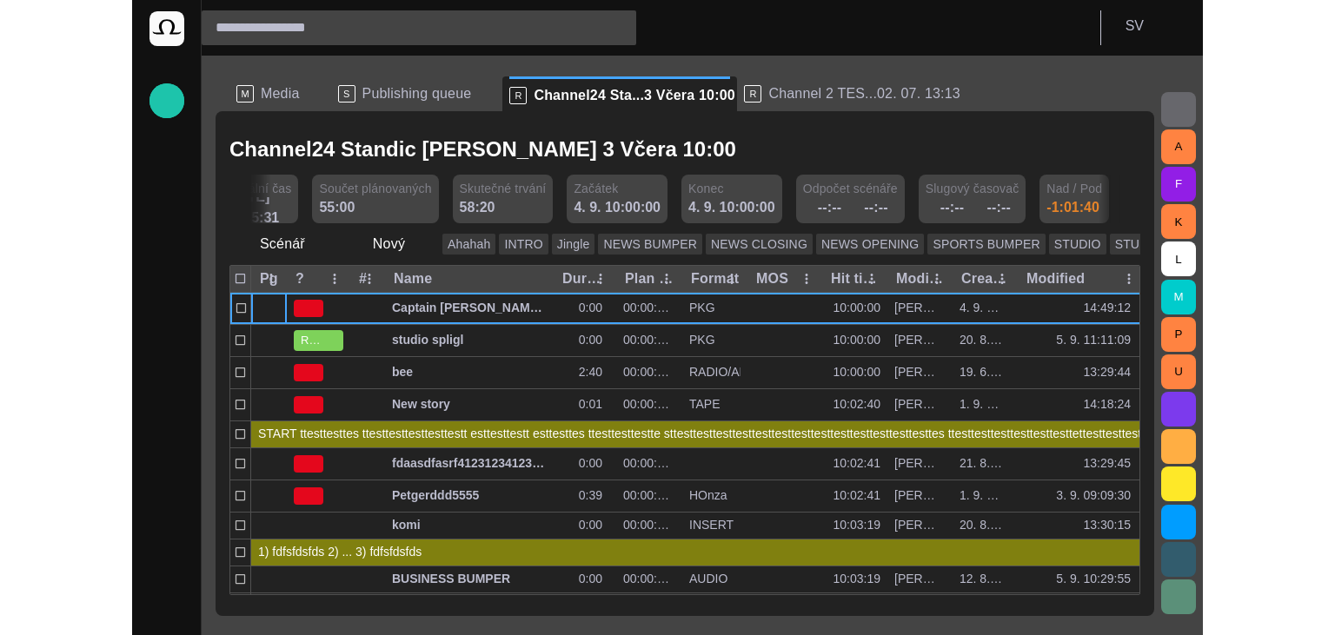
scroll to position [0, 404]
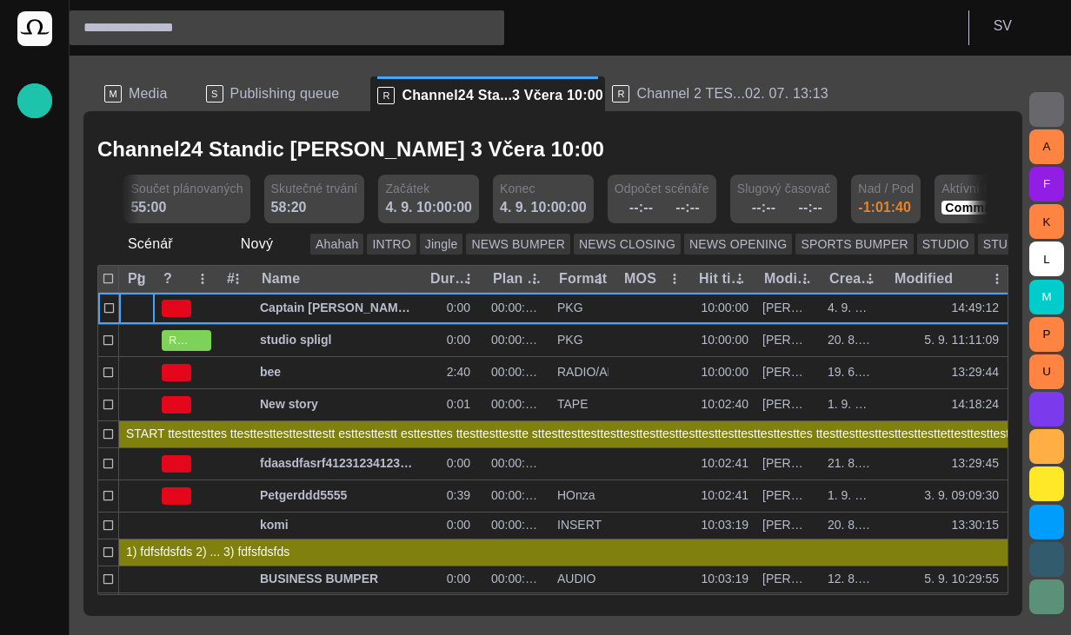
click at [983, 192] on div at bounding box center [988, 199] width 42 height 49
click at [988, 205] on span at bounding box center [987, 199] width 14 height 14
click at [988, 204] on span at bounding box center [987, 199] width 14 height 14
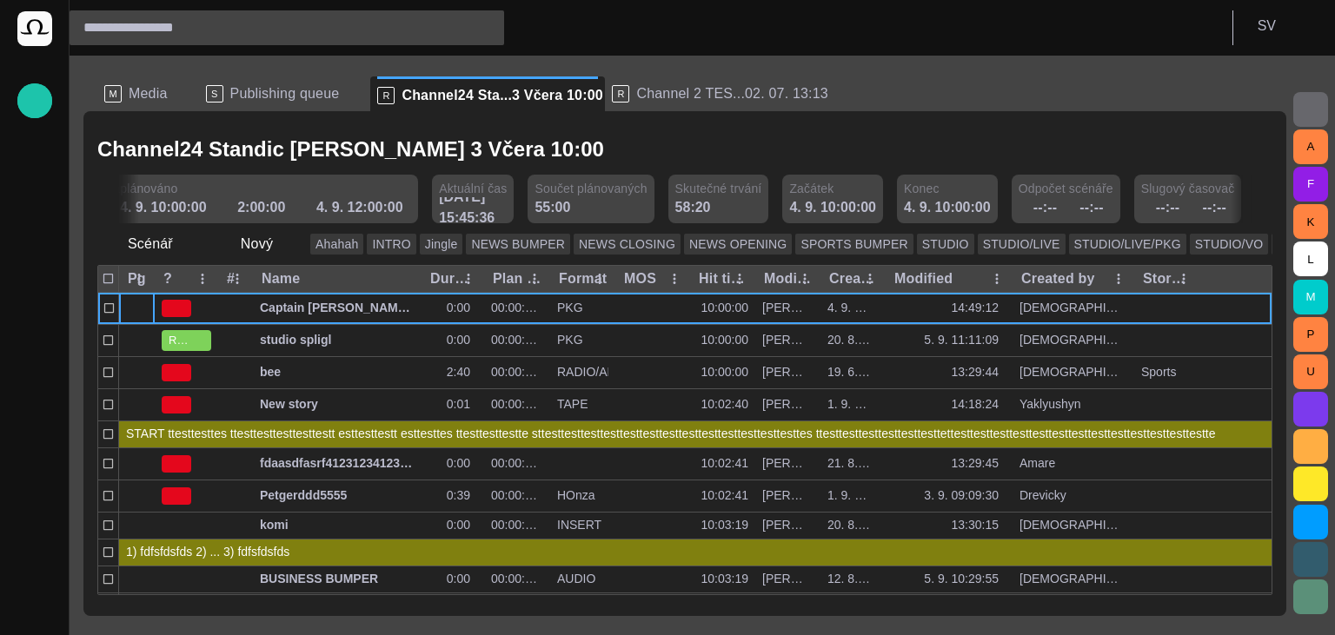
scroll to position [0, 140]
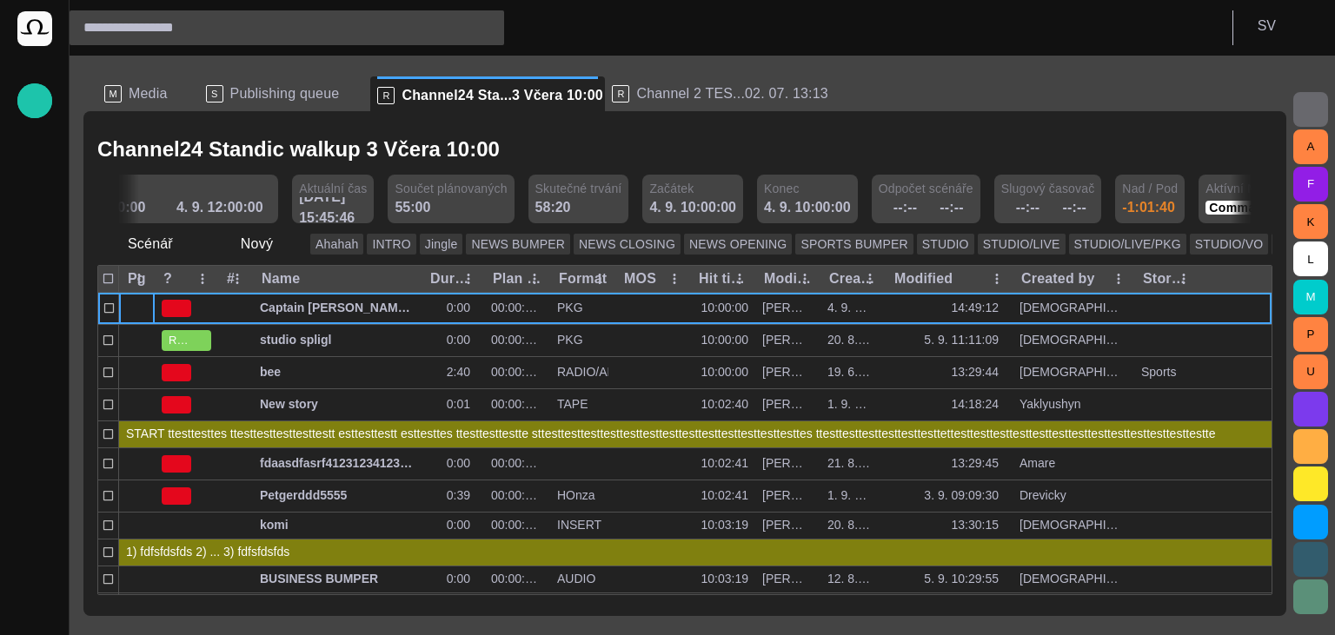
click at [1254, 205] on span at bounding box center [1252, 199] width 14 height 14
click at [1253, 203] on span at bounding box center [1252, 199] width 14 height 14
click at [124, 203] on span at bounding box center [118, 199] width 14 height 14
click at [122, 203] on span at bounding box center [118, 199] width 14 height 14
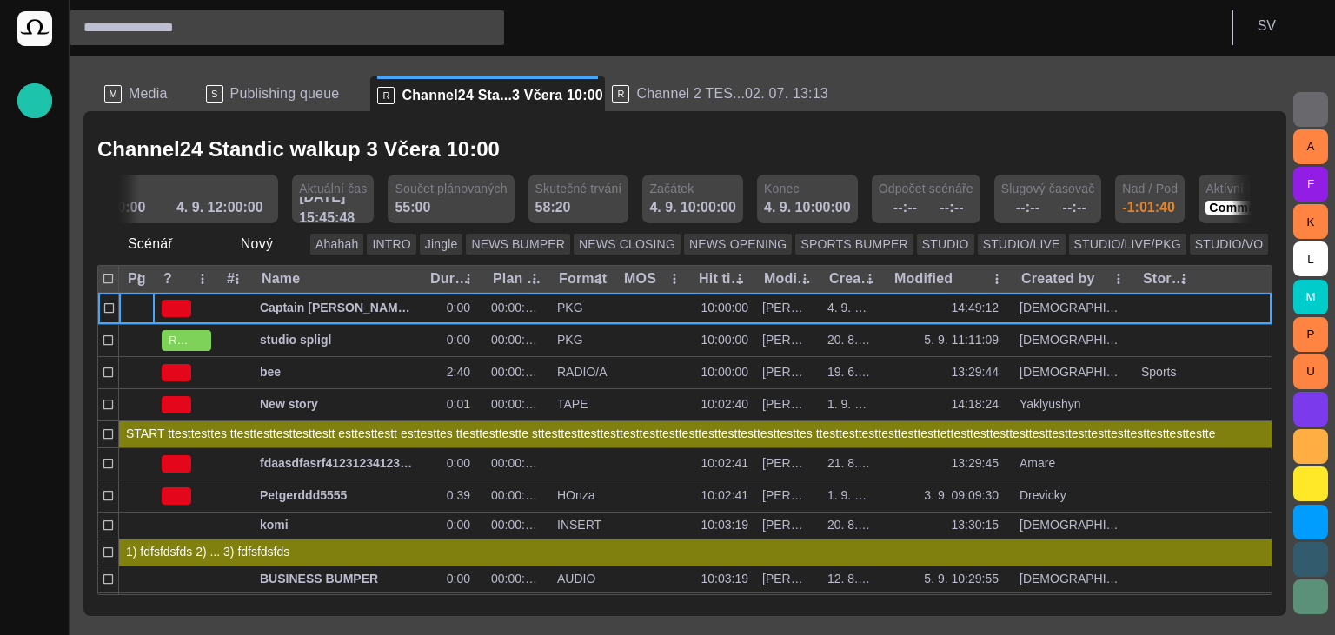
scroll to position [0, 2]
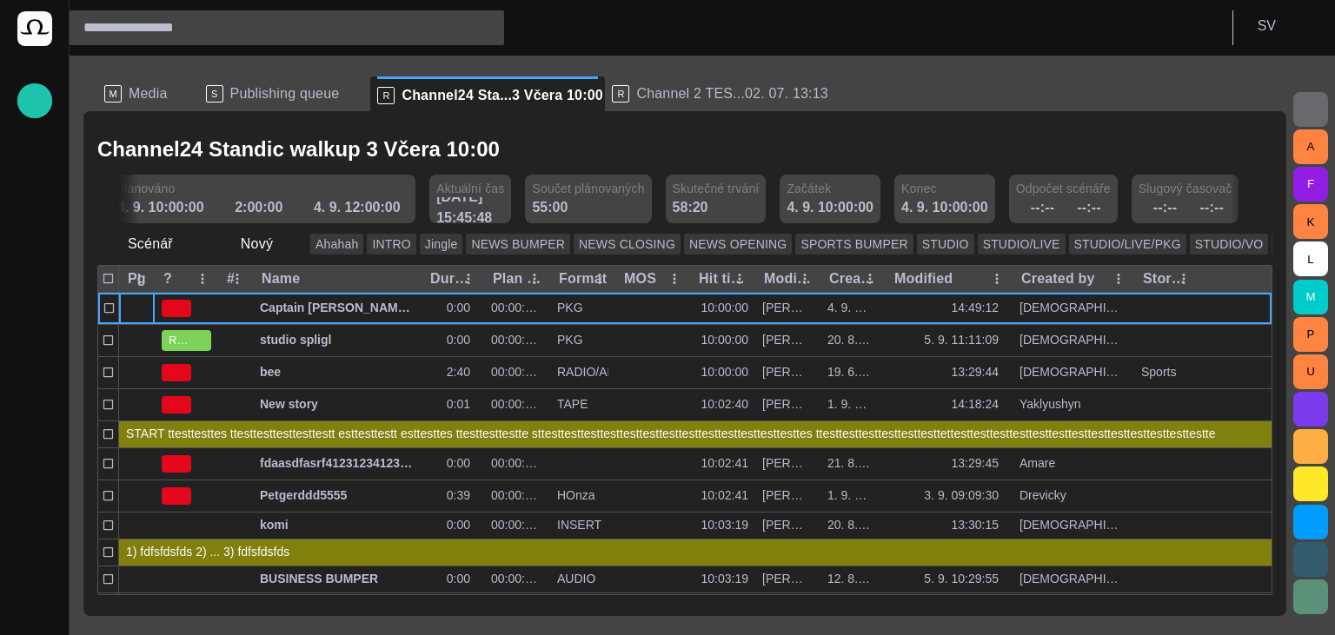
click at [122, 203] on span at bounding box center [118, 199] width 14 height 14
click at [123, 203] on span at bounding box center [118, 199] width 14 height 14
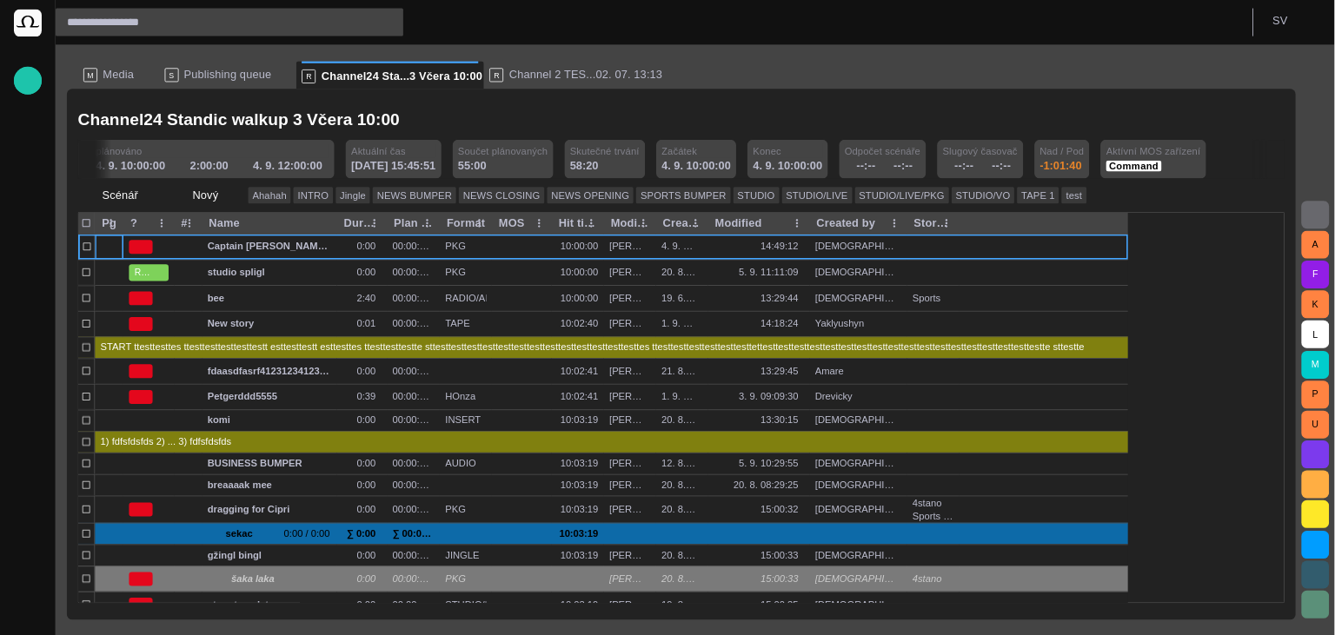
scroll to position [0, 0]
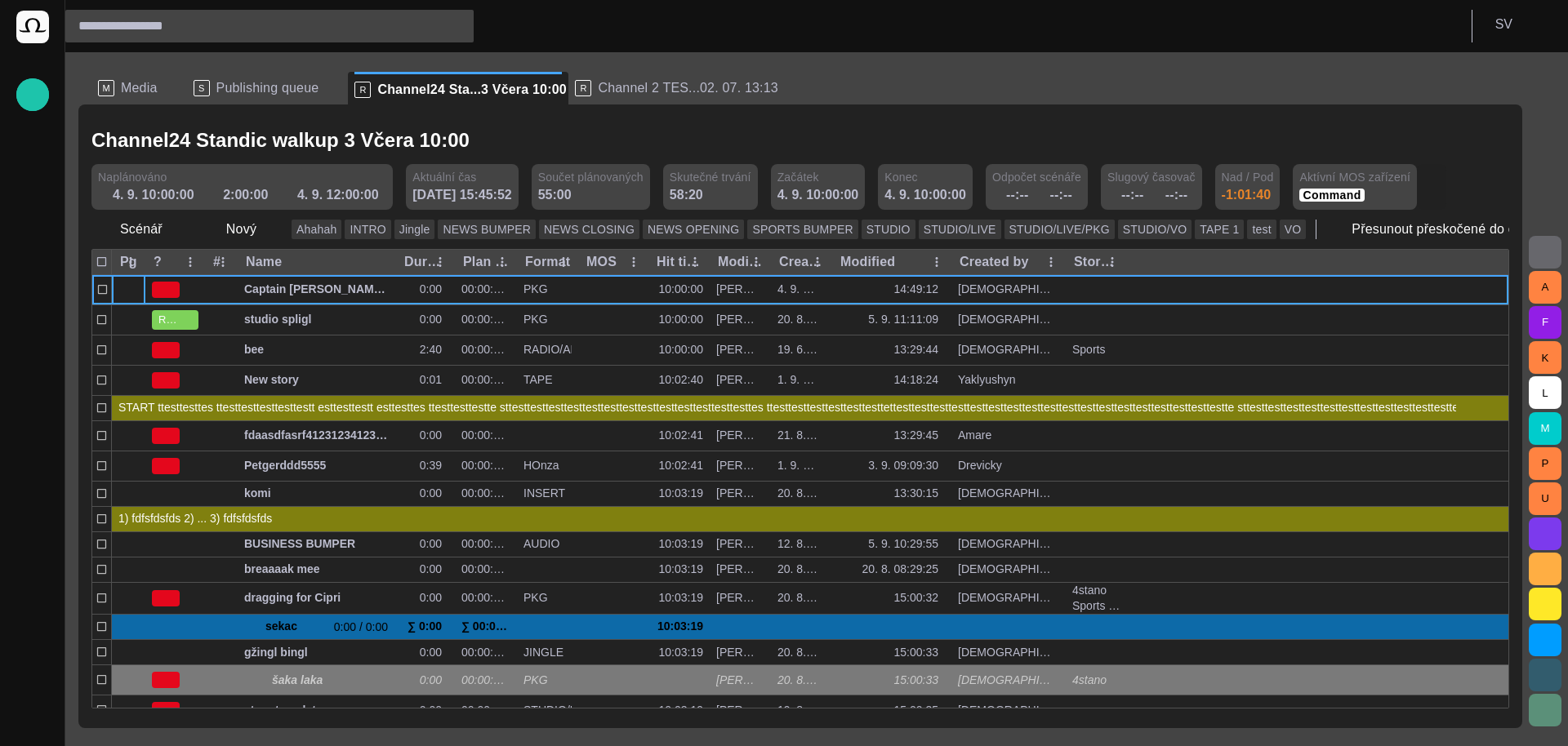
click at [1253, 183] on span "button" at bounding box center [1431, 186] width 16 height 16
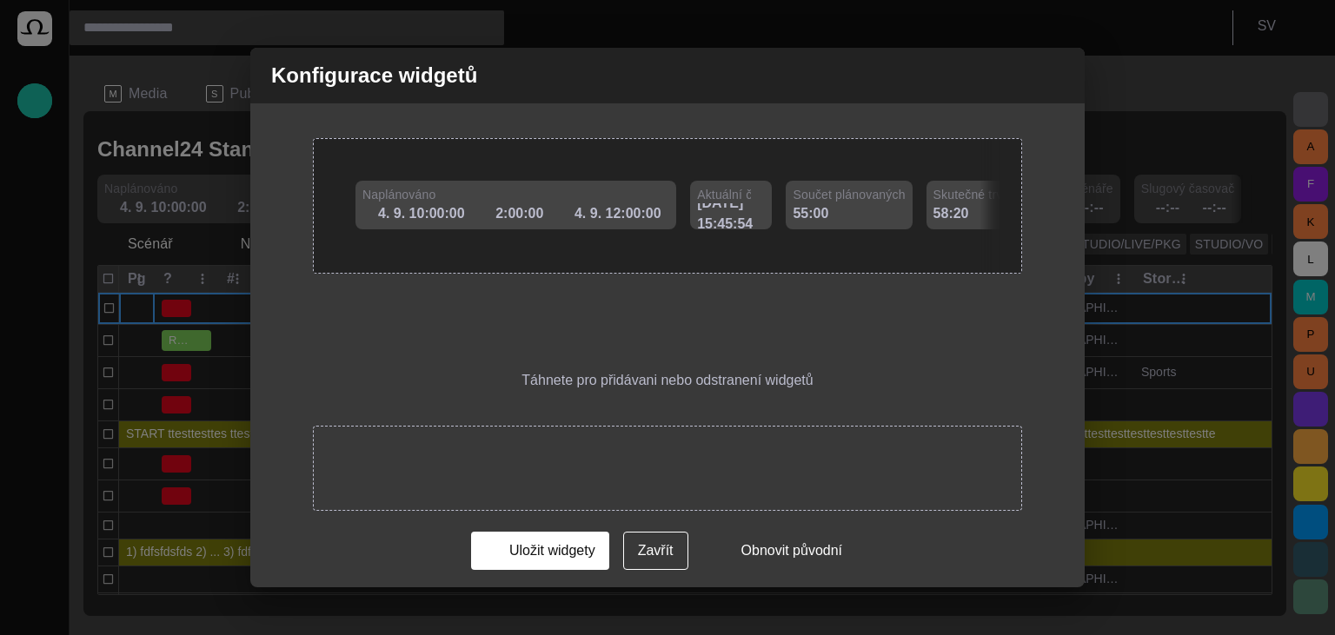
click at [751, 191] on span at bounding box center [758, 192] width 14 height 14
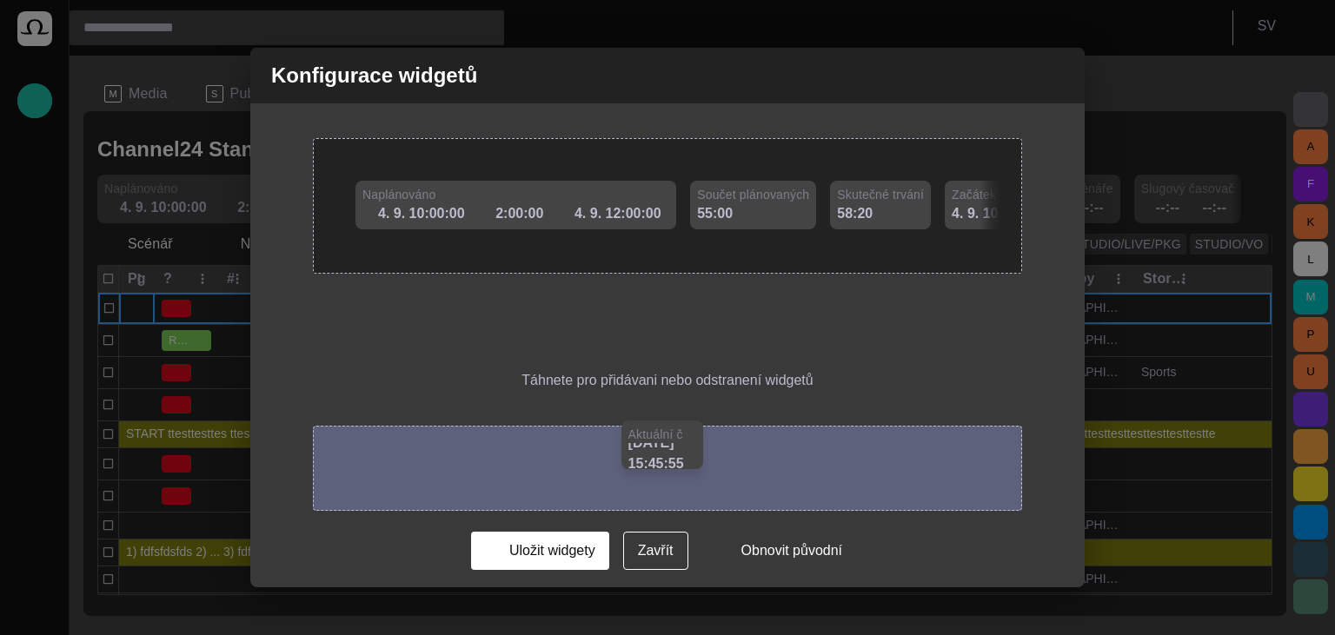
drag, startPoint x: 729, startPoint y: 191, endPoint x: 677, endPoint y: 447, distance: 260.8
click at [682, 439] on span at bounding box center [689, 432] width 14 height 14
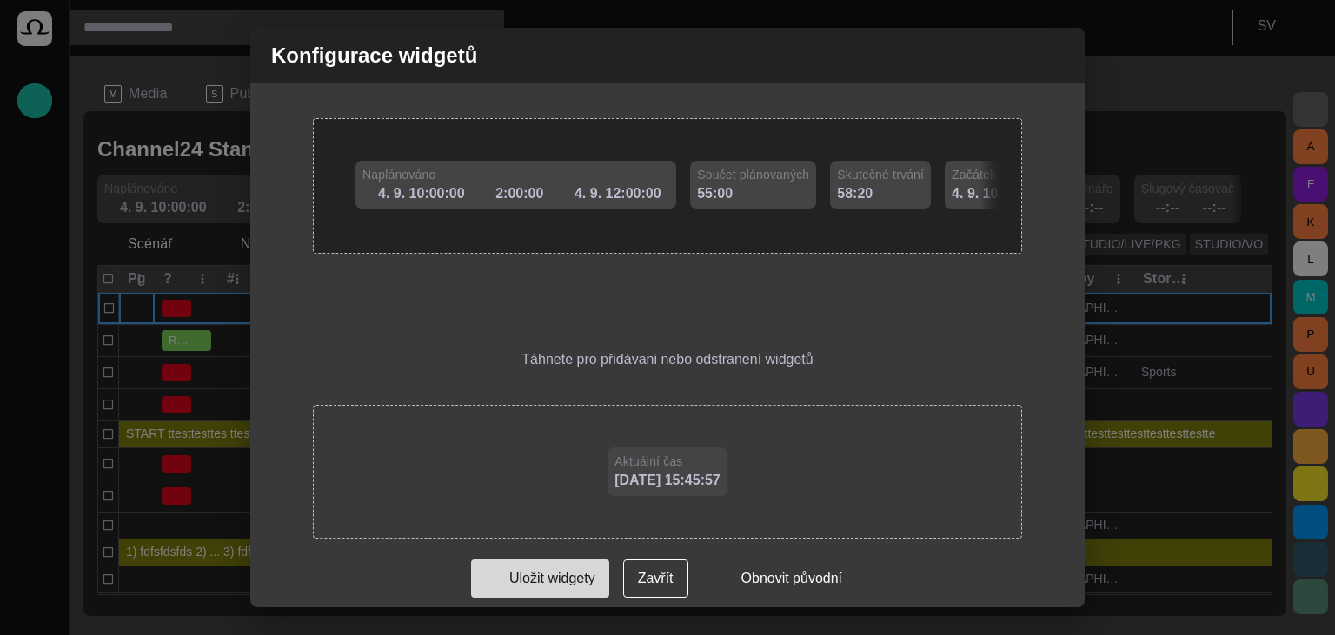
click at [575, 573] on button "Uložit widgety" at bounding box center [540, 579] width 138 height 38
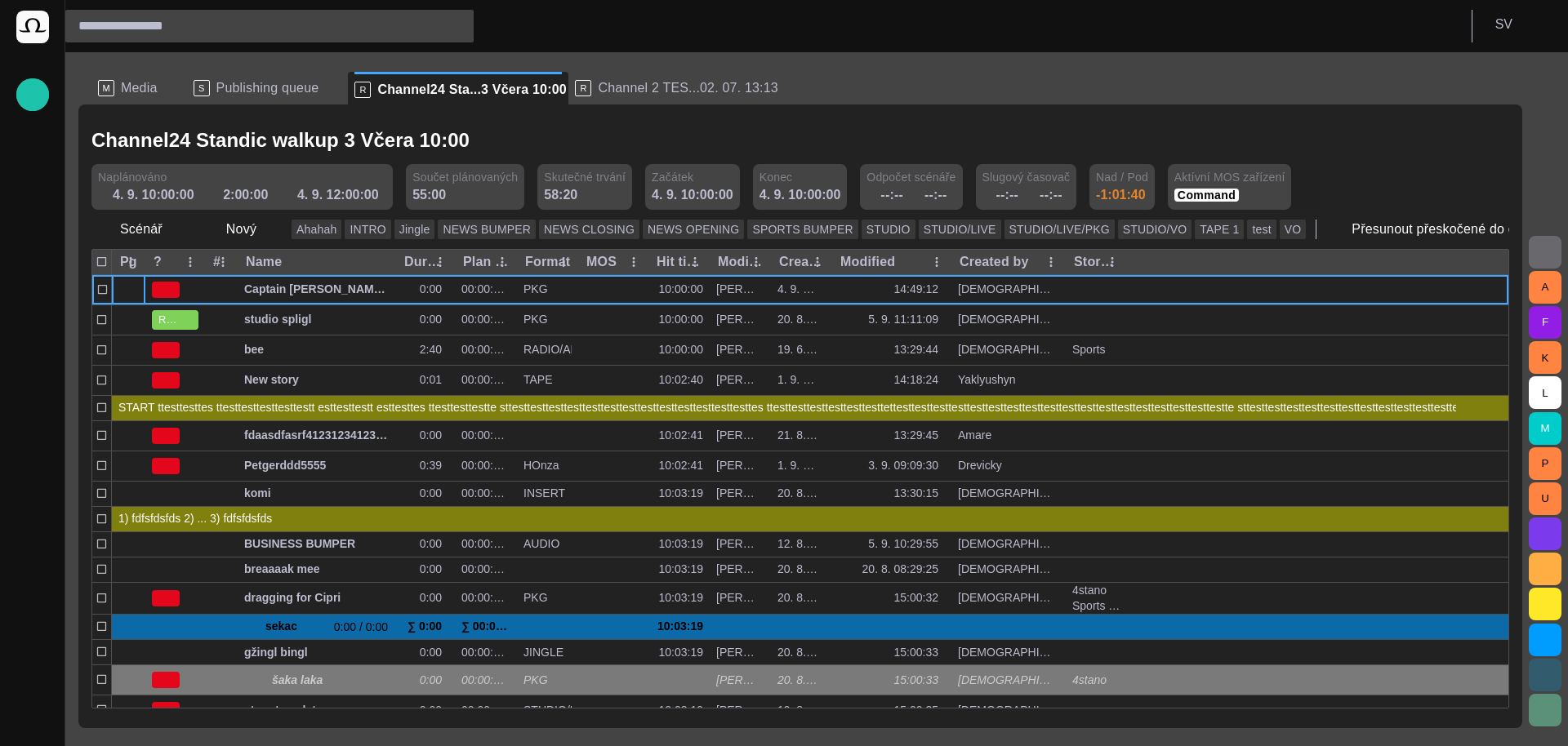
click at [1253, 186] on button "button" at bounding box center [1305, 187] width 29 height 46
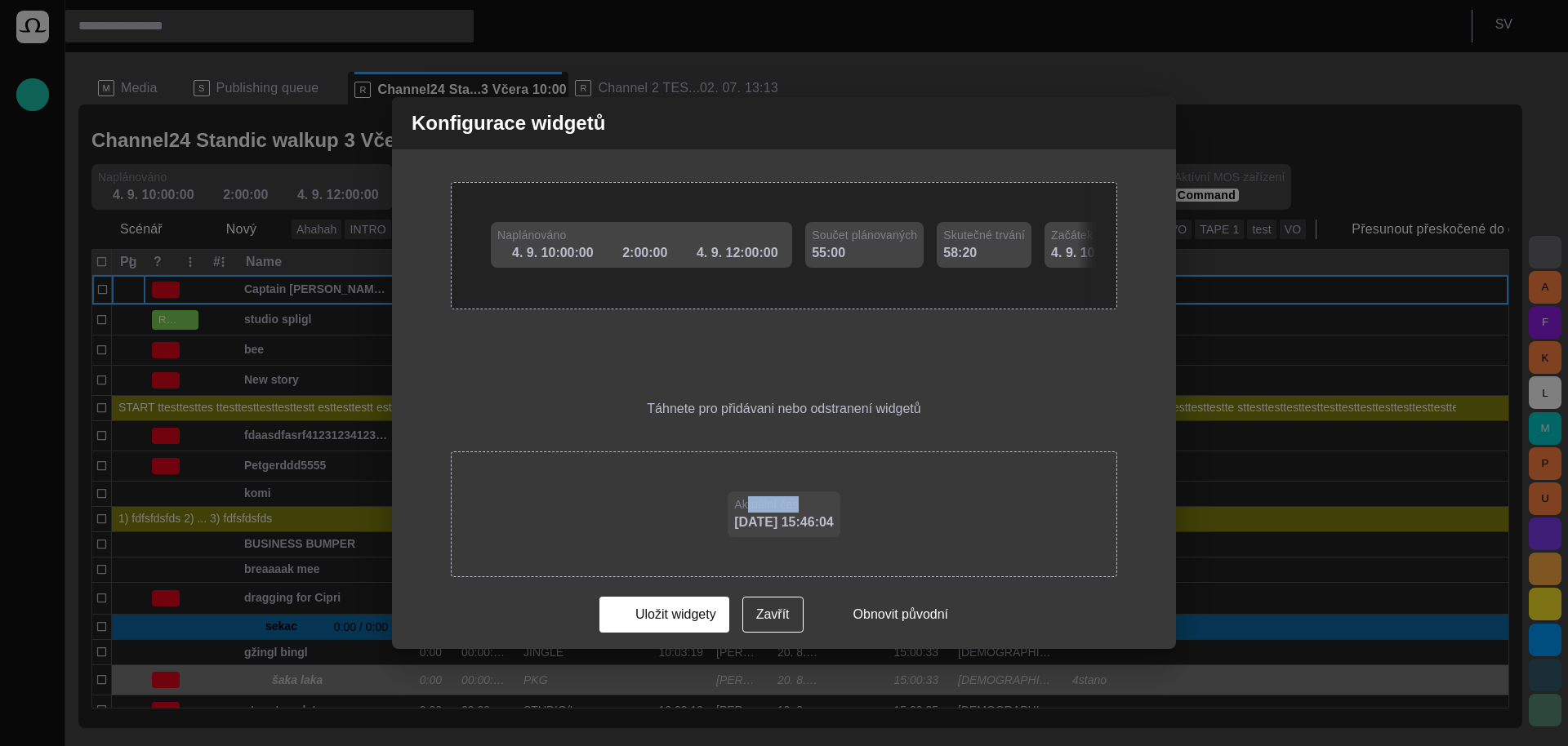
drag, startPoint x: 768, startPoint y: 523, endPoint x: 763, endPoint y: 490, distance: 33.4
click at [763, 491] on div "Aktuální čas 9/5 15:46:04" at bounding box center [784, 514] width 113 height 46
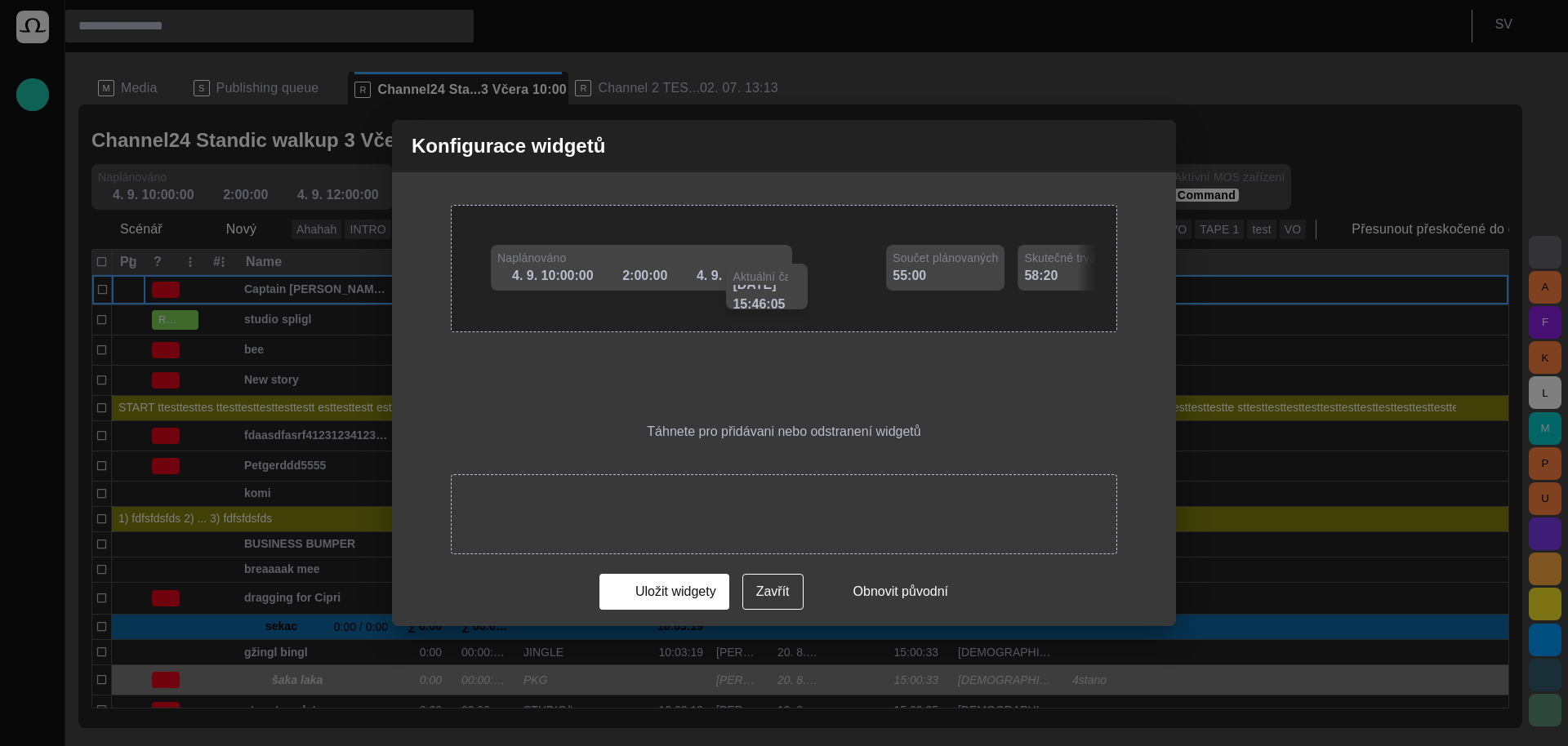
drag, startPoint x: 809, startPoint y: 507, endPoint x: 789, endPoint y: 273, distance: 234.9
click at [789, 273] on span at bounding box center [795, 274] width 13 height 13
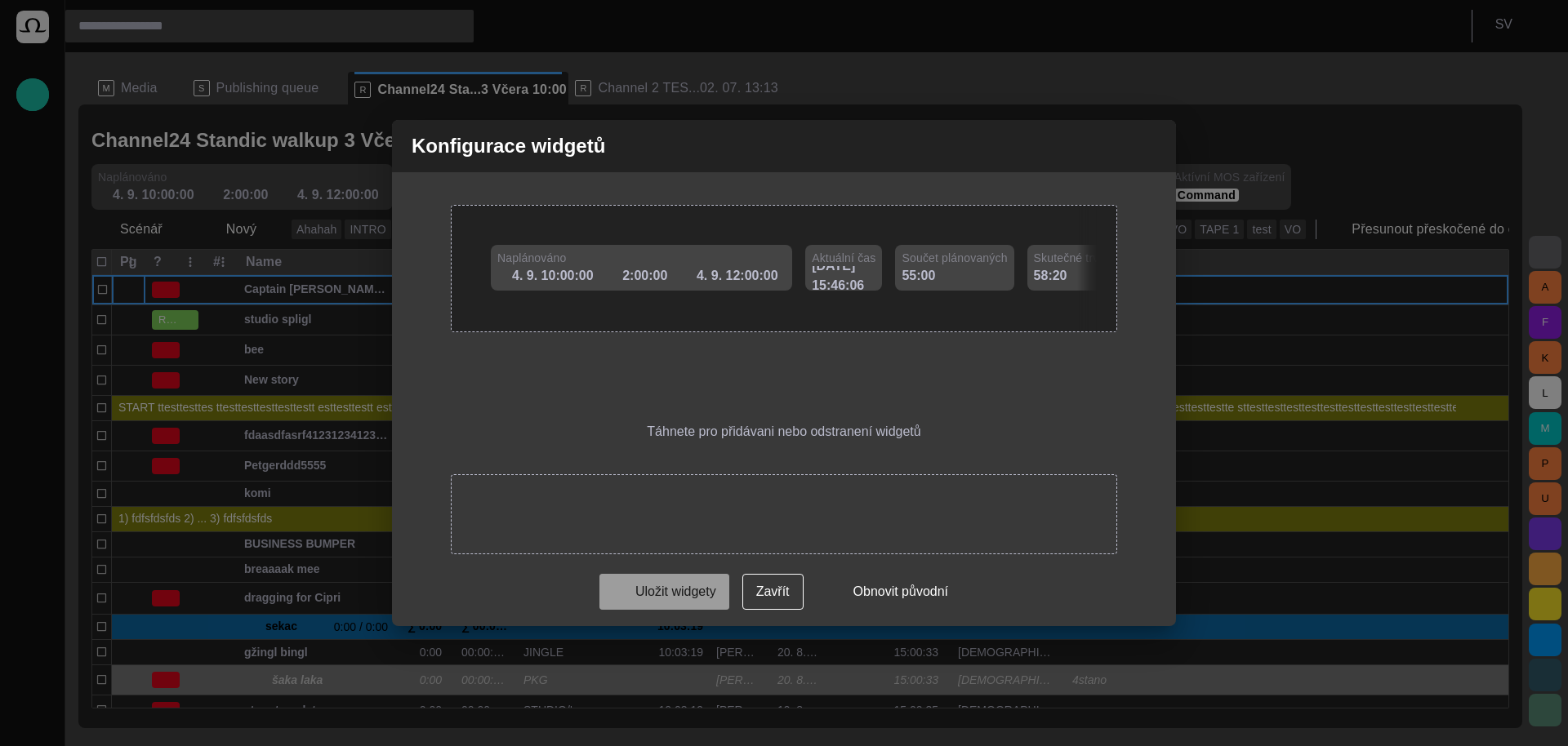
click at [703, 589] on button "Uložit widgety" at bounding box center [664, 592] width 130 height 36
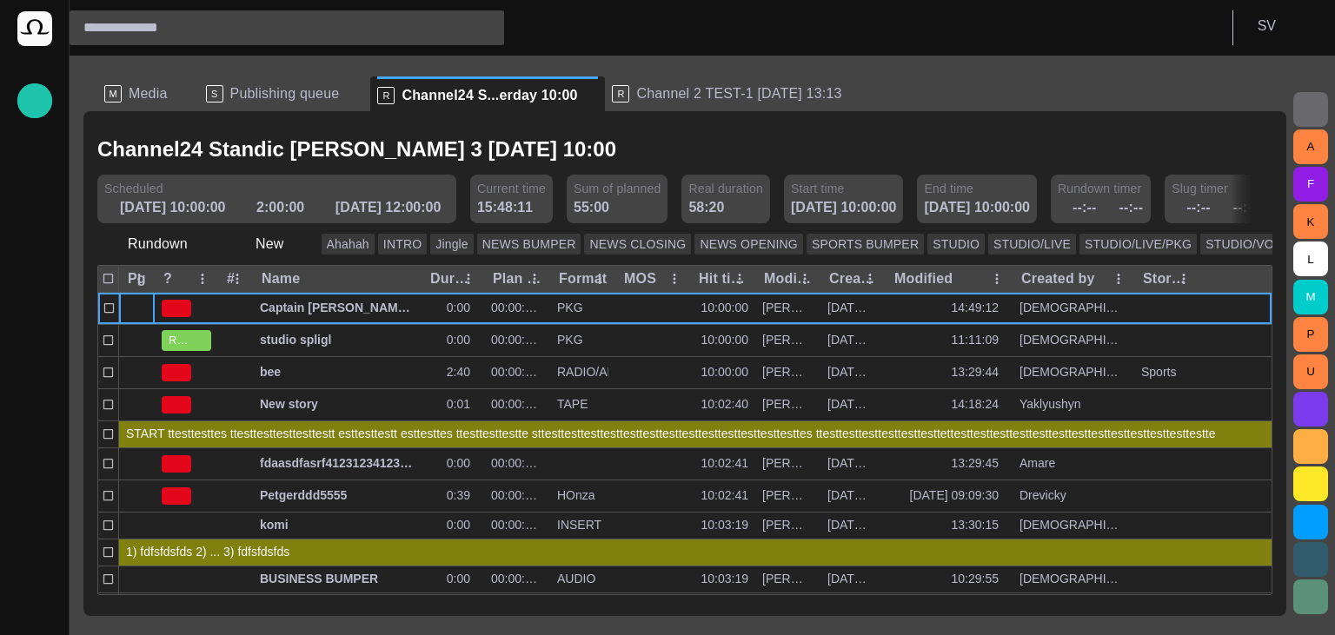
click at [287, 92] on span "Publishing queue" at bounding box center [285, 93] width 110 height 17
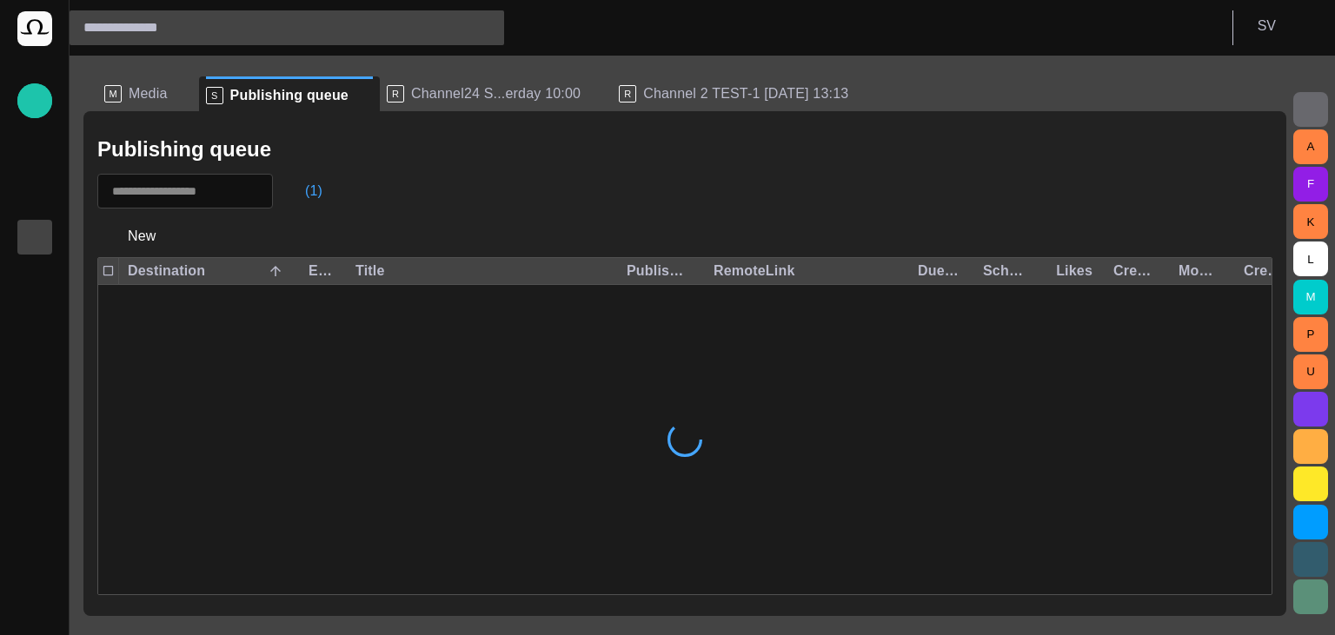
scroll to position [43, 0]
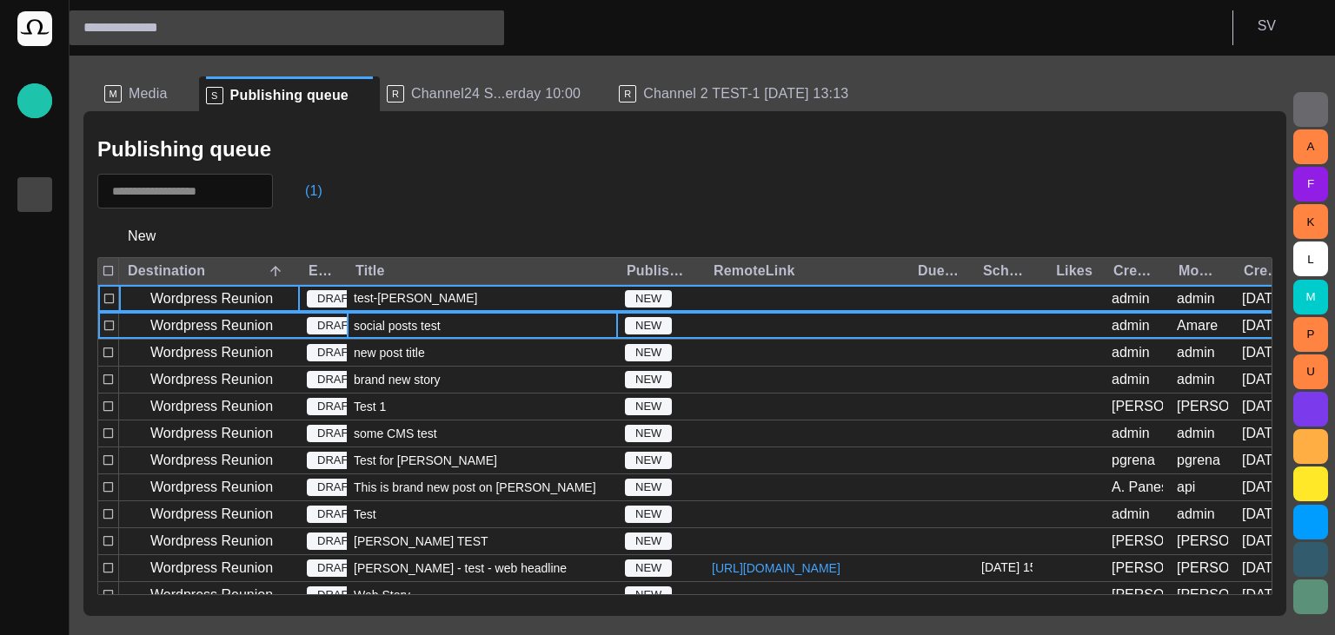
click at [366, 331] on span "social posts test" at bounding box center [397, 325] width 87 height 17
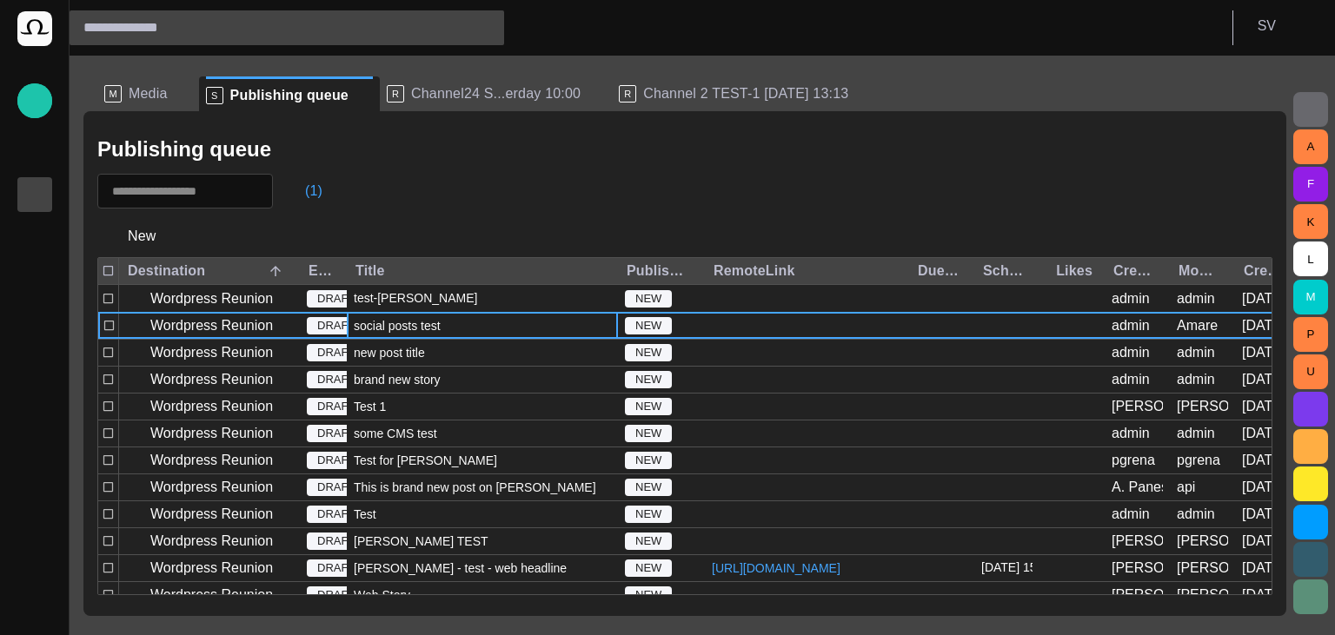
click at [366, 331] on span "social posts test" at bounding box center [397, 325] width 87 height 17
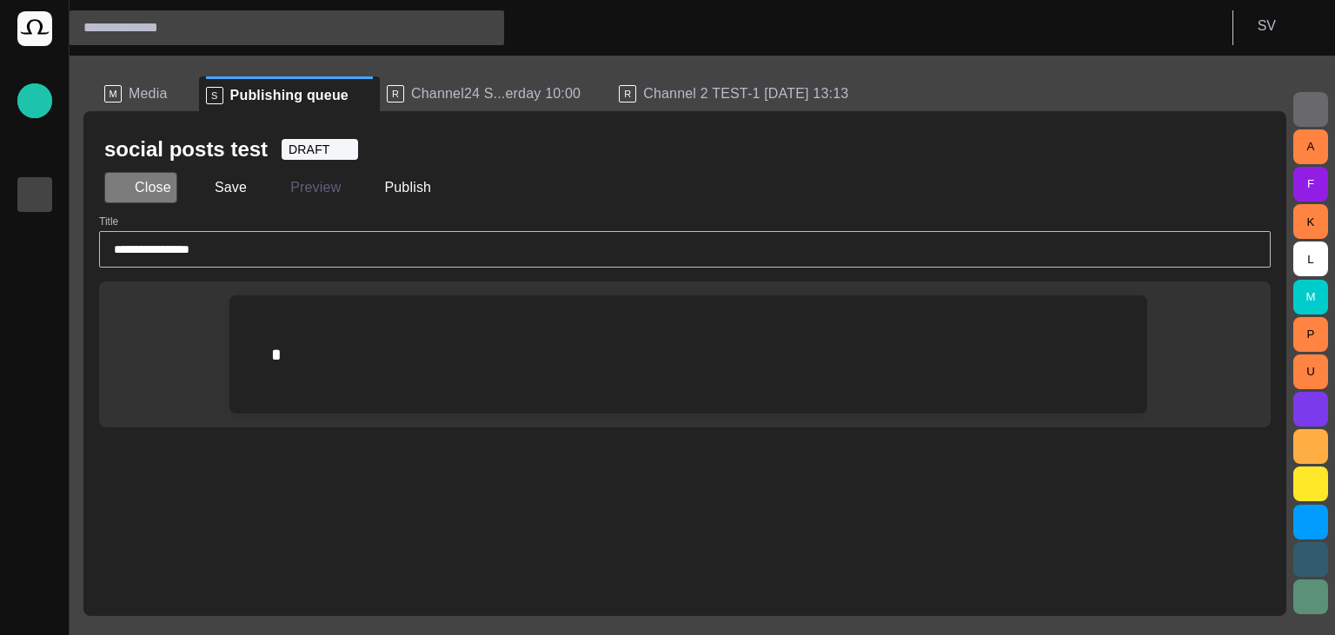
click at [141, 181] on button "Close" at bounding box center [140, 187] width 73 height 31
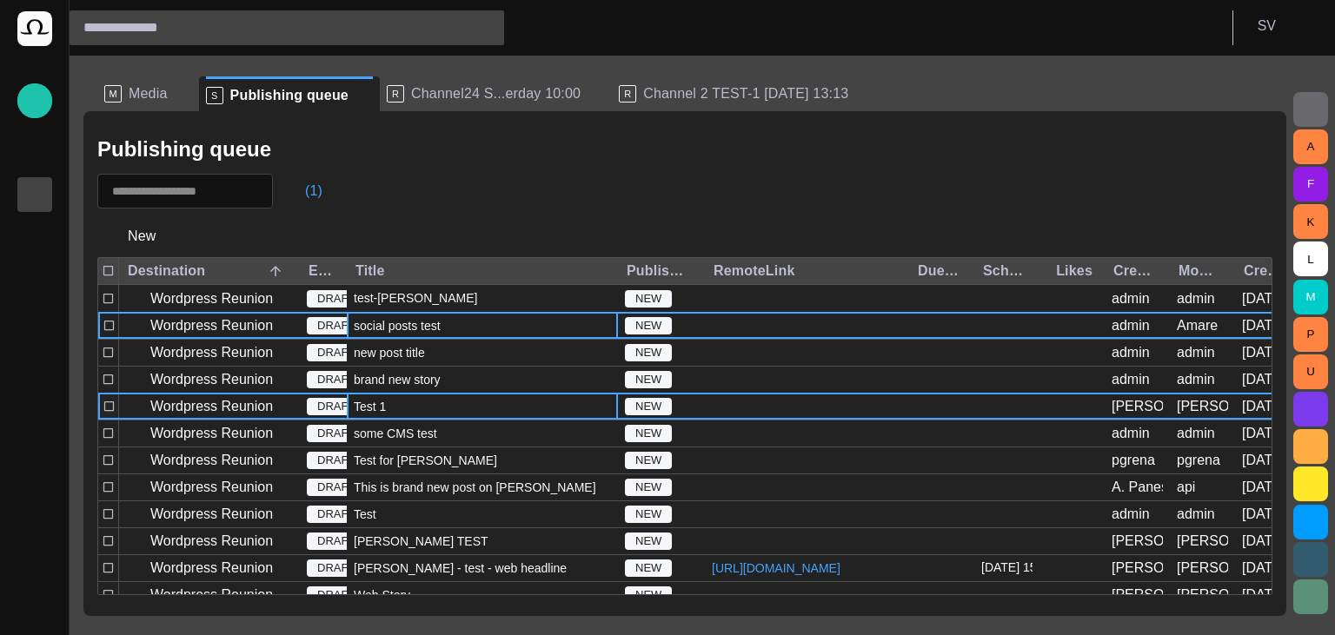
click at [370, 411] on span "Test 1" at bounding box center [370, 406] width 32 height 17
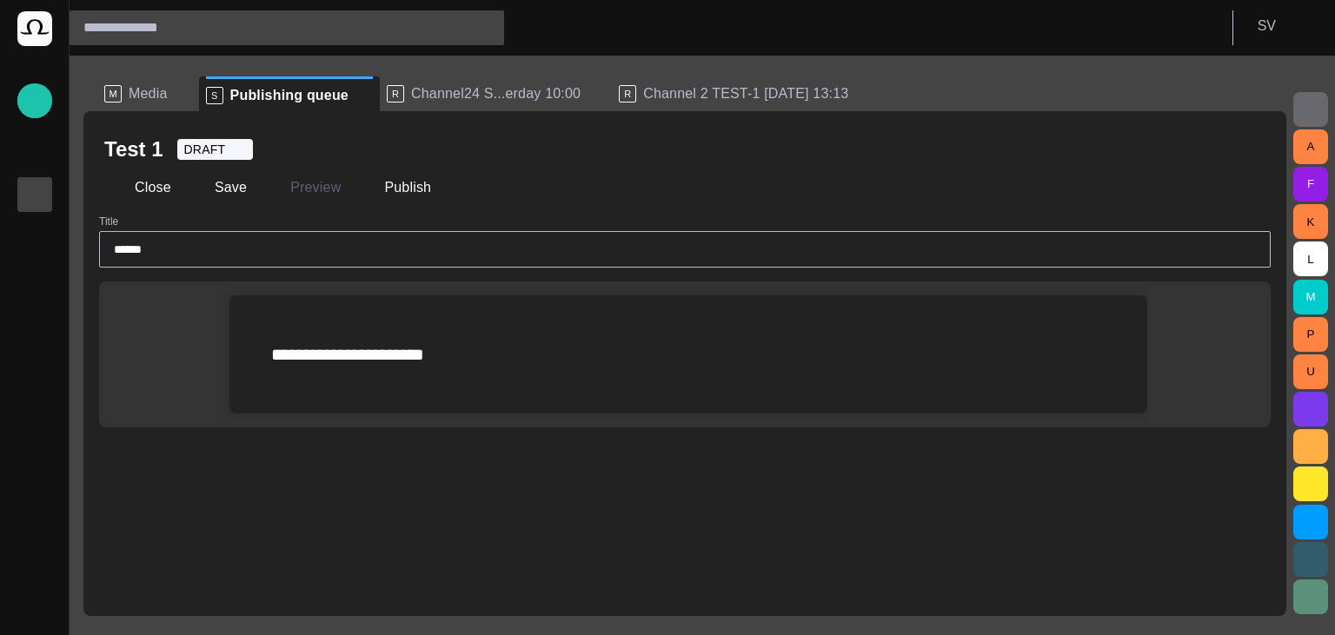
click at [342, 398] on div "**********" at bounding box center [688, 355] width 890 height 118
click at [224, 353] on span "button" at bounding box center [229, 358] width 21 height 33
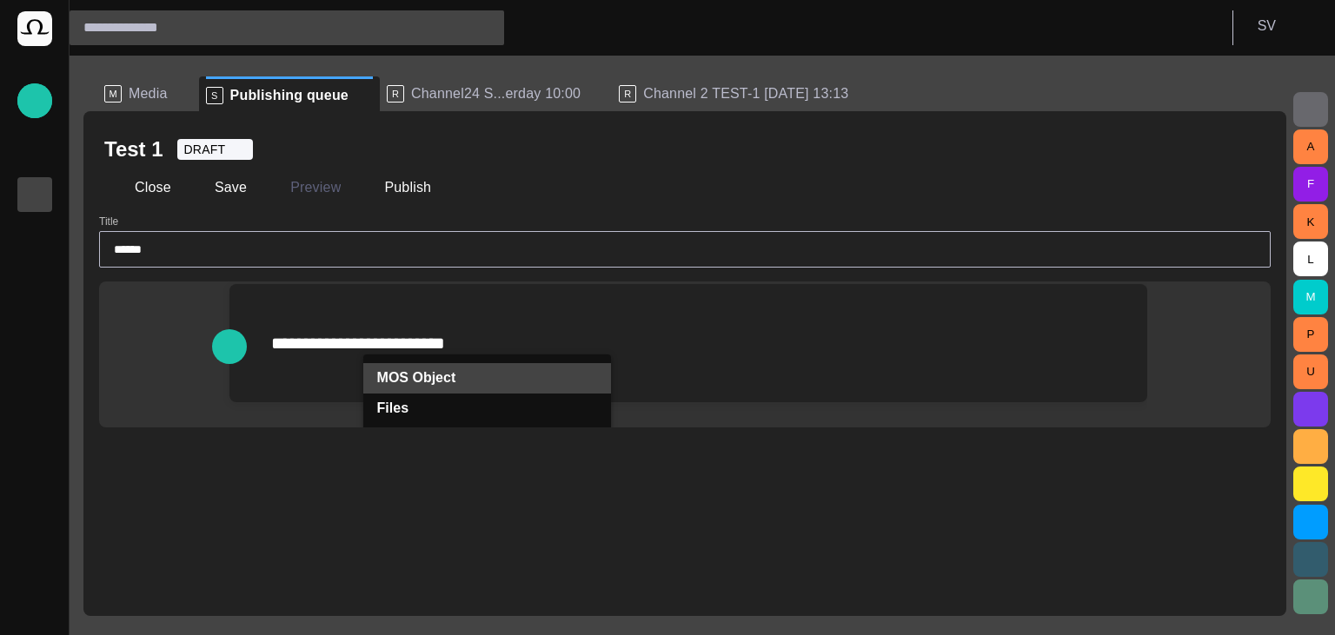
scroll to position [16, 0]
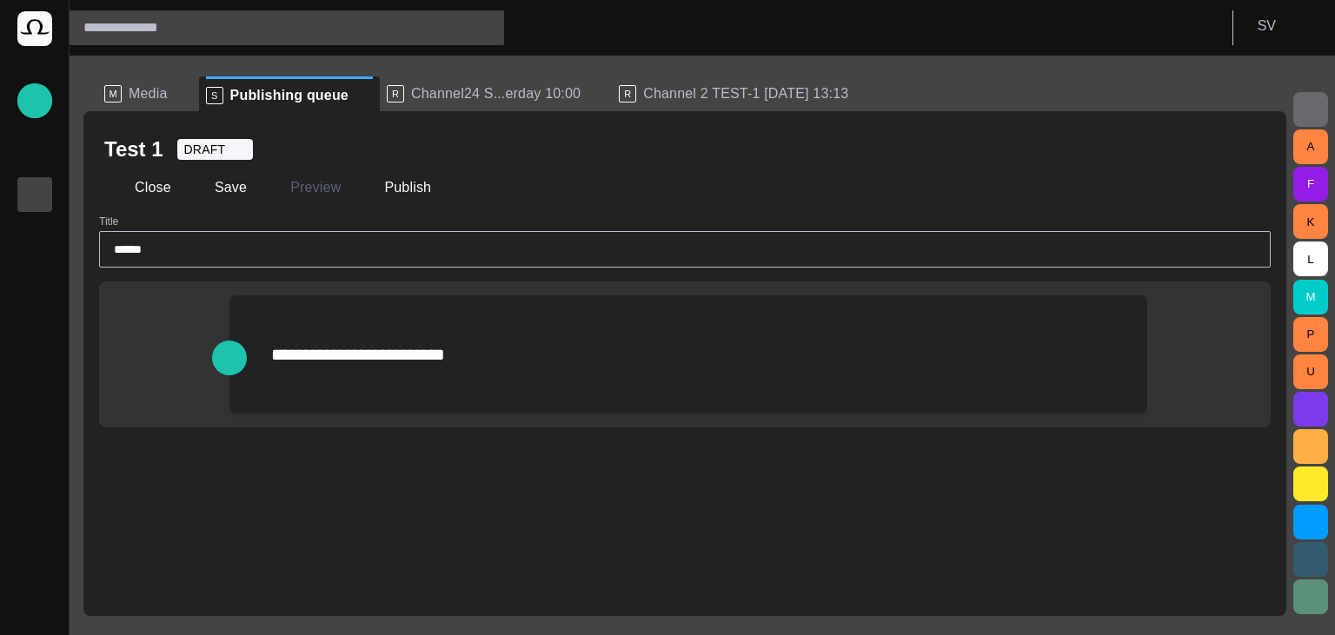
click at [478, 338] on div "**********" at bounding box center [688, 355] width 890 height 118
click at [323, 369] on p "**********" at bounding box center [688, 355] width 834 height 28
click at [235, 392] on span "button" at bounding box center [229, 385] width 21 height 33
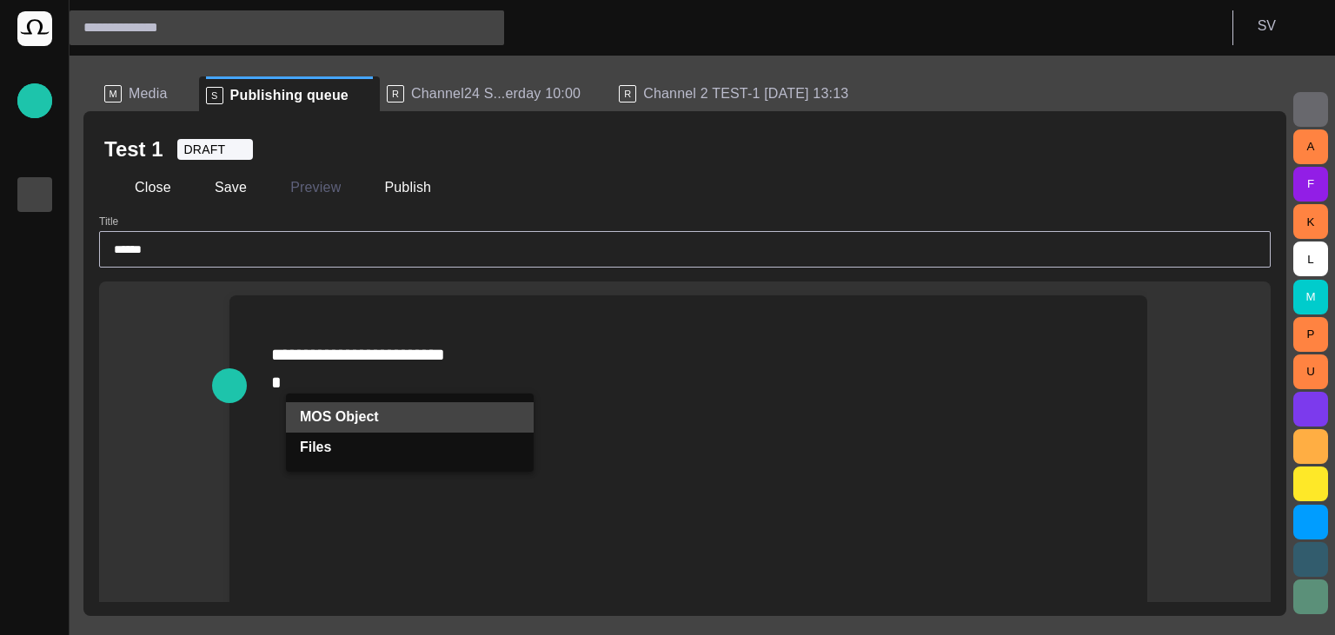
click at [353, 425] on p "MOS Object" at bounding box center [339, 417] width 79 height 21
click at [382, 484] on span "Files" at bounding box center [403, 485] width 206 height 21
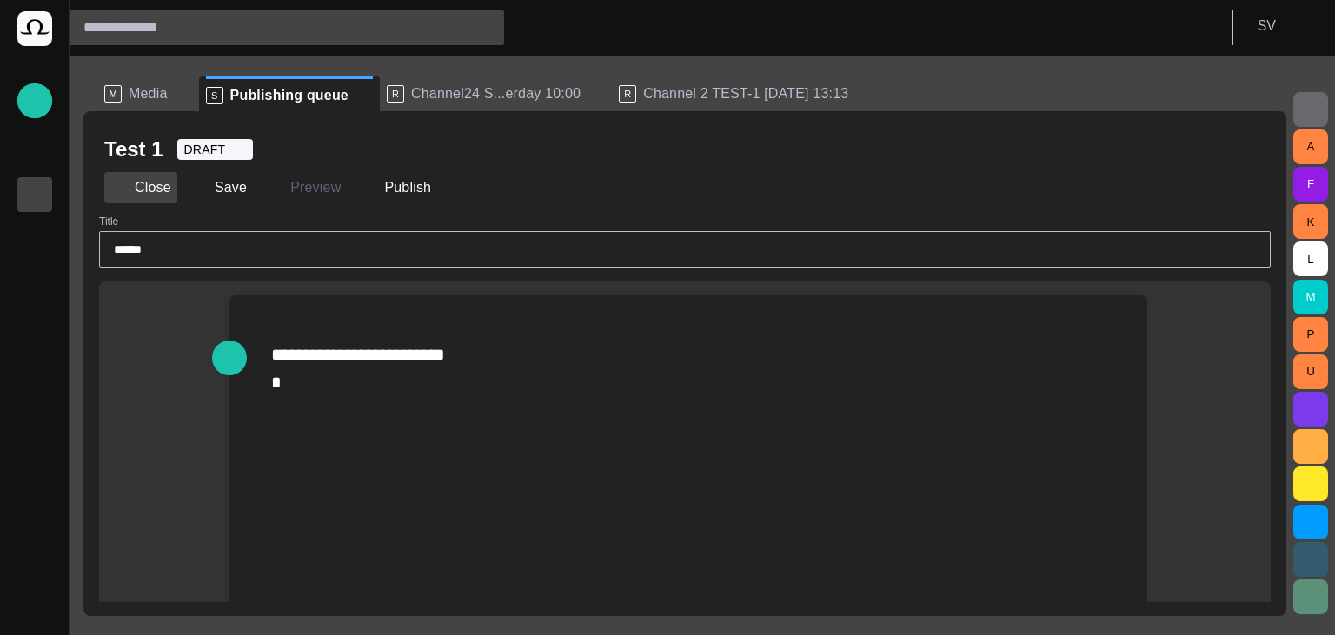
click at [143, 186] on button "Close" at bounding box center [140, 187] width 73 height 31
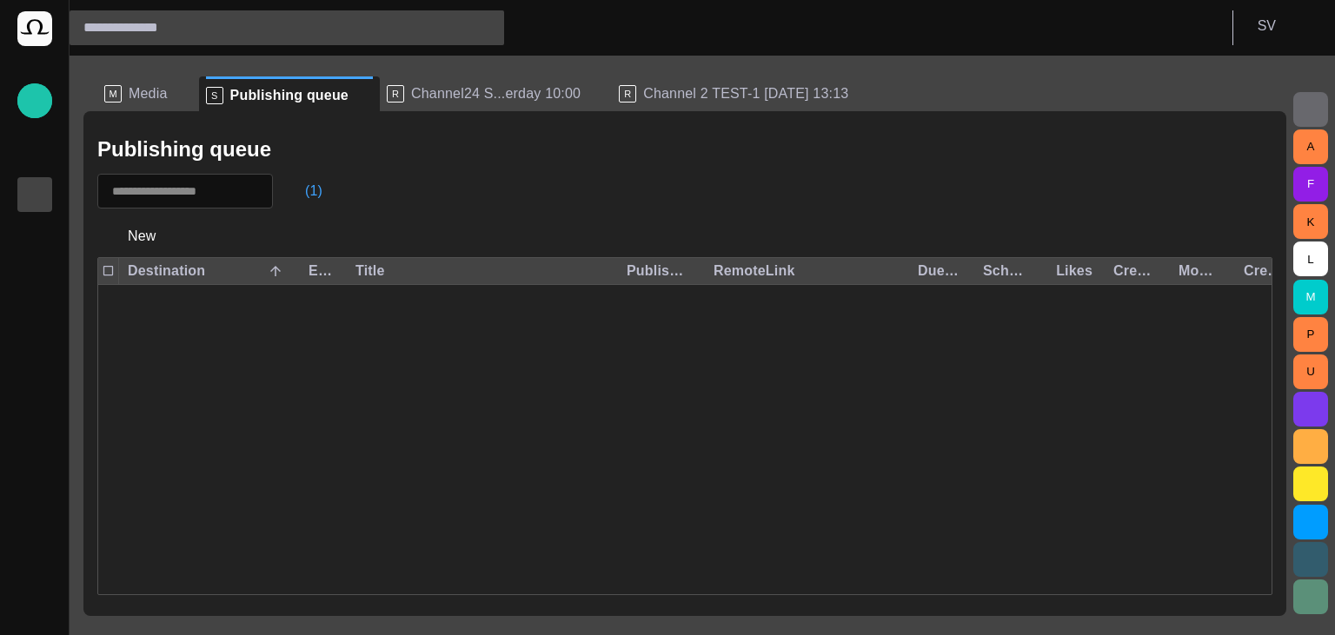
scroll to position [1098, 0]
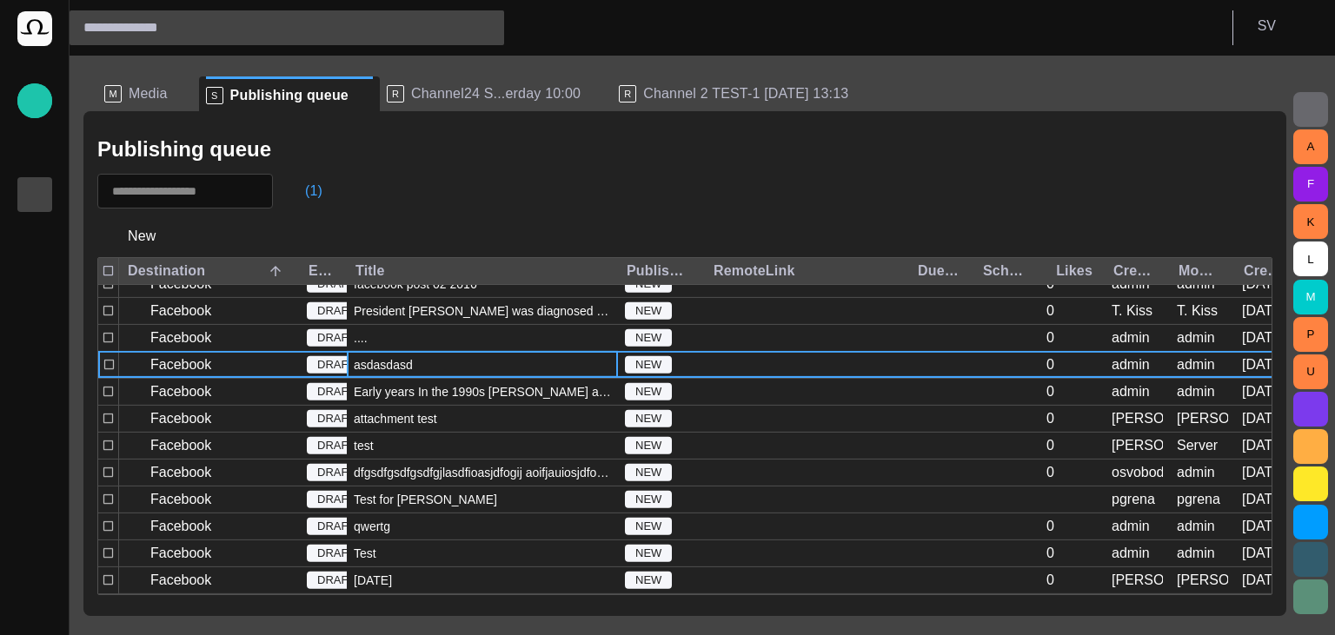
click at [403, 363] on span "asdasdasd" at bounding box center [383, 364] width 59 height 17
click at [403, 364] on span "asdasdasd" at bounding box center [383, 364] width 59 height 17
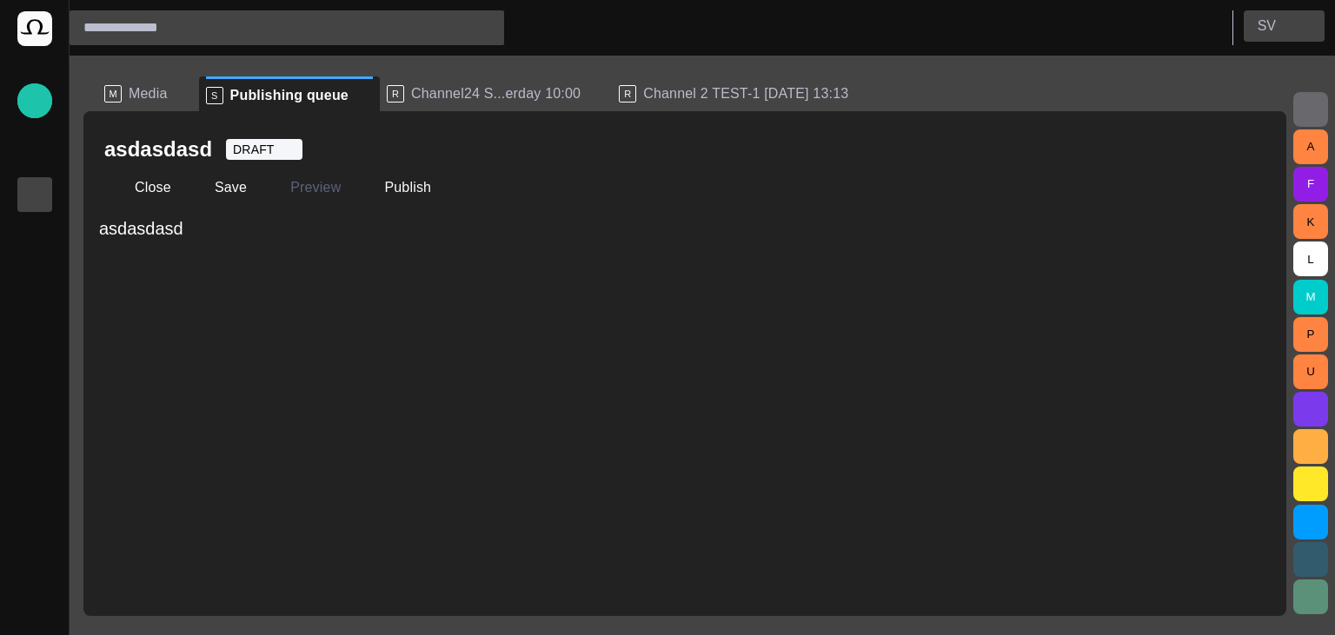
click at [1270, 27] on p "S V" at bounding box center [1267, 26] width 18 height 21
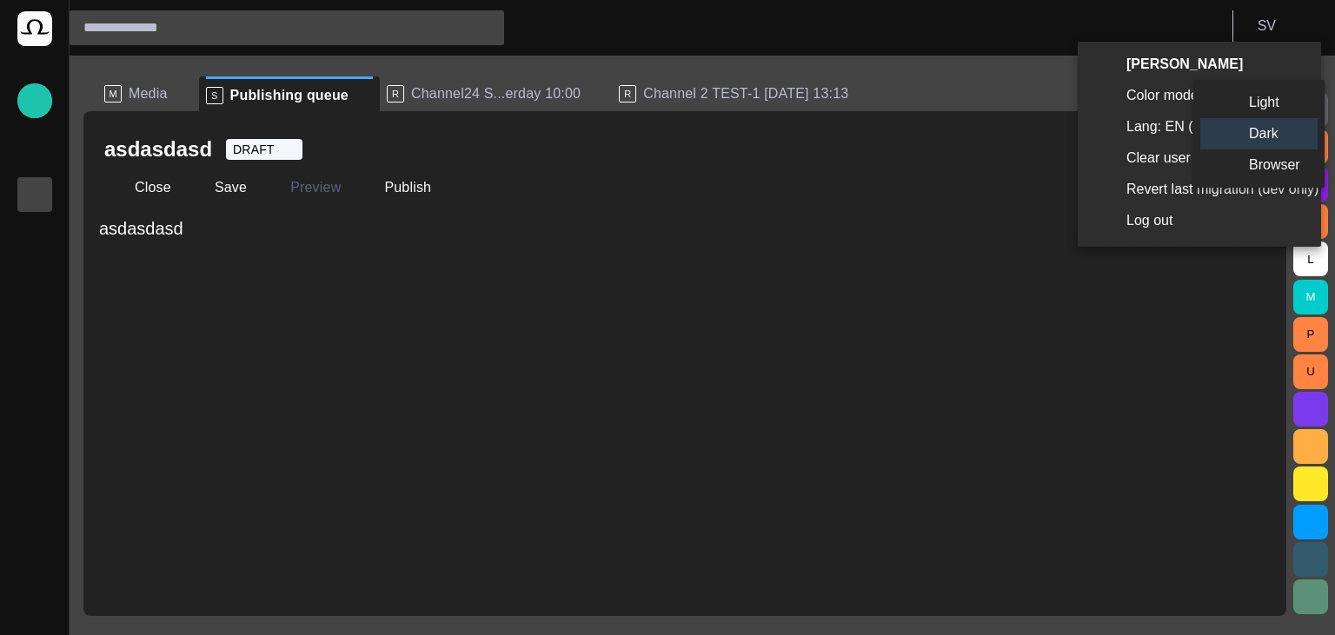
click at [1243, 93] on li "Light" at bounding box center [1258, 102] width 117 height 31
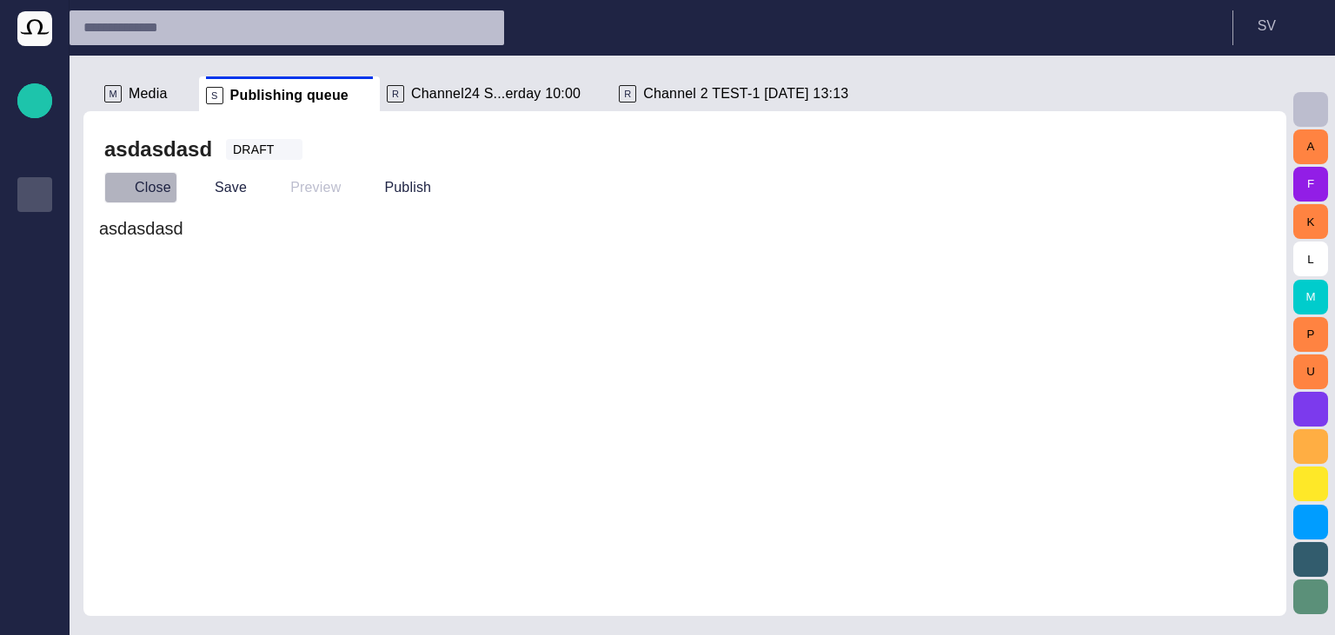
click at [154, 182] on button "Close" at bounding box center [140, 187] width 73 height 31
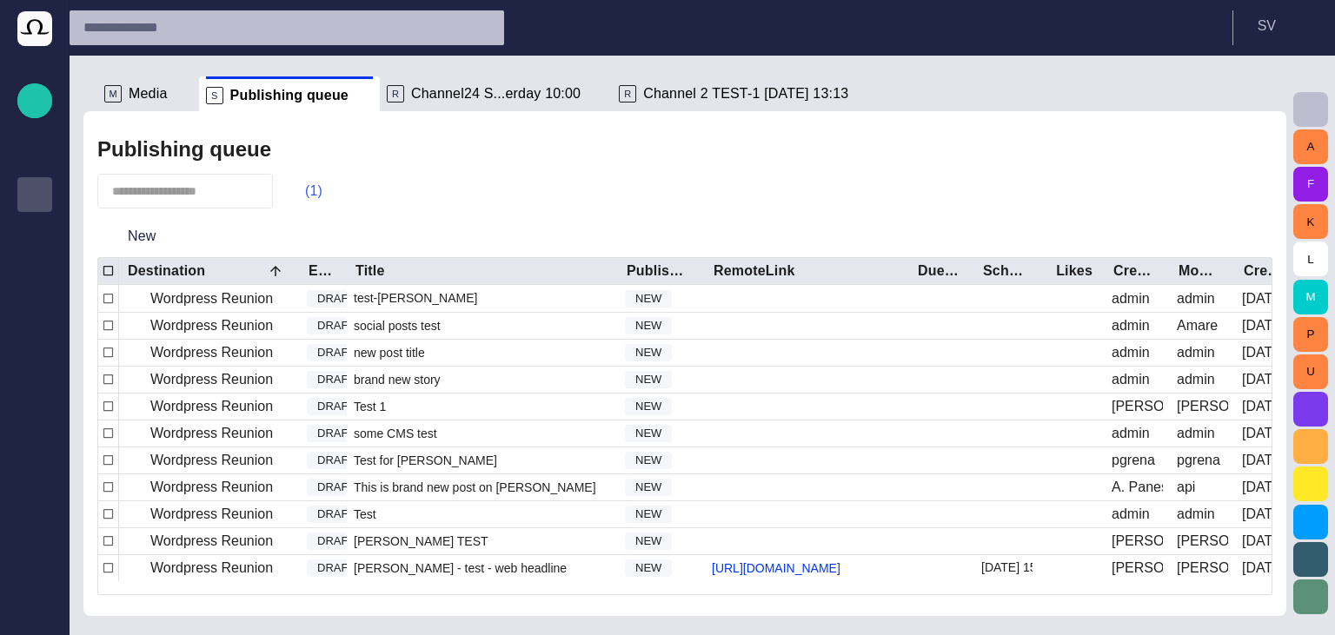
scroll to position [0, 0]
click at [322, 190] on button "(1)" at bounding box center [305, 191] width 50 height 31
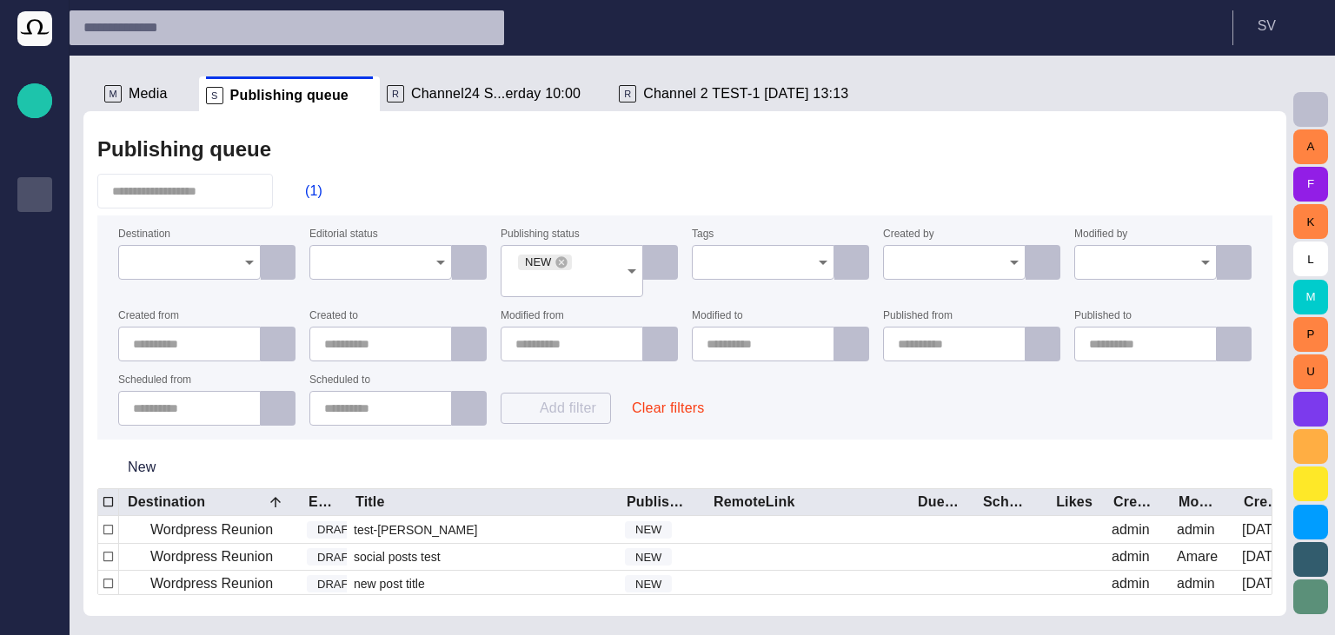
click at [242, 257] on icon "Open" at bounding box center [249, 262] width 21 height 21
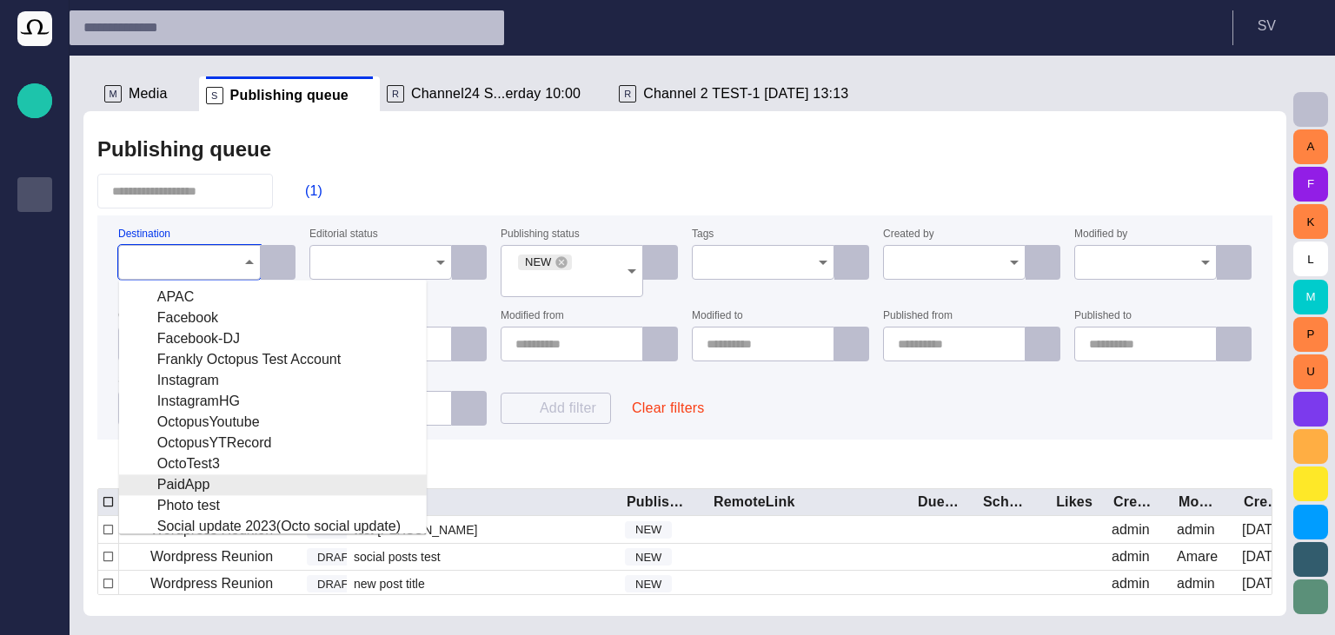
click at [221, 502] on div "Photo test" at bounding box center [273, 505] width 280 height 21
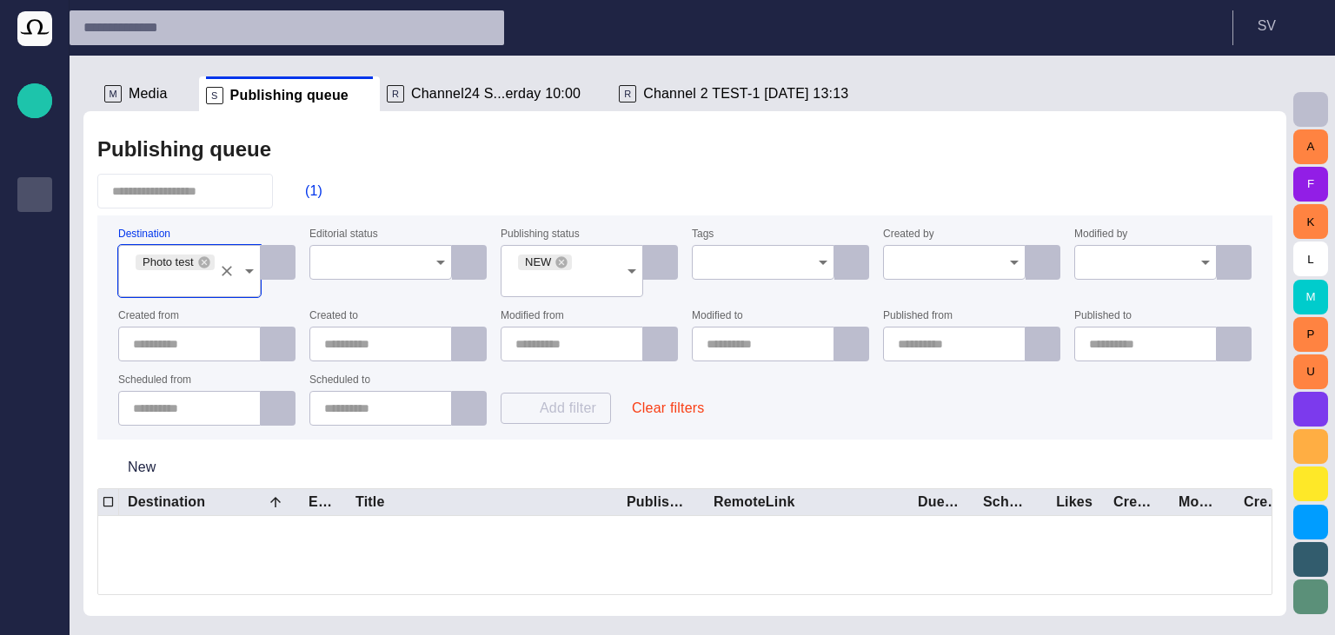
scroll to position [902, 0]
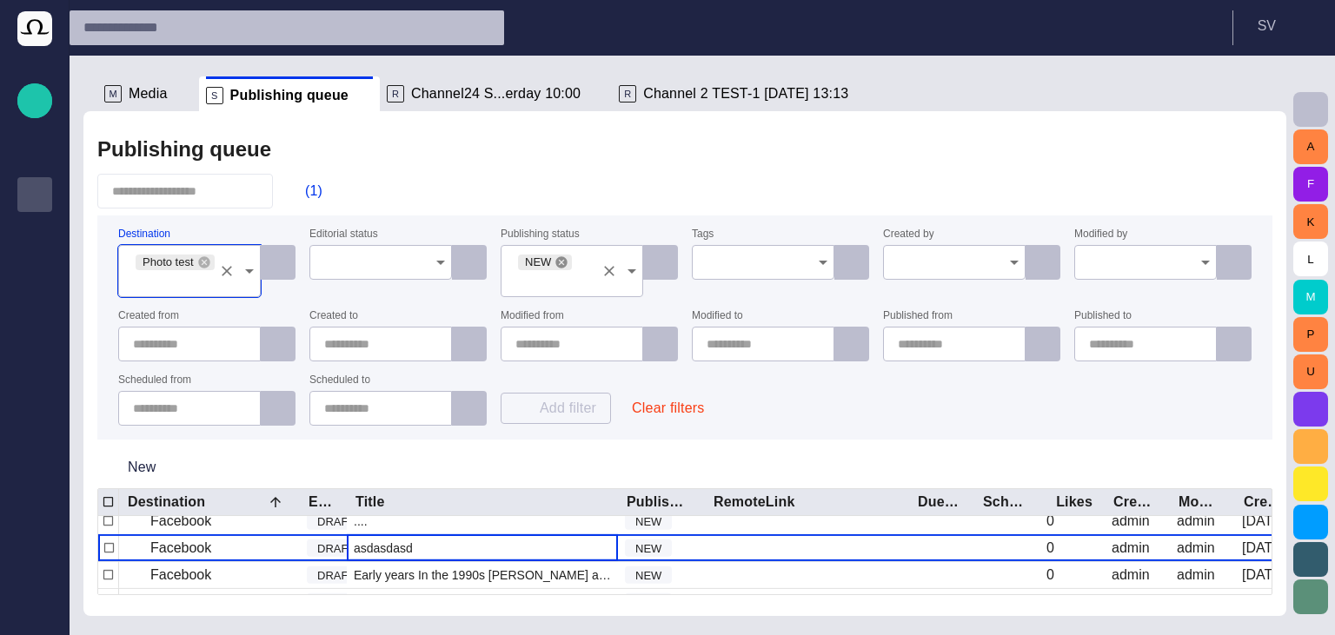
click at [559, 264] on icon at bounding box center [561, 261] width 11 height 11
click at [579, 187] on div "(1)" at bounding box center [684, 191] width 1175 height 35
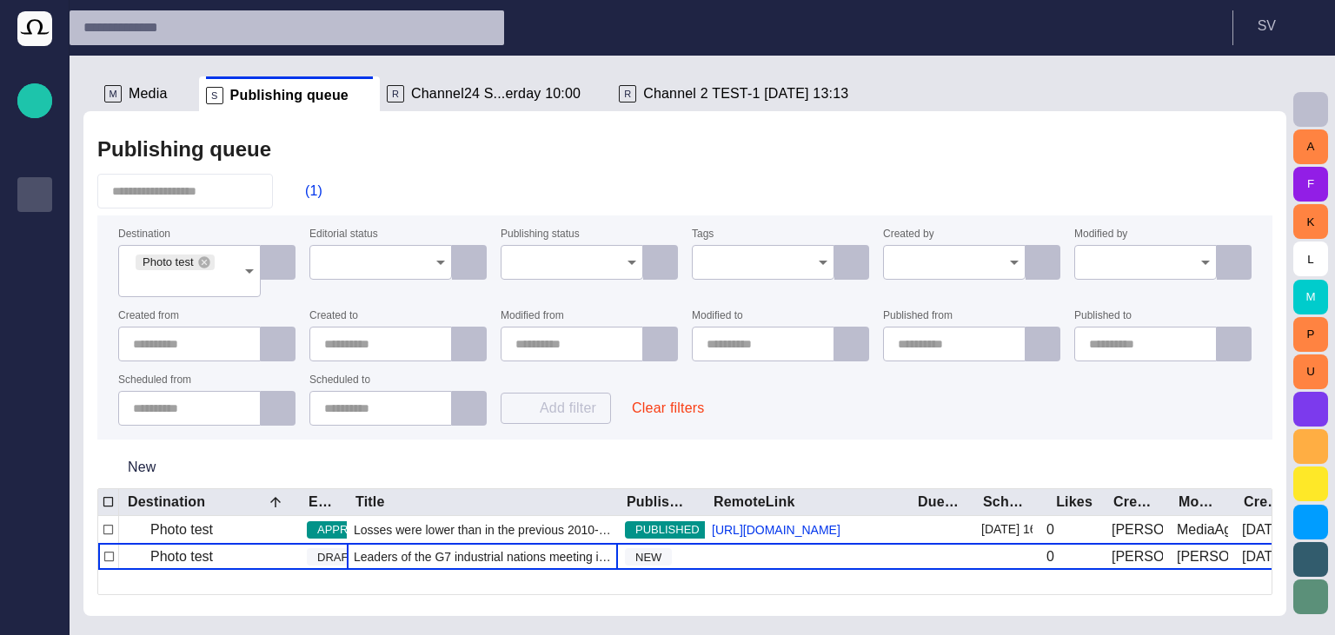
scroll to position [0, 0]
click at [304, 188] on span "button" at bounding box center [296, 191] width 17 height 17
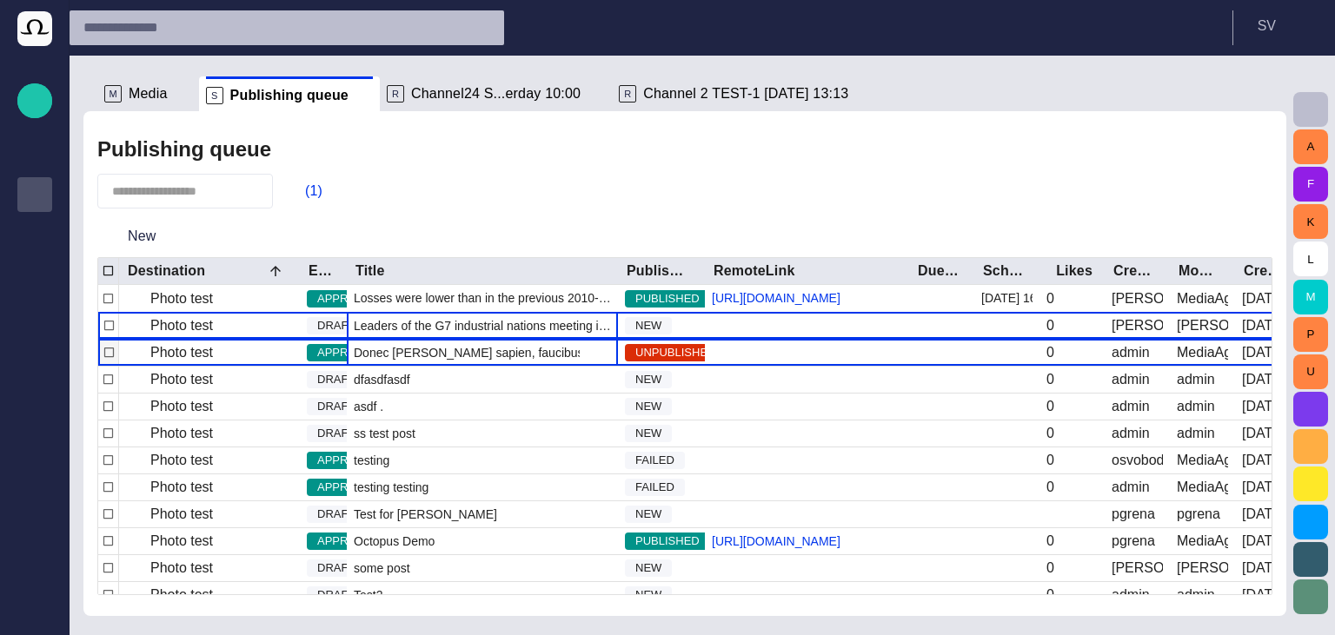
click at [379, 362] on span "Donec [PERSON_NAME] sapien, faucibus ac scelerisque vel, hendrerit eu [PERSON_N…" at bounding box center [482, 352] width 257 height 17
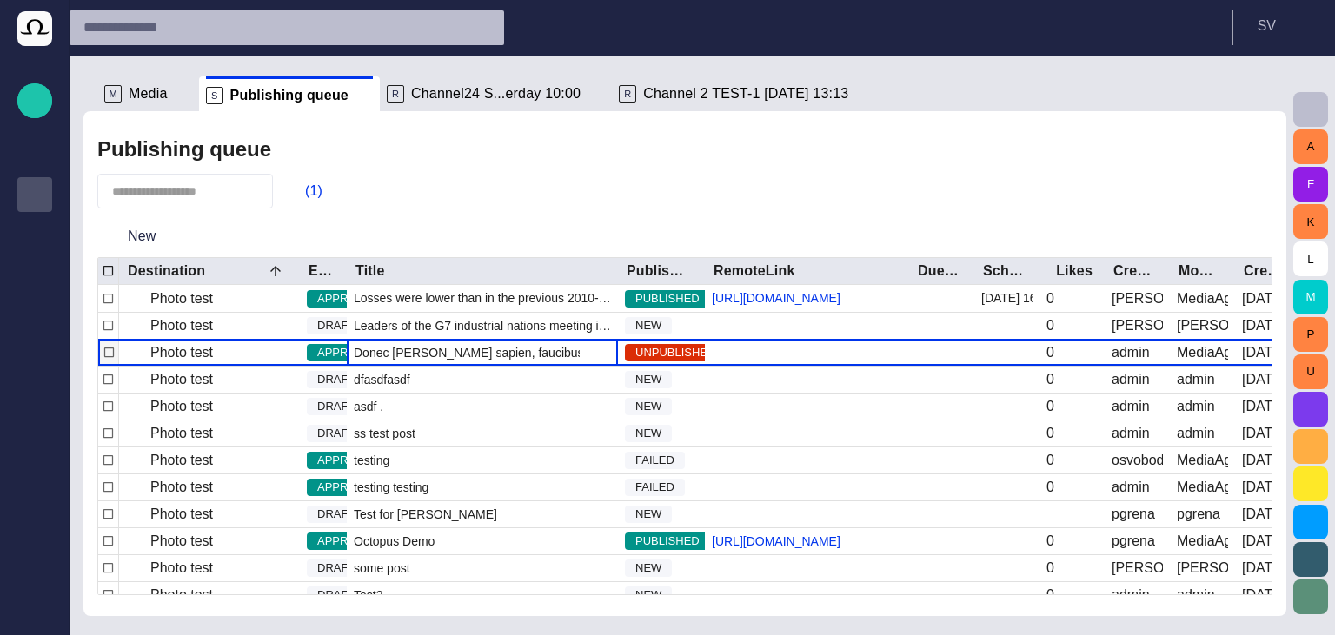
click at [379, 362] on span "Donec [PERSON_NAME] sapien, faucibus ac scelerisque vel, hendrerit eu [PERSON_N…" at bounding box center [482, 352] width 257 height 17
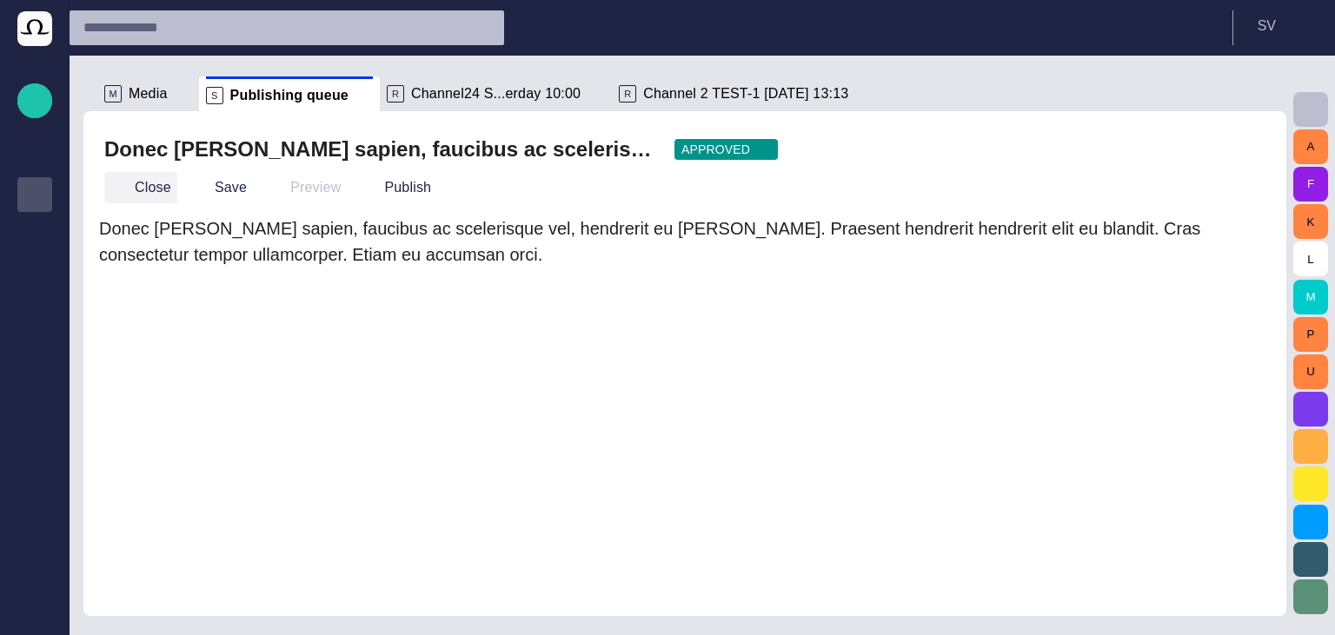
click at [154, 191] on button "Close" at bounding box center [140, 187] width 73 height 31
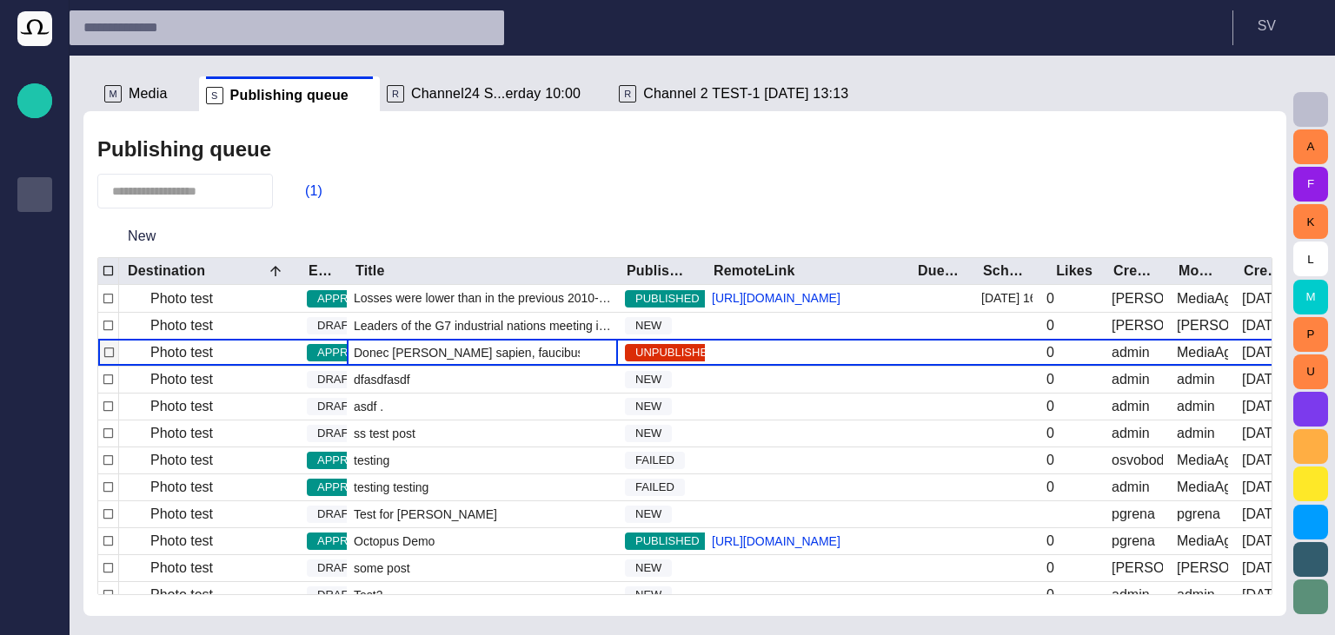
click at [414, 366] on div "Donec [PERSON_NAME] sapien, faucibus ac scelerisque vel, hendrerit eu [PERSON_N…" at bounding box center [482, 353] width 271 height 26
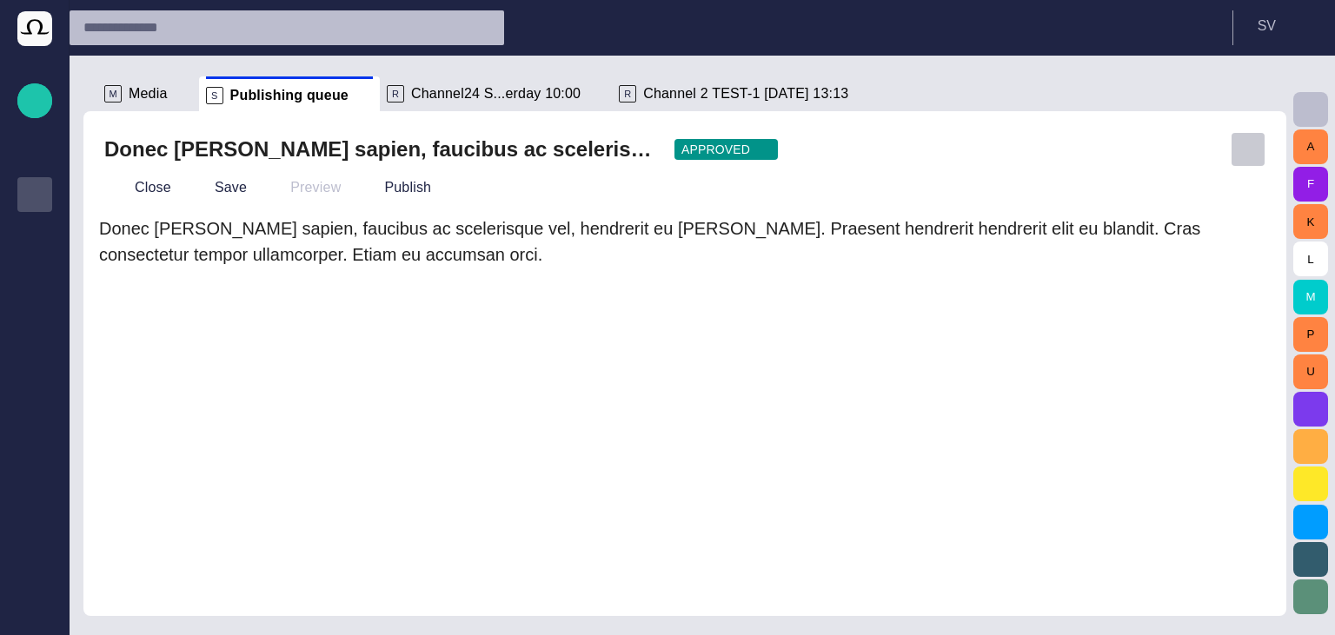
click at [1233, 137] on button "button" at bounding box center [1248, 149] width 35 height 35
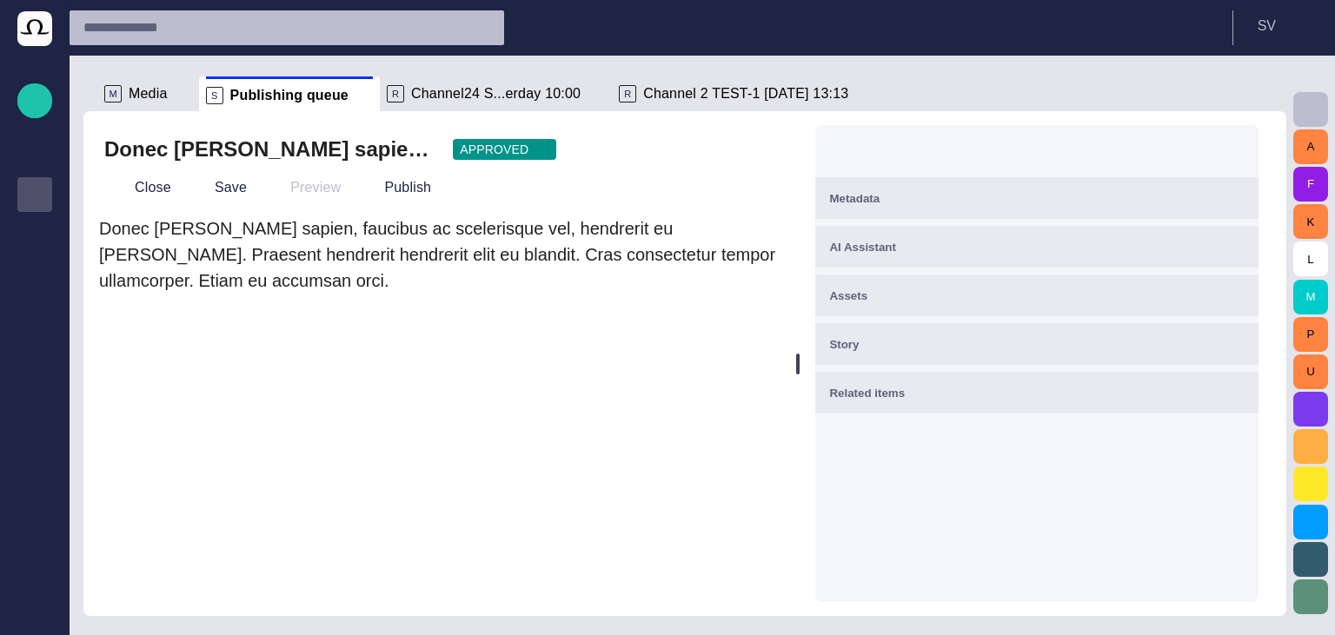
click at [1001, 150] on span "button" at bounding box center [992, 149] width 17 height 17
click at [898, 353] on div "Story" at bounding box center [1036, 344] width 415 height 21
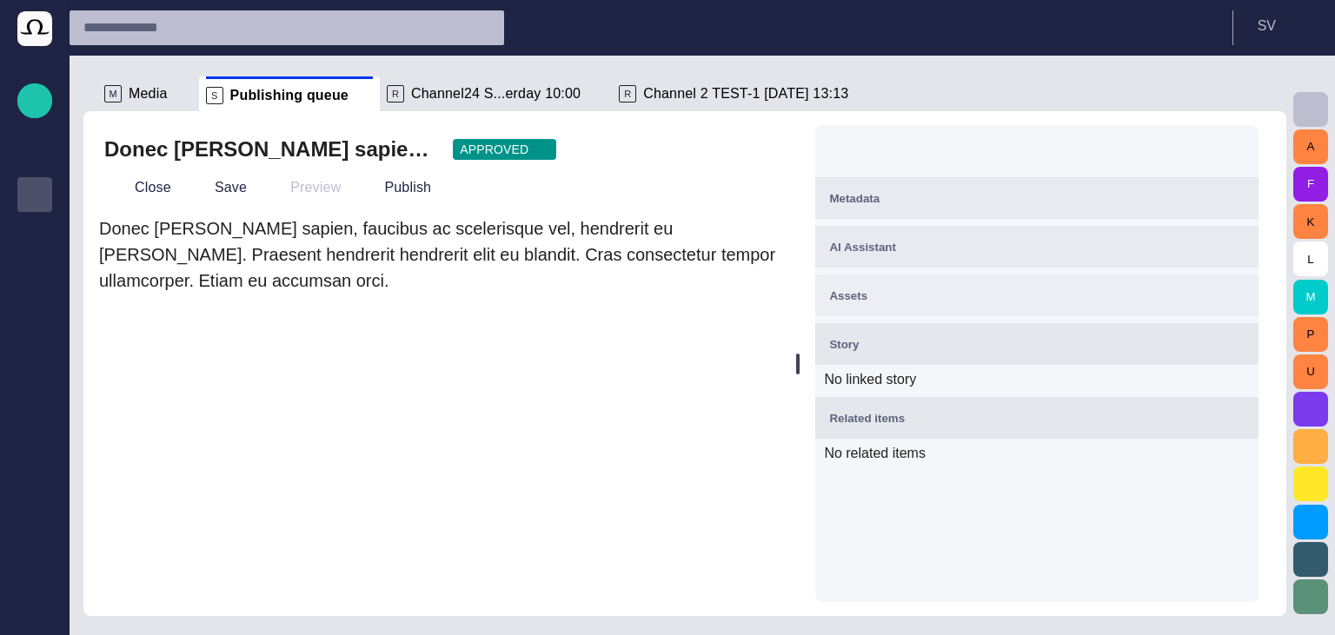
click at [878, 302] on div "Assets" at bounding box center [1036, 295] width 415 height 21
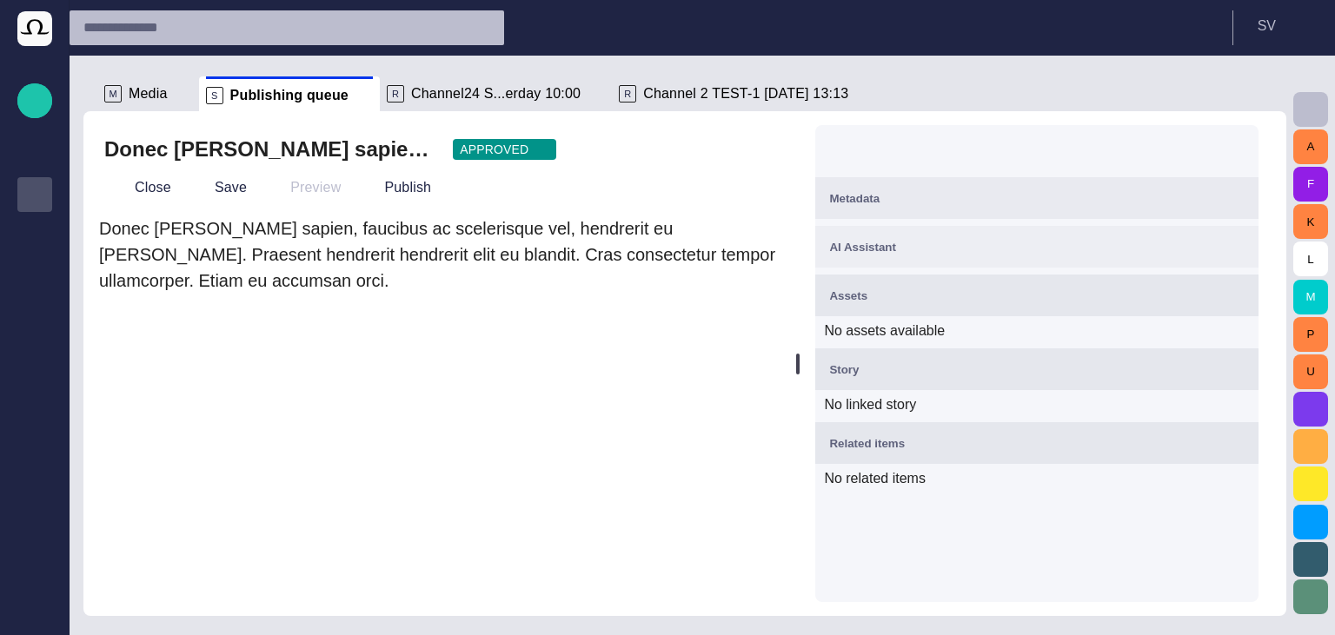
click at [887, 241] on span "AI Assistant" at bounding box center [862, 247] width 67 height 13
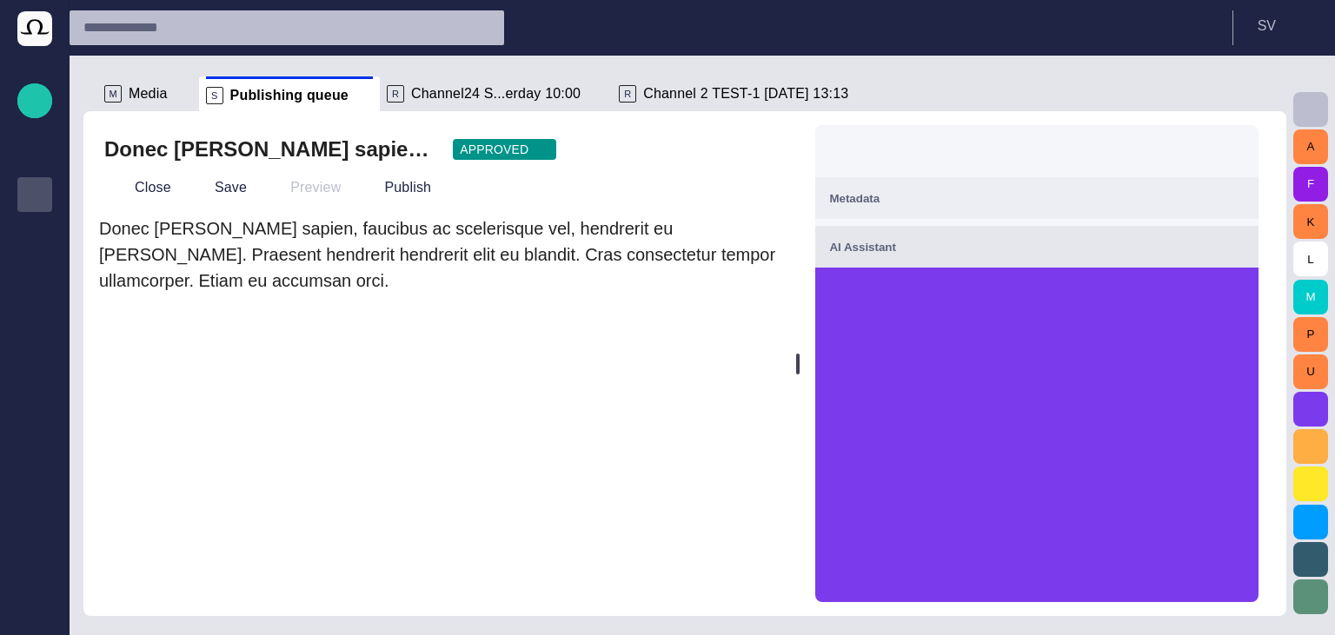
click at [880, 197] on span "Metadata" at bounding box center [854, 198] width 50 height 13
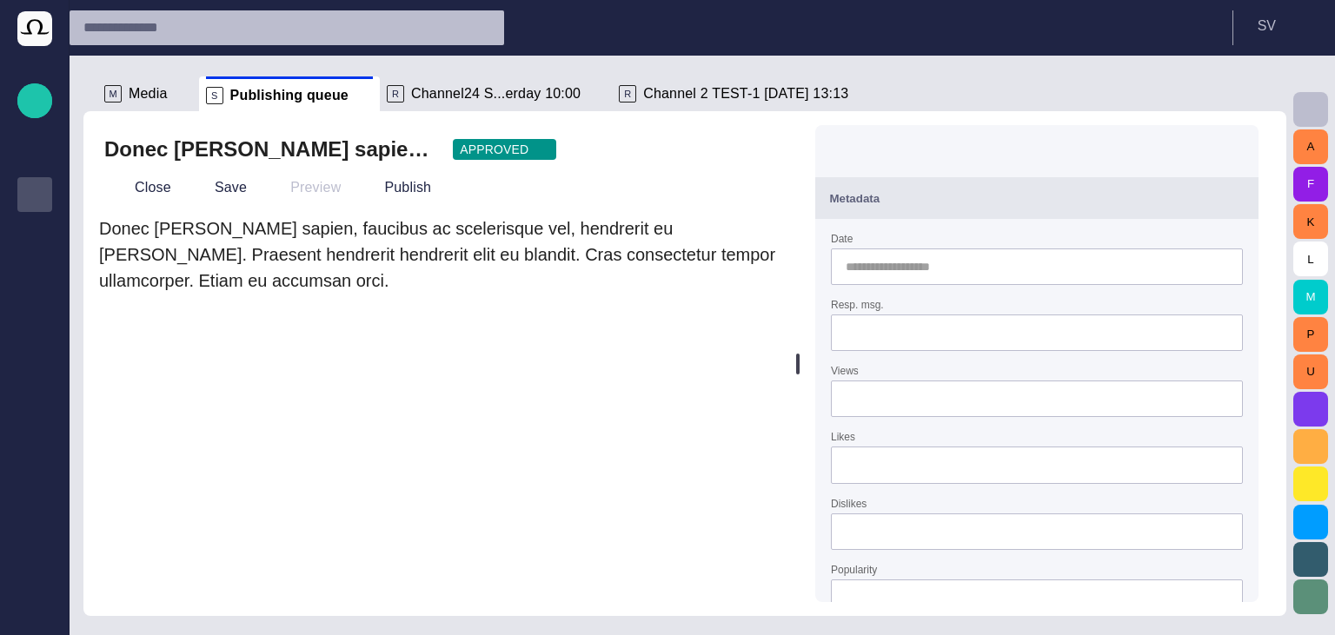
click at [934, 133] on button "button" at bounding box center [916, 149] width 35 height 35
click at [925, 149] on span "button" at bounding box center [915, 149] width 17 height 17
click at [924, 145] on span "button" at bounding box center [915, 149] width 17 height 17
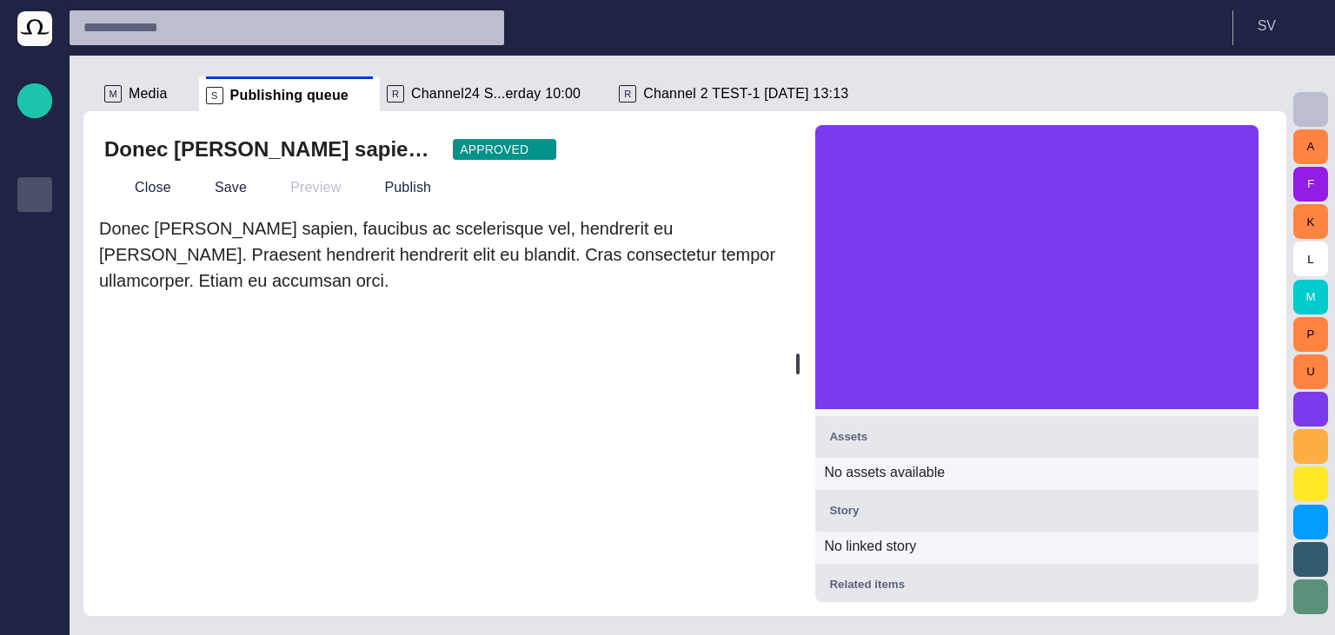
scroll to position [632, 0]
click at [1266, 94] on span "button" at bounding box center [1269, 93] width 21 height 21
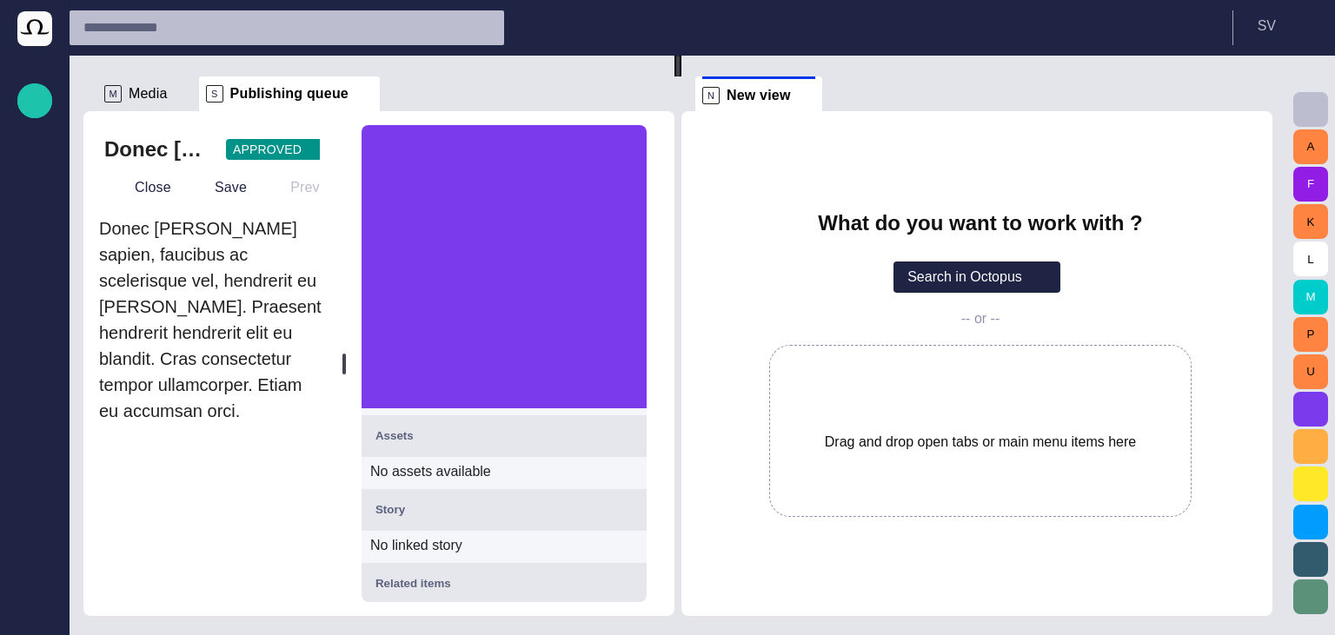
drag, startPoint x: 422, startPoint y: 365, endPoint x: 317, endPoint y: 373, distance: 105.5
click at [229, 361] on div "Donec [PERSON_NAME] sapien, faucibus ac scelerisque vel, hendrerit eu [PERSON_N…" at bounding box center [378, 363] width 591 height 505
drag, startPoint x: 345, startPoint y: 370, endPoint x: 492, endPoint y: 369, distance: 146.9
click at [492, 369] on div "Donec [PERSON_NAME] sapien, faucibus ac scelerisque vel, hendrerit eu [PERSON_N…" at bounding box center [378, 363] width 591 height 505
click at [150, 186] on button "Close" at bounding box center [140, 187] width 73 height 31
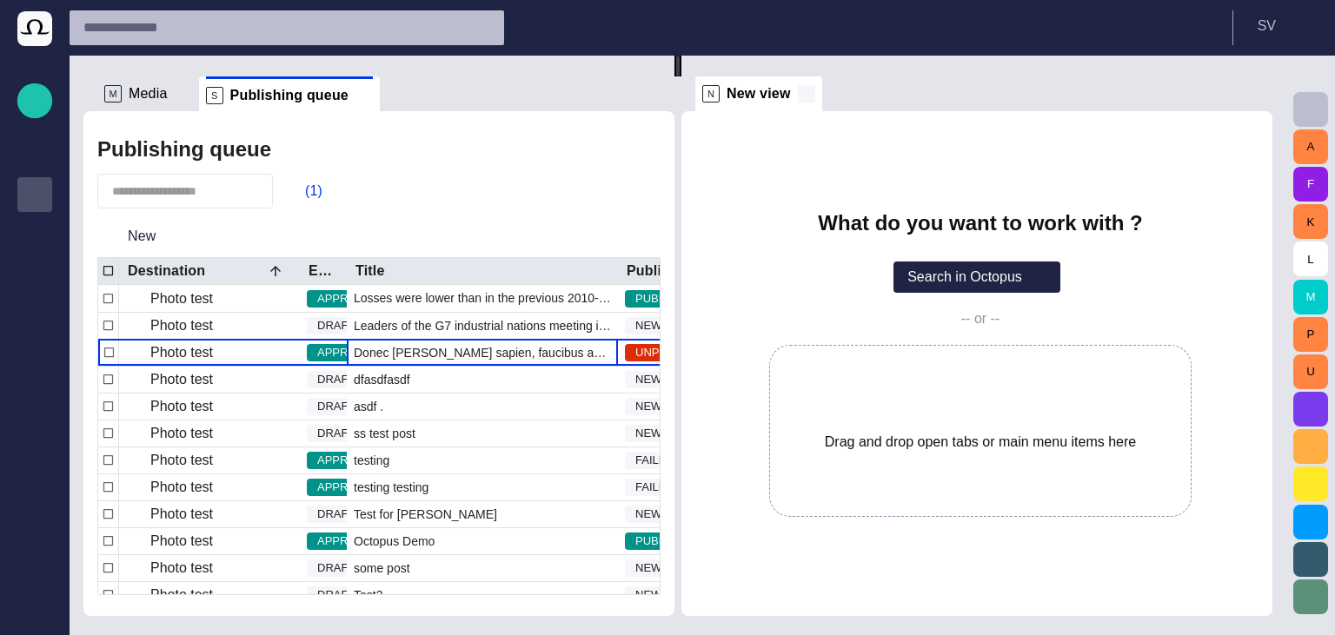
click at [815, 96] on span at bounding box center [806, 93] width 17 height 17
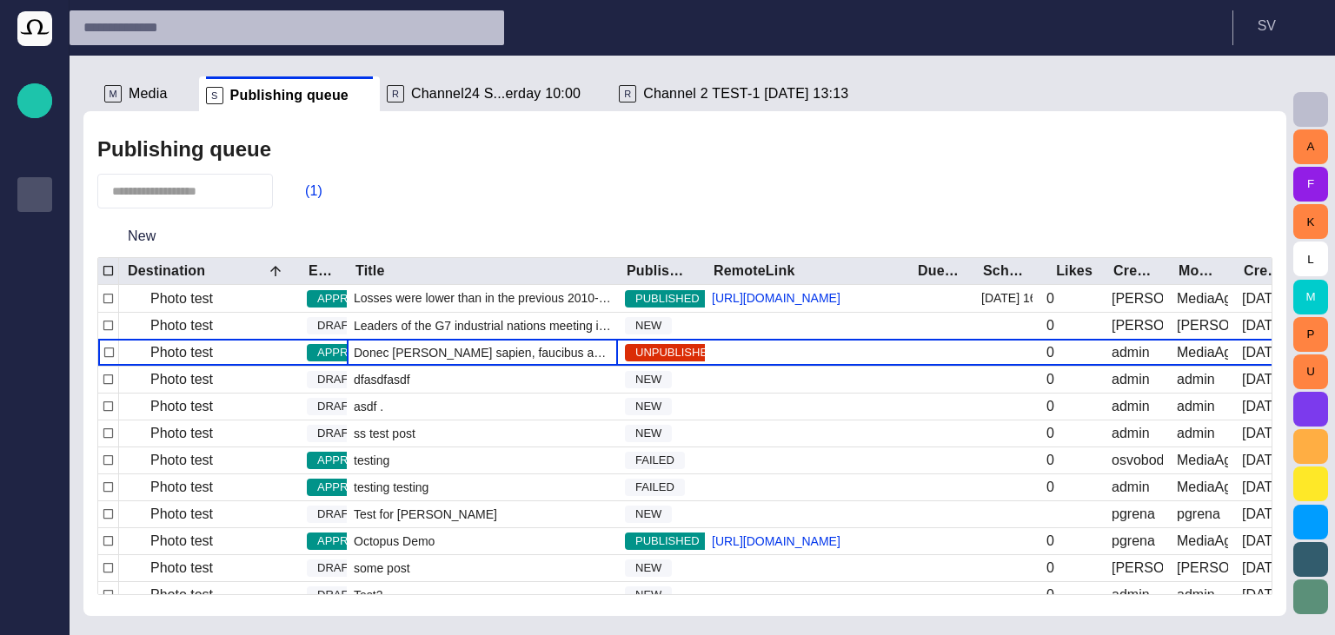
click at [321, 184] on button "(1)" at bounding box center [305, 191] width 50 height 31
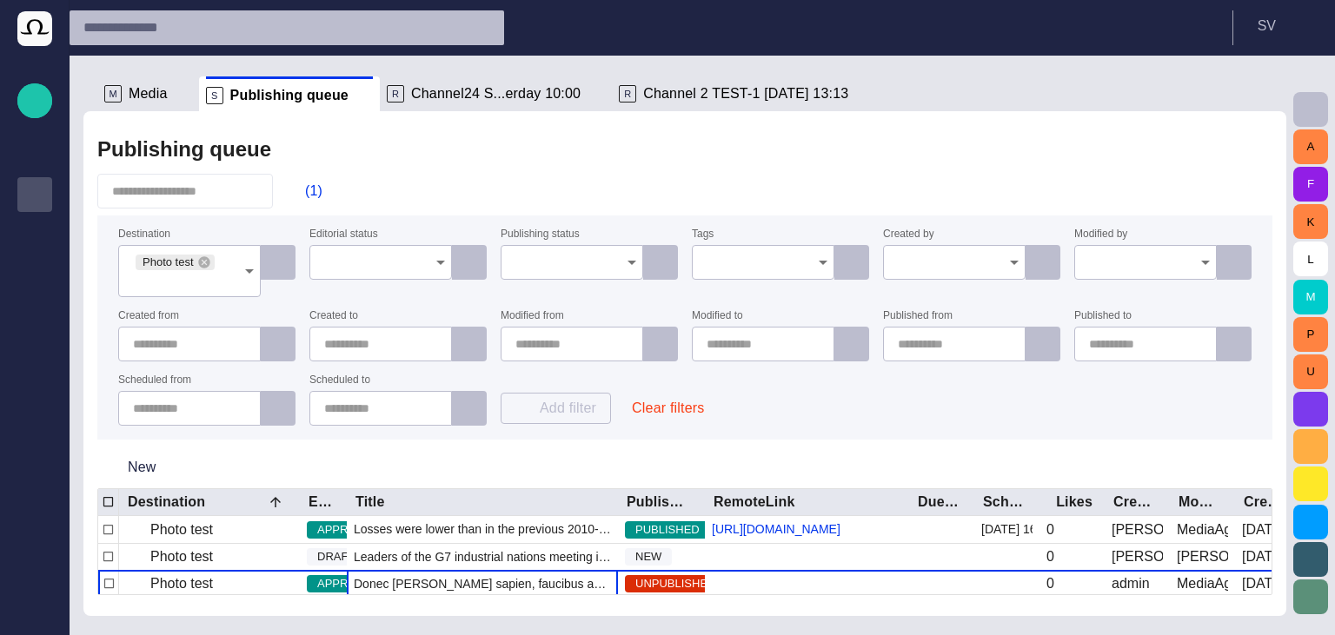
click at [529, 263] on input "Publishing status" at bounding box center [565, 262] width 101 height 17
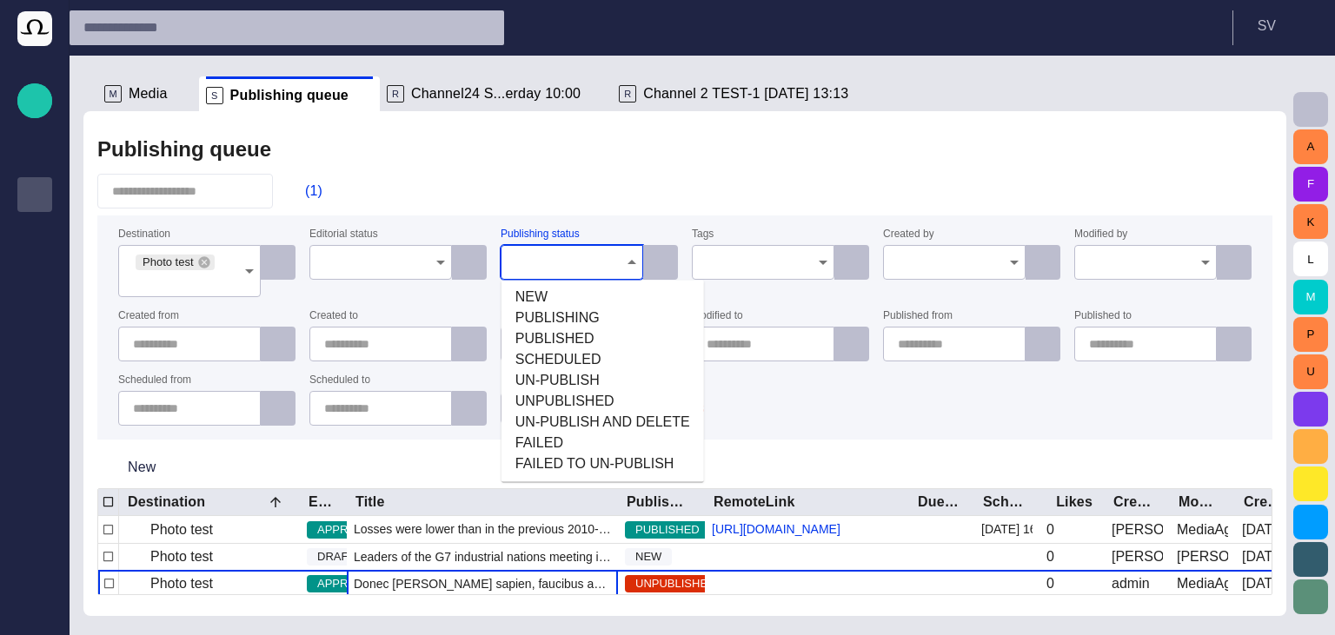
click at [402, 263] on input "Editorial status" at bounding box center [374, 262] width 101 height 17
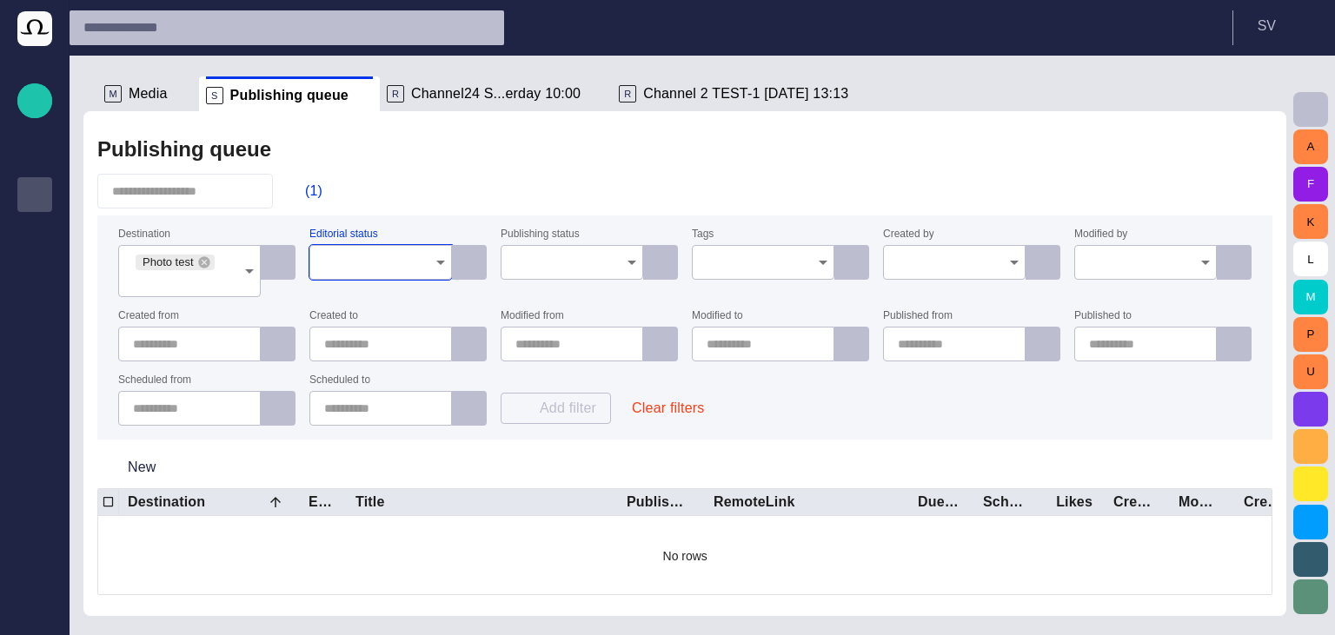
scroll to position [0, 0]
click at [673, 415] on button "Clear filters" at bounding box center [668, 408] width 100 height 31
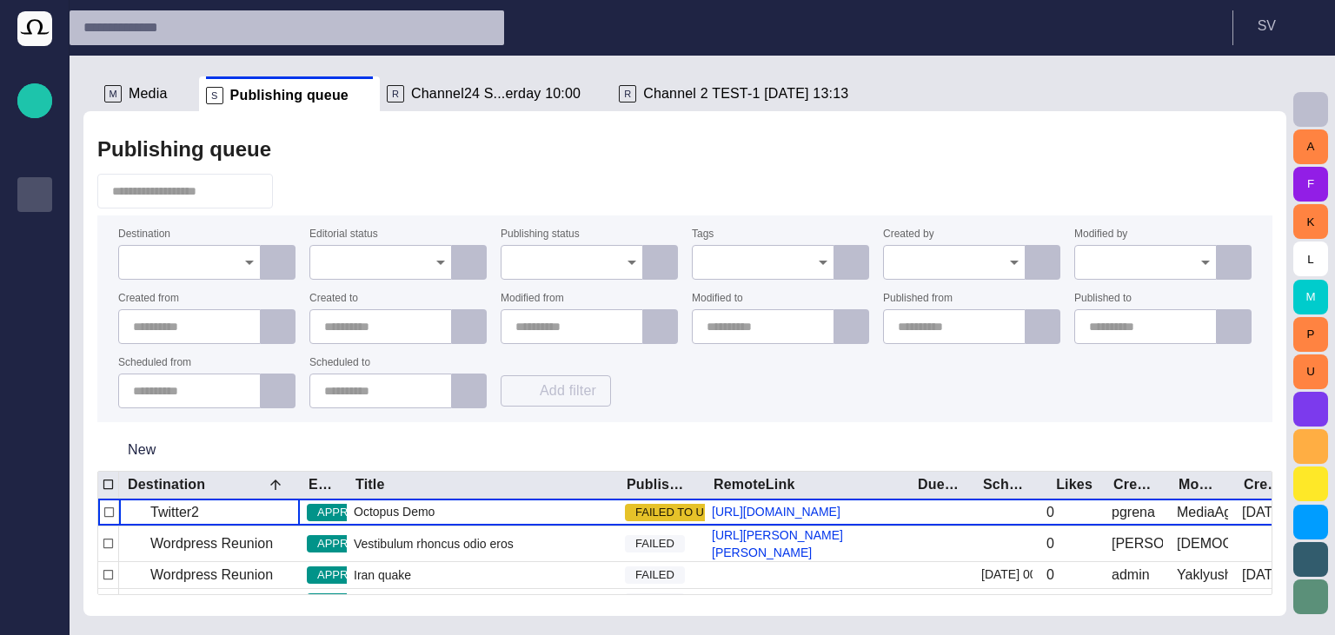
click at [305, 195] on span "button" at bounding box center [296, 191] width 17 height 17
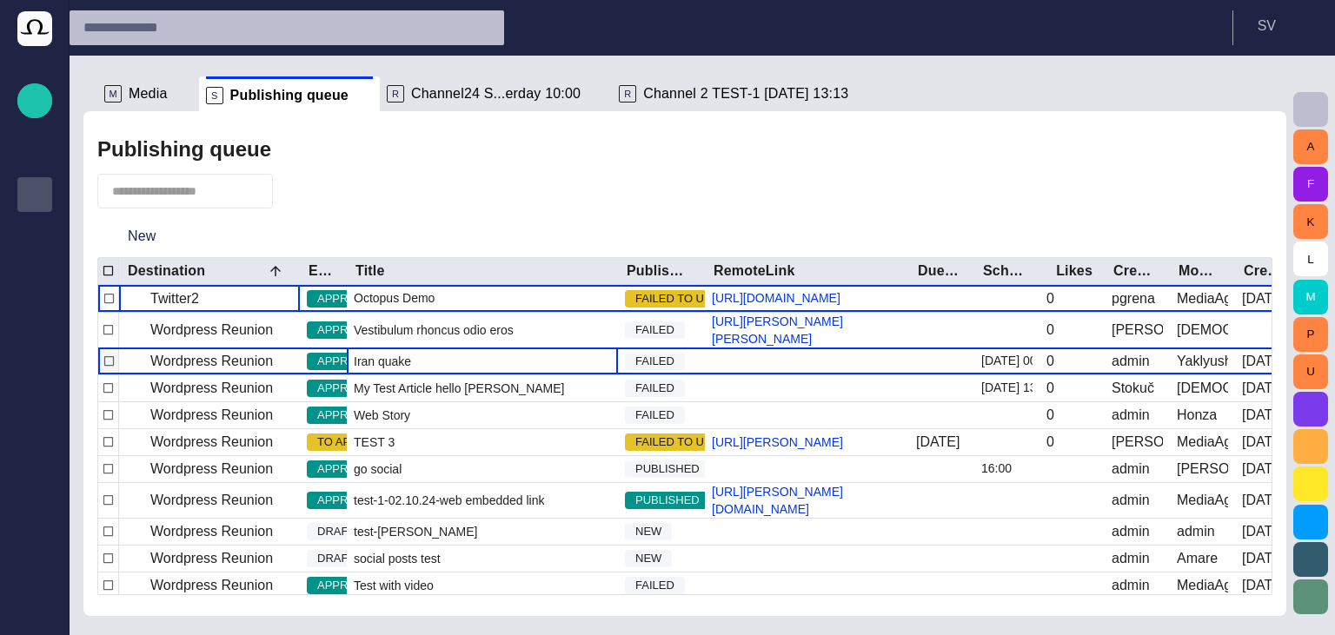
click at [388, 370] on span "Iran quake" at bounding box center [382, 361] width 57 height 17
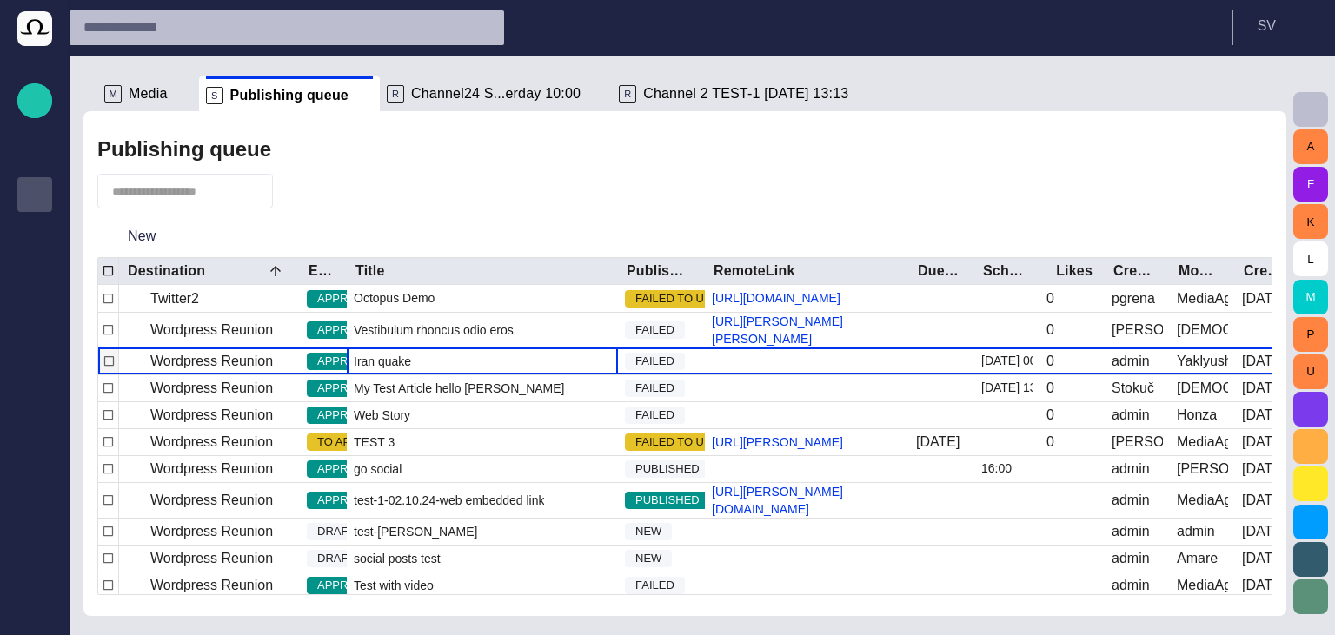
click at [388, 370] on span "Iran quake" at bounding box center [382, 361] width 57 height 17
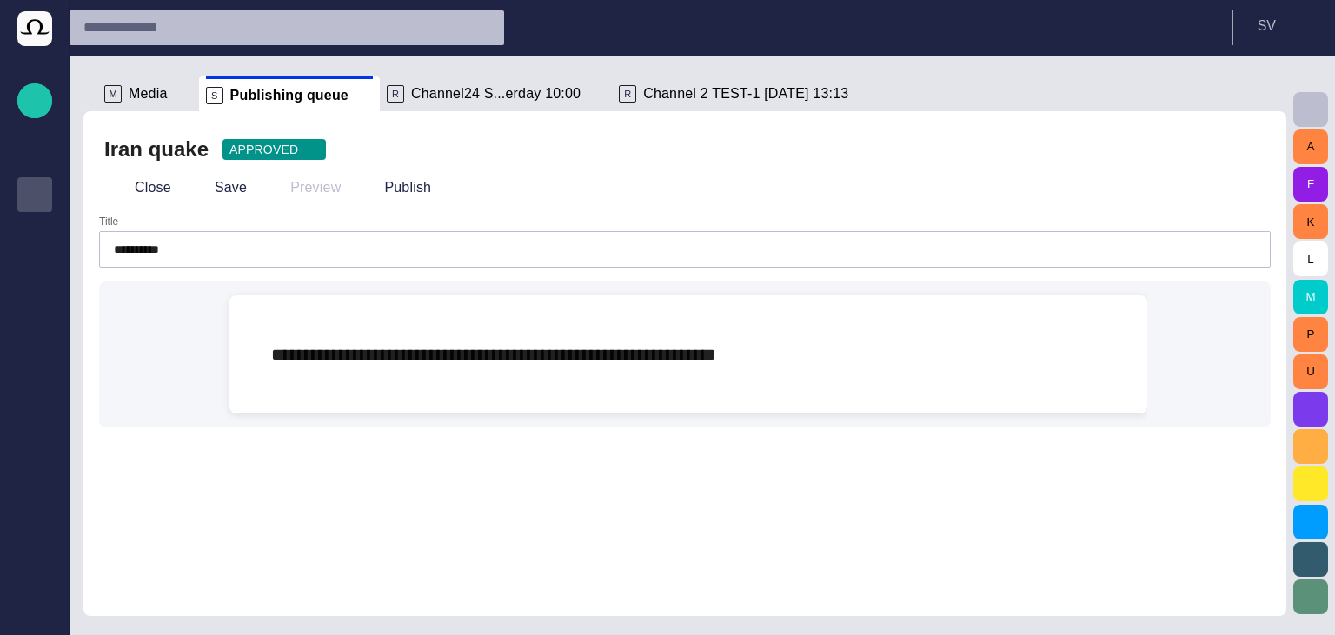
click at [1256, 151] on span "button" at bounding box center [1248, 149] width 17 height 17
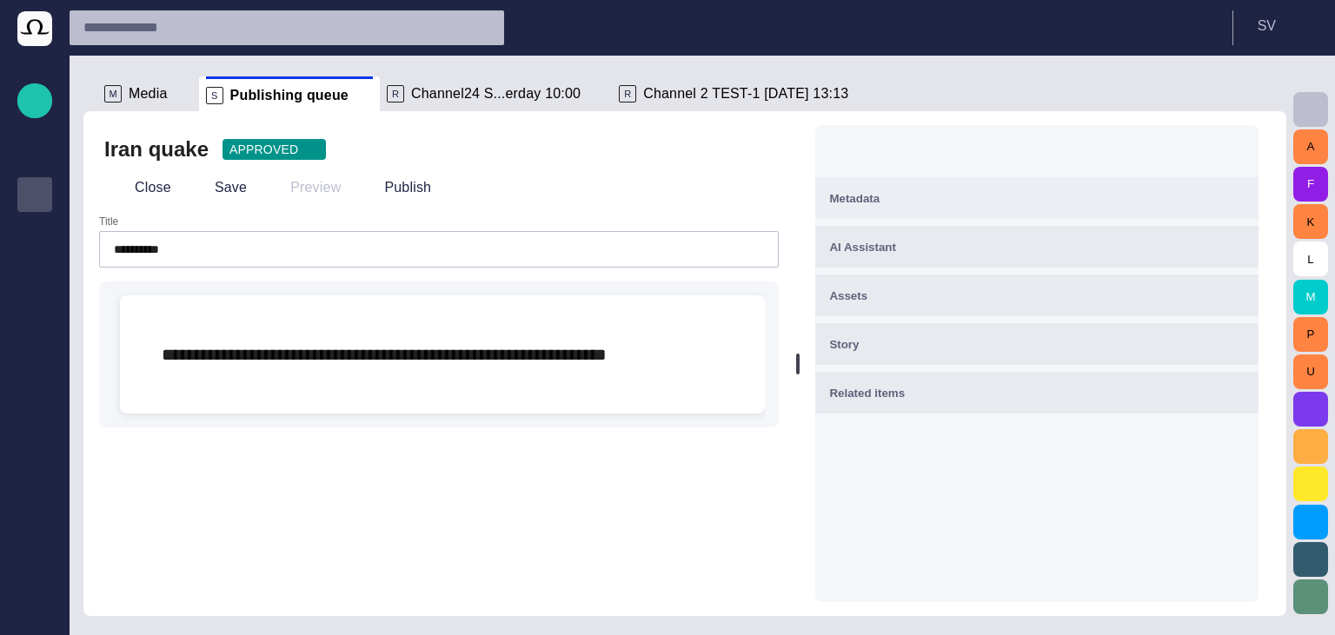
click at [880, 203] on span "Metadata" at bounding box center [854, 198] width 50 height 13
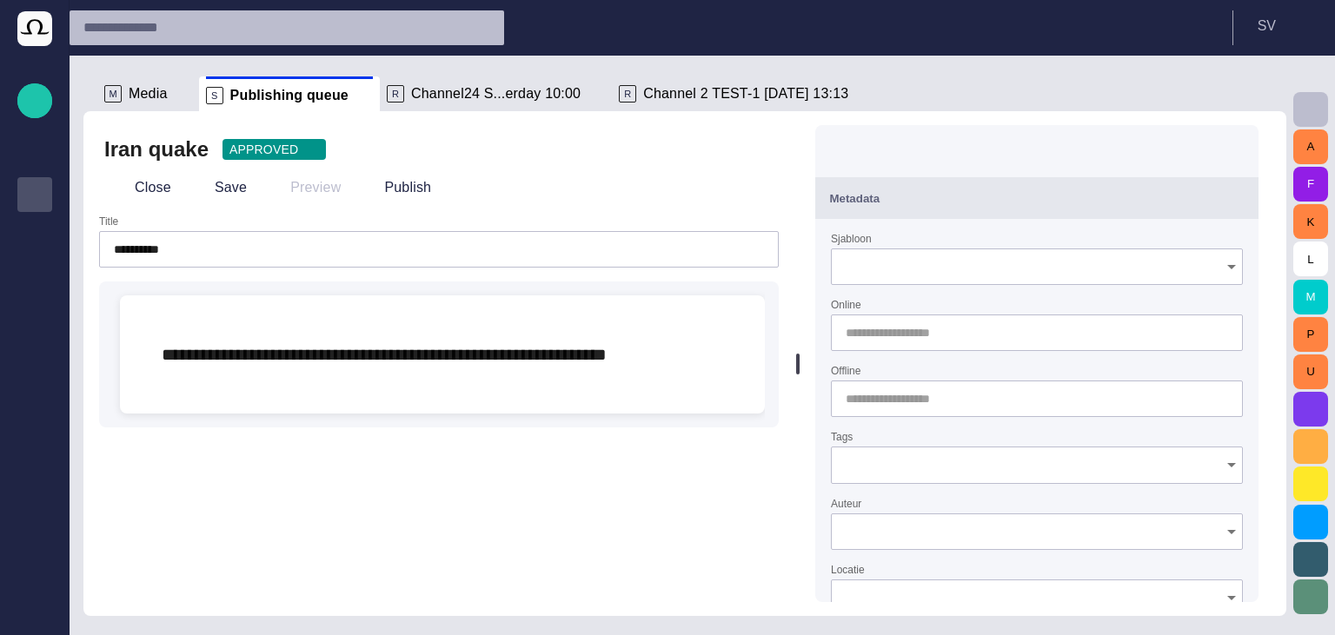
type input "**********"
type input "**"
click at [1216, 336] on span "button" at bounding box center [1209, 333] width 14 height 14
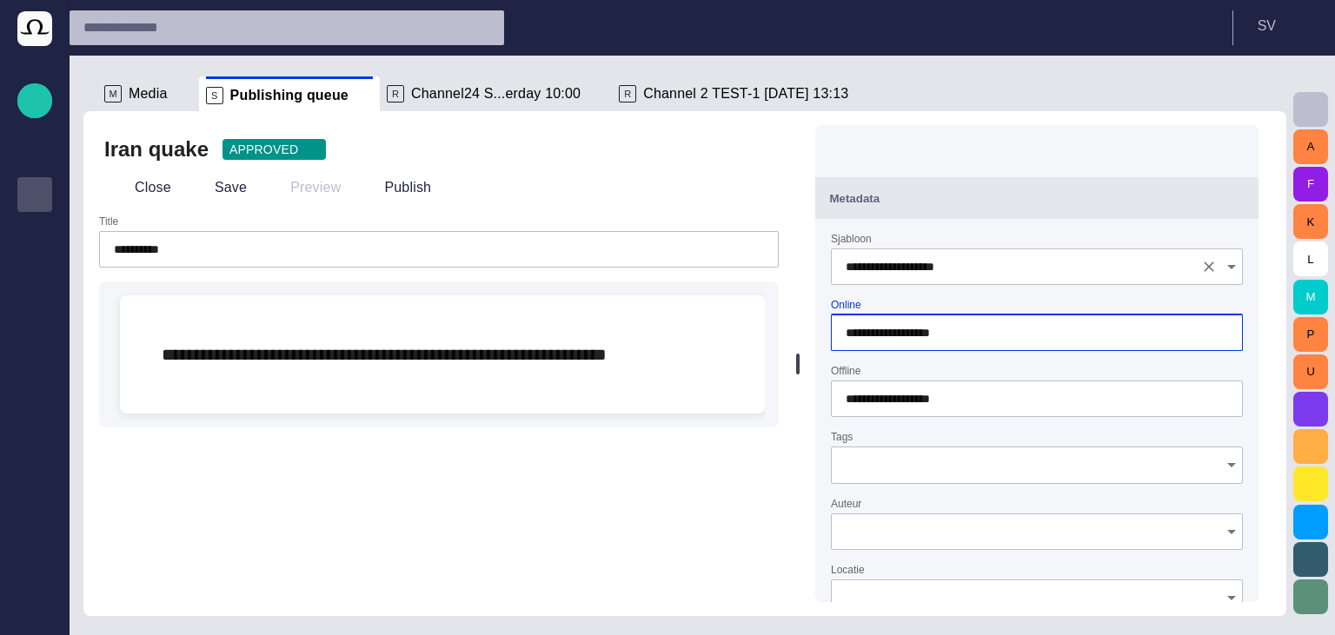
click at [1025, 235] on div "**********" at bounding box center [1037, 259] width 412 height 52
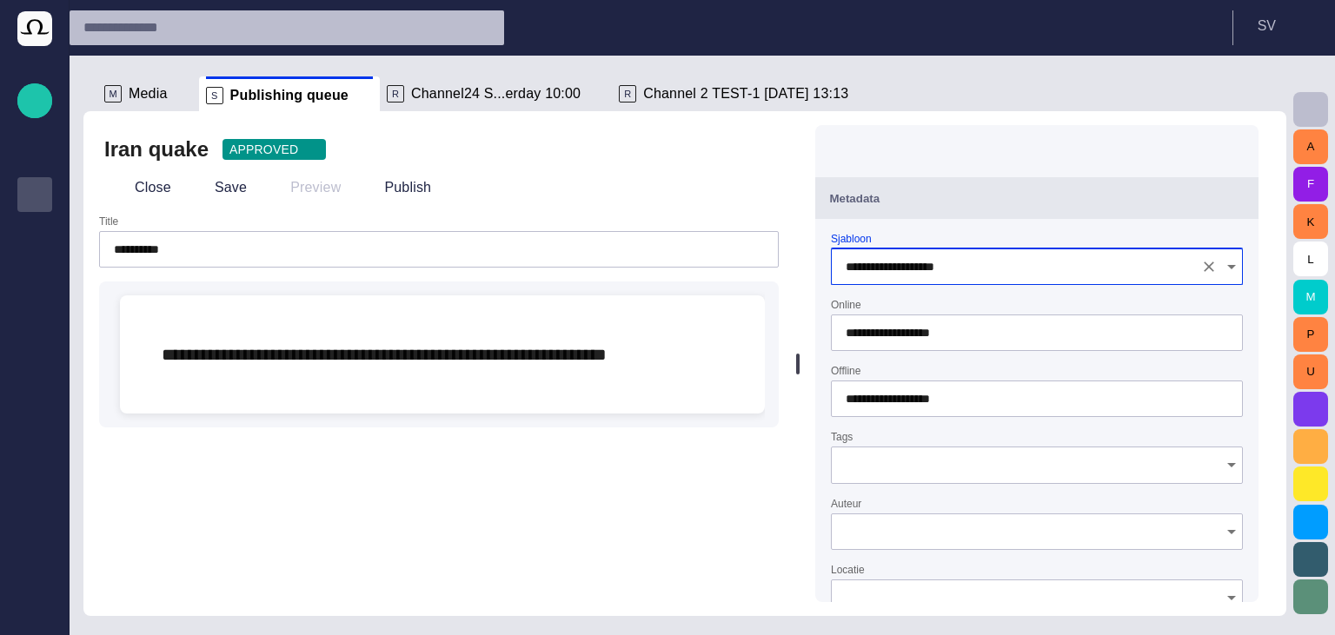
type input "**********"
click at [960, 369] on div "**********" at bounding box center [1037, 391] width 412 height 52
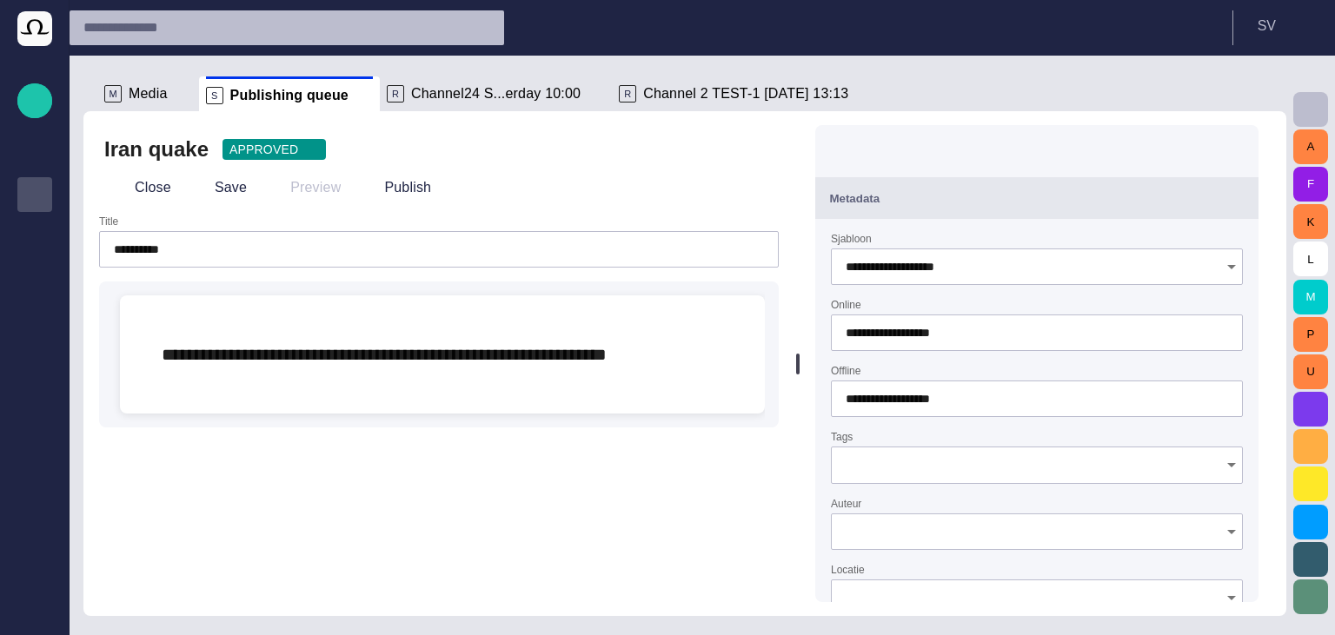
click at [1243, 154] on span "button" at bounding box center [1234, 149] width 17 height 17
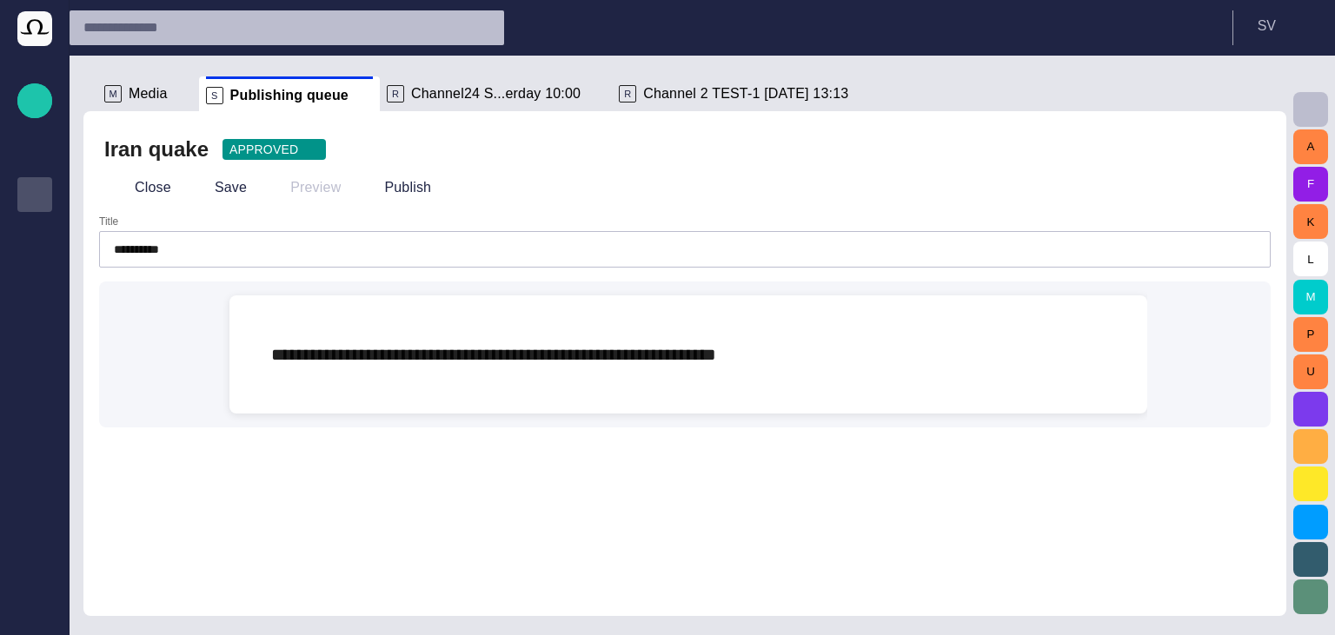
click at [1321, 116] on button "button" at bounding box center [1310, 109] width 35 height 35
click at [349, 354] on span "**********" at bounding box center [493, 354] width 445 height 17
click at [233, 355] on span "button" at bounding box center [229, 358] width 21 height 33
click at [442, 391] on p "MOS Object" at bounding box center [422, 389] width 79 height 21
click at [449, 421] on span "MOS Object" at bounding box center [500, 420] width 154 height 17
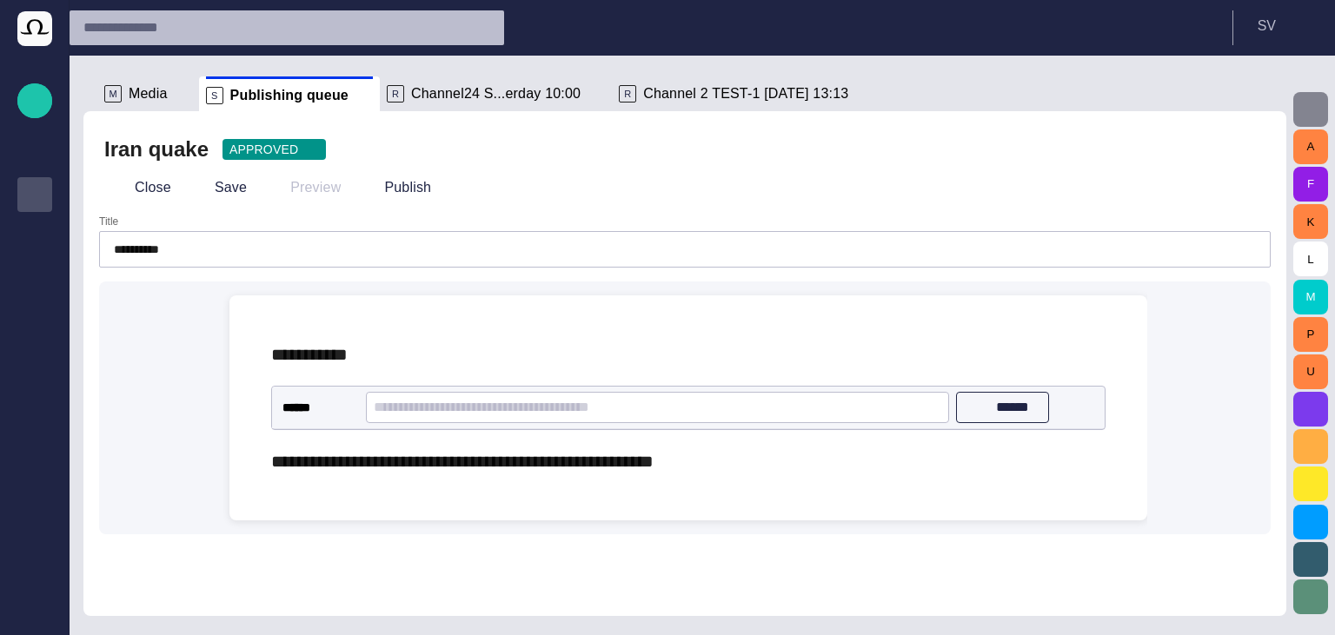
click at [1318, 106] on span "button" at bounding box center [1310, 109] width 21 height 21
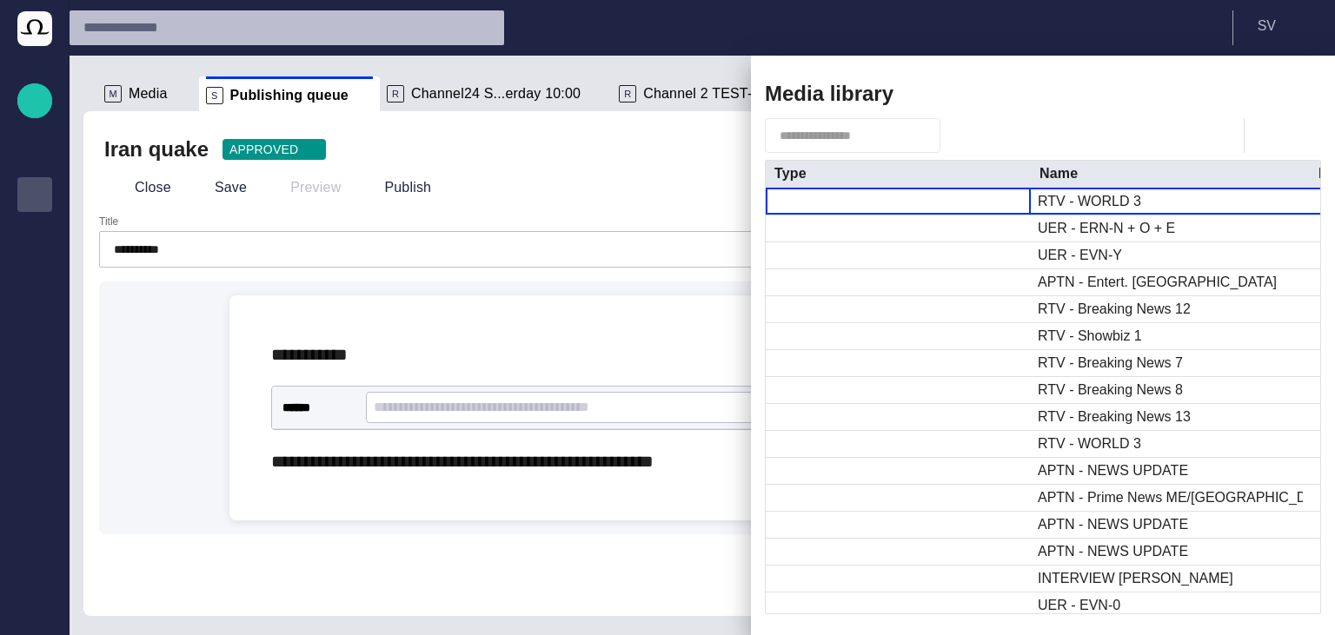
drag, startPoint x: 496, startPoint y: 387, endPoint x: 613, endPoint y: 395, distance: 116.7
click at [496, 388] on div at bounding box center [667, 317] width 1335 height 635
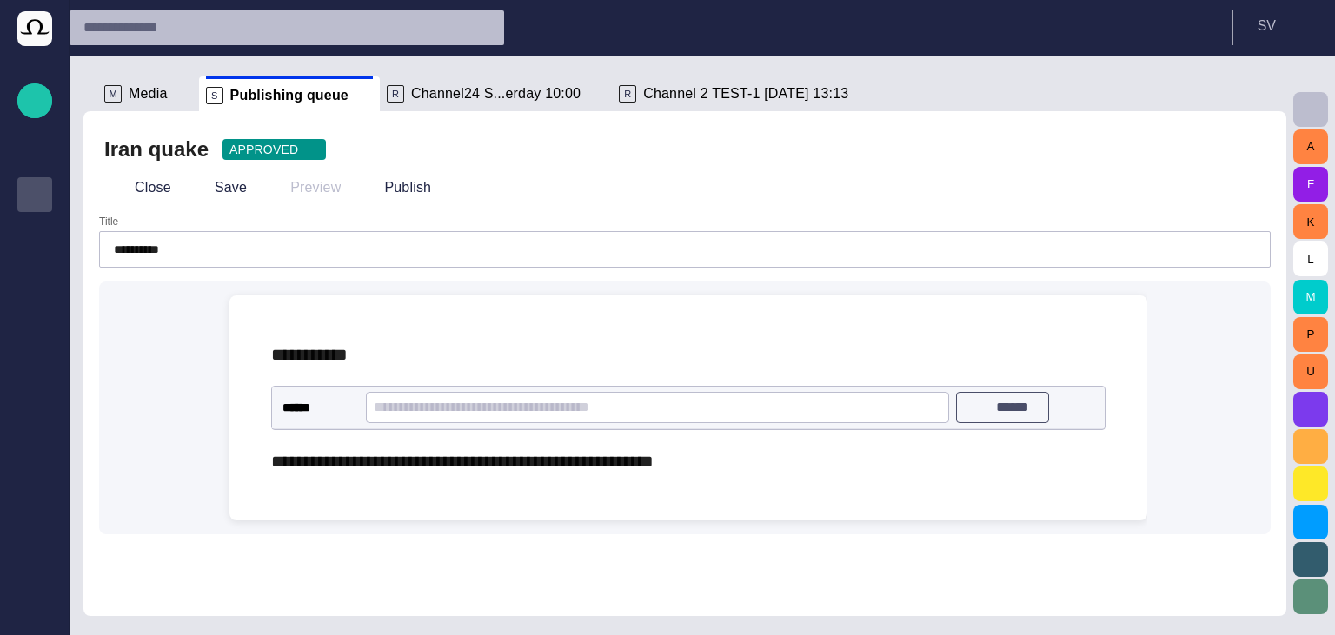
click at [1000, 419] on button "******" at bounding box center [1003, 407] width 94 height 31
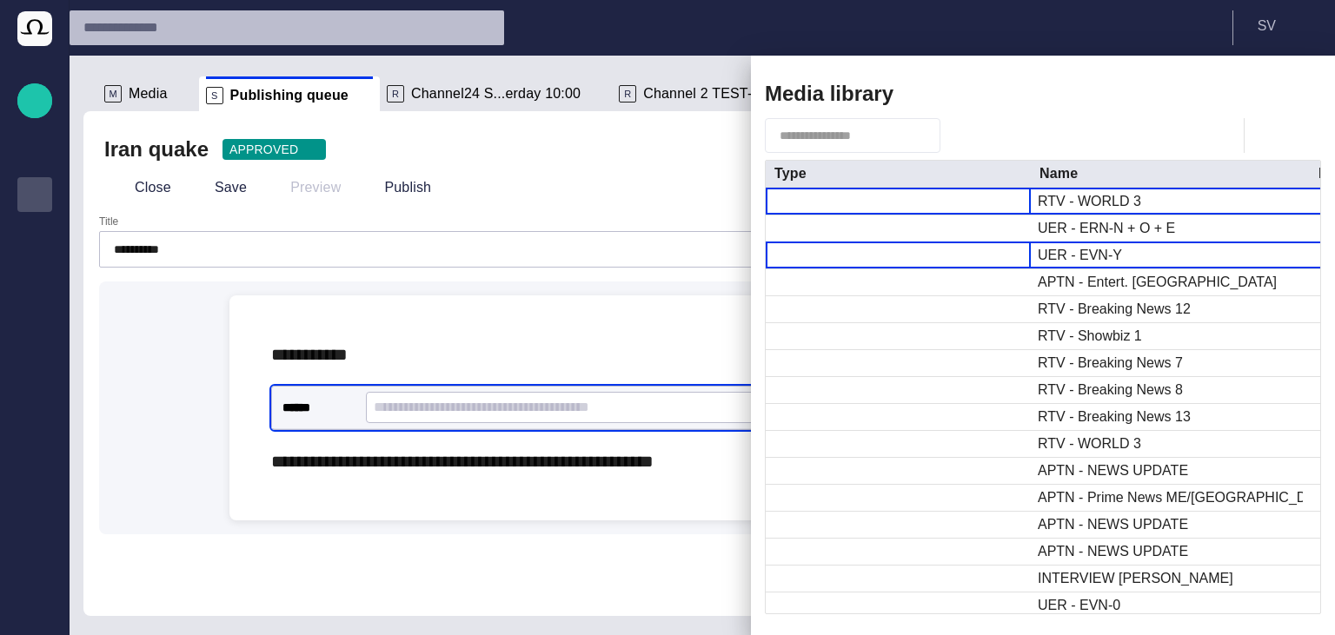
click at [982, 256] on div at bounding box center [898, 256] width 265 height 26
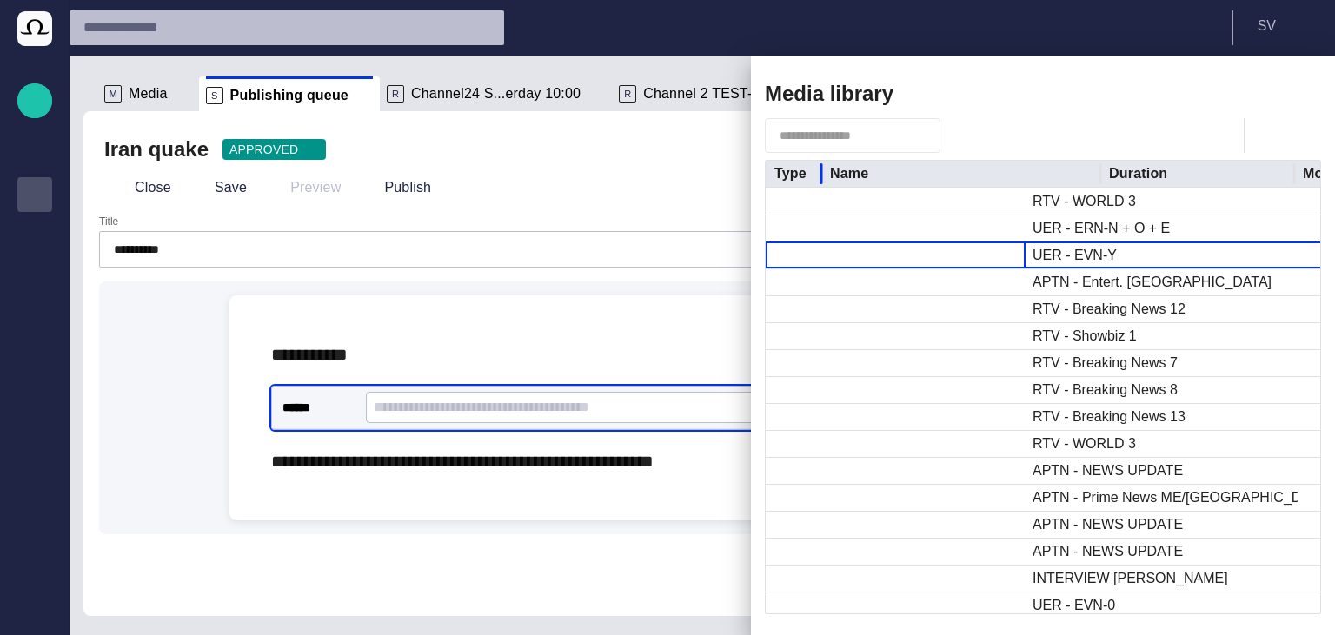
drag, startPoint x: 1029, startPoint y: 179, endPoint x: 821, endPoint y: 169, distance: 208.0
click at [821, 169] on div at bounding box center [821, 174] width 9 height 27
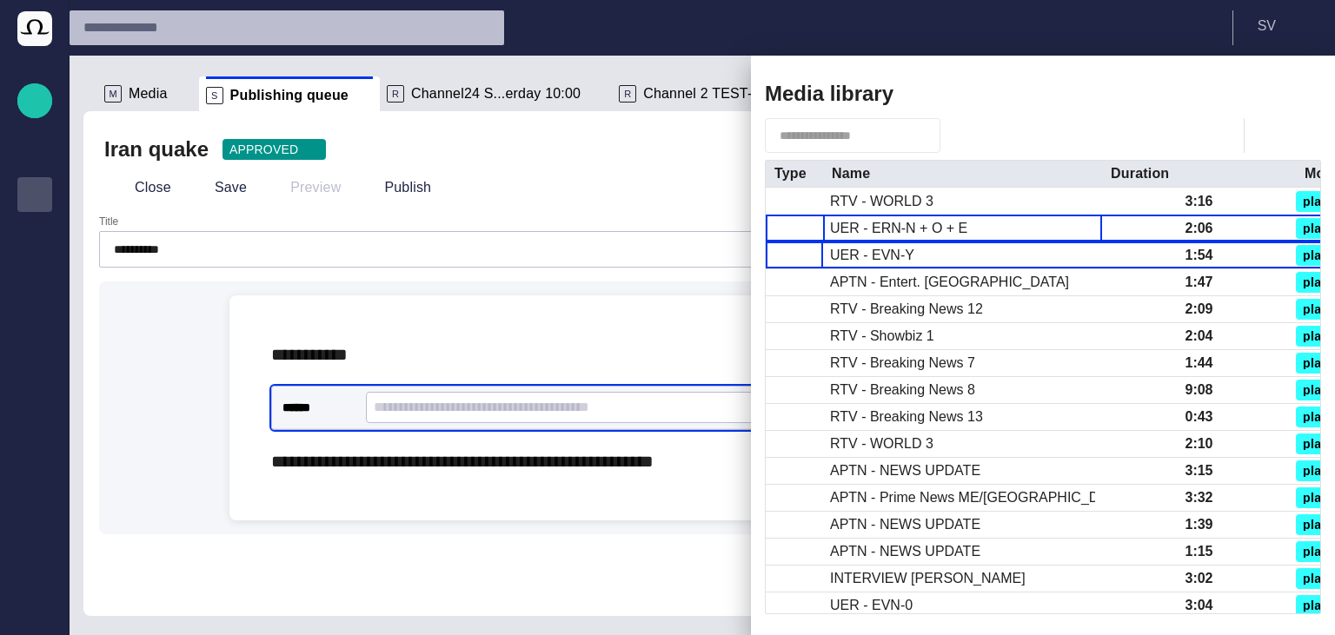
click at [1090, 234] on span "button" at bounding box center [1089, 228] width 17 height 17
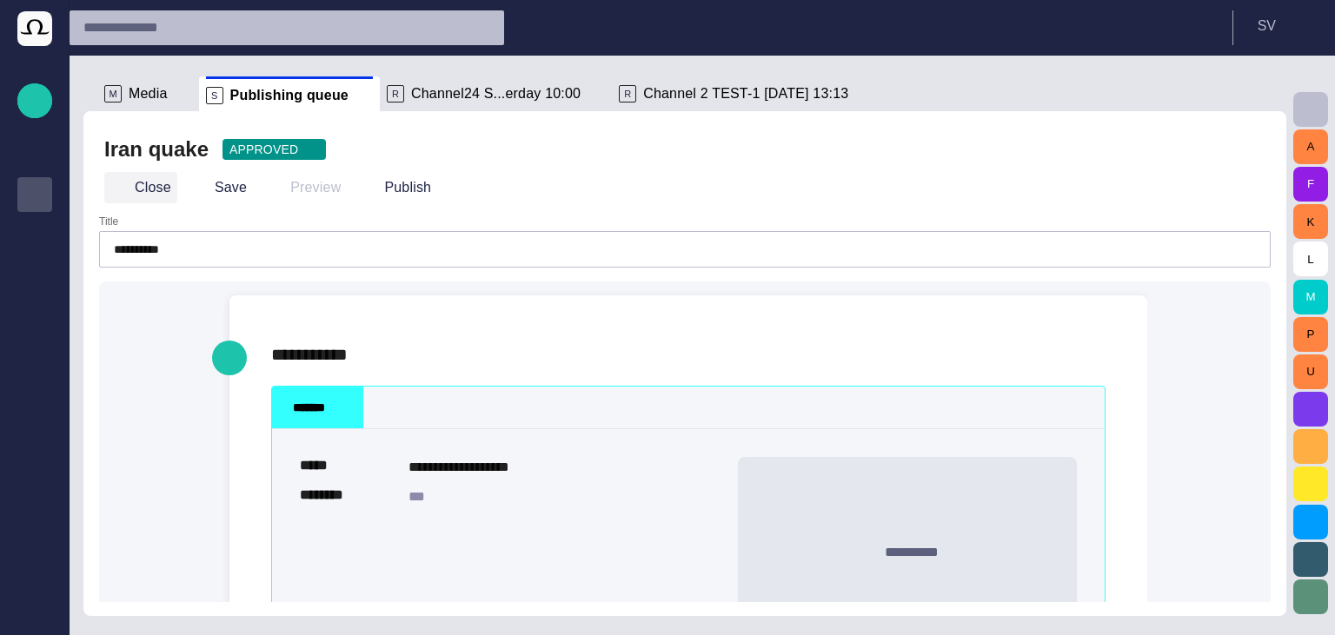
click at [153, 186] on button "Close" at bounding box center [140, 187] width 73 height 31
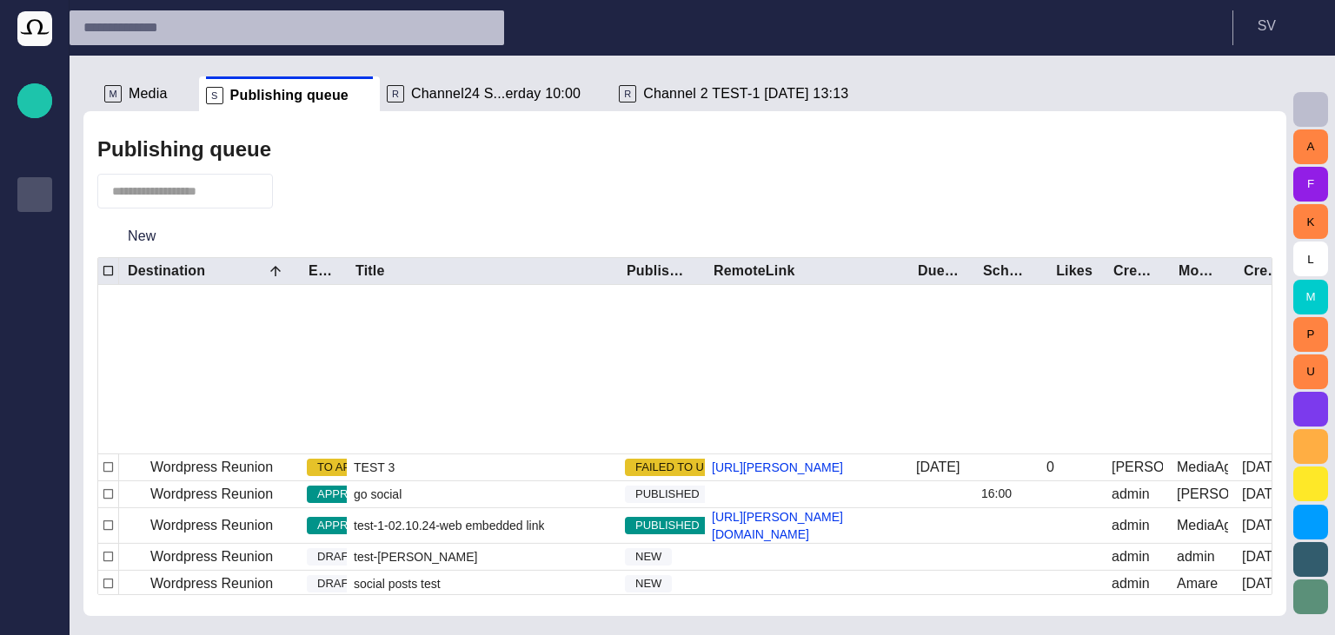
scroll to position [253, 0]
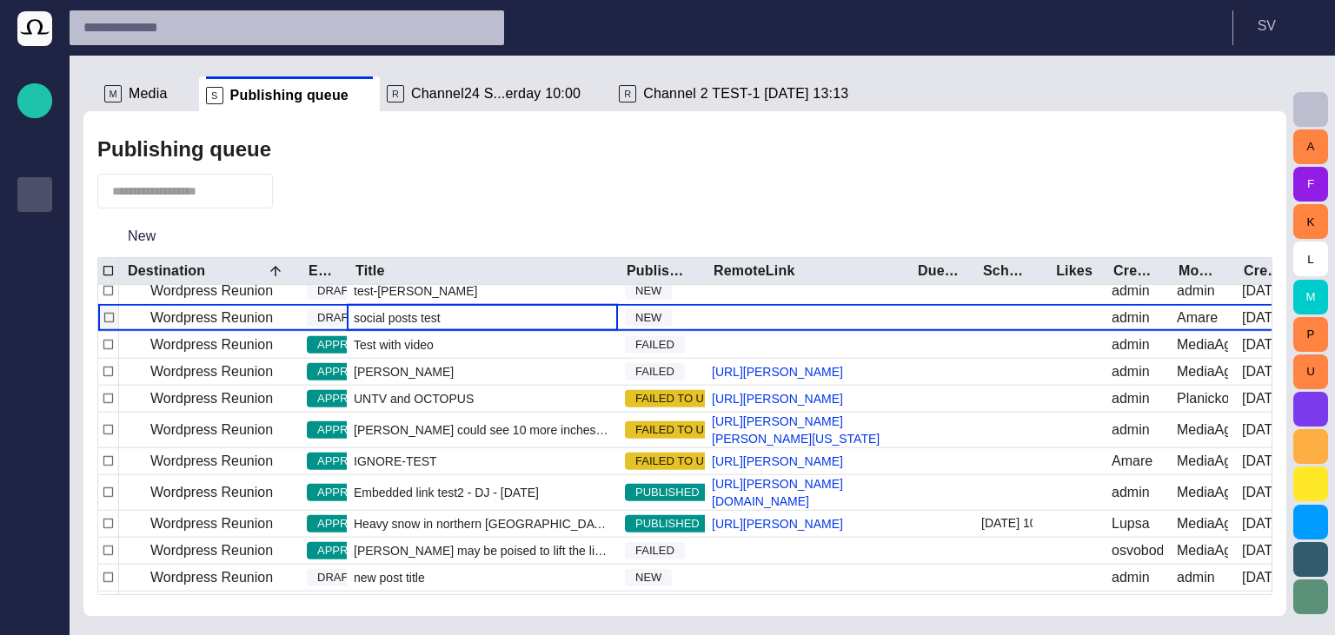
click at [467, 331] on div "social posts test" at bounding box center [482, 318] width 271 height 26
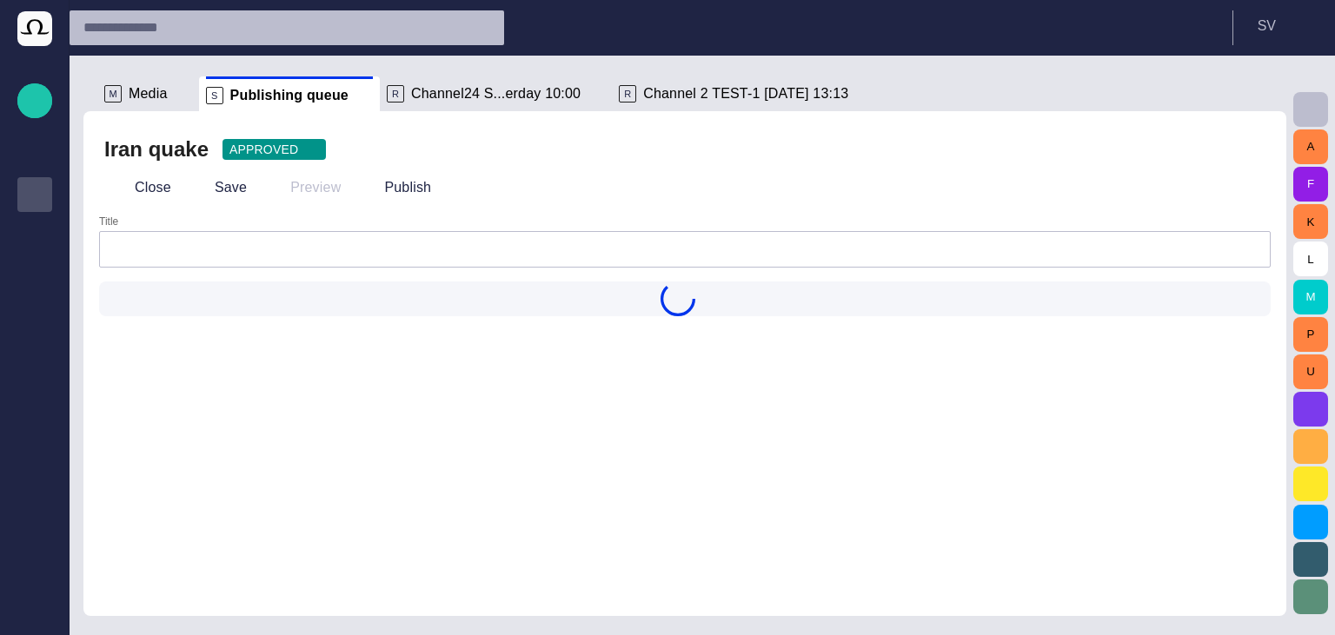
type input "**********"
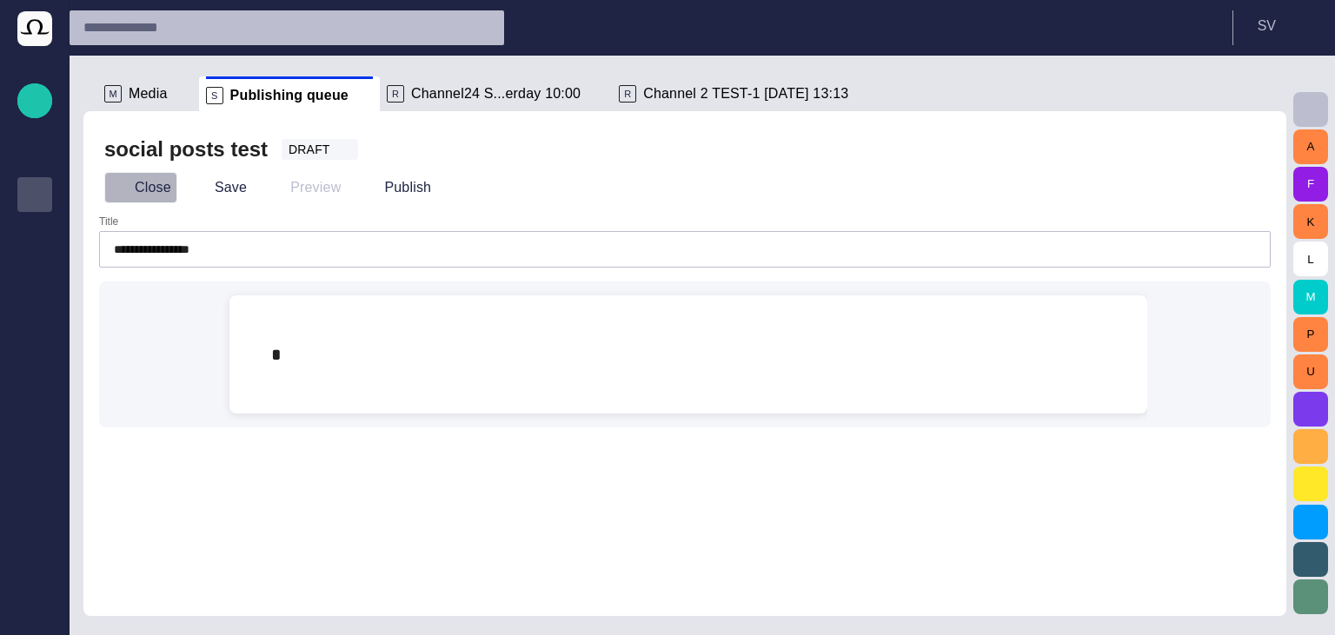
click at [151, 181] on button "Close" at bounding box center [140, 187] width 73 height 31
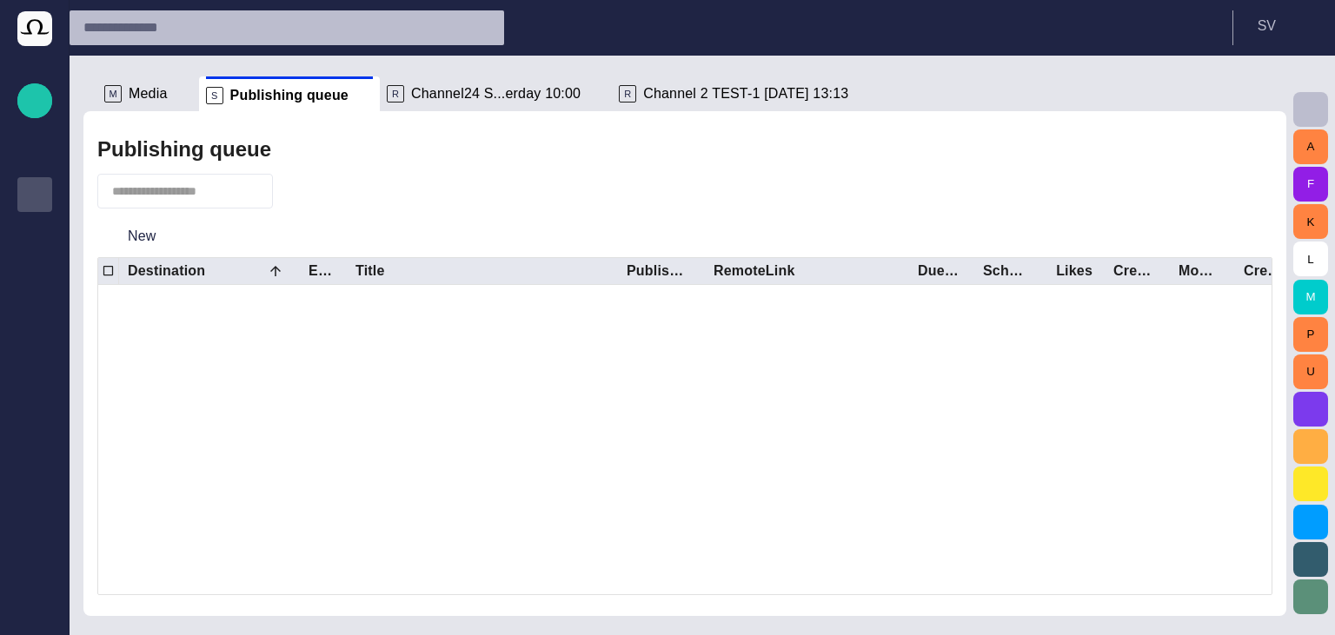
scroll to position [422, 0]
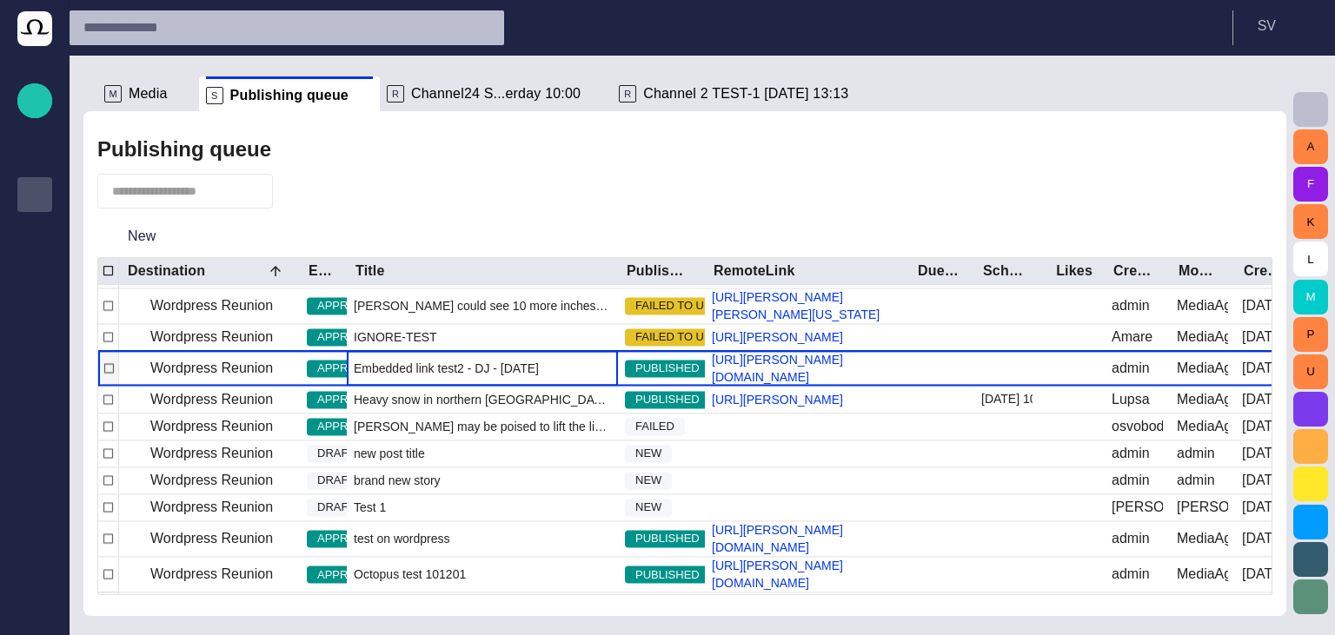
click at [495, 377] on span "Embedded link test2 - DJ - [DATE]" at bounding box center [446, 368] width 185 height 17
